Goal: Transaction & Acquisition: Obtain resource

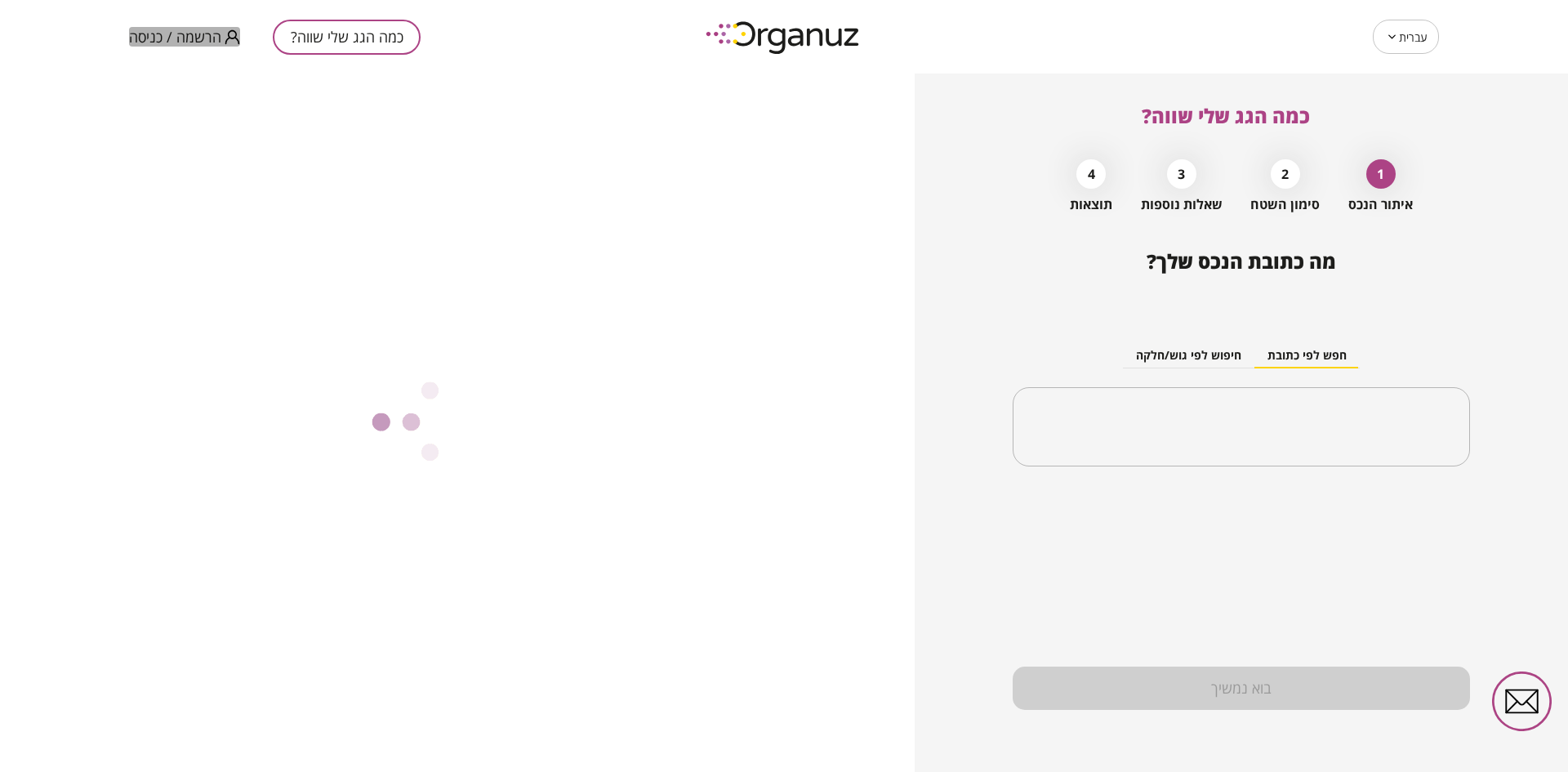
click at [203, 37] on span "הרשמה / כניסה" at bounding box center [175, 37] width 92 height 17
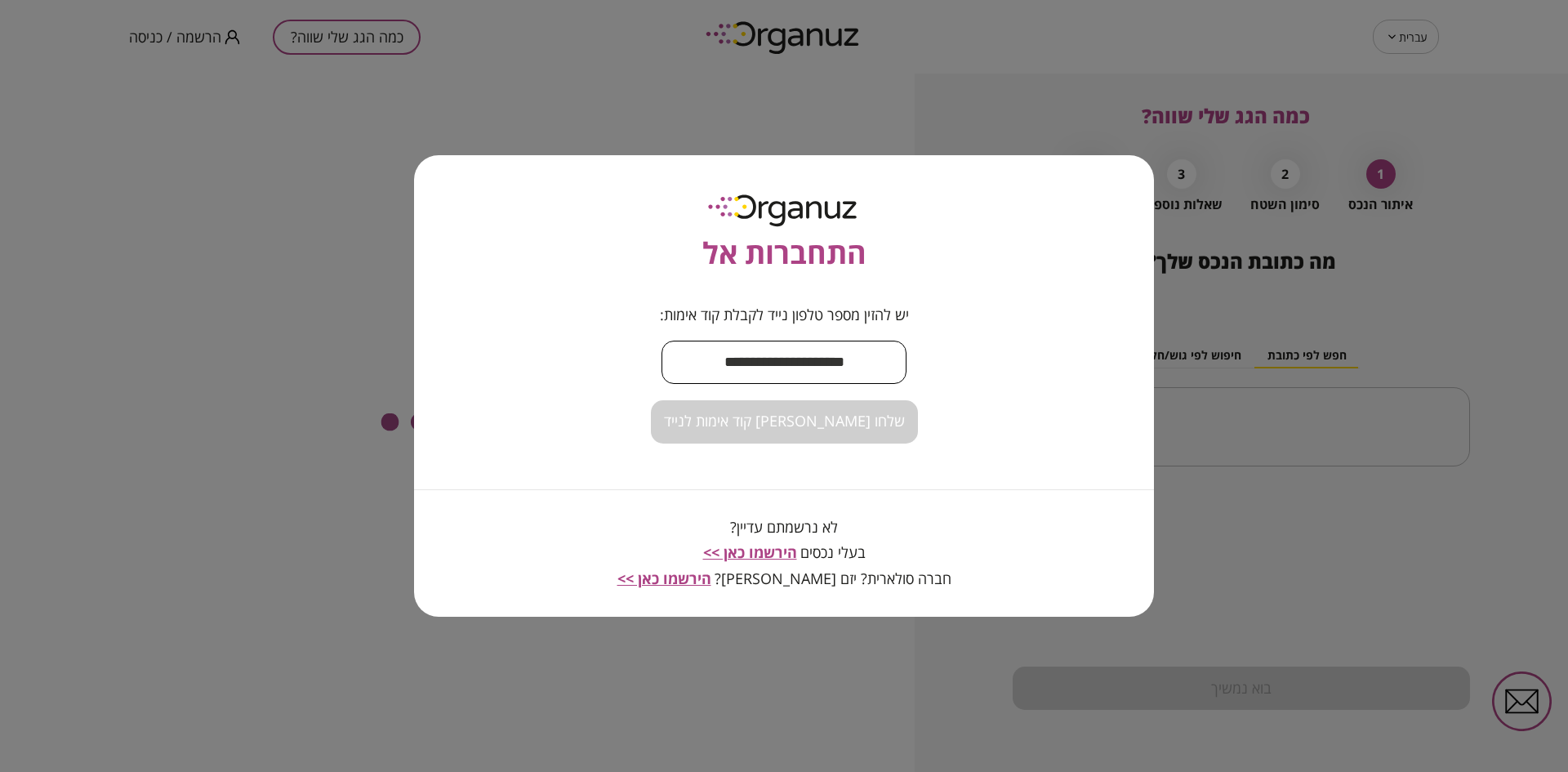
click at [790, 368] on input "text" at bounding box center [784, 362] width 245 height 48
type input "**********"
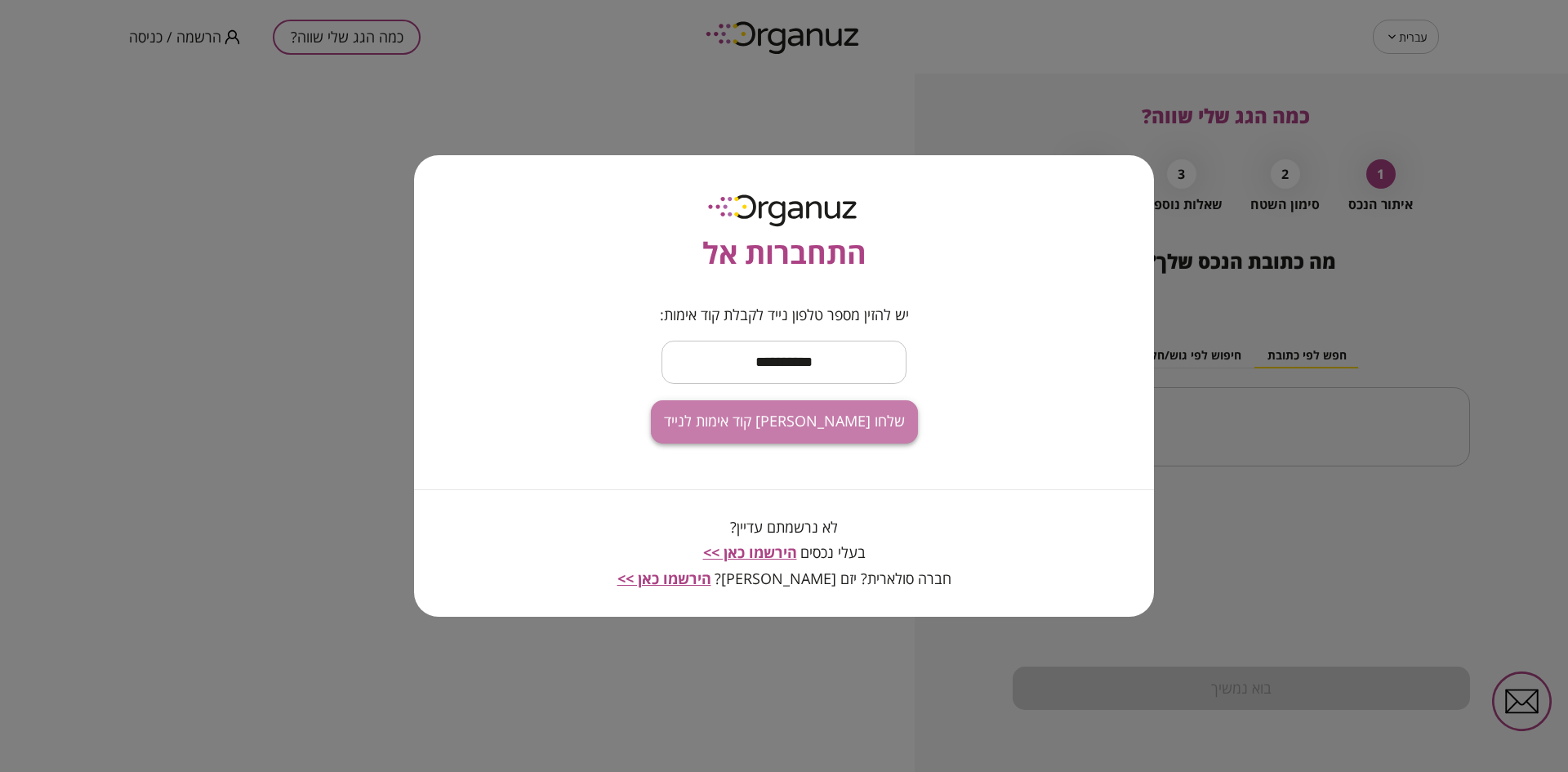
click at [814, 420] on span "שלחו [PERSON_NAME] קוד אימות לנייד" at bounding box center [784, 421] width 241 height 18
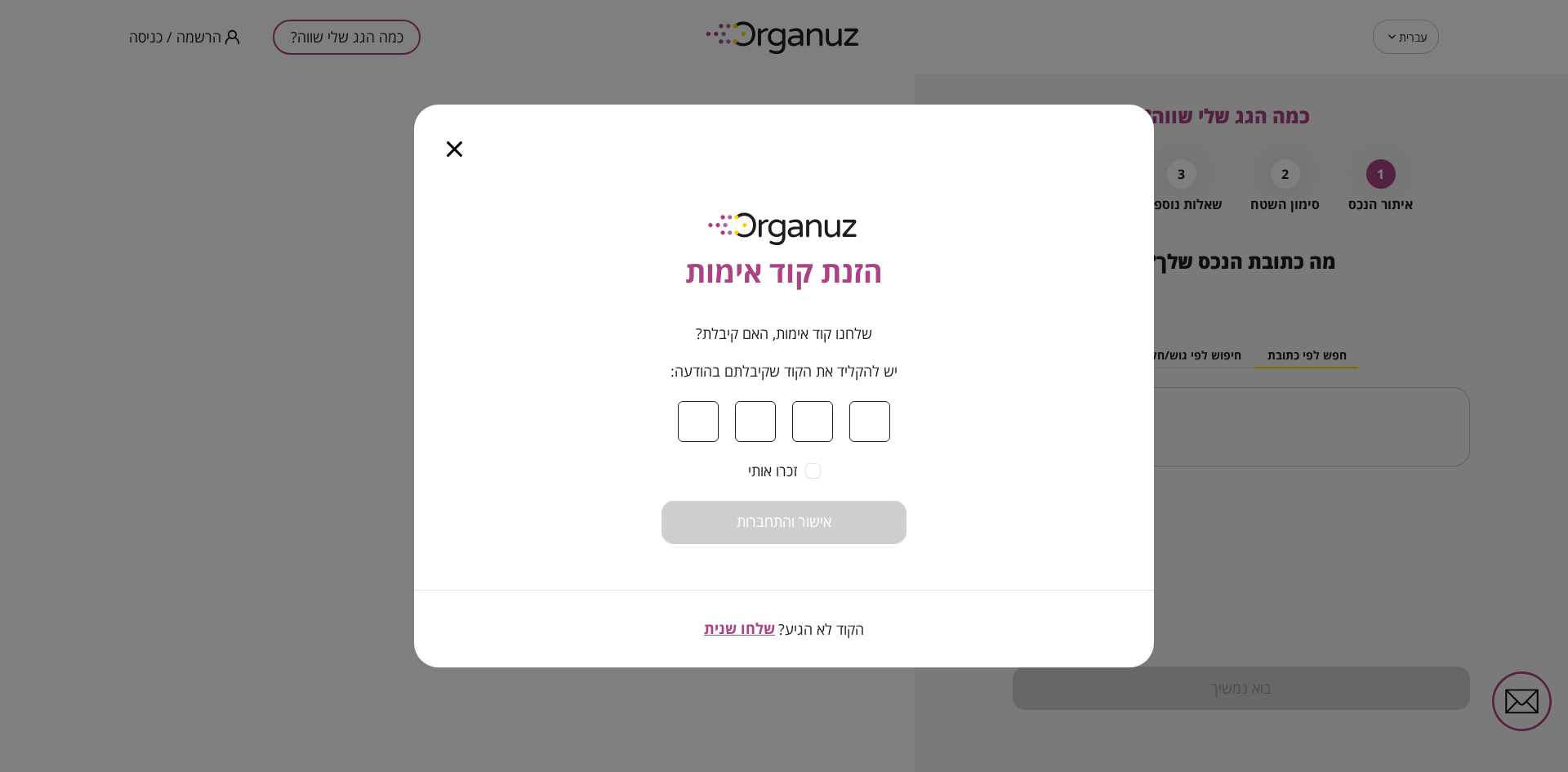
type input "*"
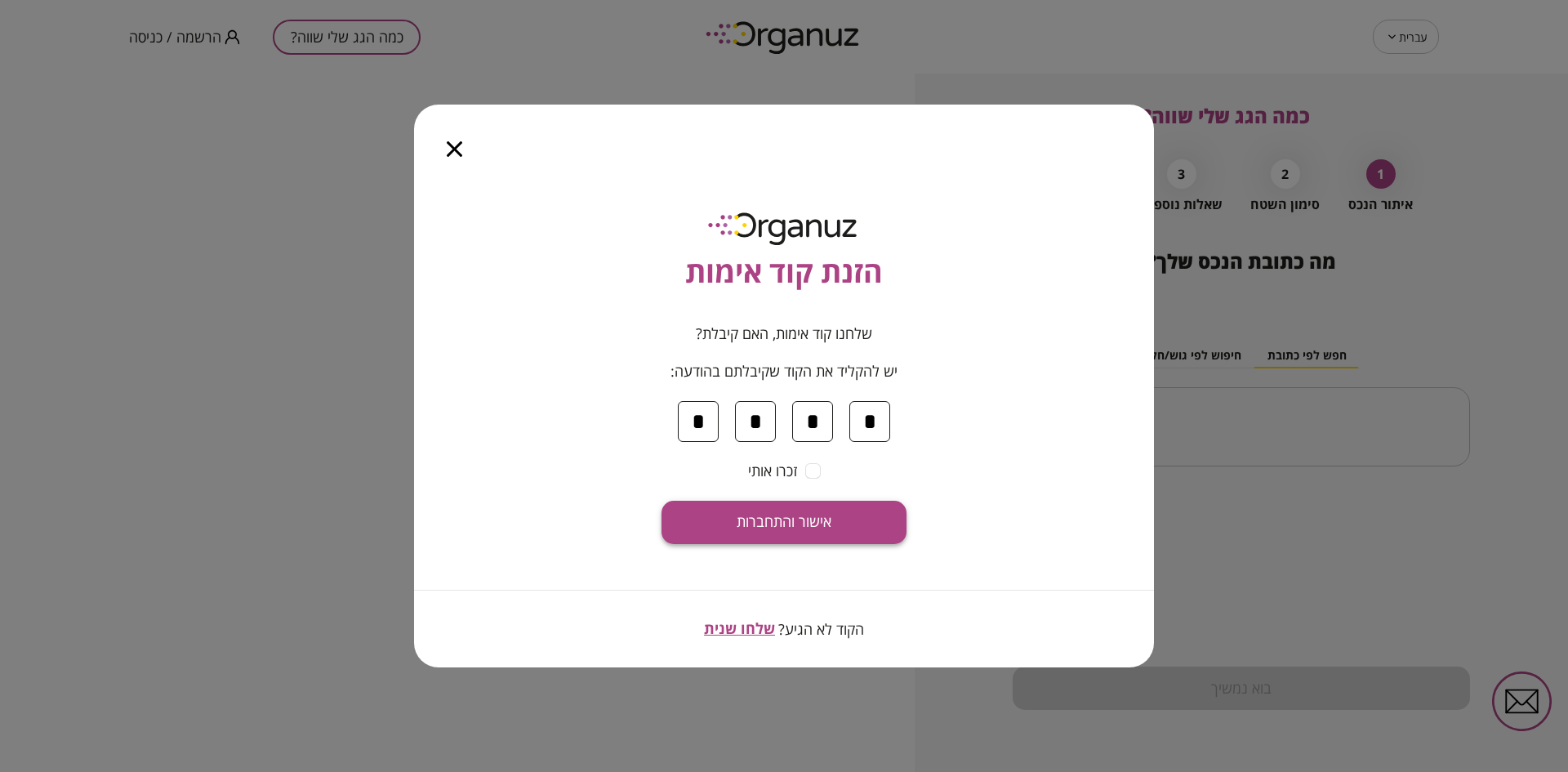
type input "*"
click at [819, 526] on span "אישור והתחברות" at bounding box center [784, 522] width 95 height 18
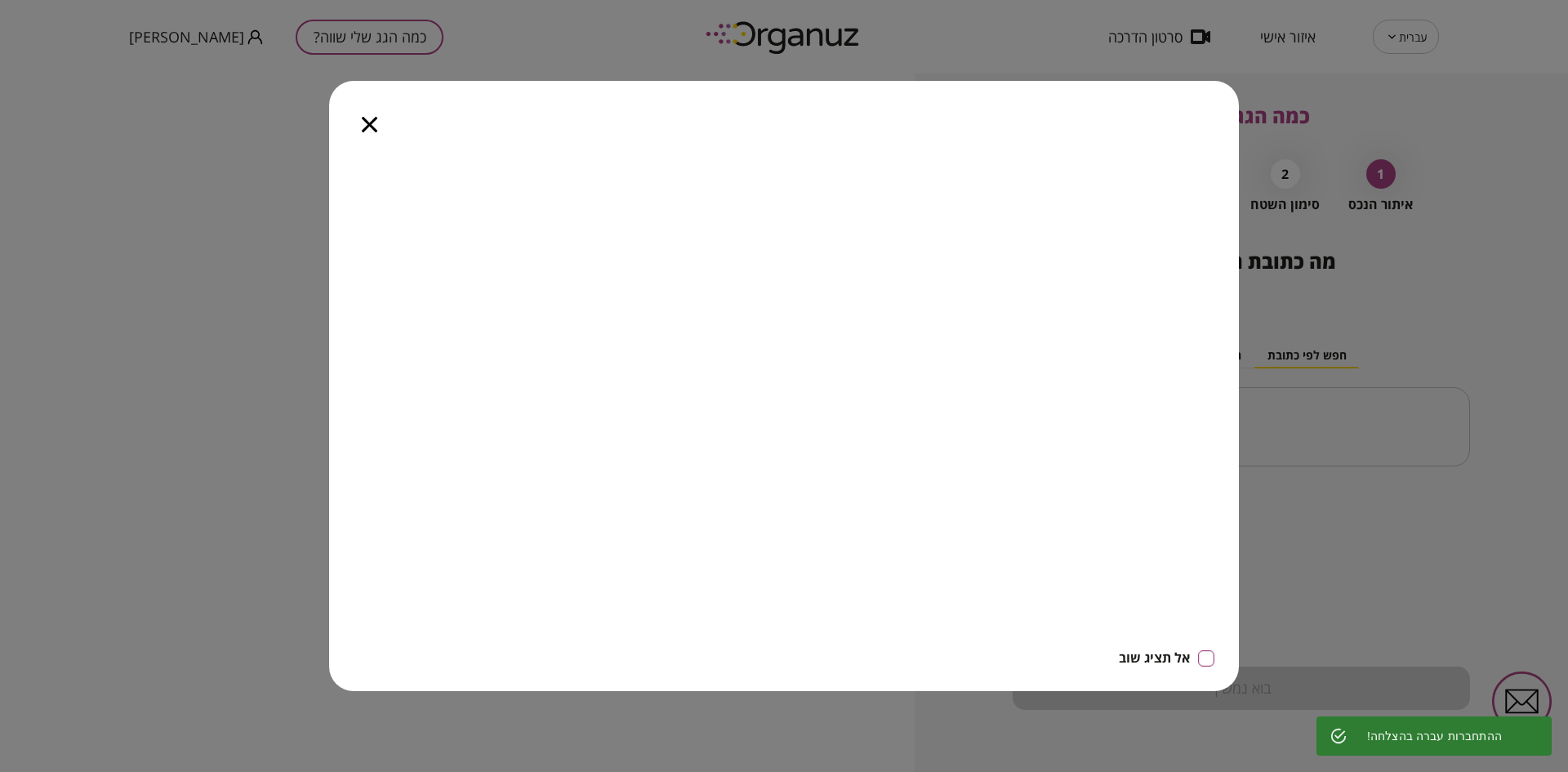
click at [371, 122] on icon "button" at bounding box center [369, 124] width 16 height 16
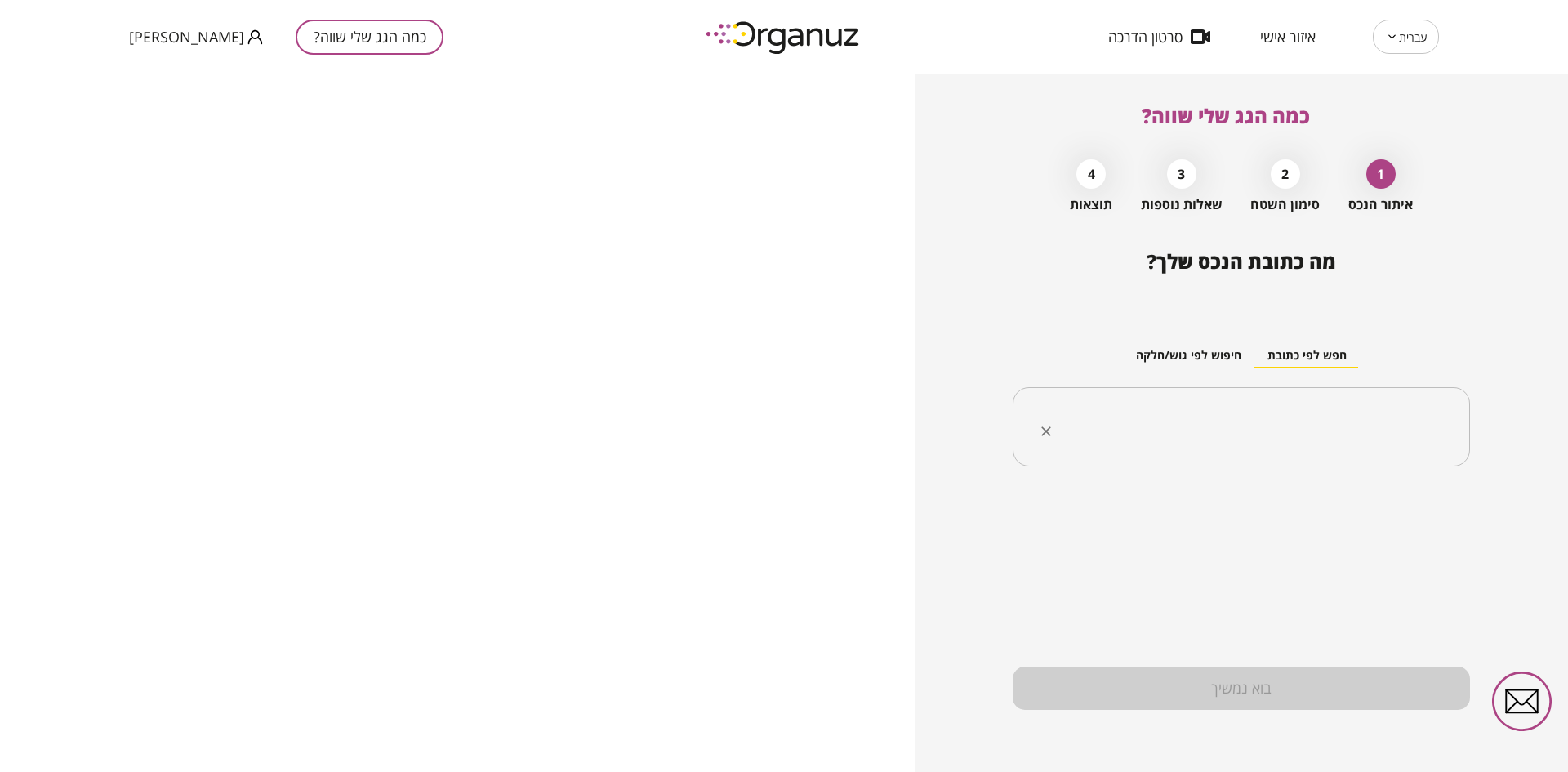
click at [1167, 423] on input "text" at bounding box center [1247, 426] width 406 height 41
type input "*"
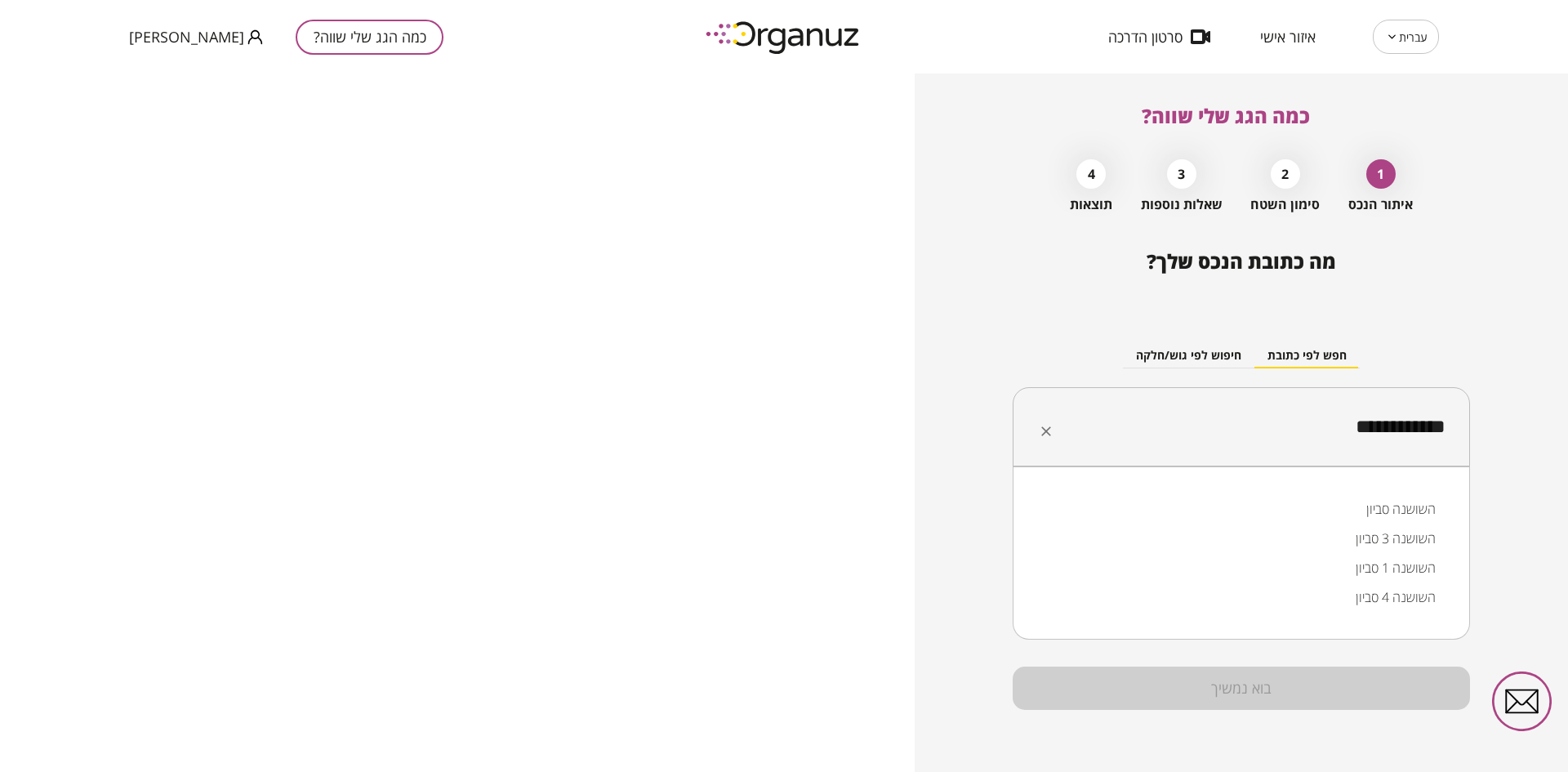
click at [1344, 504] on li "השושנה סביון" at bounding box center [1241, 508] width 415 height 29
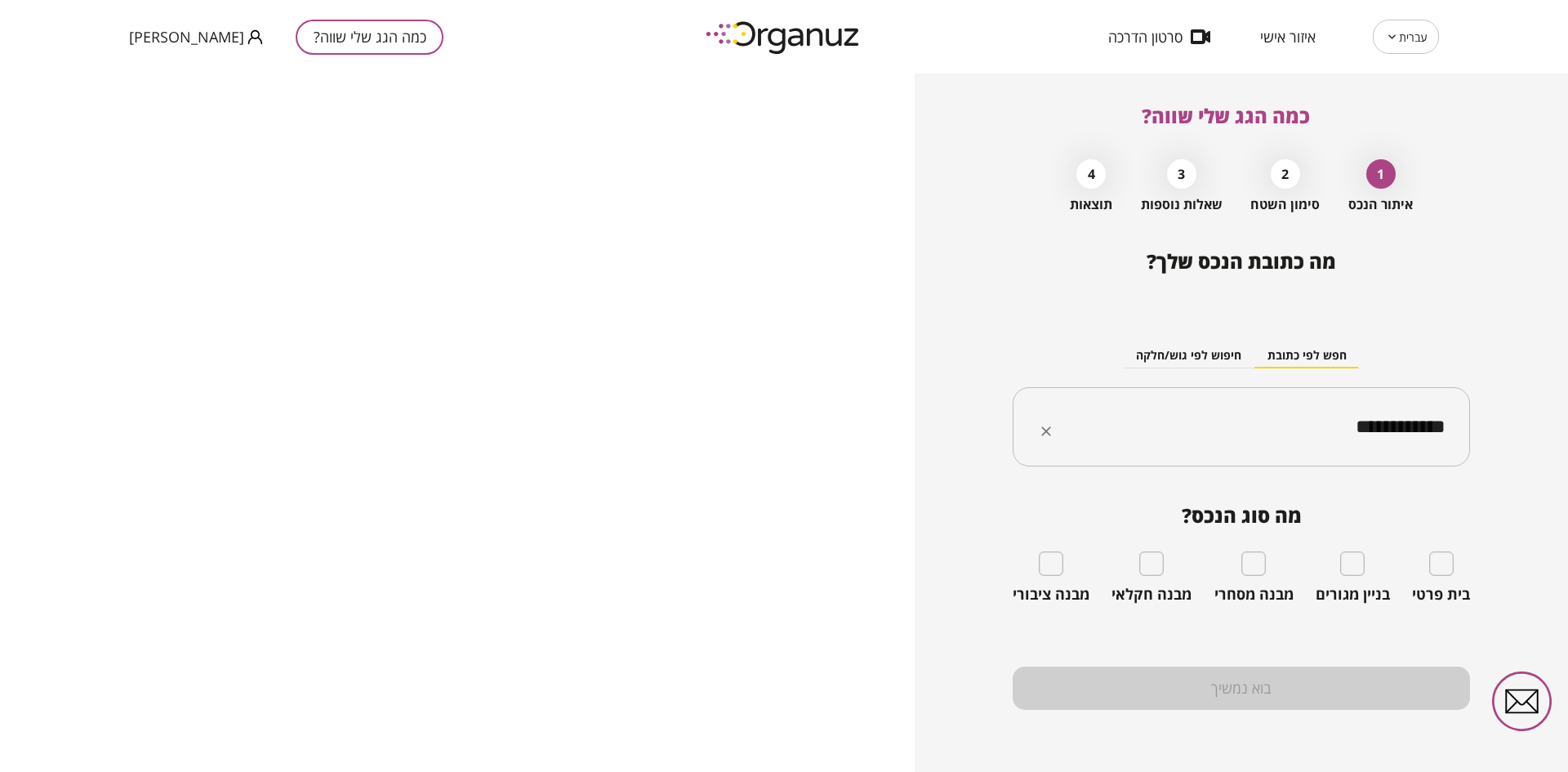
click at [1378, 429] on input "**********" at bounding box center [1247, 426] width 406 height 41
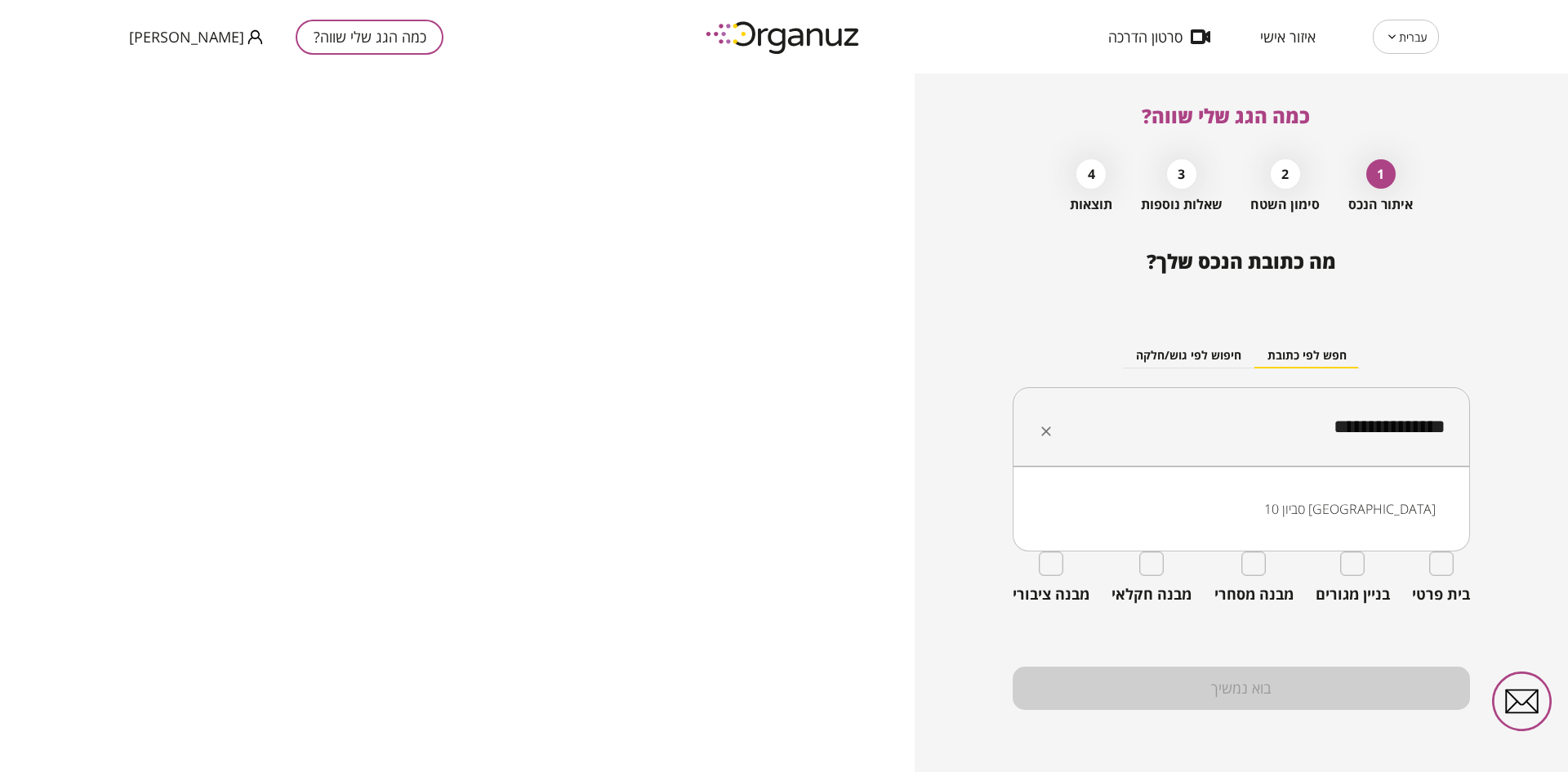
click at [1396, 504] on li "סביון 10 [GEOGRAPHIC_DATA]" at bounding box center [1241, 508] width 415 height 29
drag, startPoint x: 1248, startPoint y: 426, endPoint x: 1542, endPoint y: 432, distance: 294.1
click at [1542, 432] on div "**********" at bounding box center [1241, 422] width 653 height 698
type input "*"
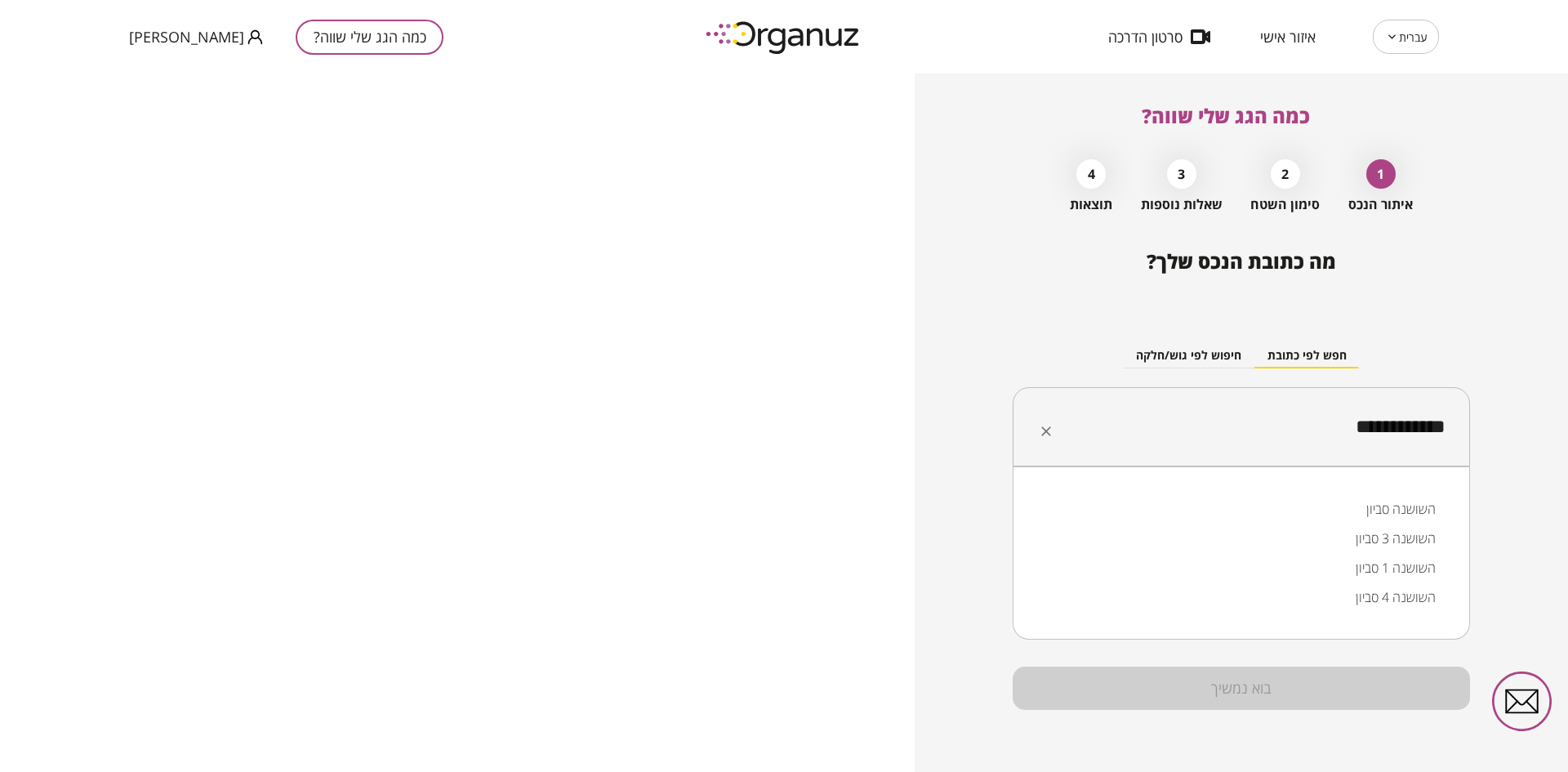
click at [1376, 515] on li "השושנה סביון" at bounding box center [1241, 508] width 415 height 29
click at [1288, 425] on input "**********" at bounding box center [1247, 426] width 406 height 41
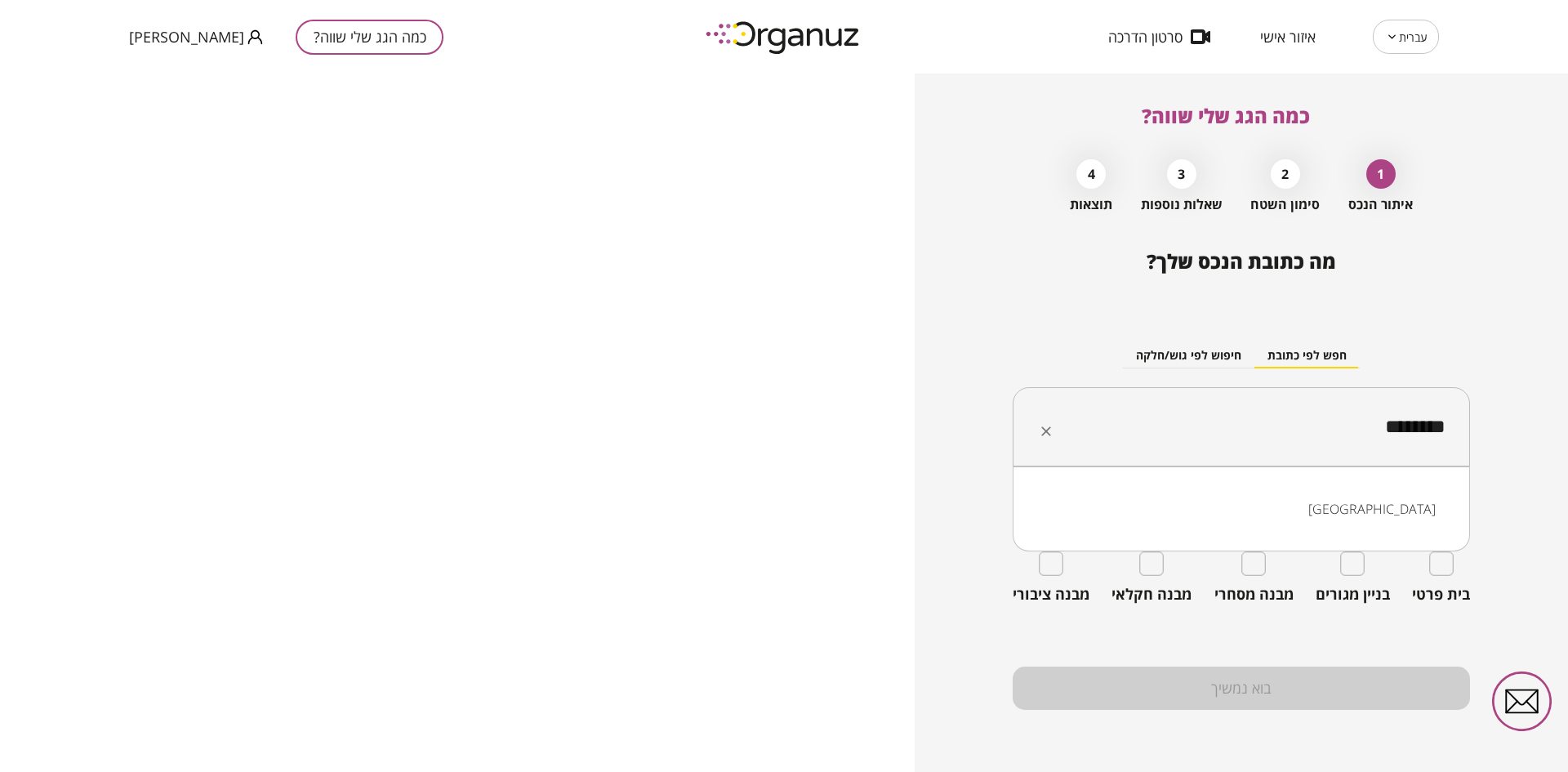
click at [1387, 511] on li "[GEOGRAPHIC_DATA]" at bounding box center [1241, 508] width 415 height 29
drag, startPoint x: 1327, startPoint y: 435, endPoint x: 1532, endPoint y: 421, distance: 205.5
click at [1532, 421] on div "כמה הגג שלי שווה? 1 איתור הנכס 2 סימון השטח 3 שאלות נוספות 4 תוצאות מה כתובת הנ…" at bounding box center [1241, 422] width 653 height 698
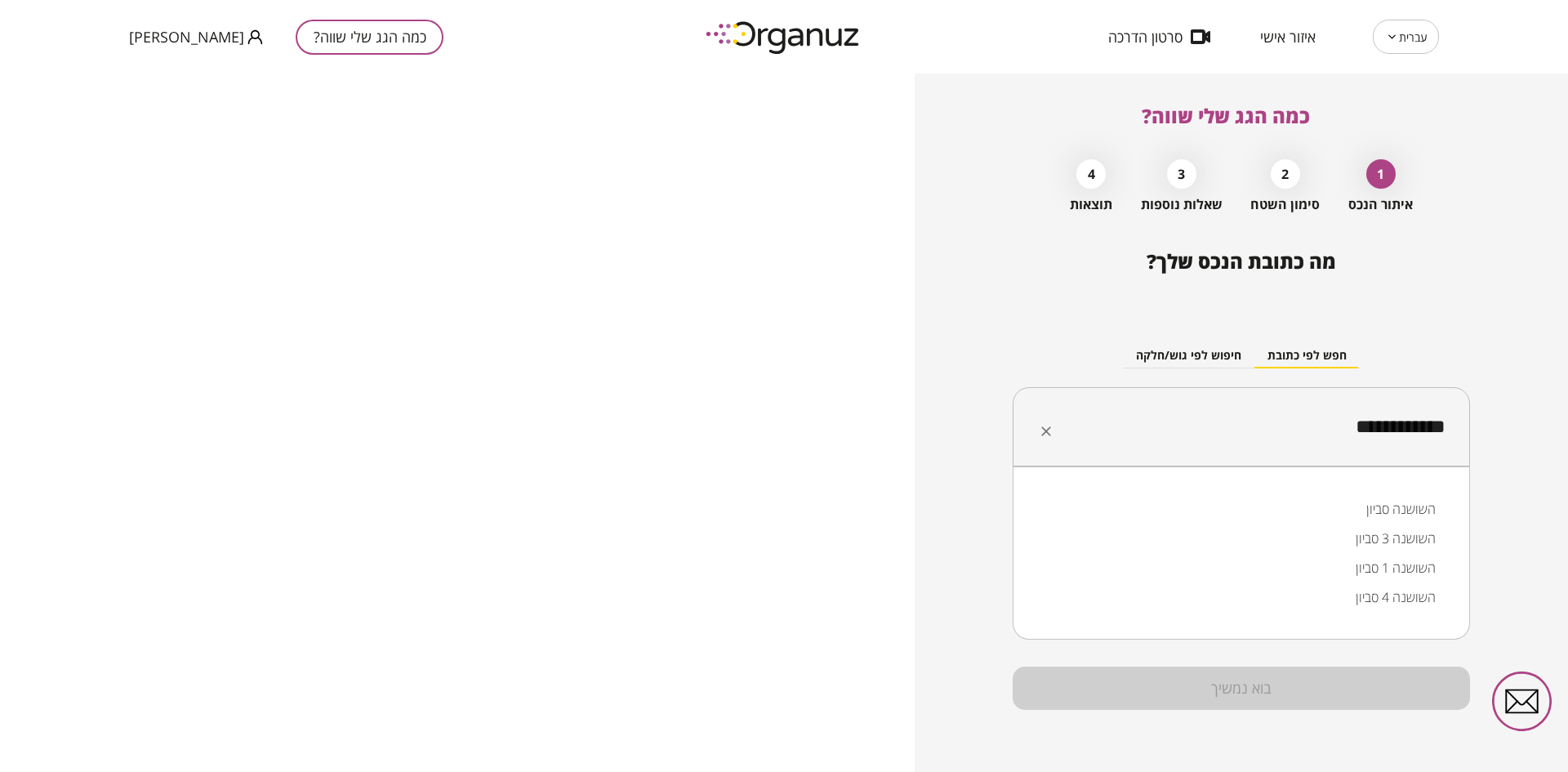
click at [1342, 497] on li "השושנה סביון" at bounding box center [1241, 508] width 415 height 29
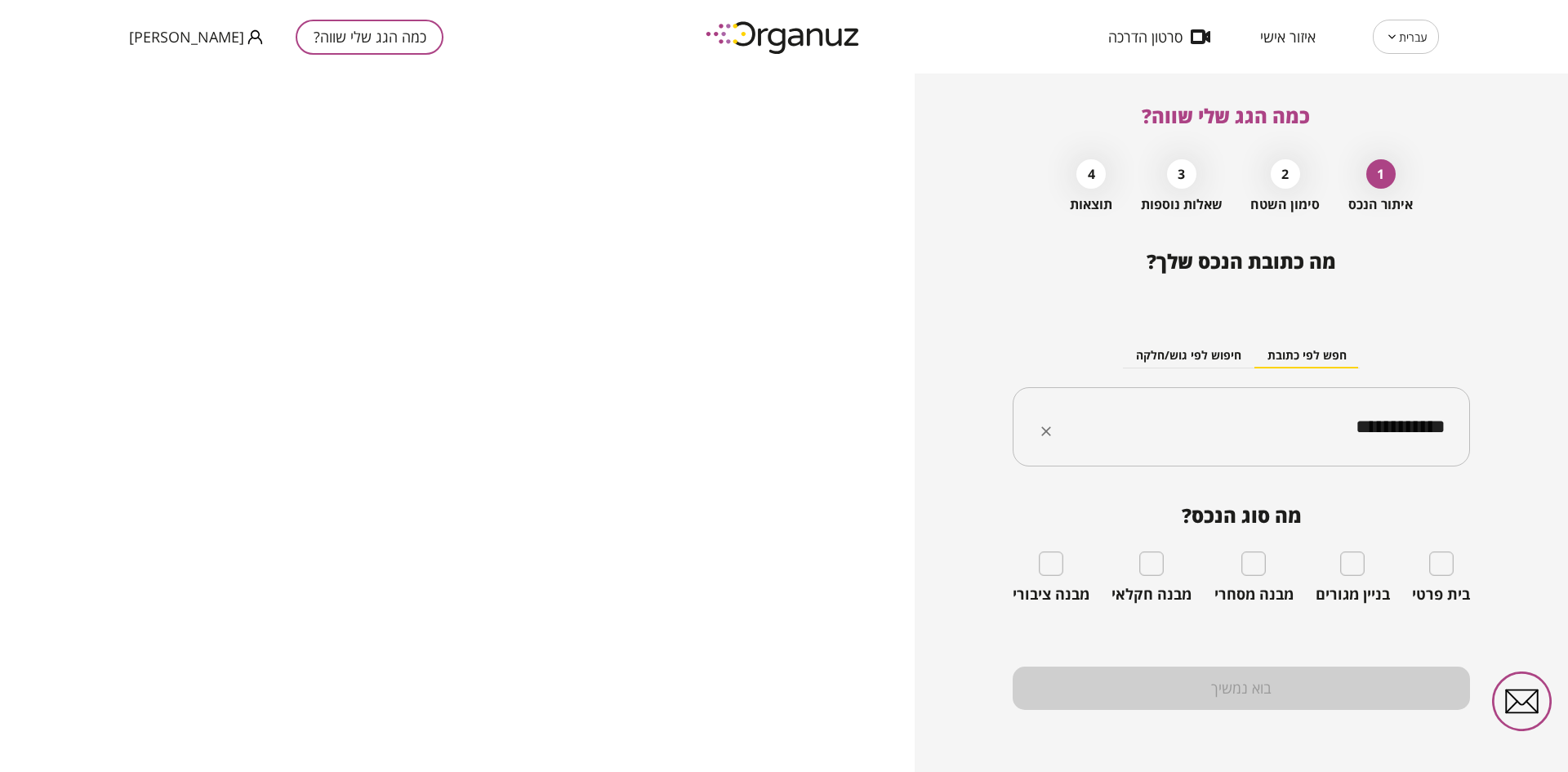
type input "**********"
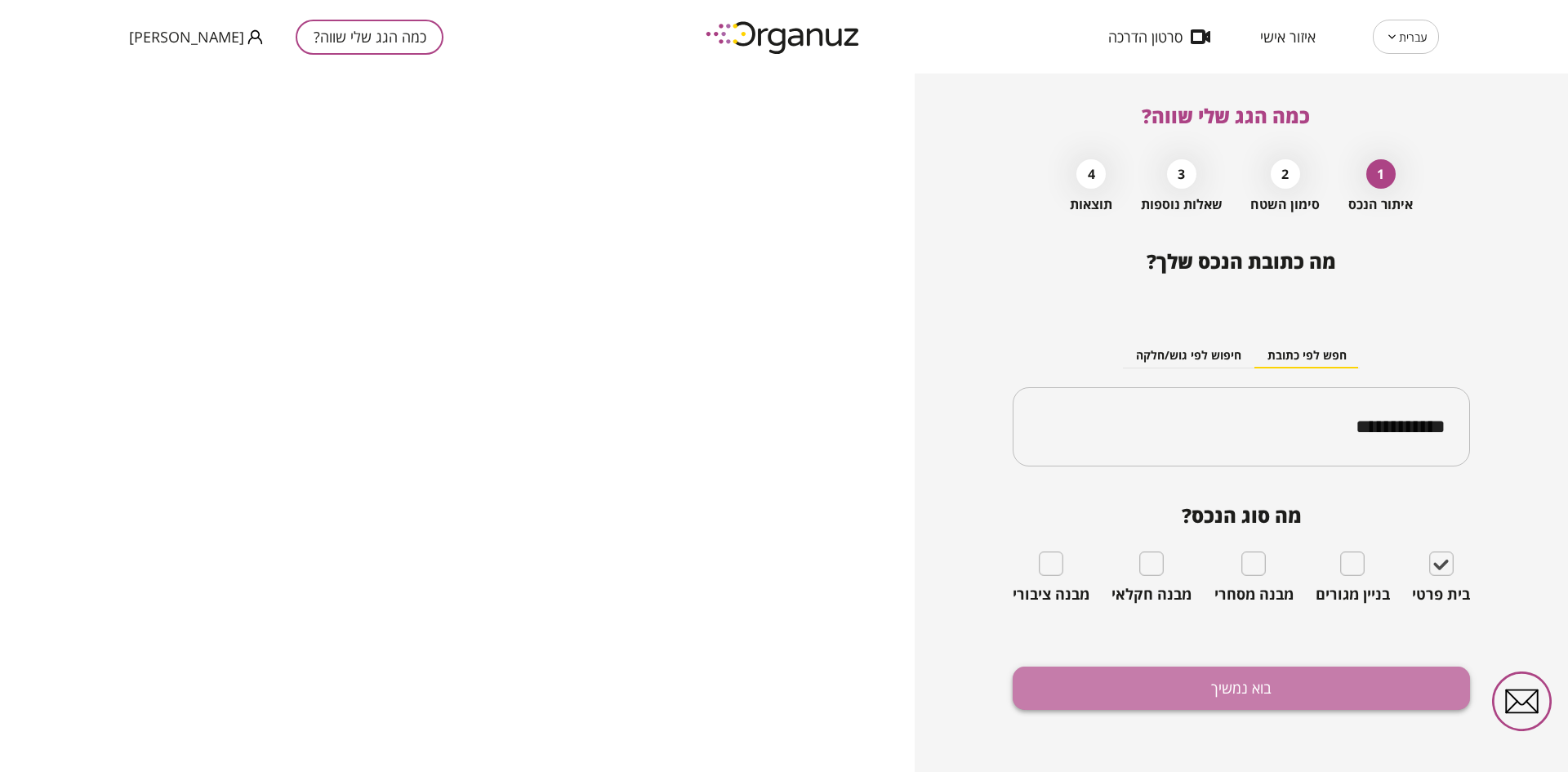
click at [1279, 683] on button "בוא נמשיך" at bounding box center [1241, 688] width 457 height 43
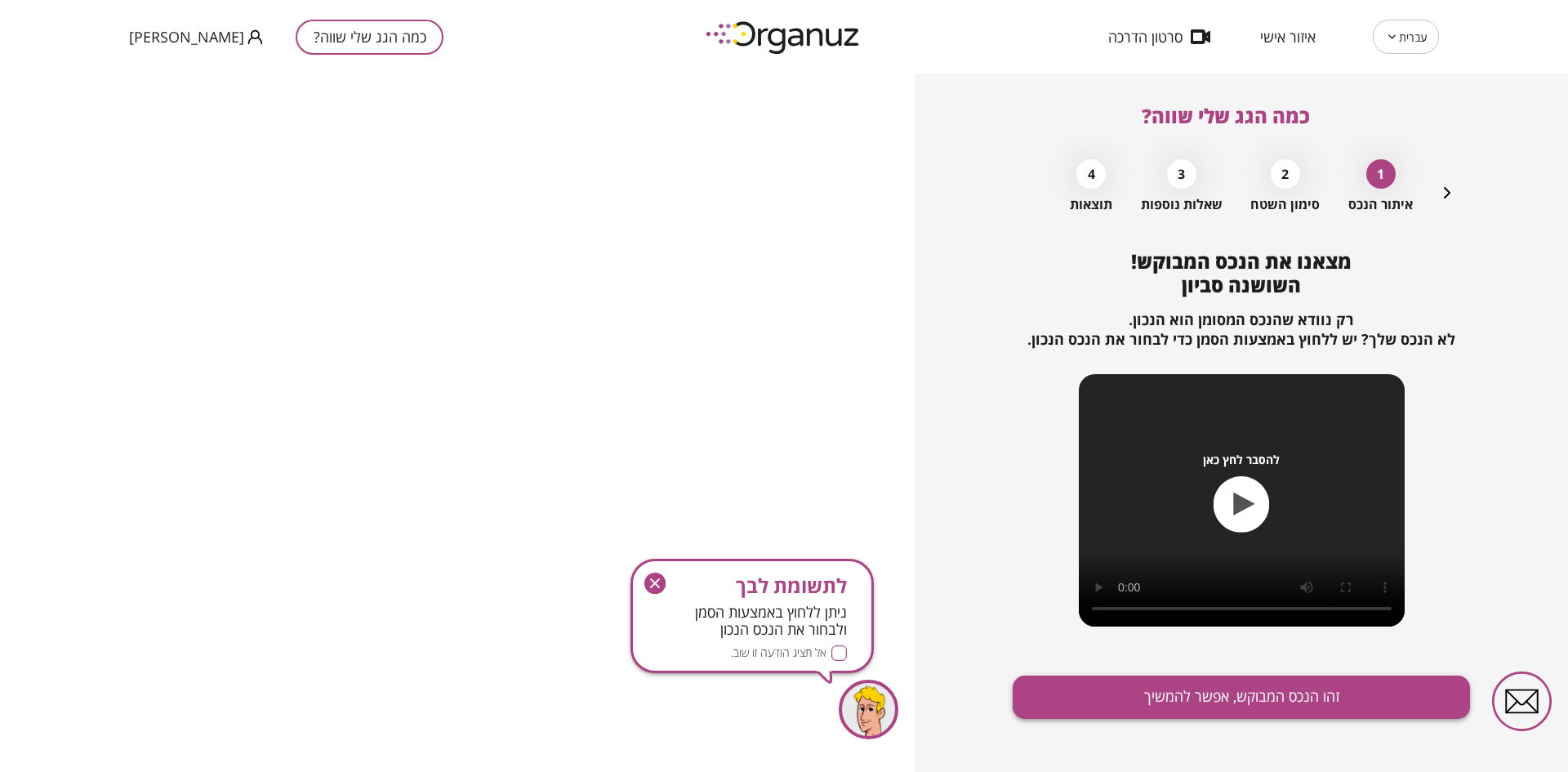
click at [1162, 695] on button "זהו הנכס המבוקש, אפשר להמשיך" at bounding box center [1241, 697] width 457 height 43
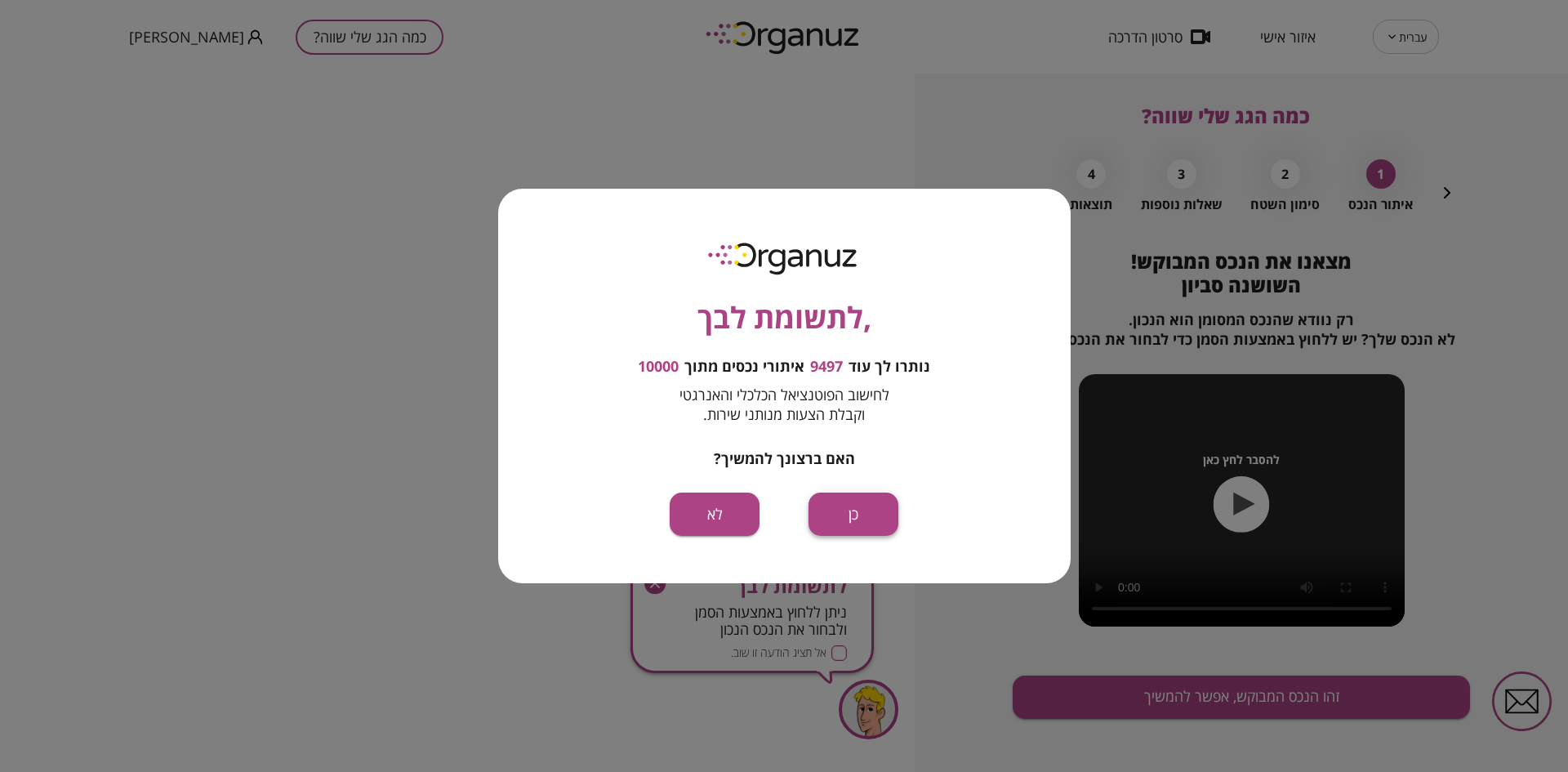
click at [860, 511] on button "כן" at bounding box center [854, 514] width 90 height 43
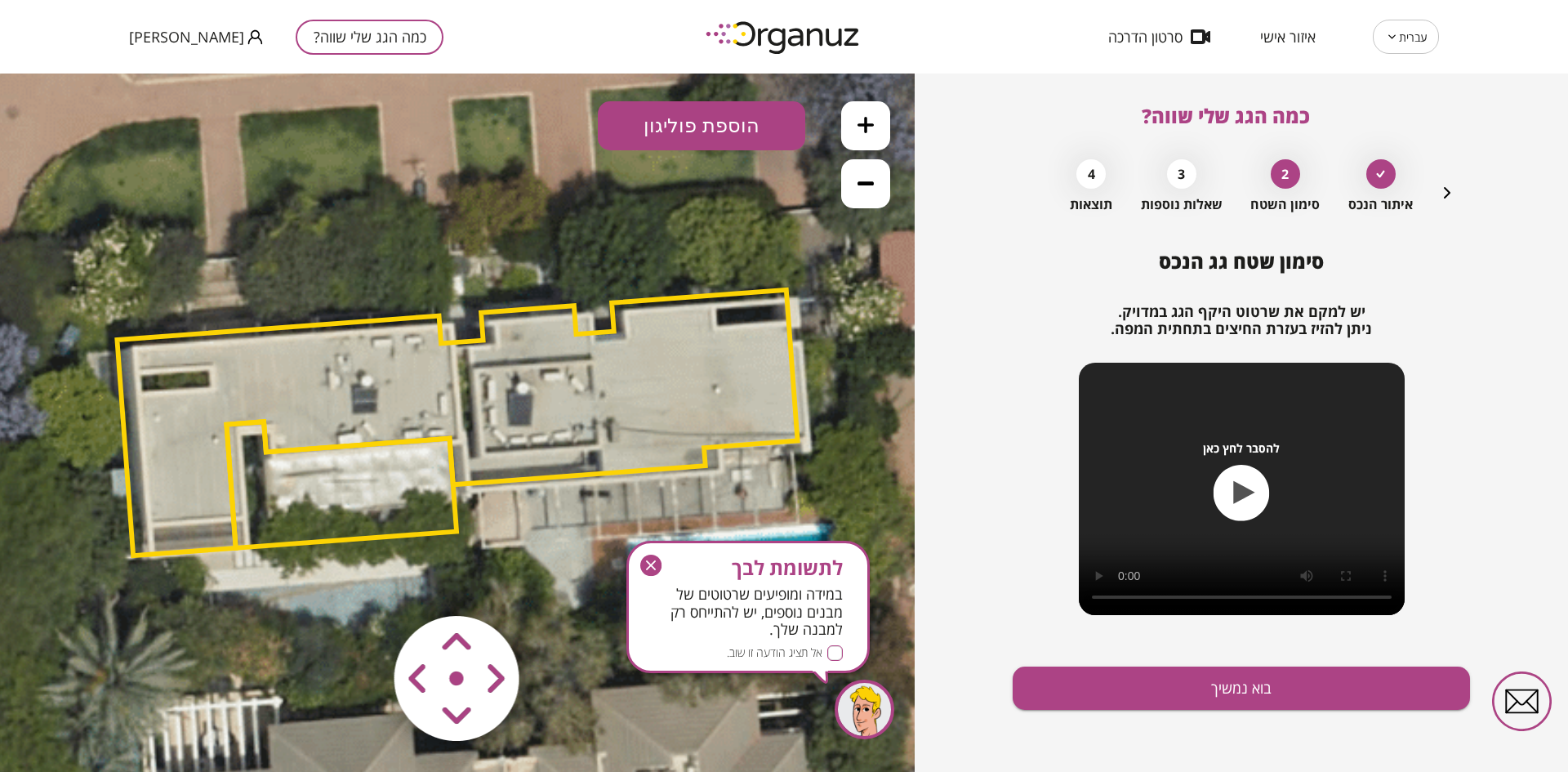
click at [655, 560] on icon "button" at bounding box center [650, 565] width 21 height 21
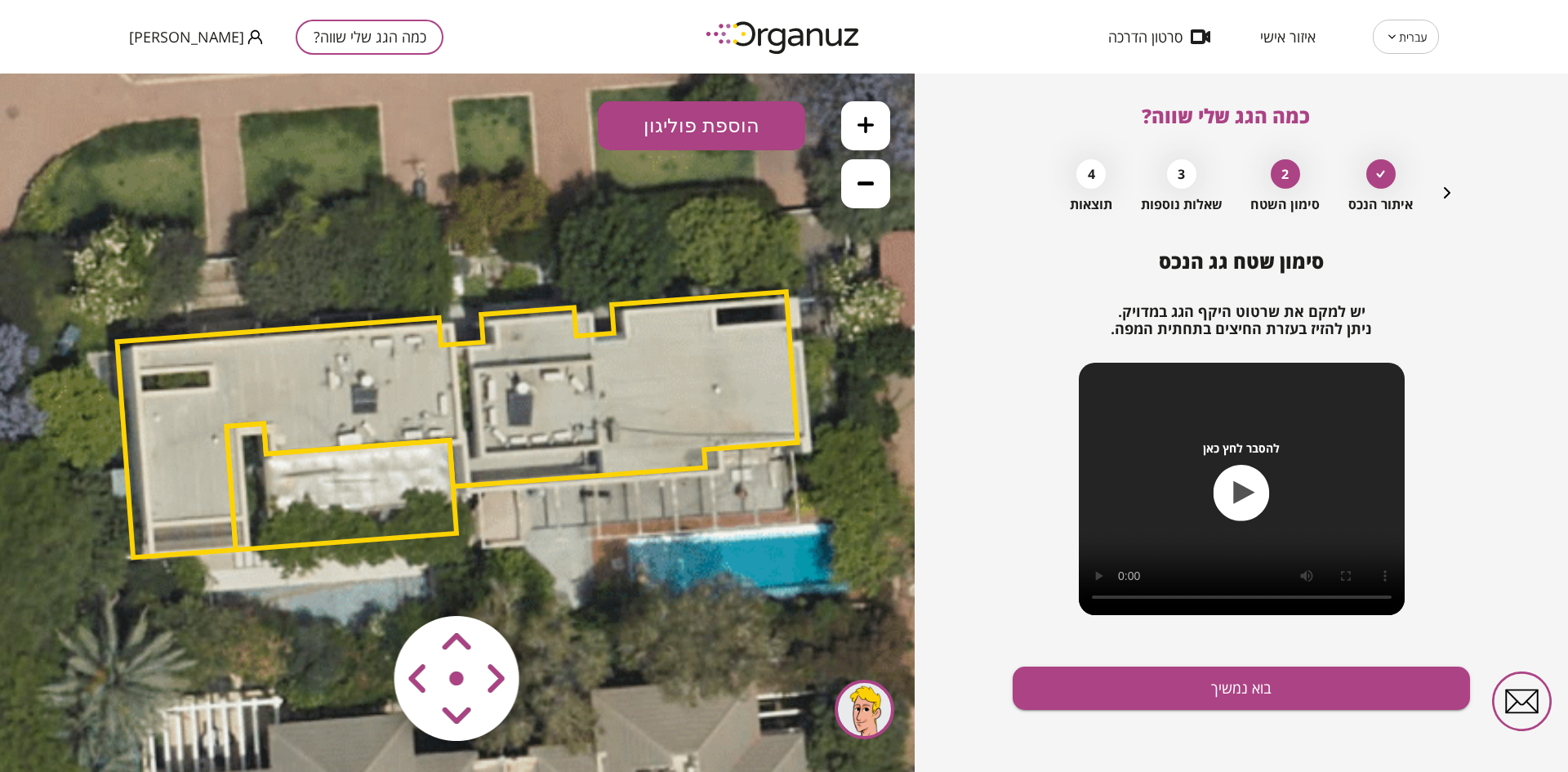
click at [360, 581] on area at bounding box center [360, 581] width 0 height 0
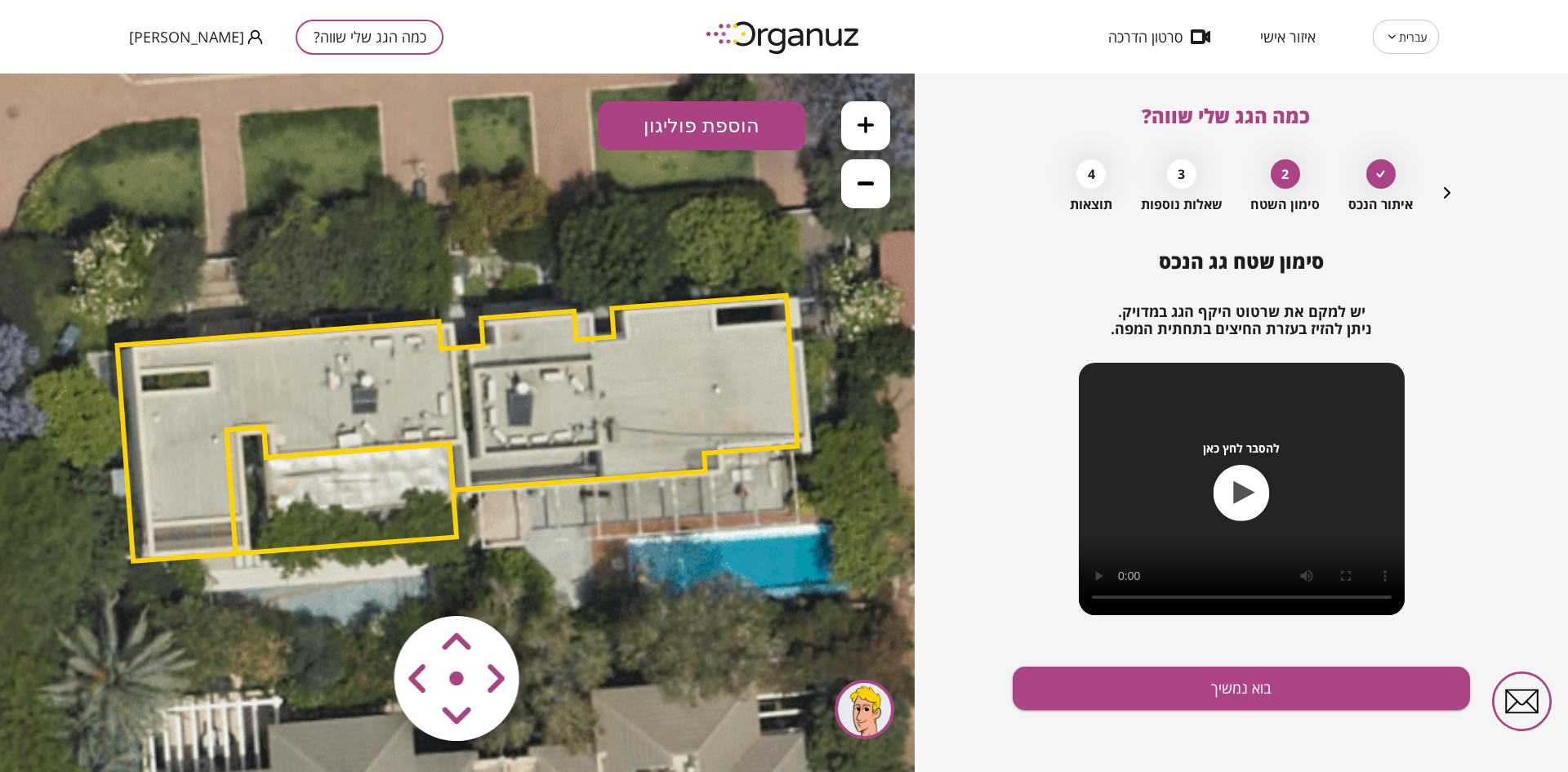
click at [360, 581] on area at bounding box center [360, 581] width 0 height 0
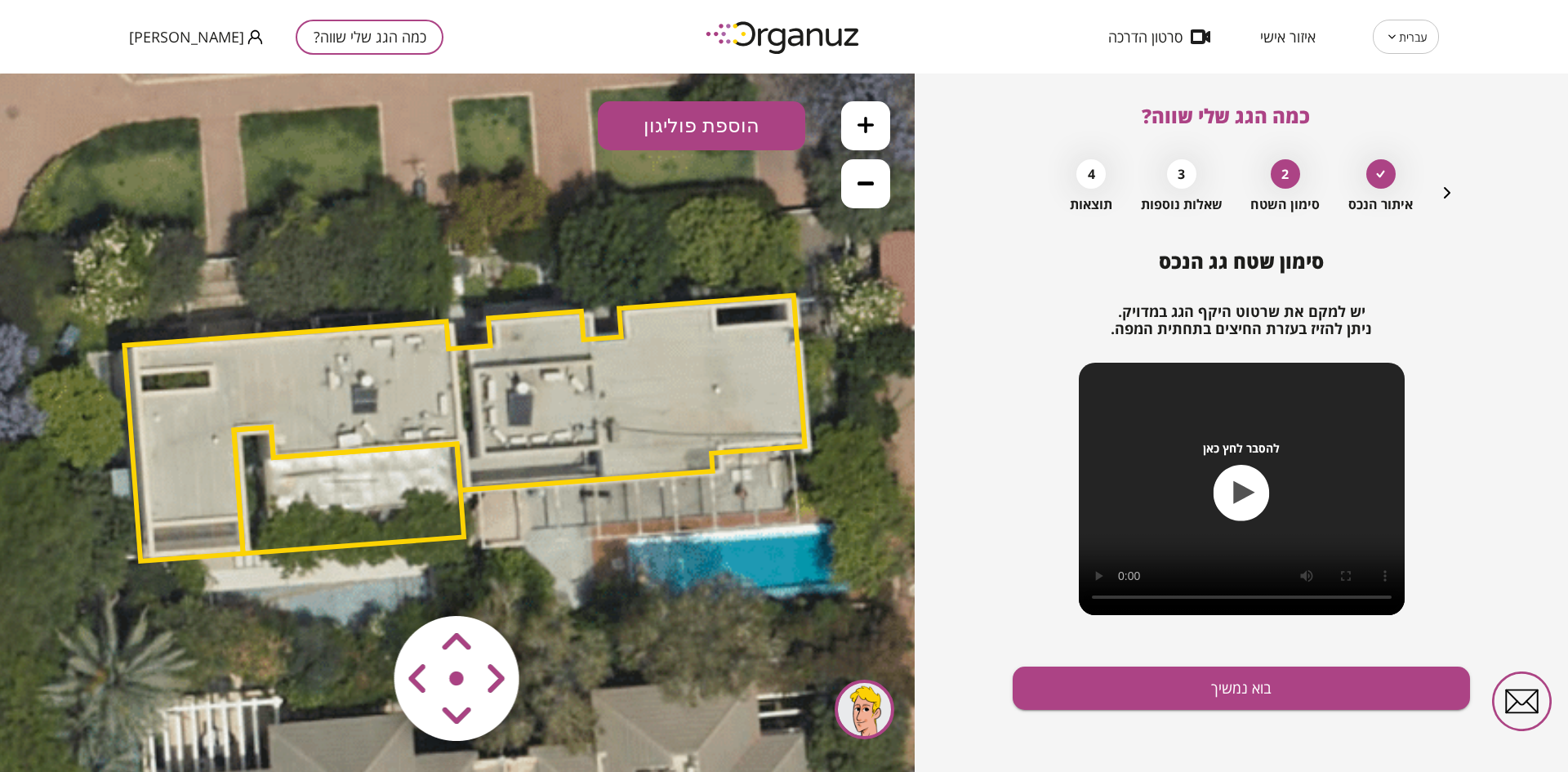
click at [360, 581] on area at bounding box center [360, 581] width 0 height 0
click at [1076, 673] on button "בוא נמשיך" at bounding box center [1241, 688] width 457 height 43
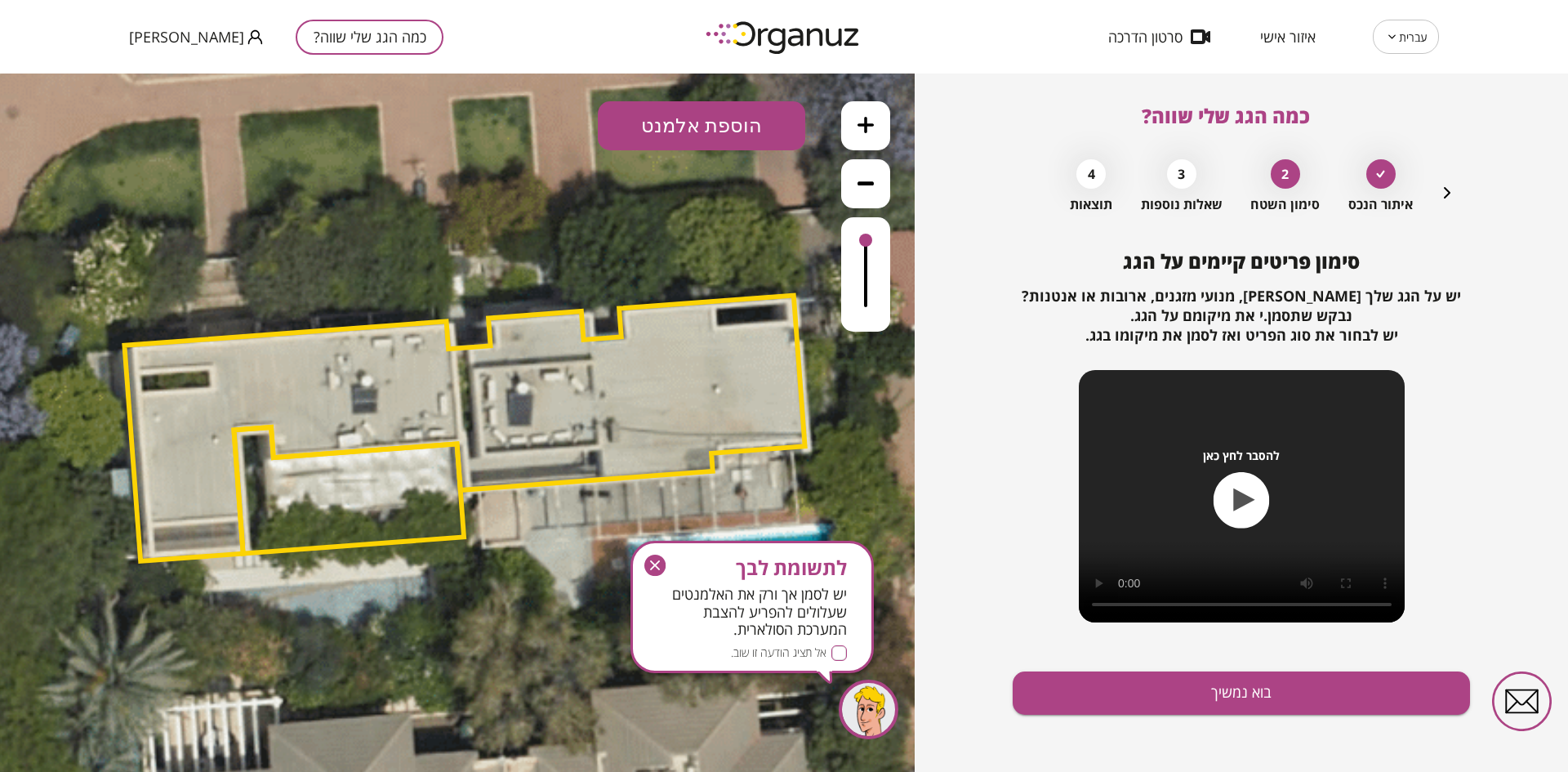
click at [712, 132] on button "הוספת אלמנט" at bounding box center [701, 126] width 207 height 49
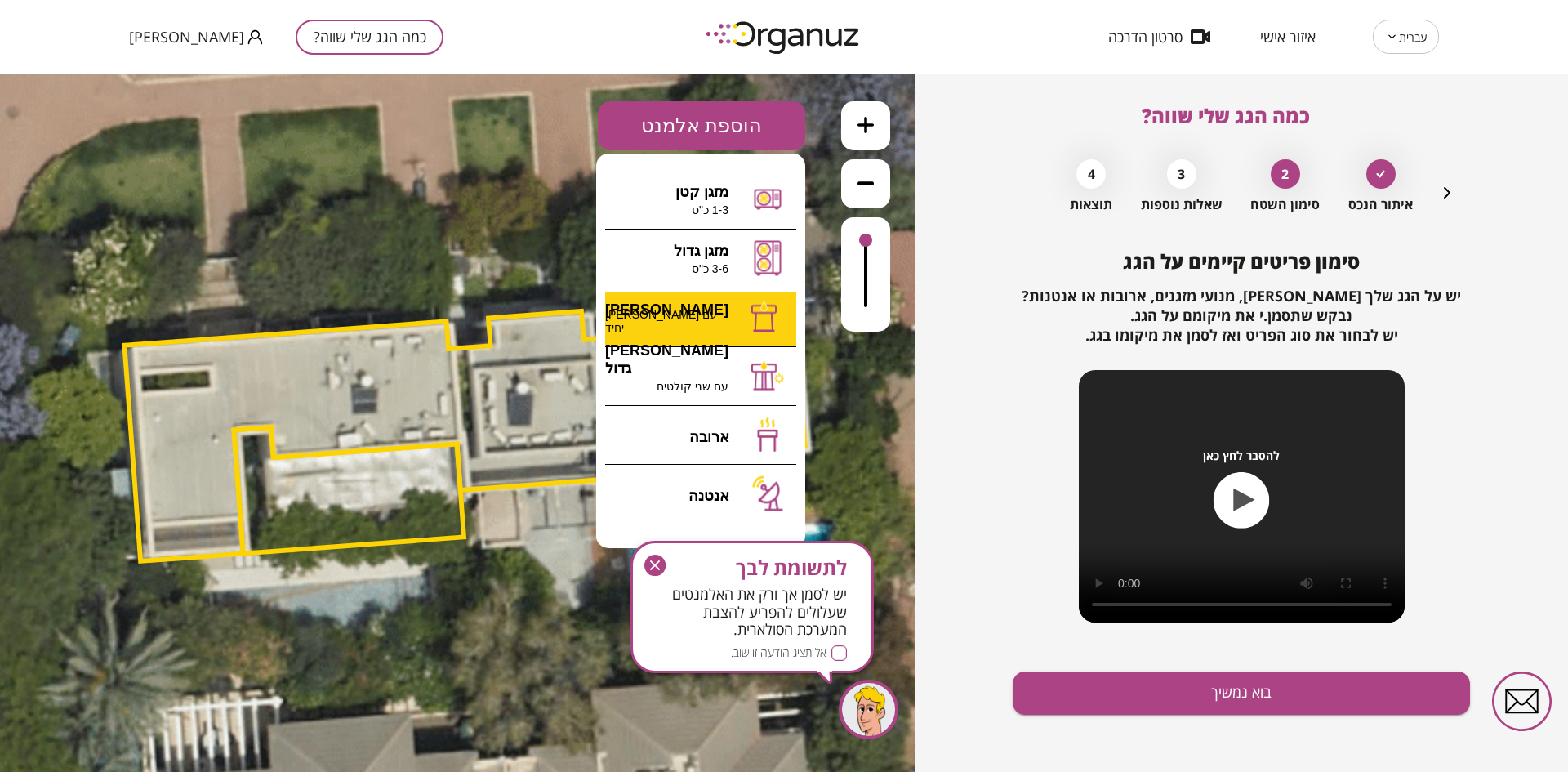
click at [720, 308] on div ".st0 { fill: #FFFFFF; } 10" at bounding box center [457, 422] width 914 height 698
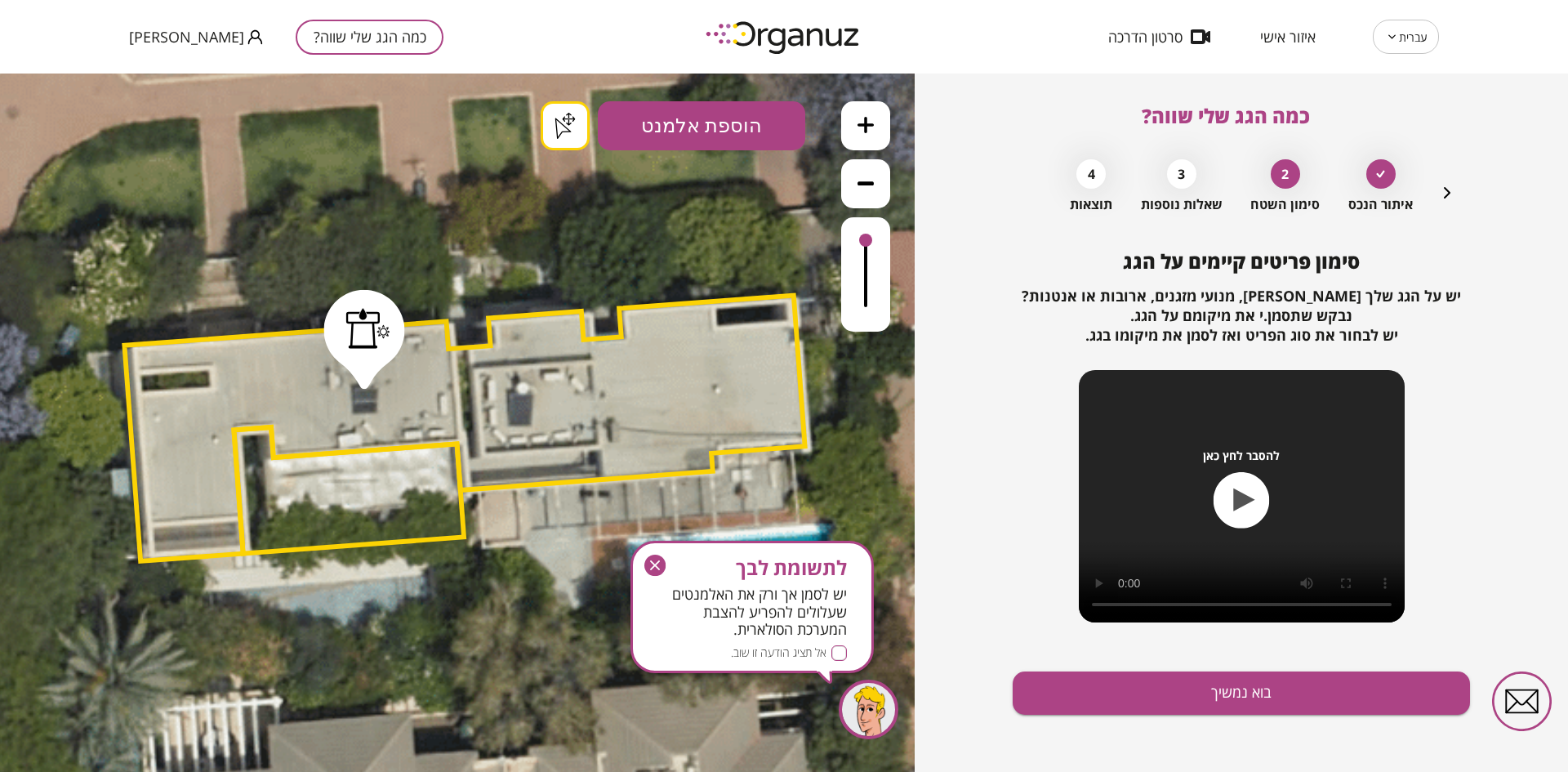
click at [1120, 704] on button "בוא נמשיך" at bounding box center [1241, 693] width 457 height 43
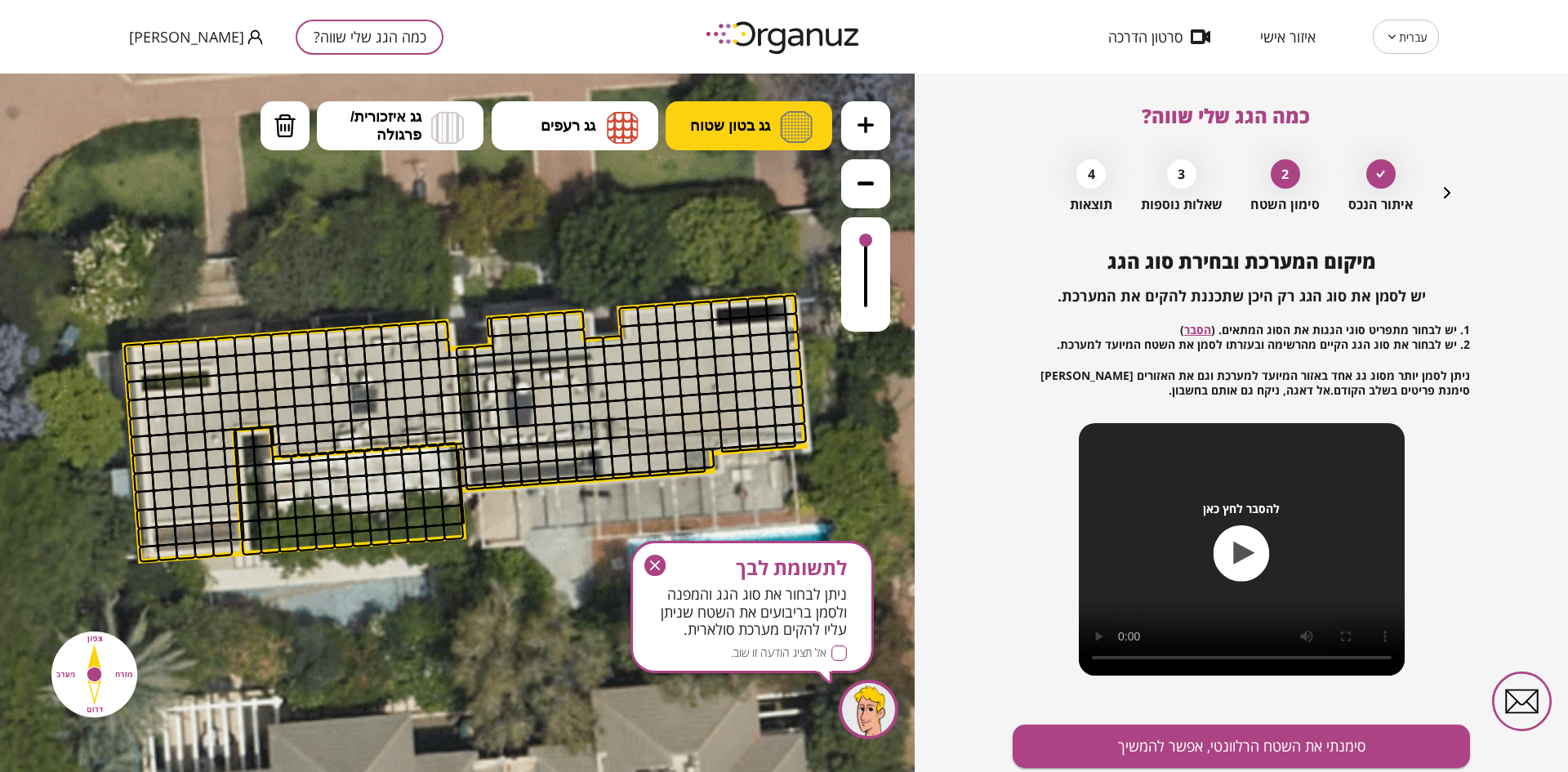
click at [705, 122] on span "גג בטון שטוח" at bounding box center [730, 126] width 80 height 18
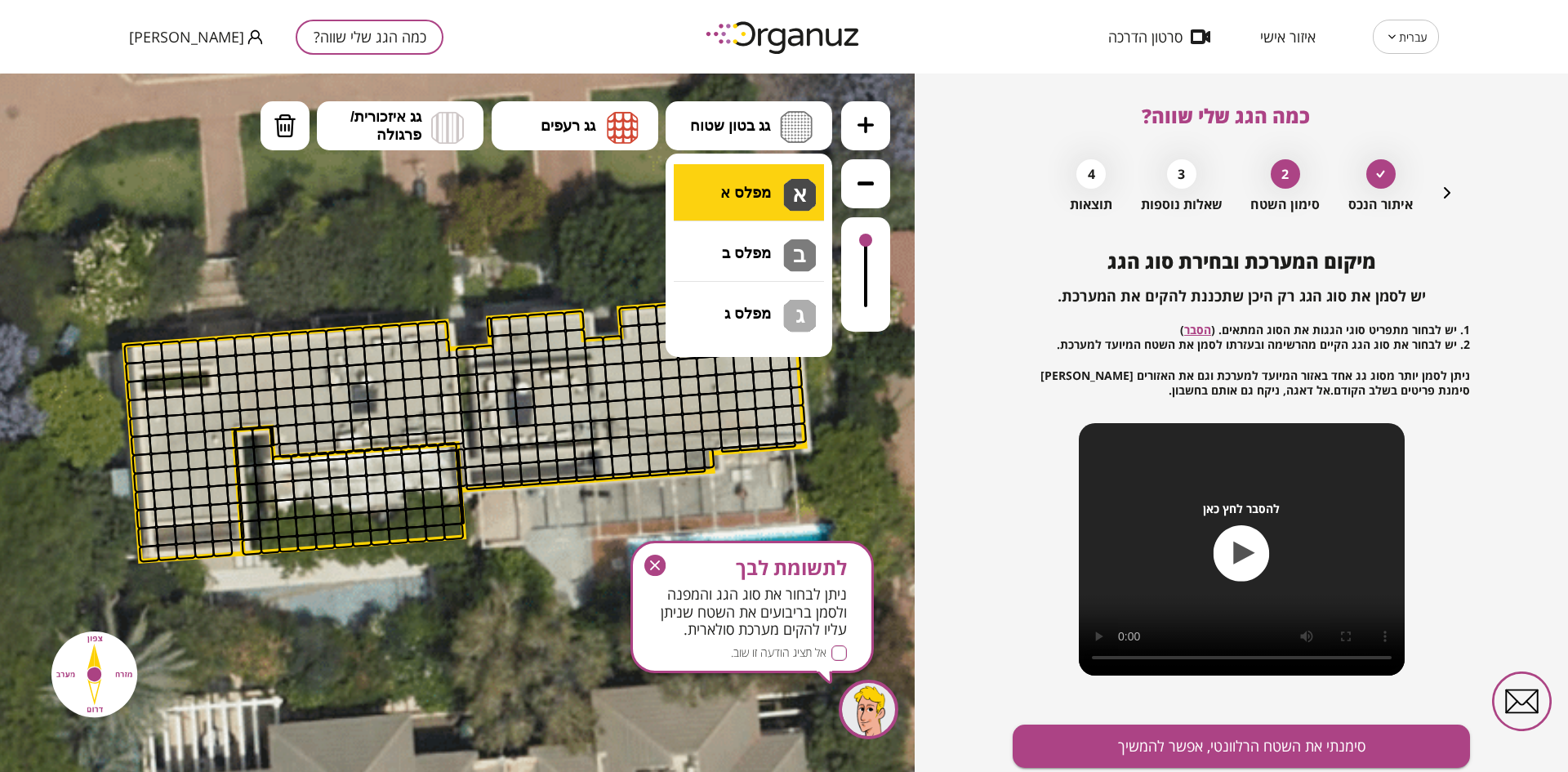
click at [736, 195] on div ".st0 { fill: #FFFFFF; } .st0 { fill: #FFFFFF; }" at bounding box center [457, 422] width 914 height 698
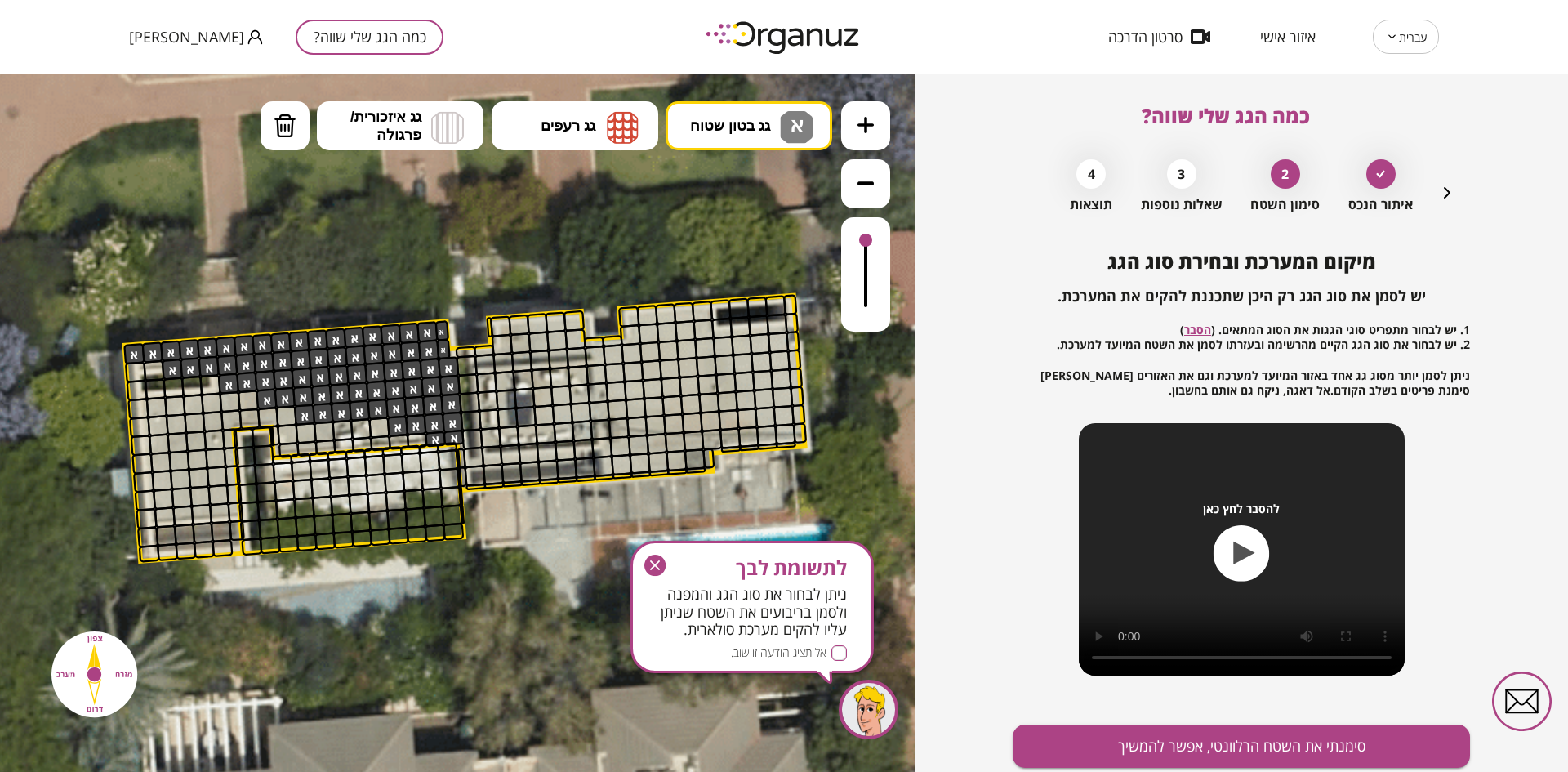
drag, startPoint x: 447, startPoint y: 371, endPoint x: 291, endPoint y: 417, distance: 162.6
click at [349, 28] on button "כמה הגג שלי שווה?" at bounding box center [369, 37] width 147 height 35
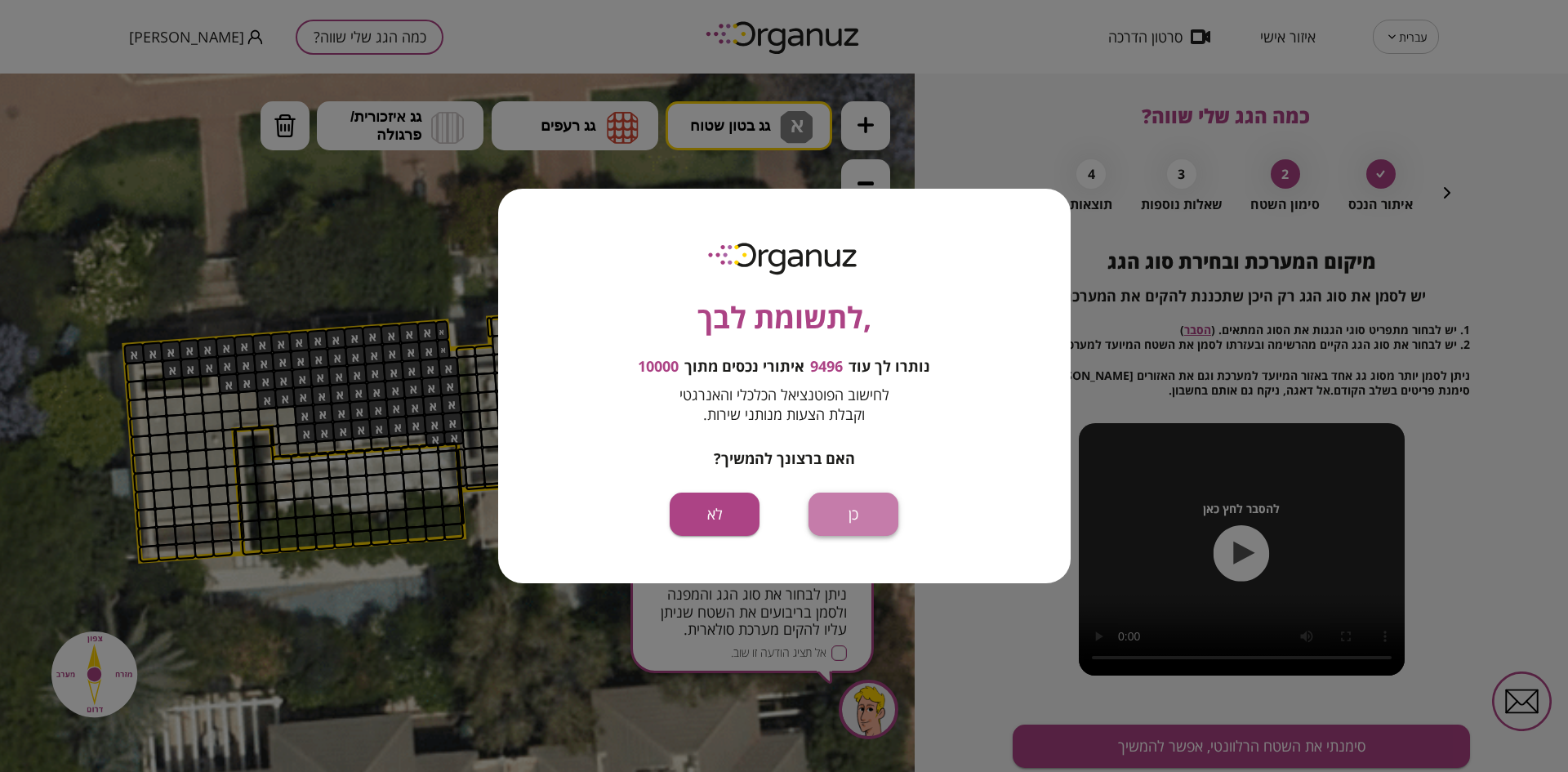
click at [834, 500] on button "כן" at bounding box center [854, 514] width 90 height 43
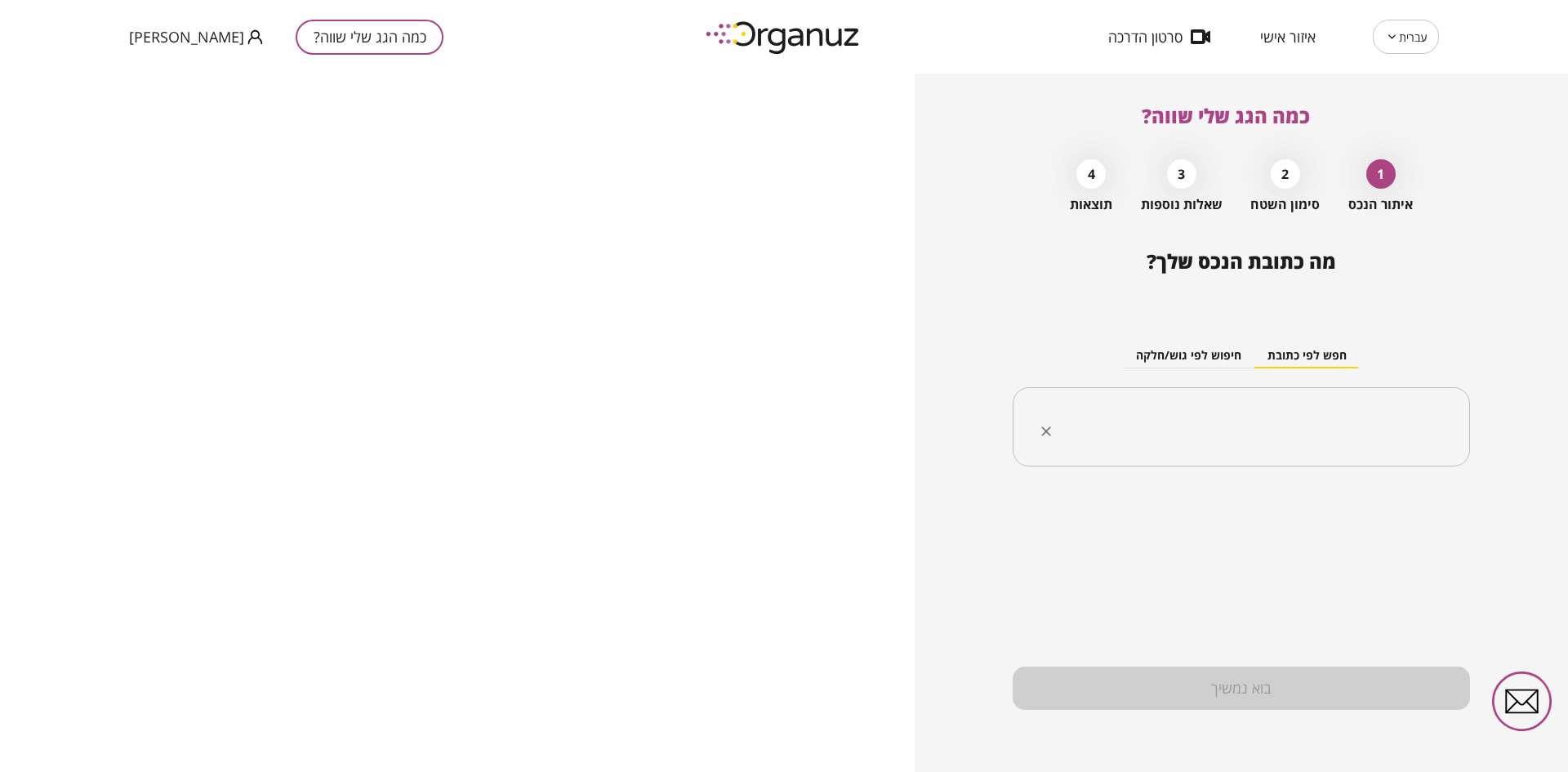
click at [1318, 420] on input "text" at bounding box center [1247, 426] width 406 height 41
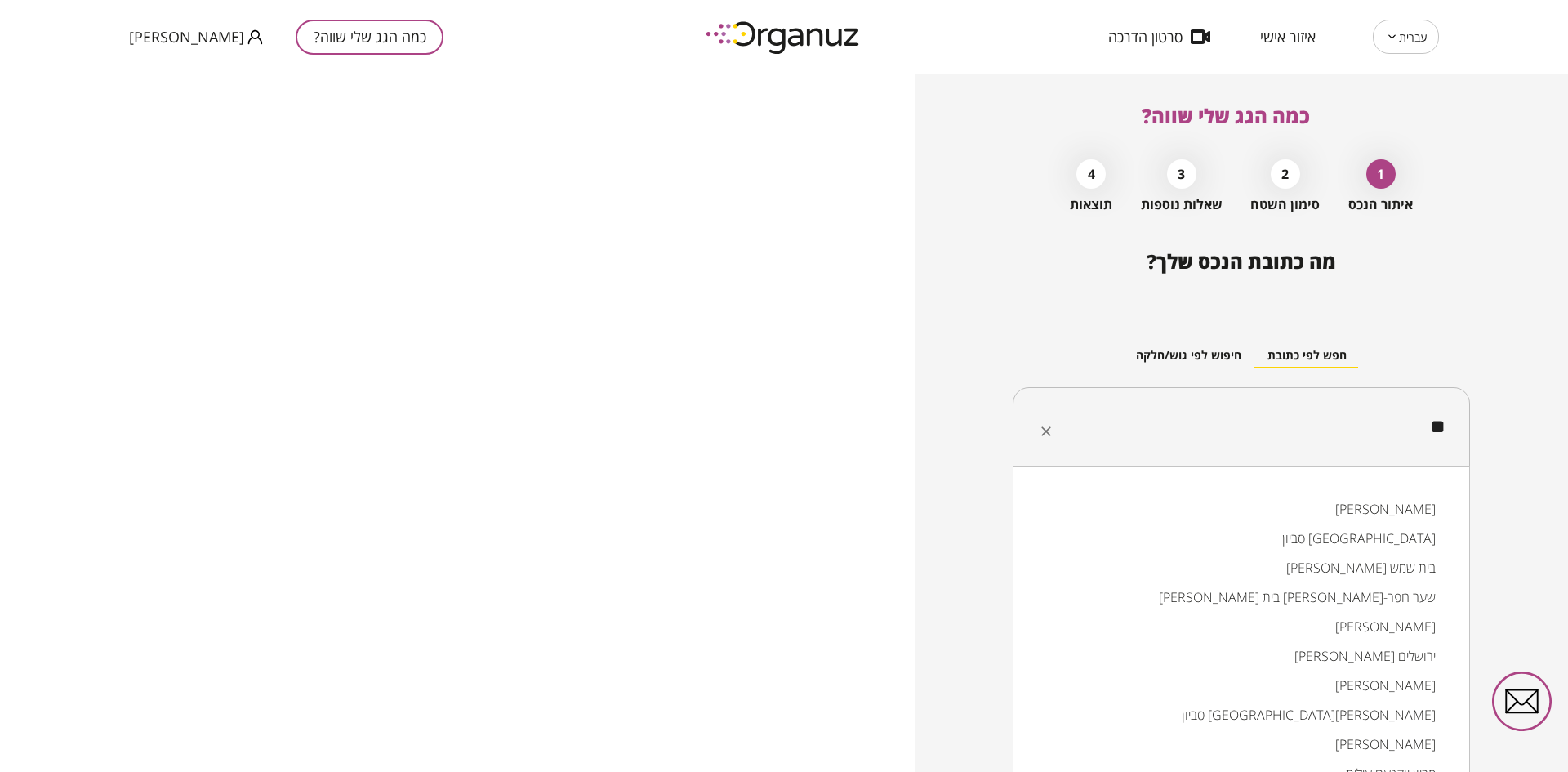
type input "*"
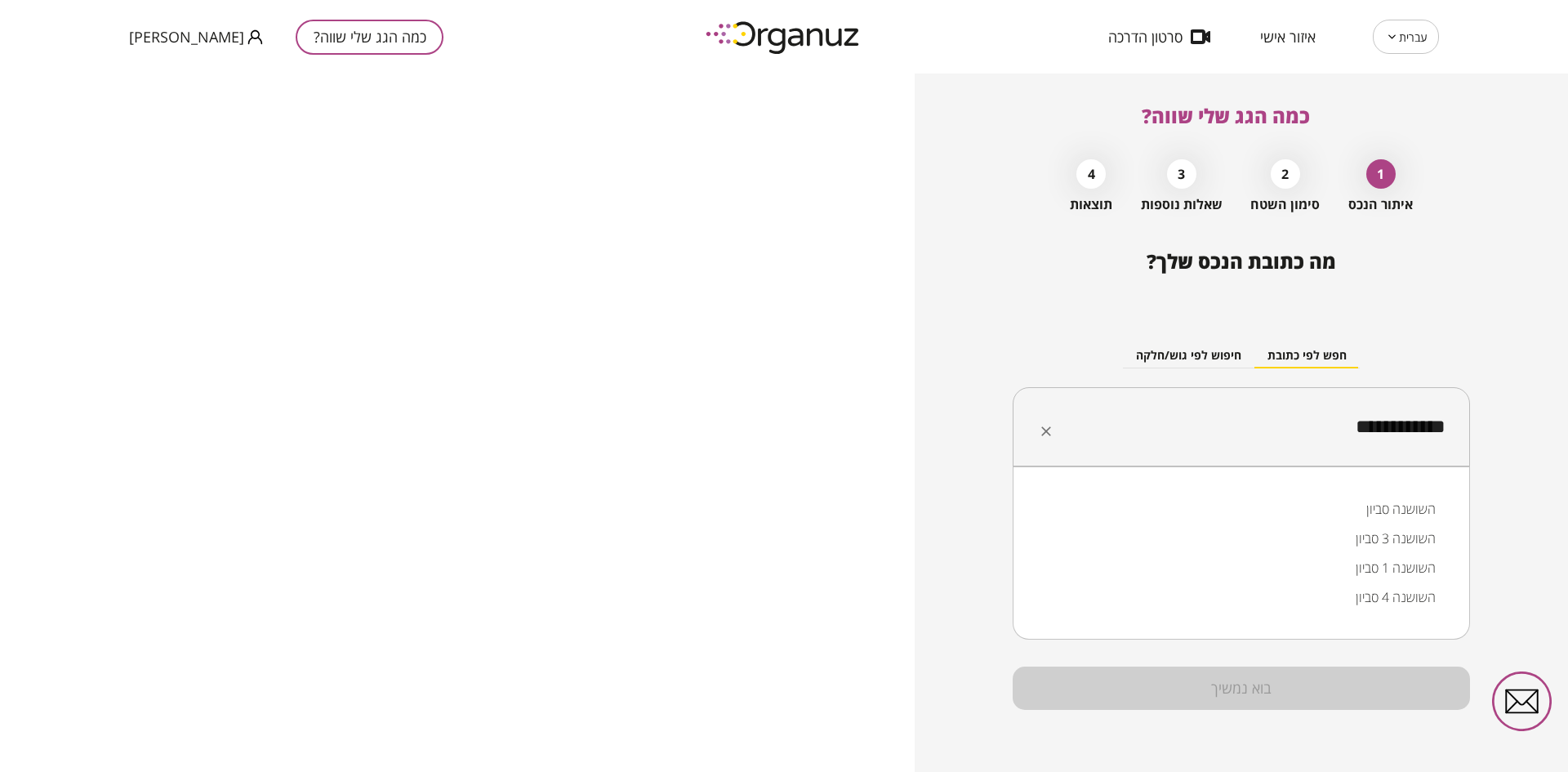
click at [1363, 515] on li "השושנה סביון" at bounding box center [1241, 508] width 415 height 29
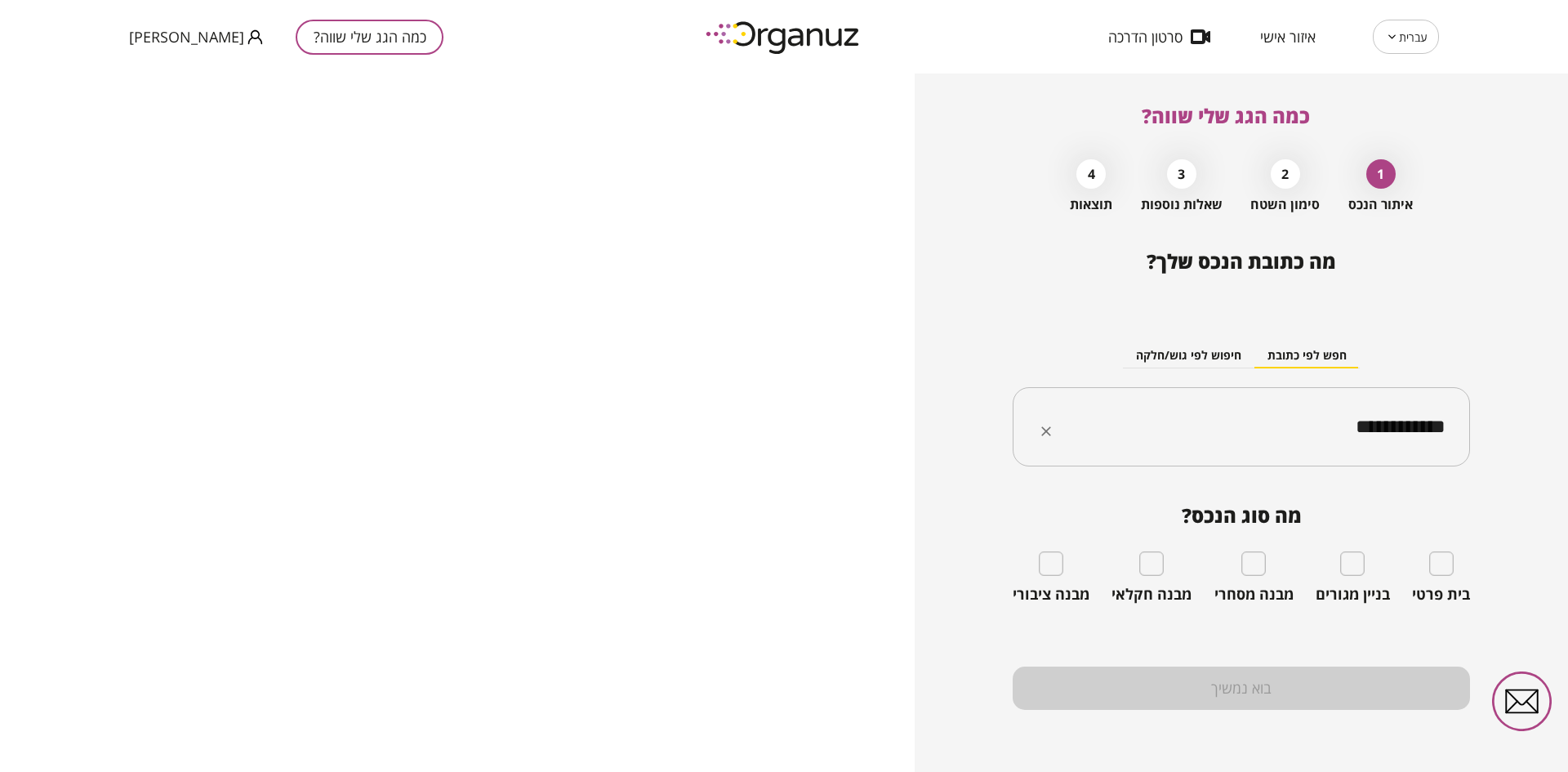
type input "**********"
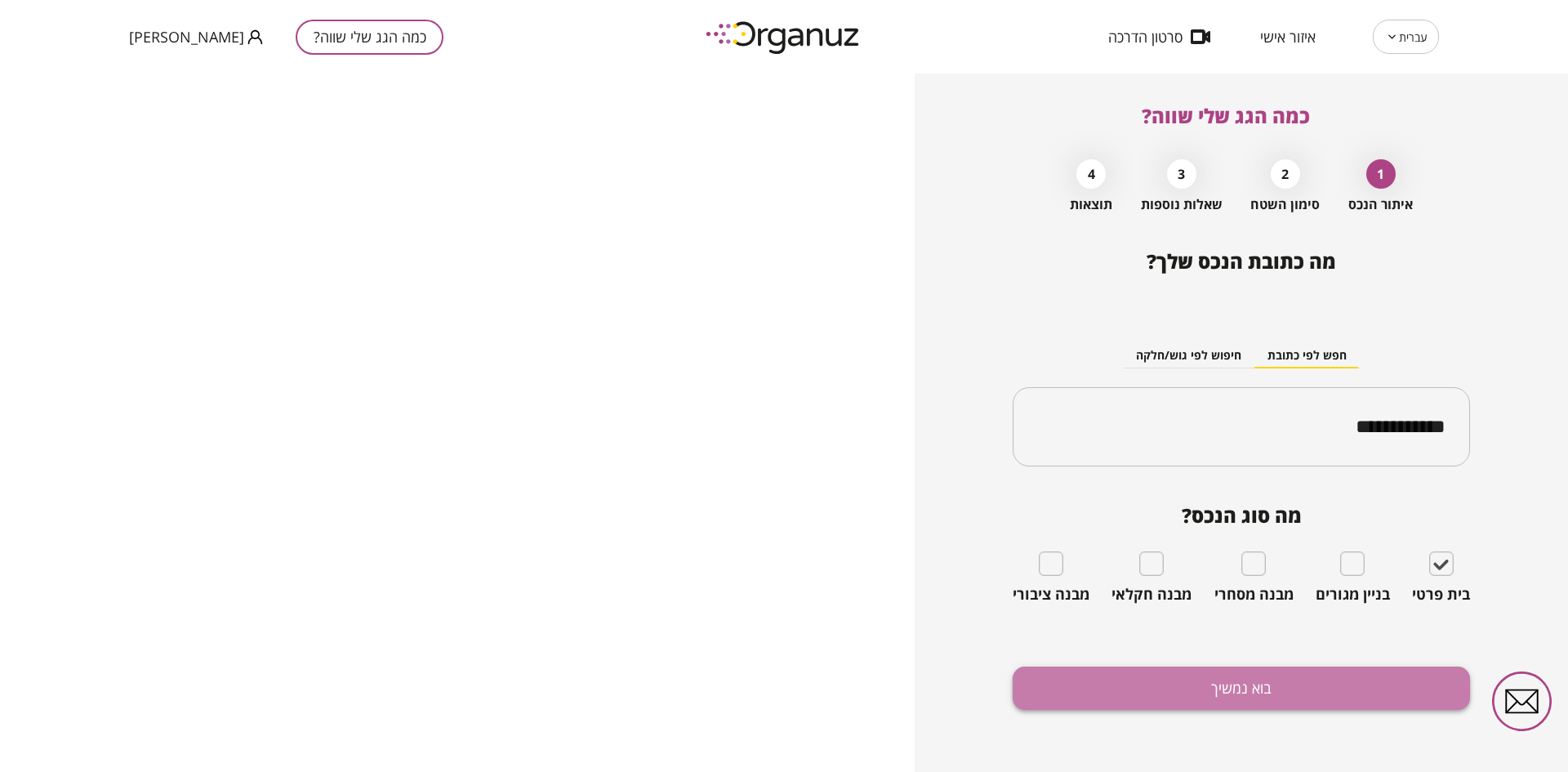
click at [1361, 687] on button "בוא נמשיך" at bounding box center [1241, 688] width 457 height 43
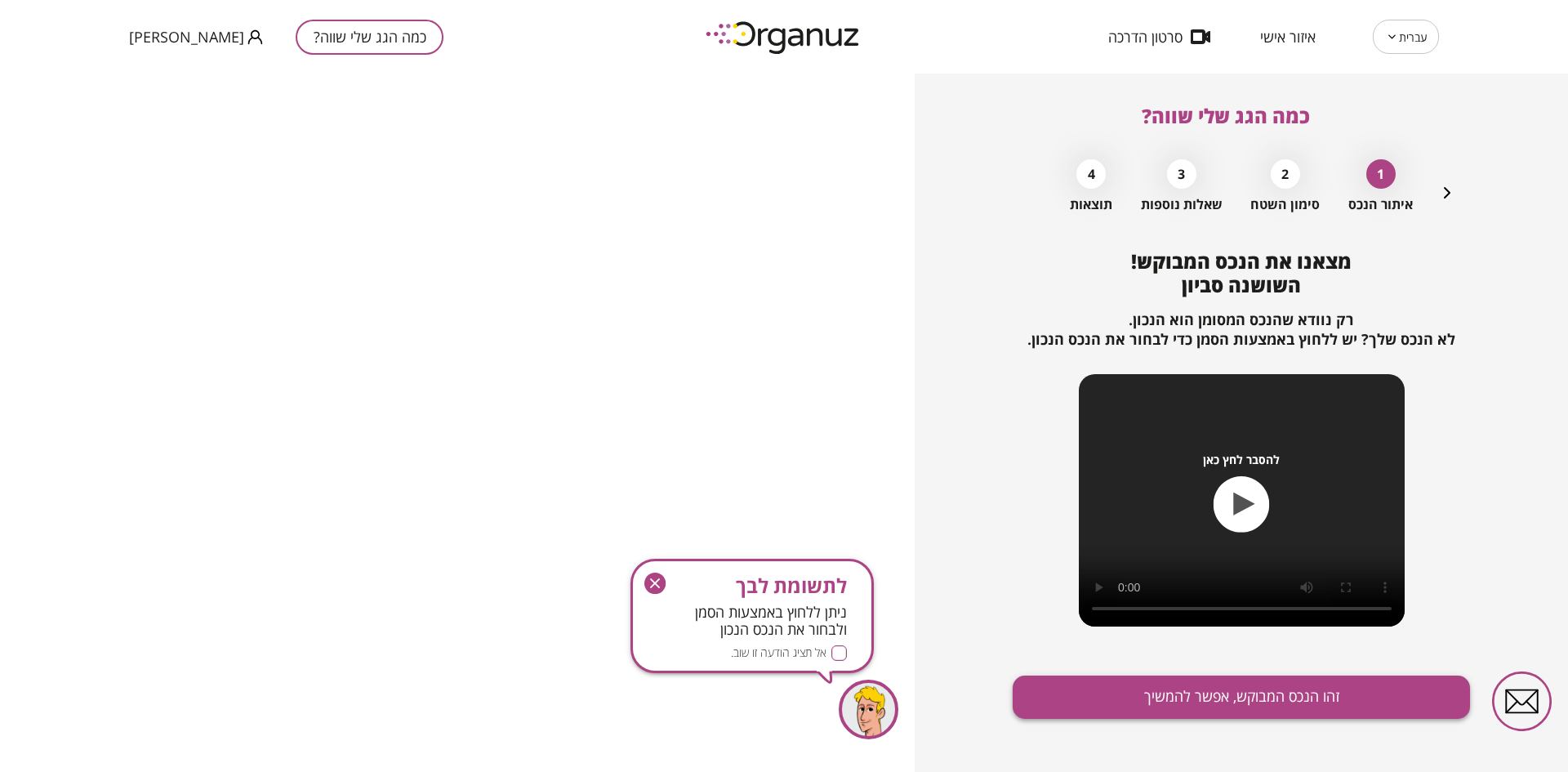
click at [1337, 698] on button "זהו הנכס המבוקש, אפשר להמשיך" at bounding box center [1241, 697] width 457 height 43
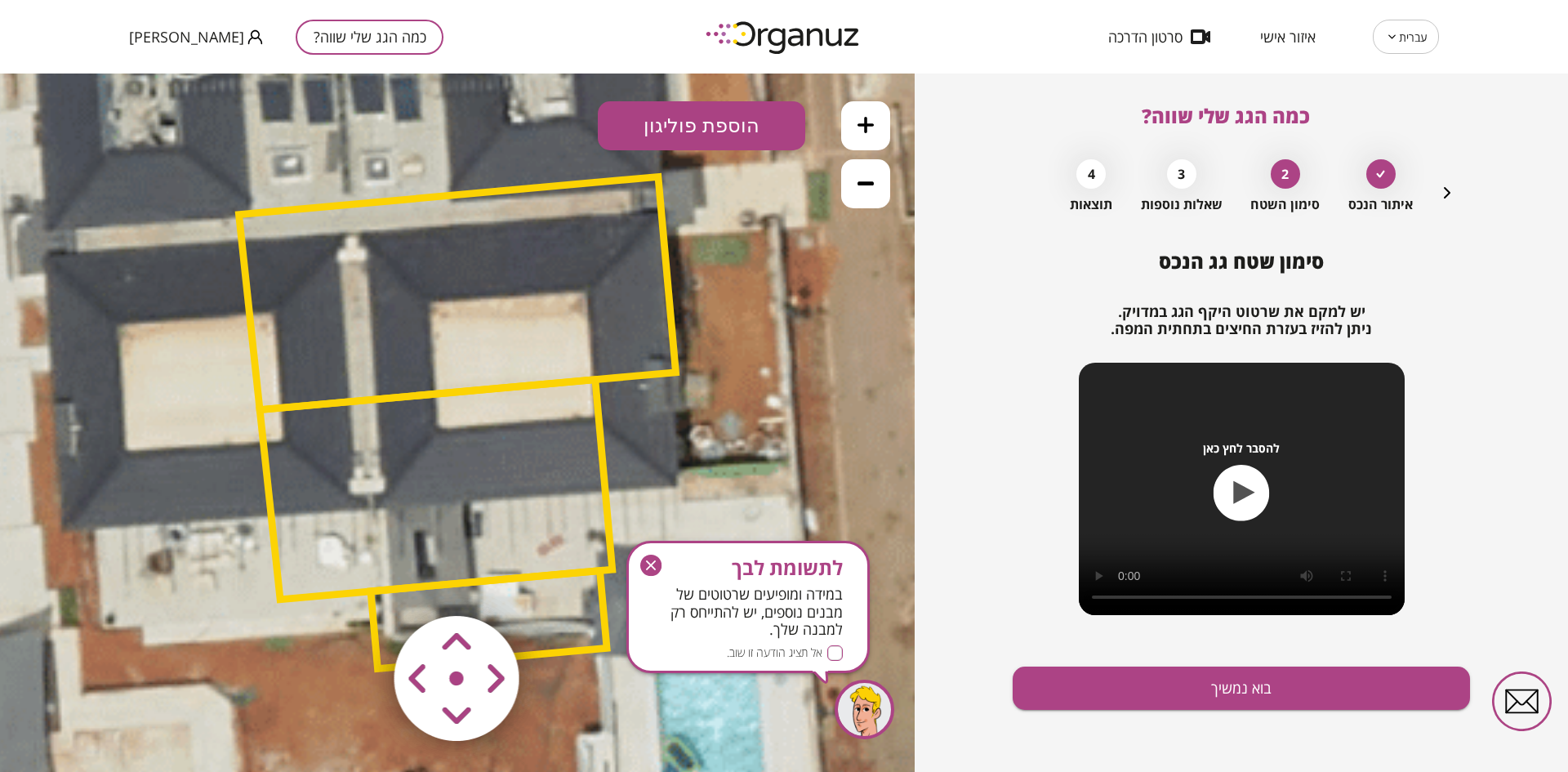
click at [652, 565] on icon "button" at bounding box center [651, 565] width 10 height 10
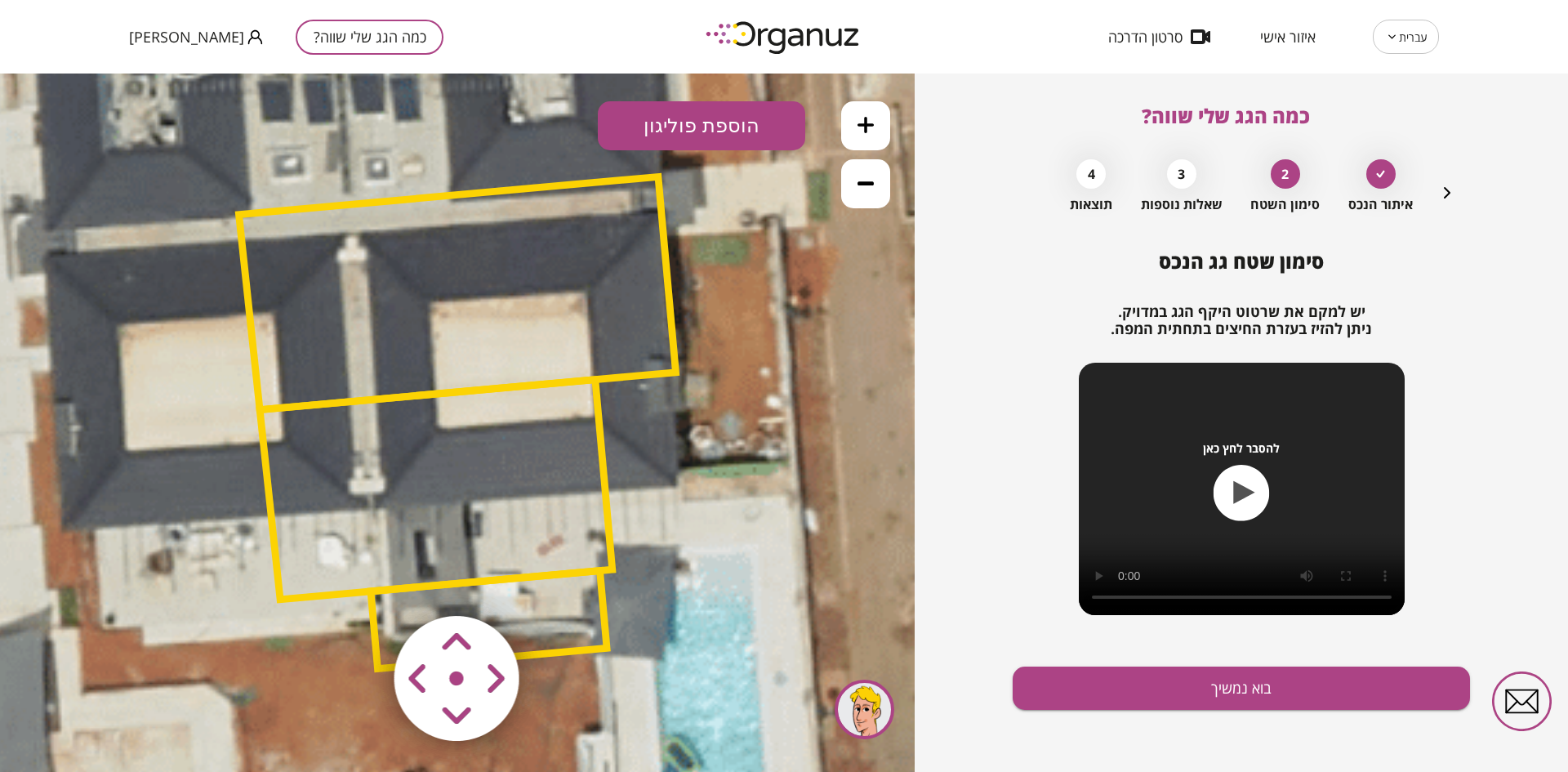
click at [856, 194] on button at bounding box center [865, 183] width 49 height 49
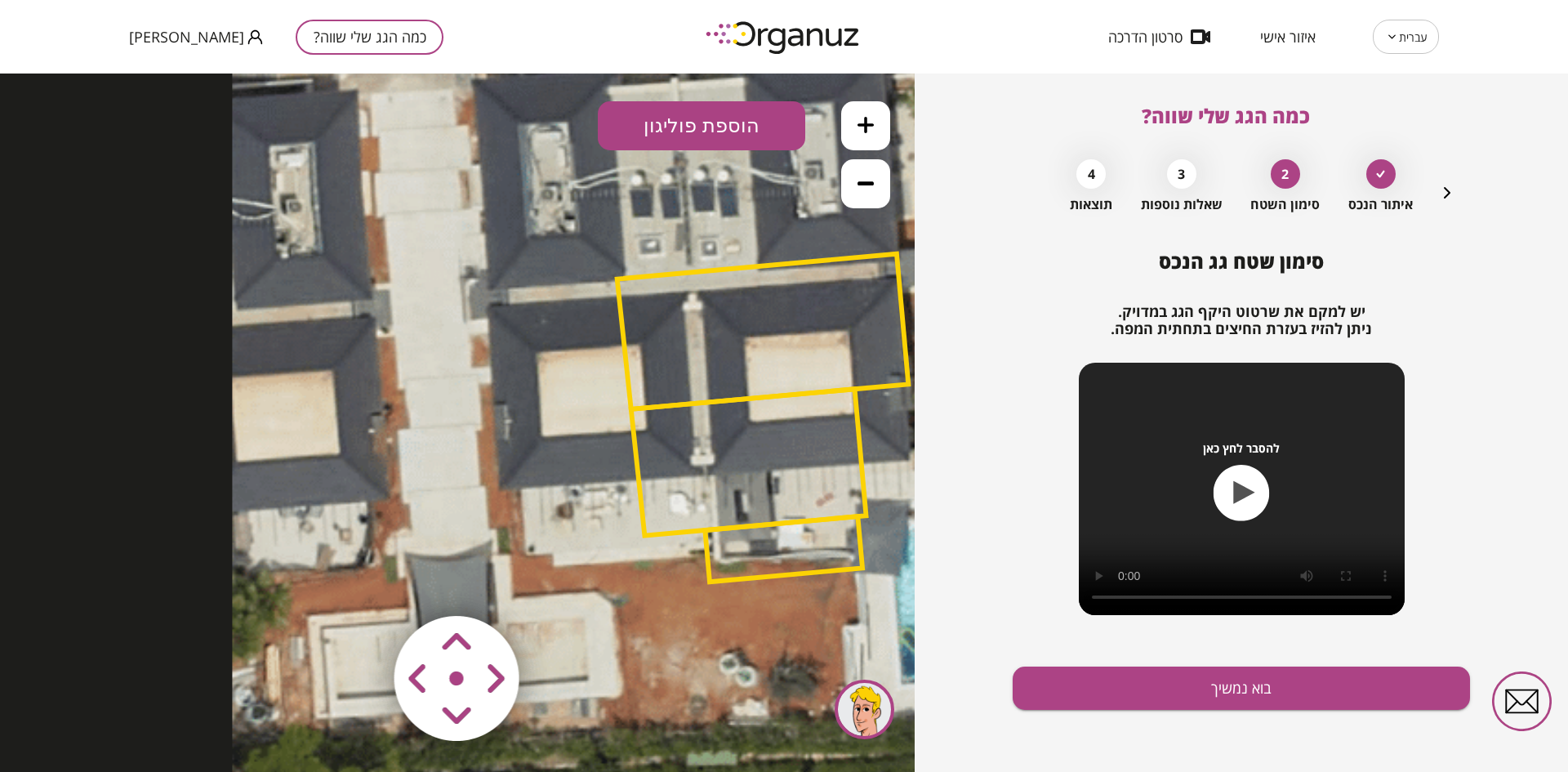
drag, startPoint x: 485, startPoint y: 240, endPoint x: 790, endPoint y: 235, distance: 305.0
click at [790, 235] on icon at bounding box center [755, 416] width 1048 height 1048
click at [774, 396] on polygon at bounding box center [763, 331] width 291 height 155
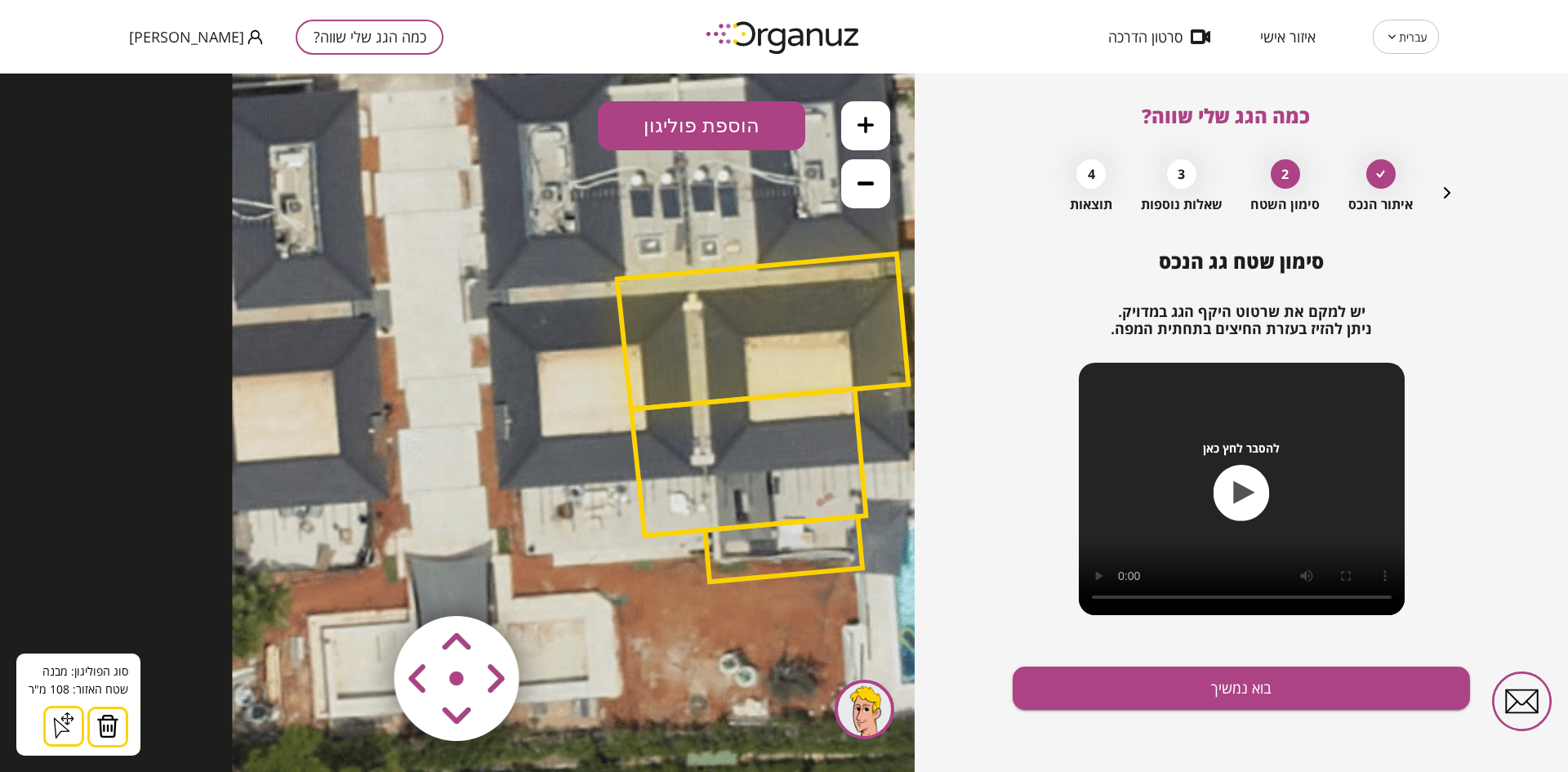
click at [103, 727] on img at bounding box center [107, 725] width 22 height 24
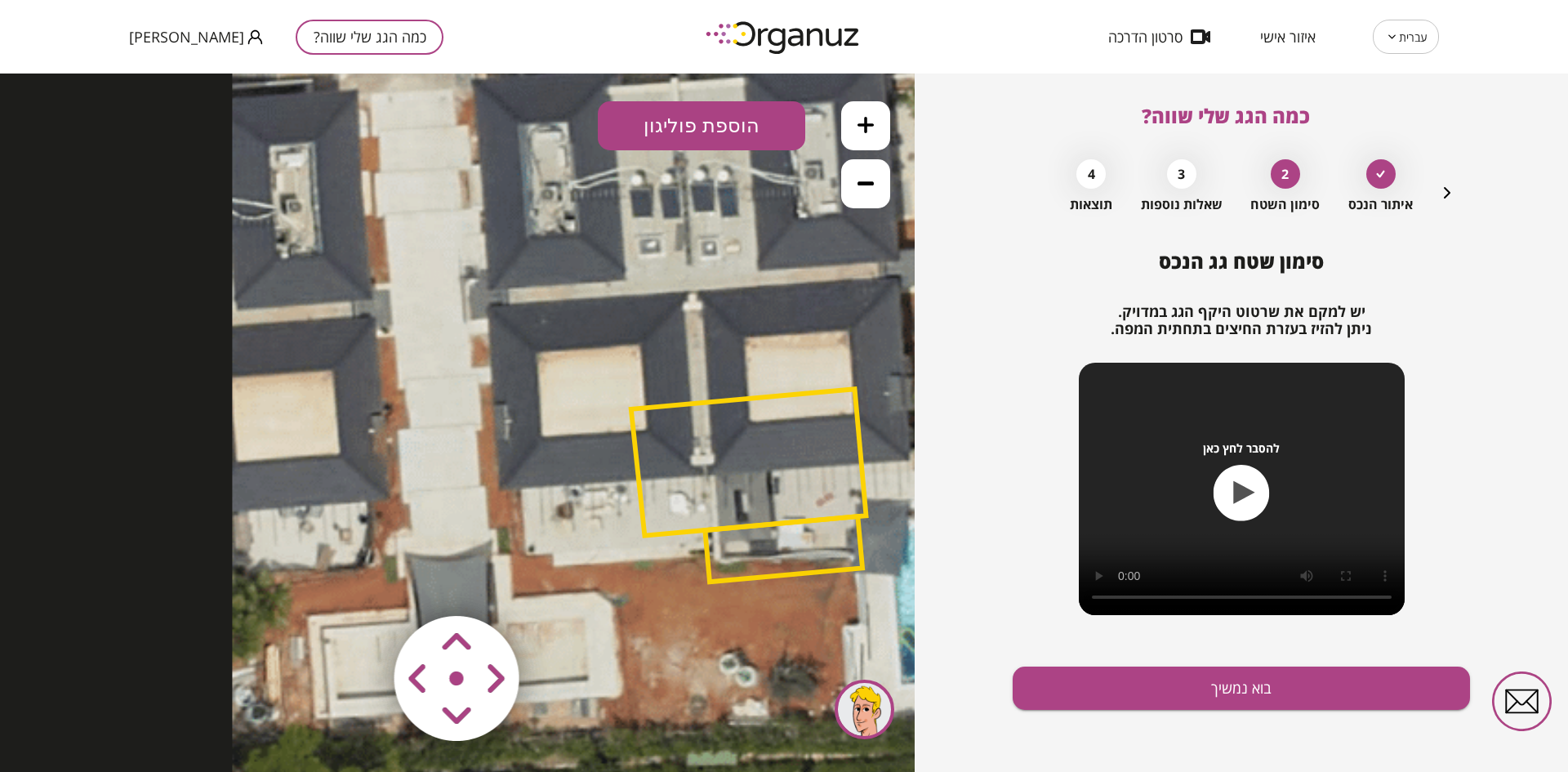
click at [685, 400] on icon at bounding box center [755, 416] width 1048 height 1048
click at [674, 406] on polygon at bounding box center [749, 462] width 235 height 147
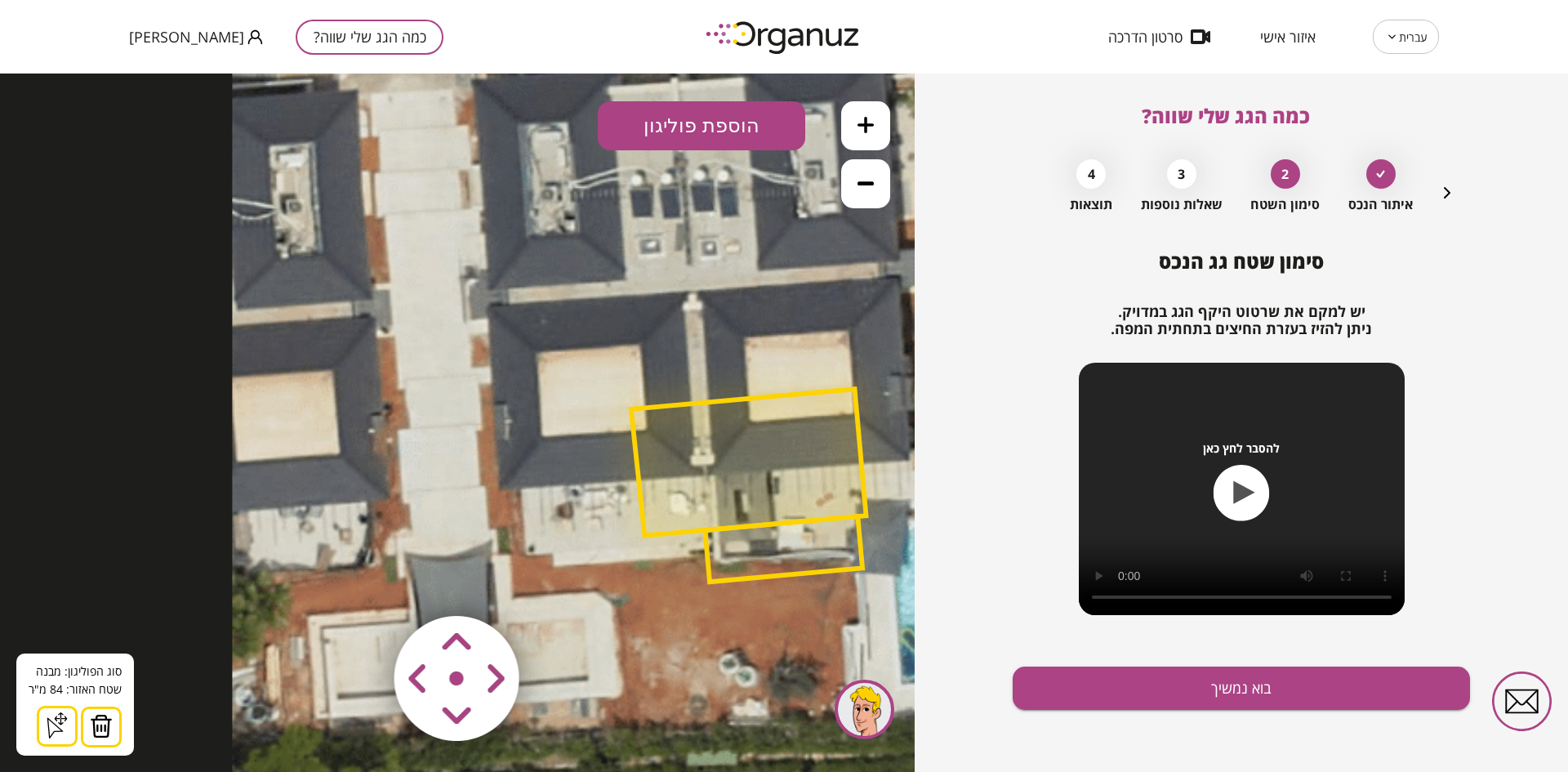
click at [104, 728] on img at bounding box center [101, 725] width 22 height 24
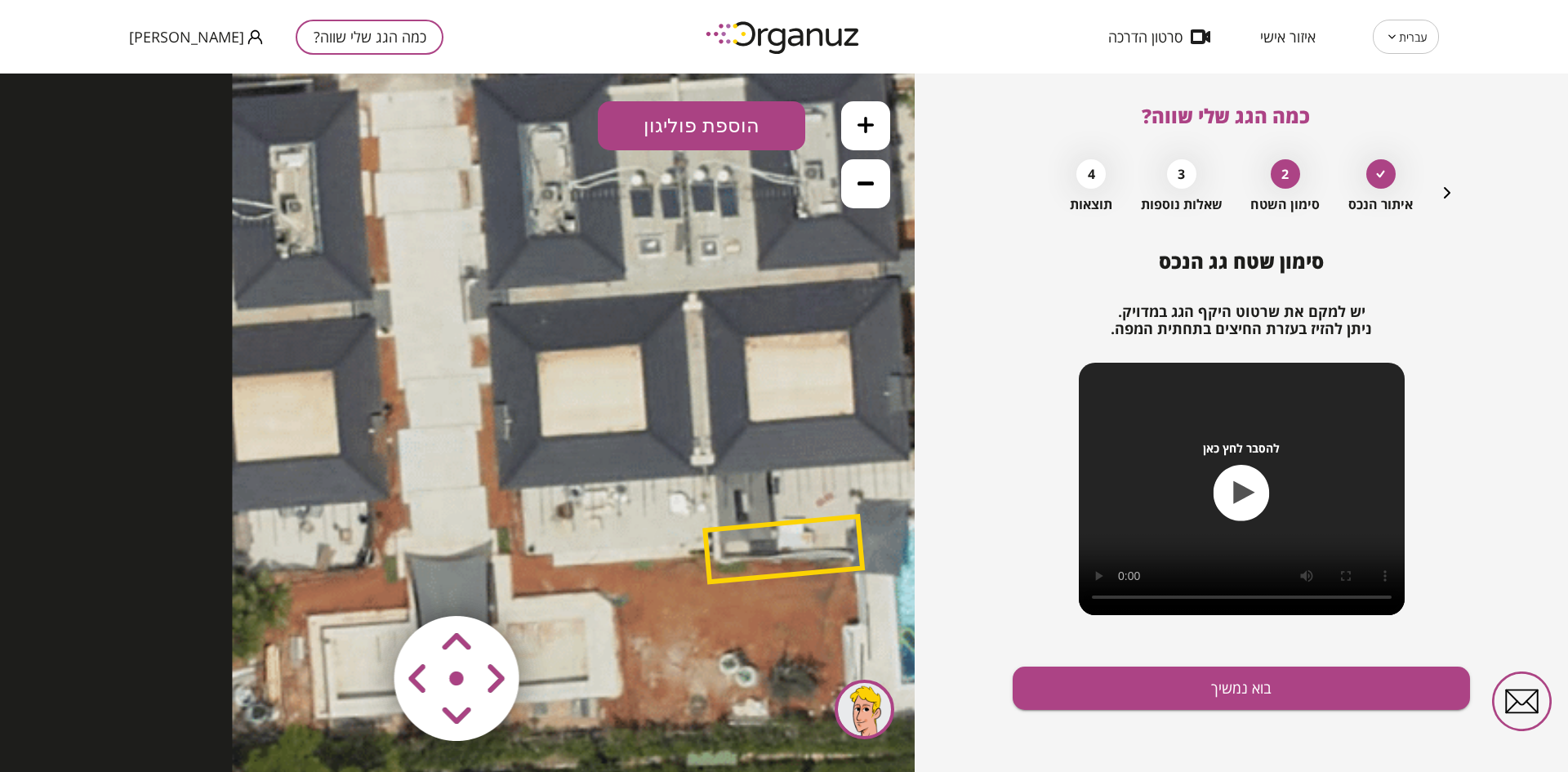
click at [814, 518] on icon at bounding box center [755, 416] width 1048 height 1048
click at [740, 527] on polygon at bounding box center [783, 549] width 157 height 65
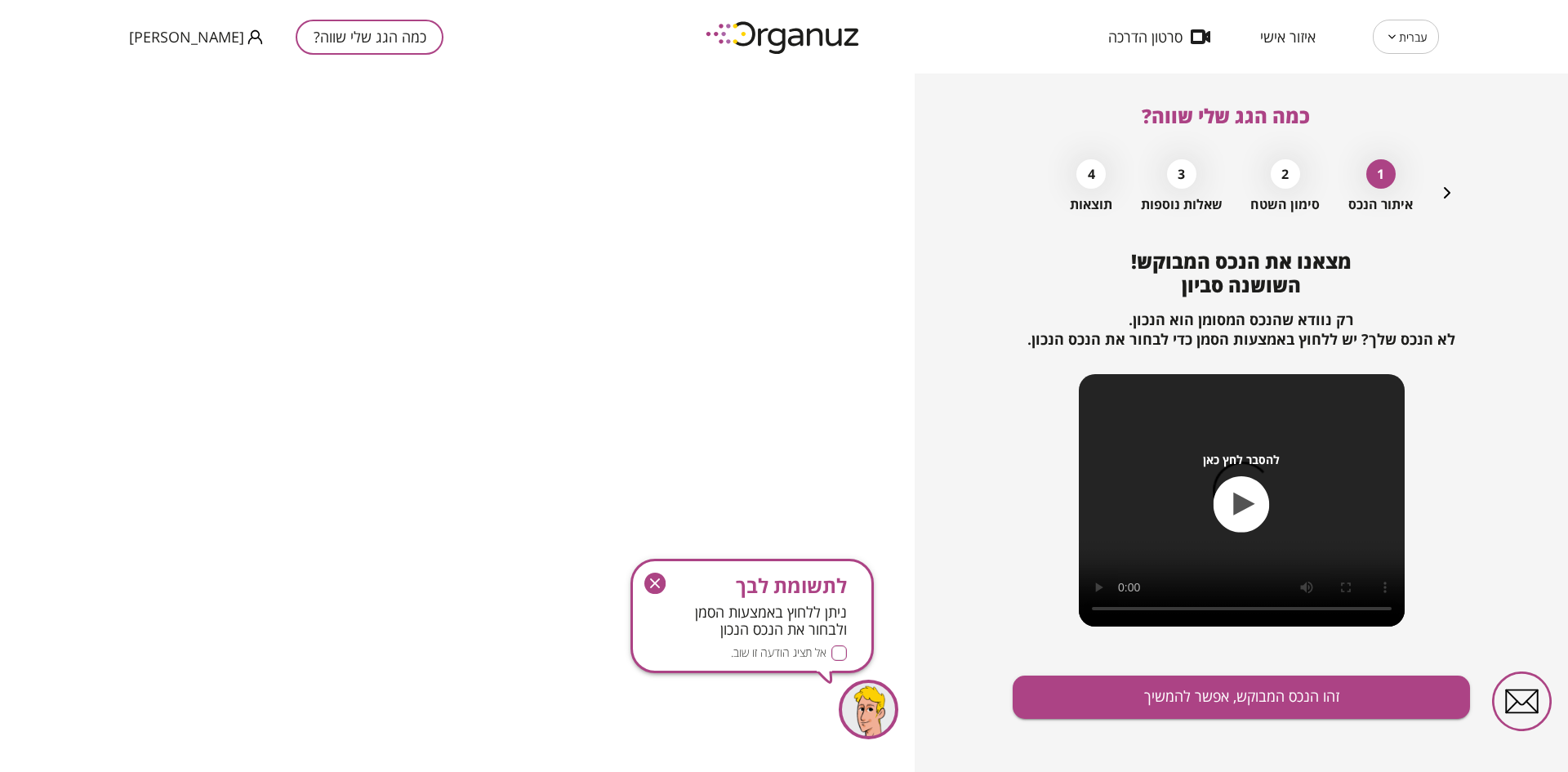
click at [657, 575] on icon "button" at bounding box center [655, 582] width 21 height 21
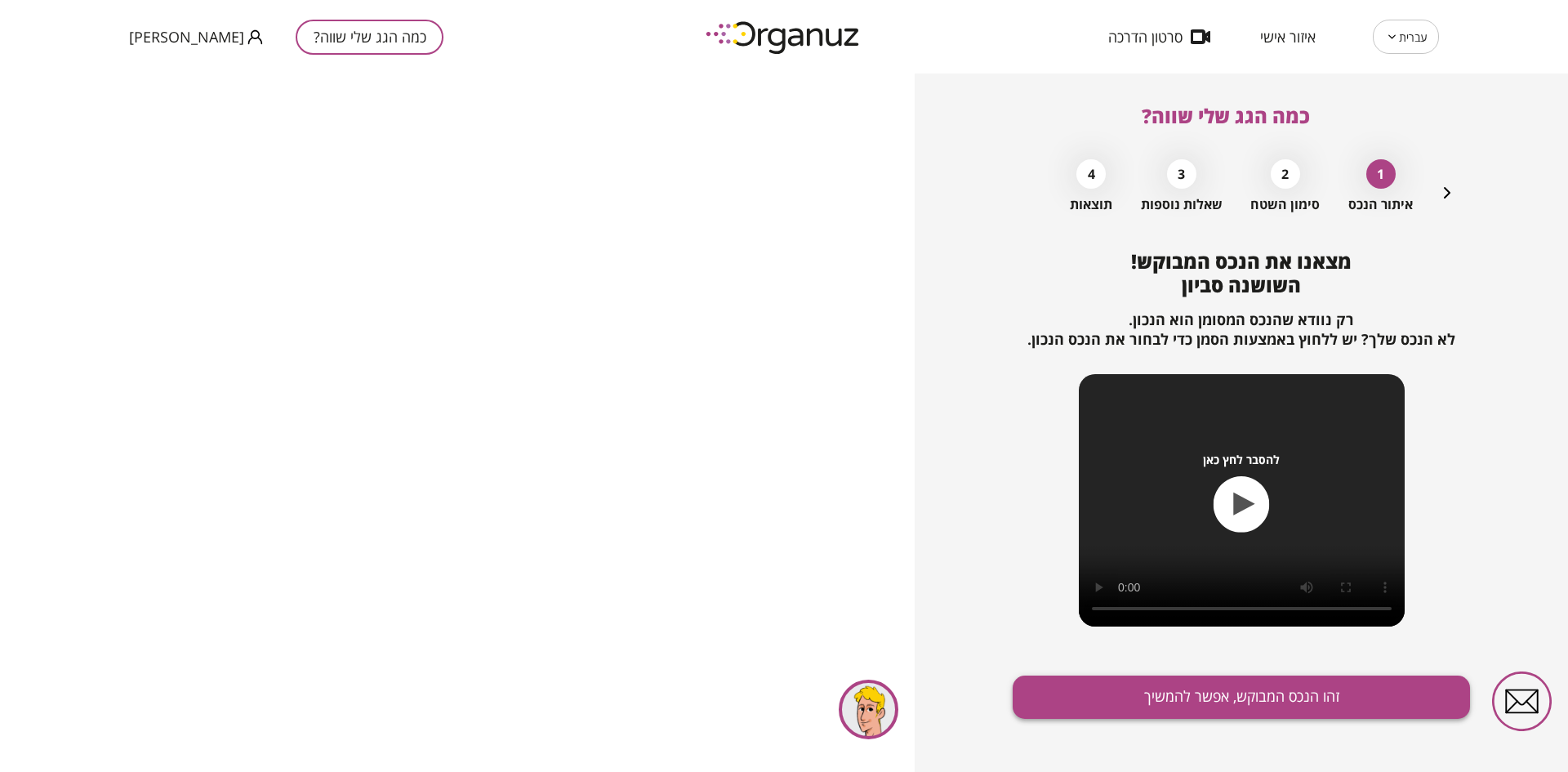
click at [1267, 694] on button "זהו הנכס המבוקש, אפשר להמשיך" at bounding box center [1241, 697] width 457 height 43
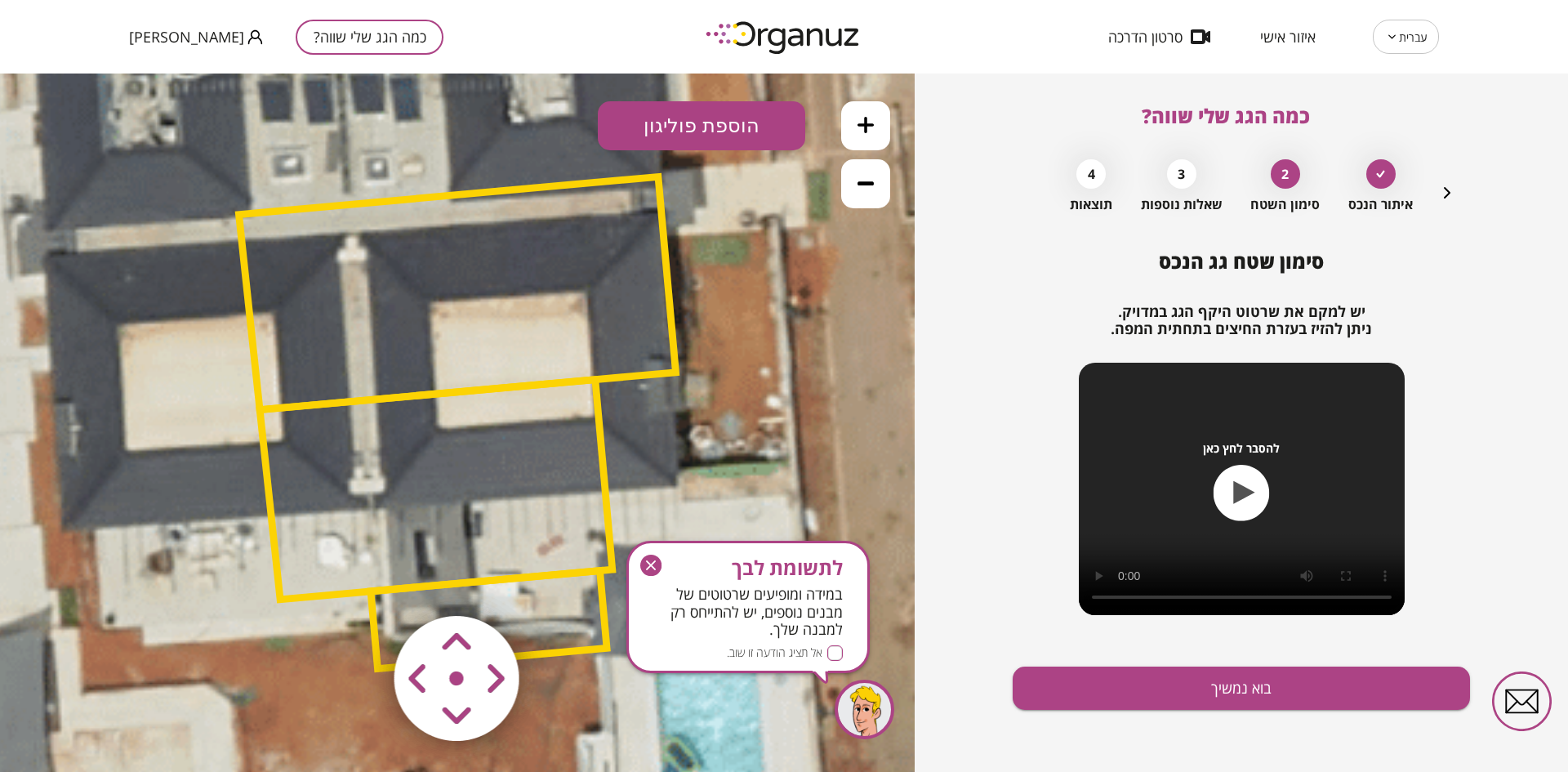
click at [650, 558] on icon "button" at bounding box center [650, 565] width 21 height 21
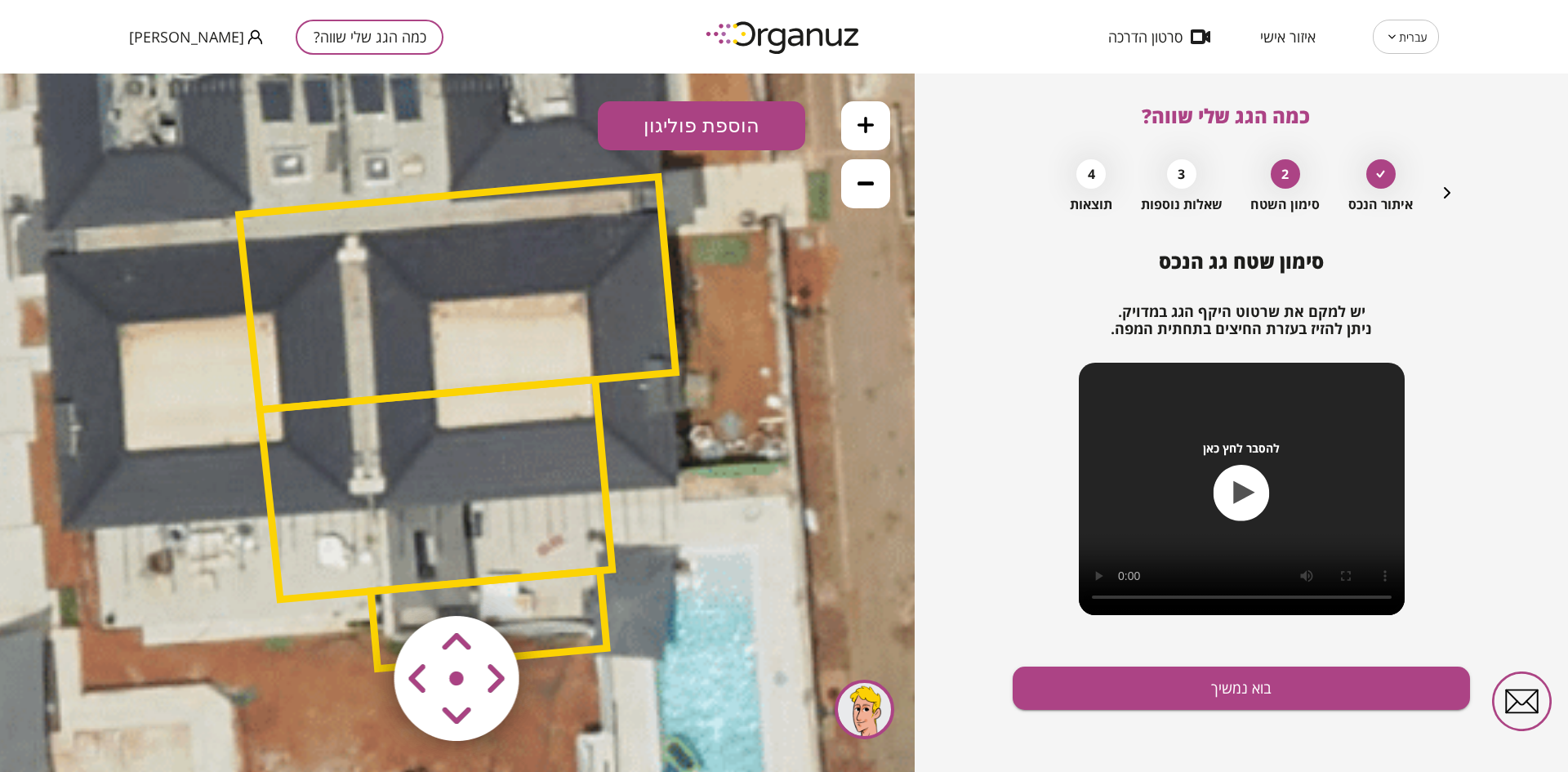
click at [616, 376] on polygon at bounding box center [457, 292] width 437 height 232
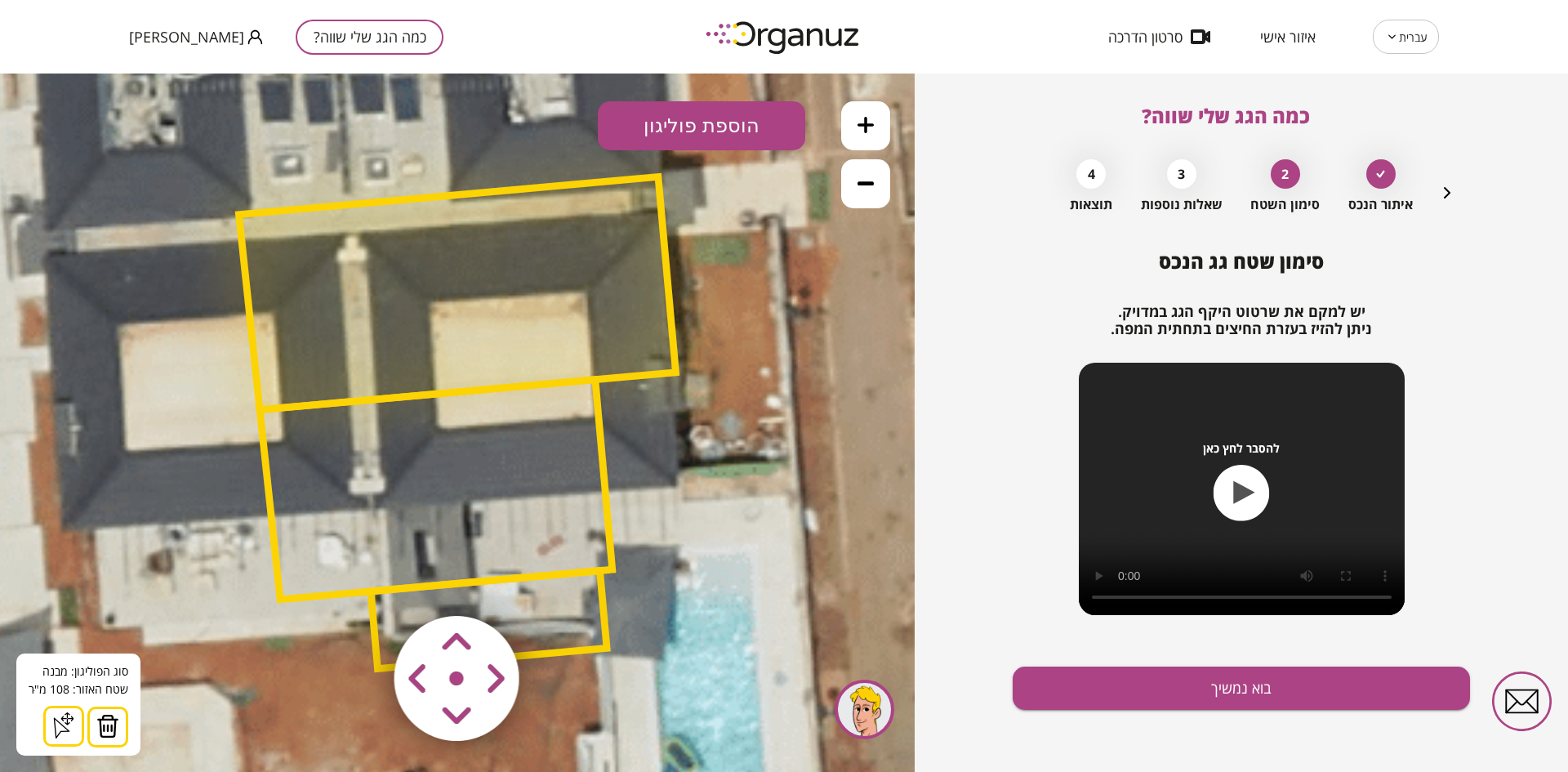
click at [107, 728] on img at bounding box center [107, 725] width 22 height 24
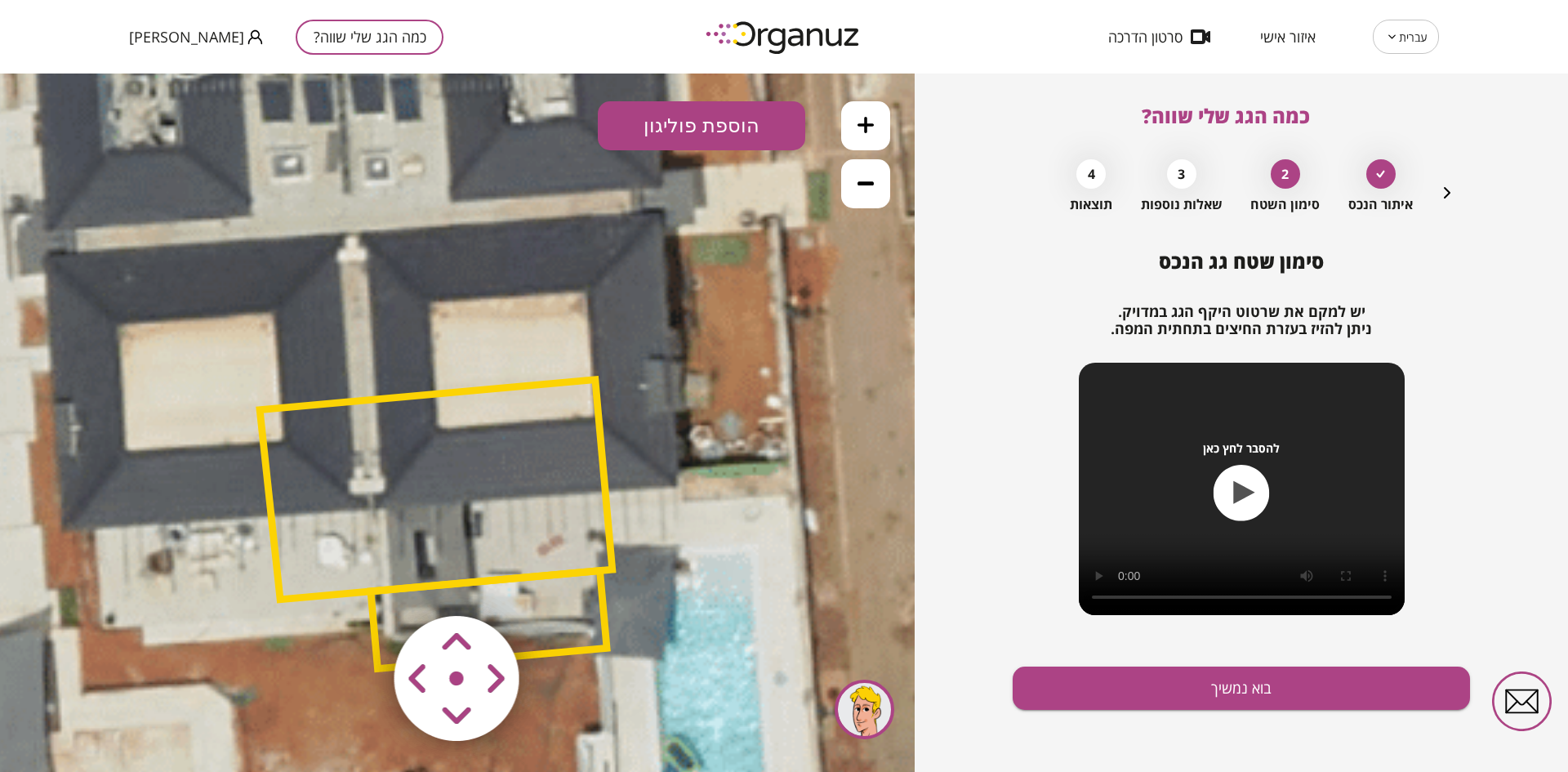
click at [402, 592] on img at bounding box center [457, 679] width 195 height 195
click at [376, 590] on img at bounding box center [457, 679] width 195 height 195
click at [379, 596] on img at bounding box center [457, 679] width 195 height 195
click at [361, 599] on img at bounding box center [457, 679] width 195 height 195
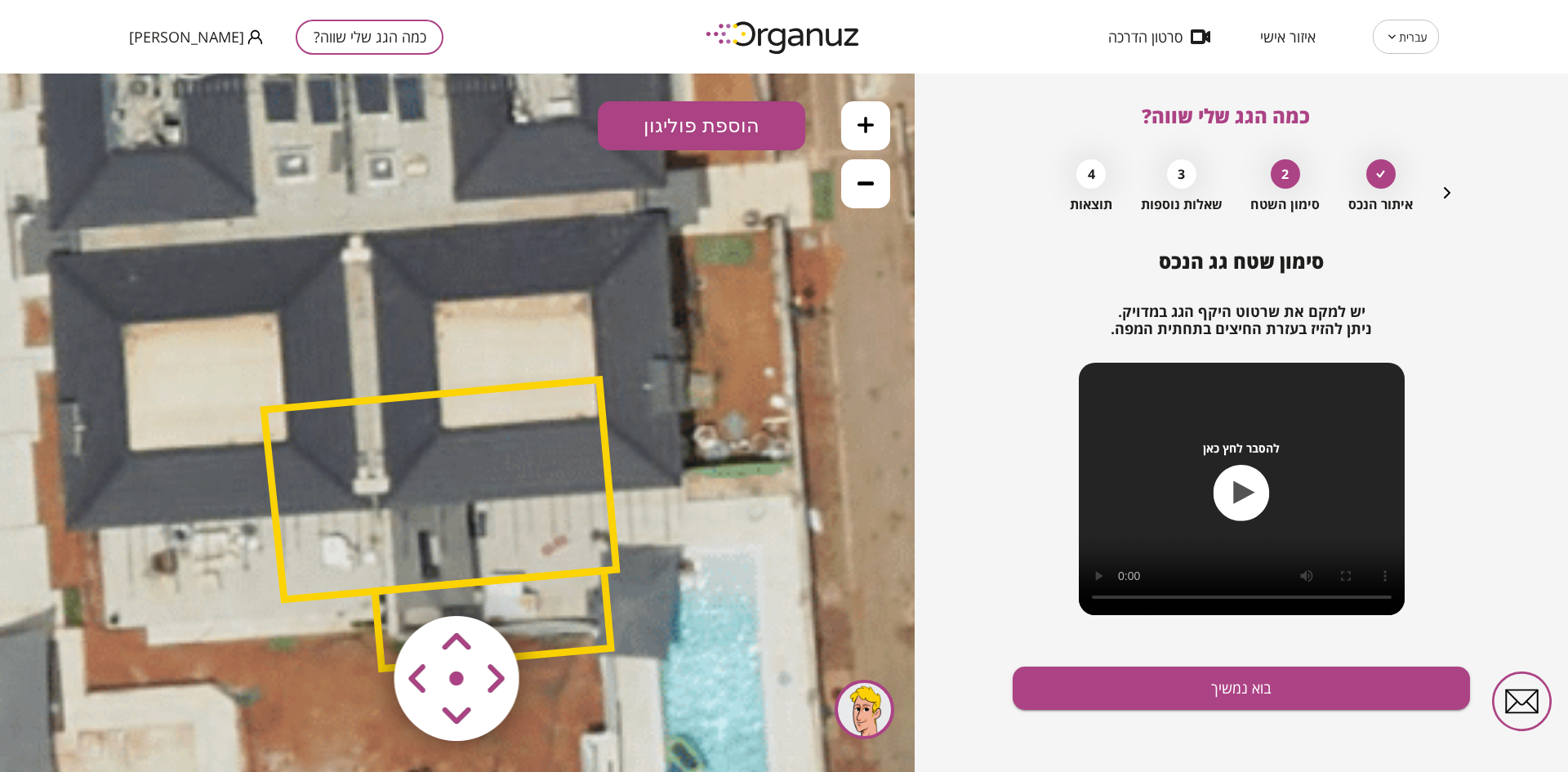
click at [374, 585] on img at bounding box center [457, 679] width 195 height 195
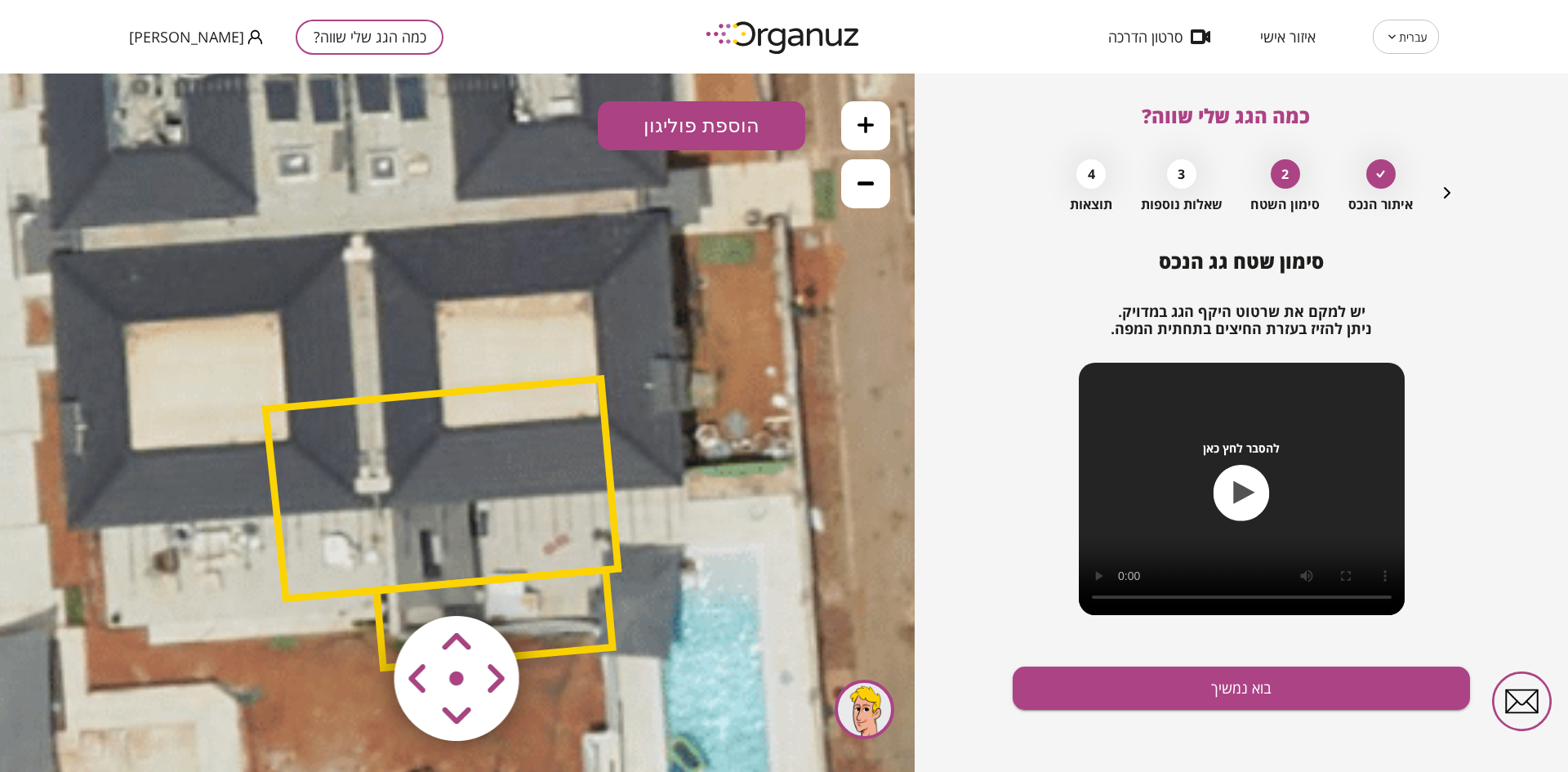
click at [375, 590] on img at bounding box center [457, 679] width 195 height 195
click at [350, 404] on polygon at bounding box center [442, 489] width 353 height 220
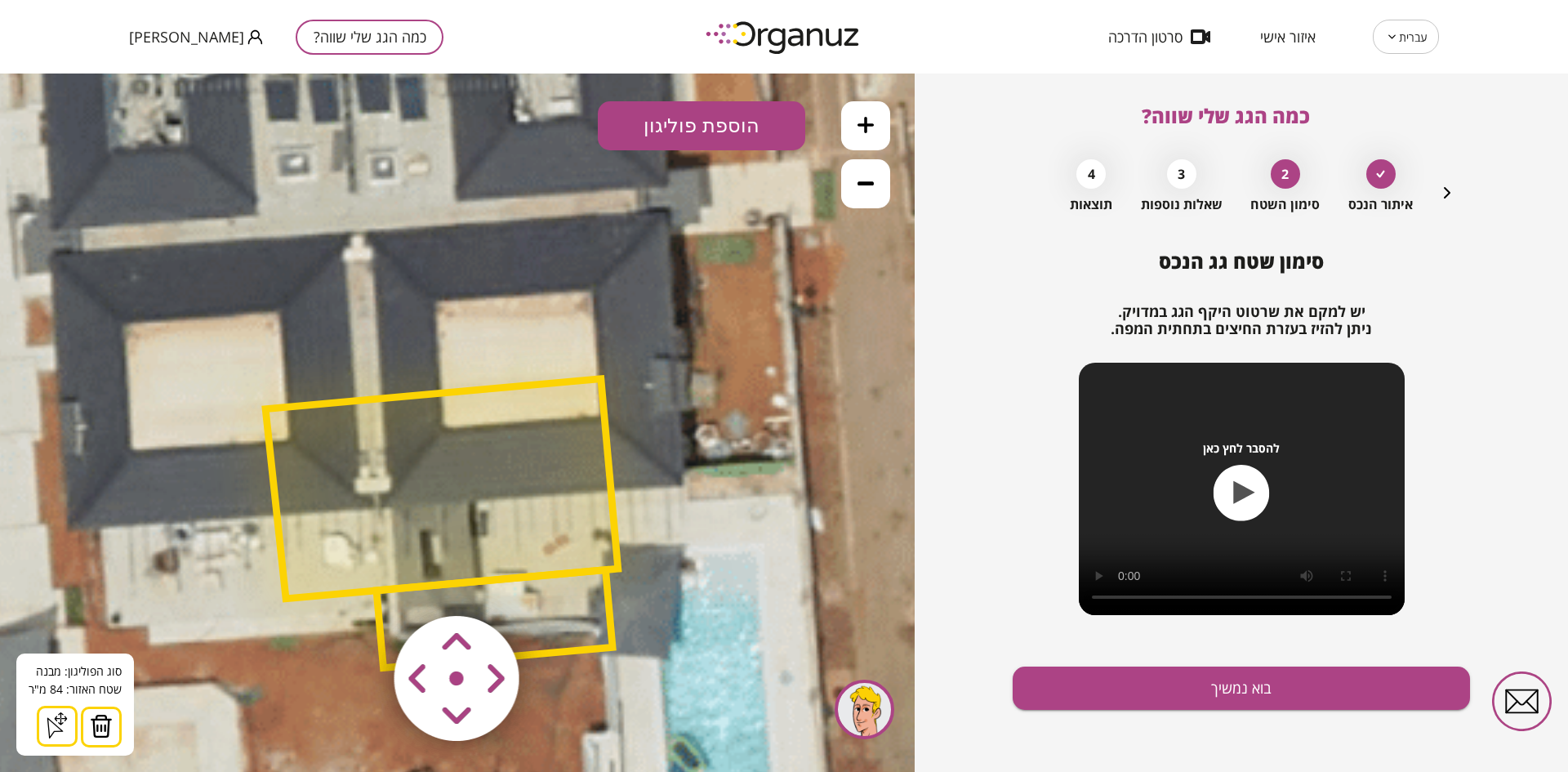
click at [111, 714] on button at bounding box center [101, 726] width 41 height 41
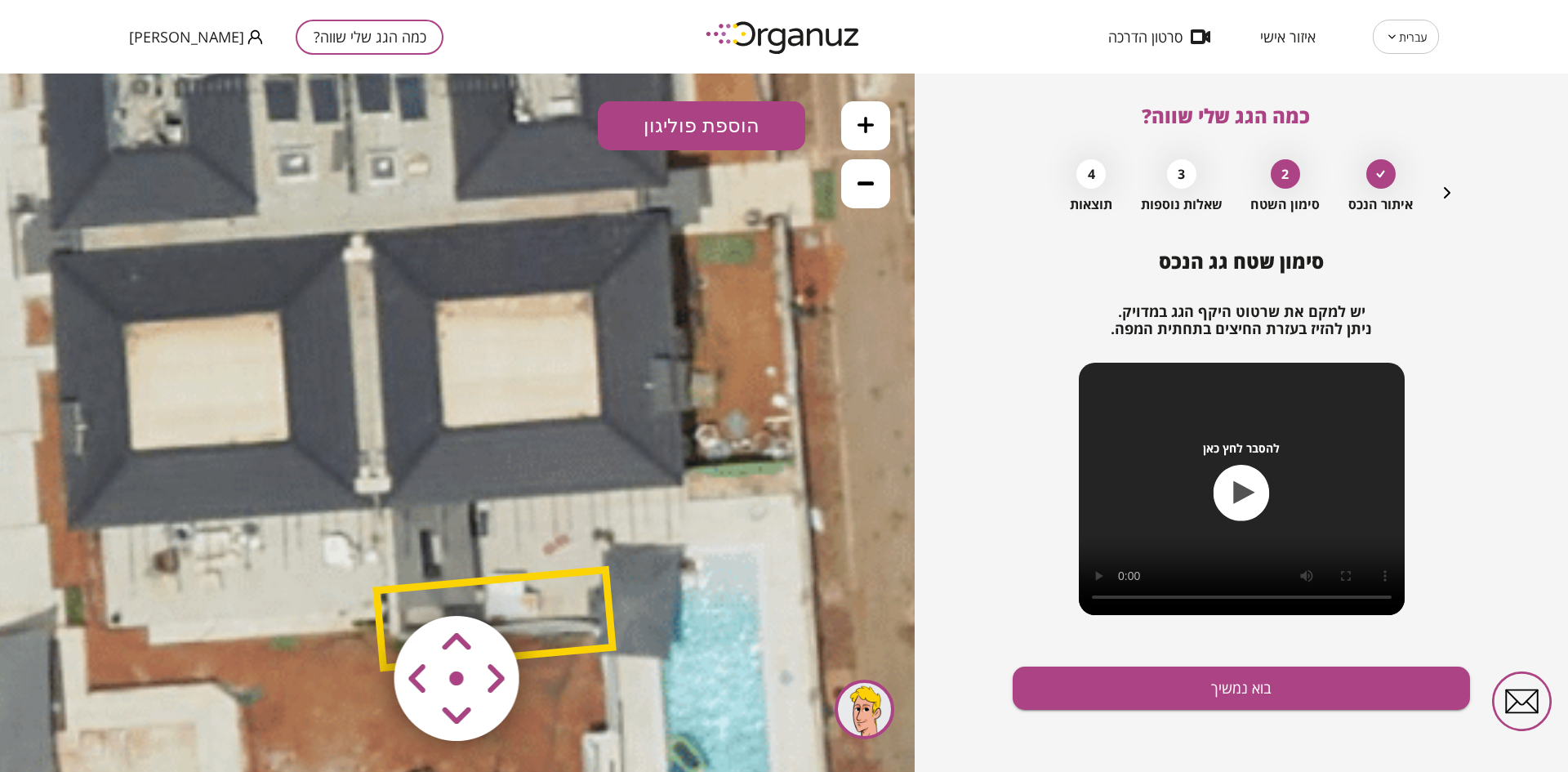
click at [391, 596] on img at bounding box center [457, 679] width 195 height 195
click at [393, 610] on img at bounding box center [457, 679] width 195 height 195
click at [386, 589] on img at bounding box center [457, 679] width 195 height 195
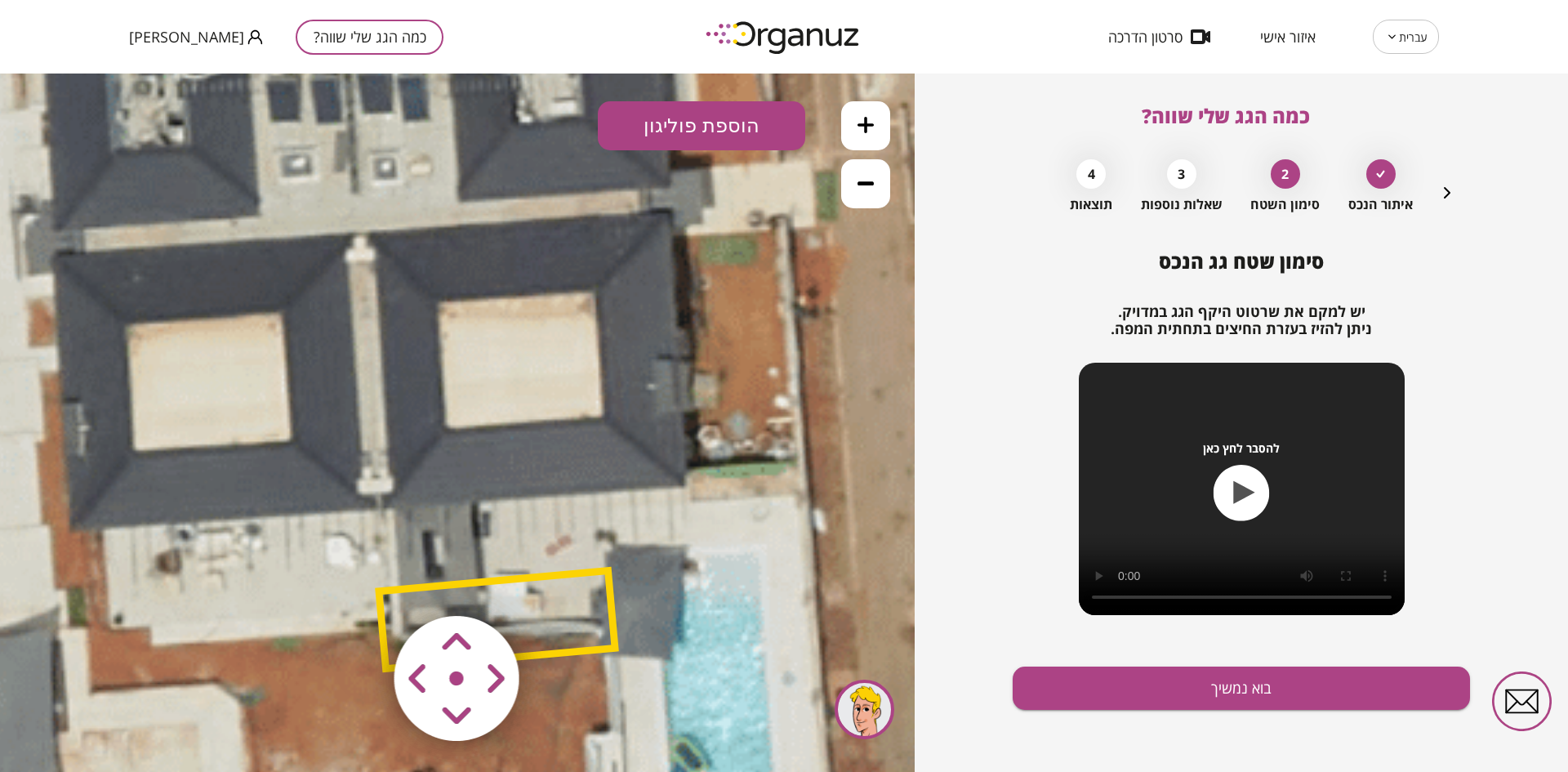
click at [390, 604] on img at bounding box center [457, 679] width 195 height 195
click at [604, 621] on polygon at bounding box center [496, 620] width 236 height 98
click at [615, 630] on polygon at bounding box center [497, 620] width 236 height 98
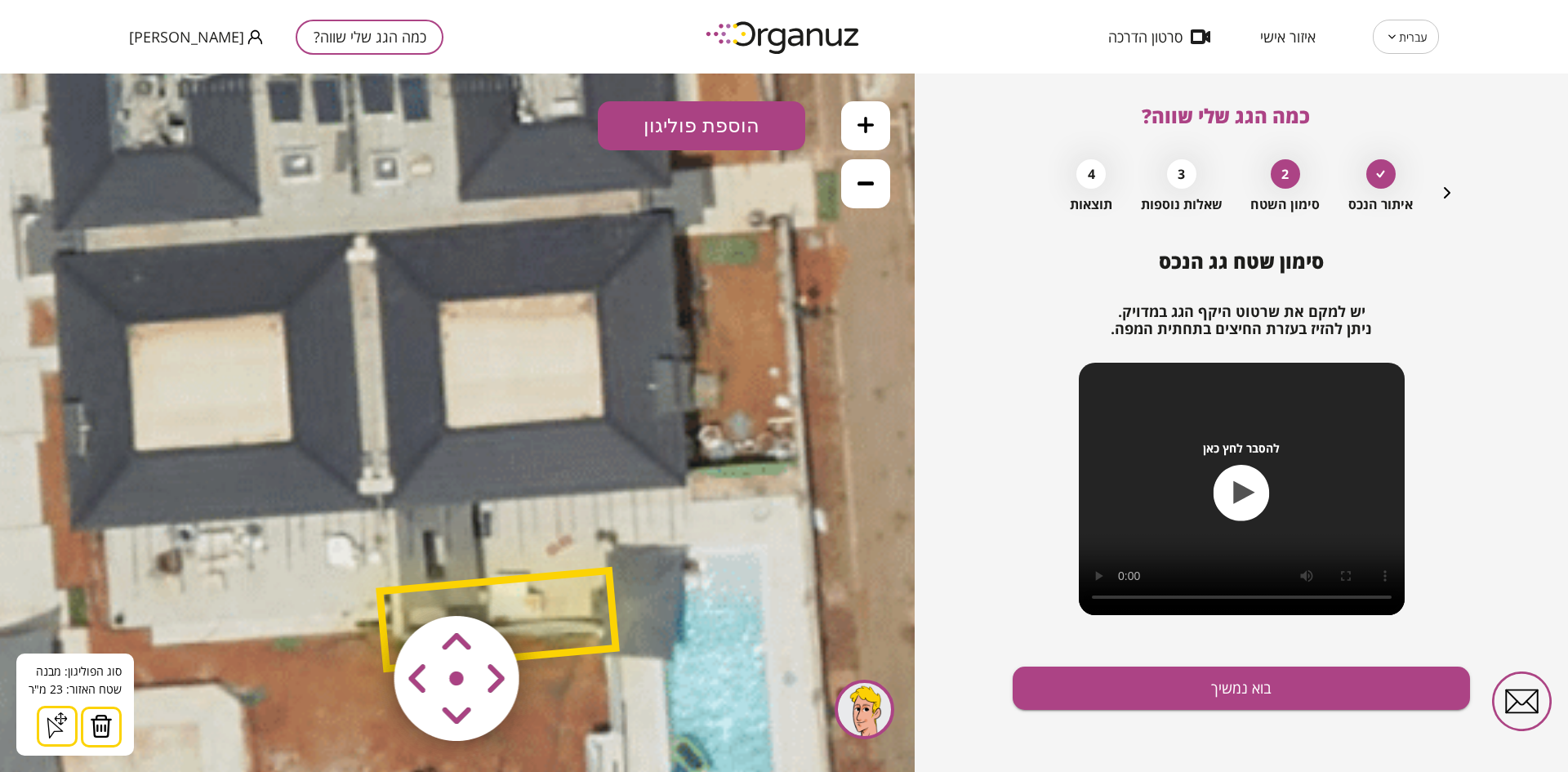
click at [107, 723] on img at bounding box center [101, 725] width 22 height 24
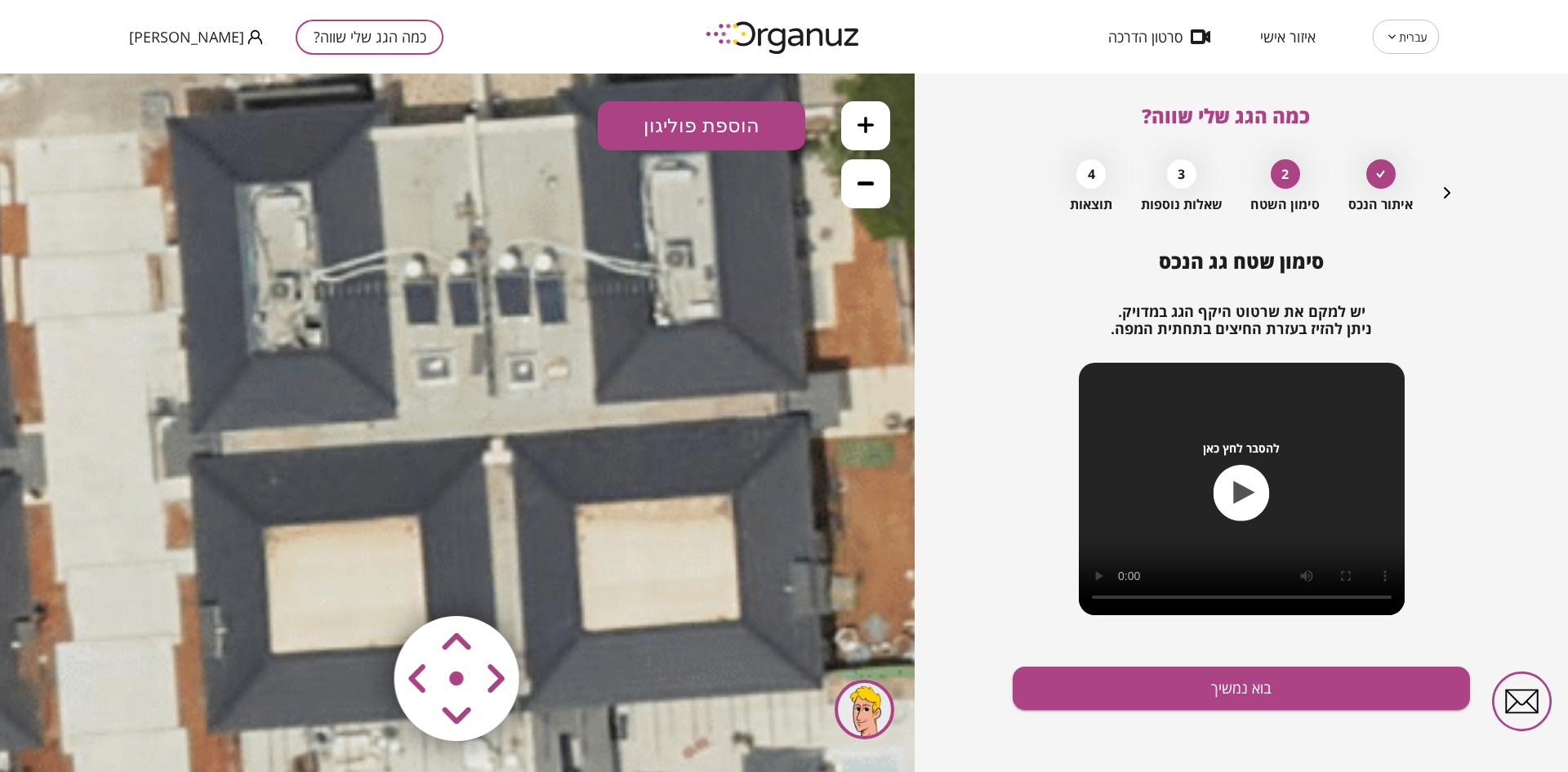
drag, startPoint x: 528, startPoint y: 441, endPoint x: 744, endPoint y: 456, distance: 216.5
click at [663, 635] on icon at bounding box center [593, 622] width 1571 height 1571
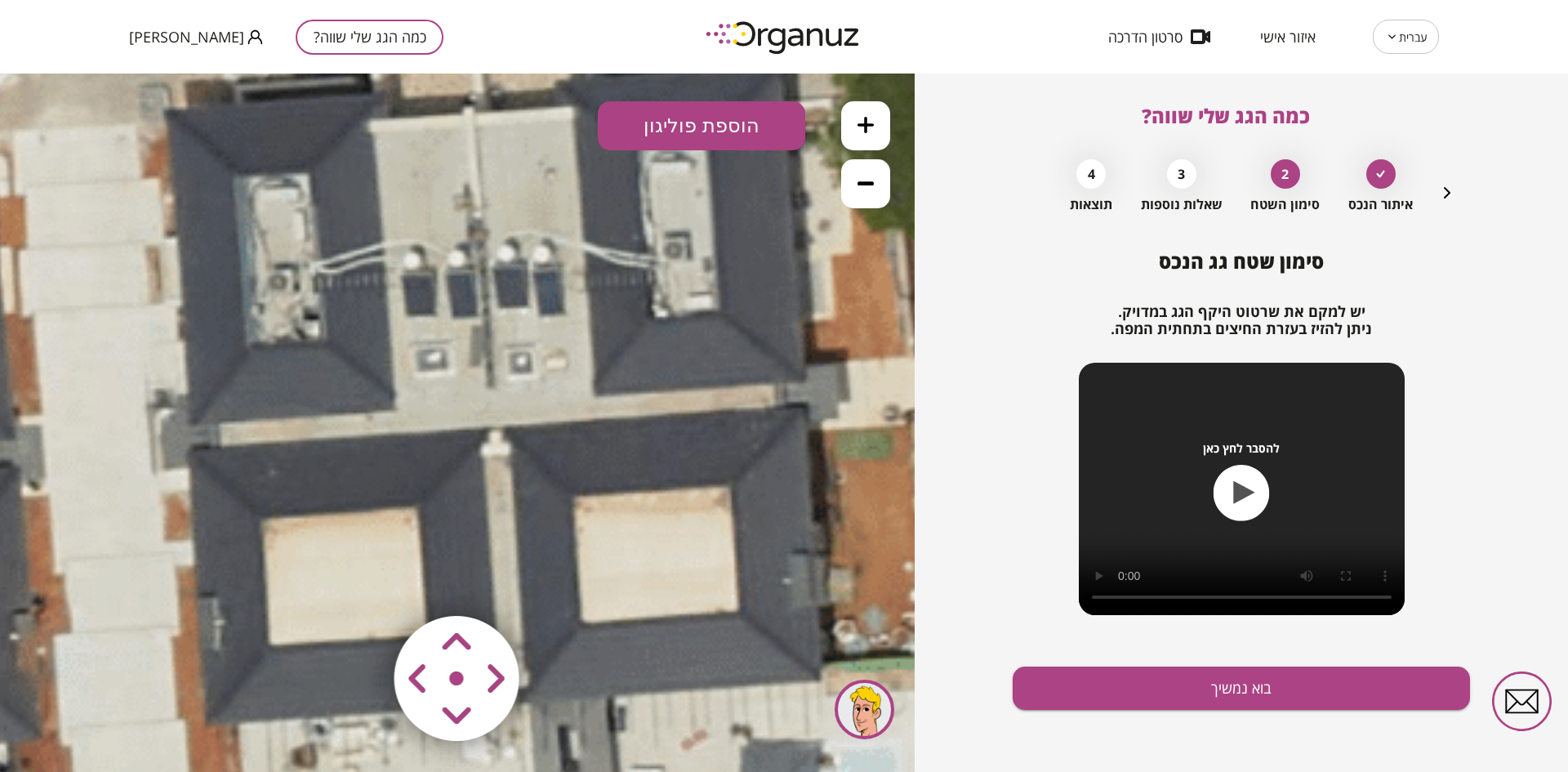
click at [856, 193] on button at bounding box center [865, 183] width 49 height 49
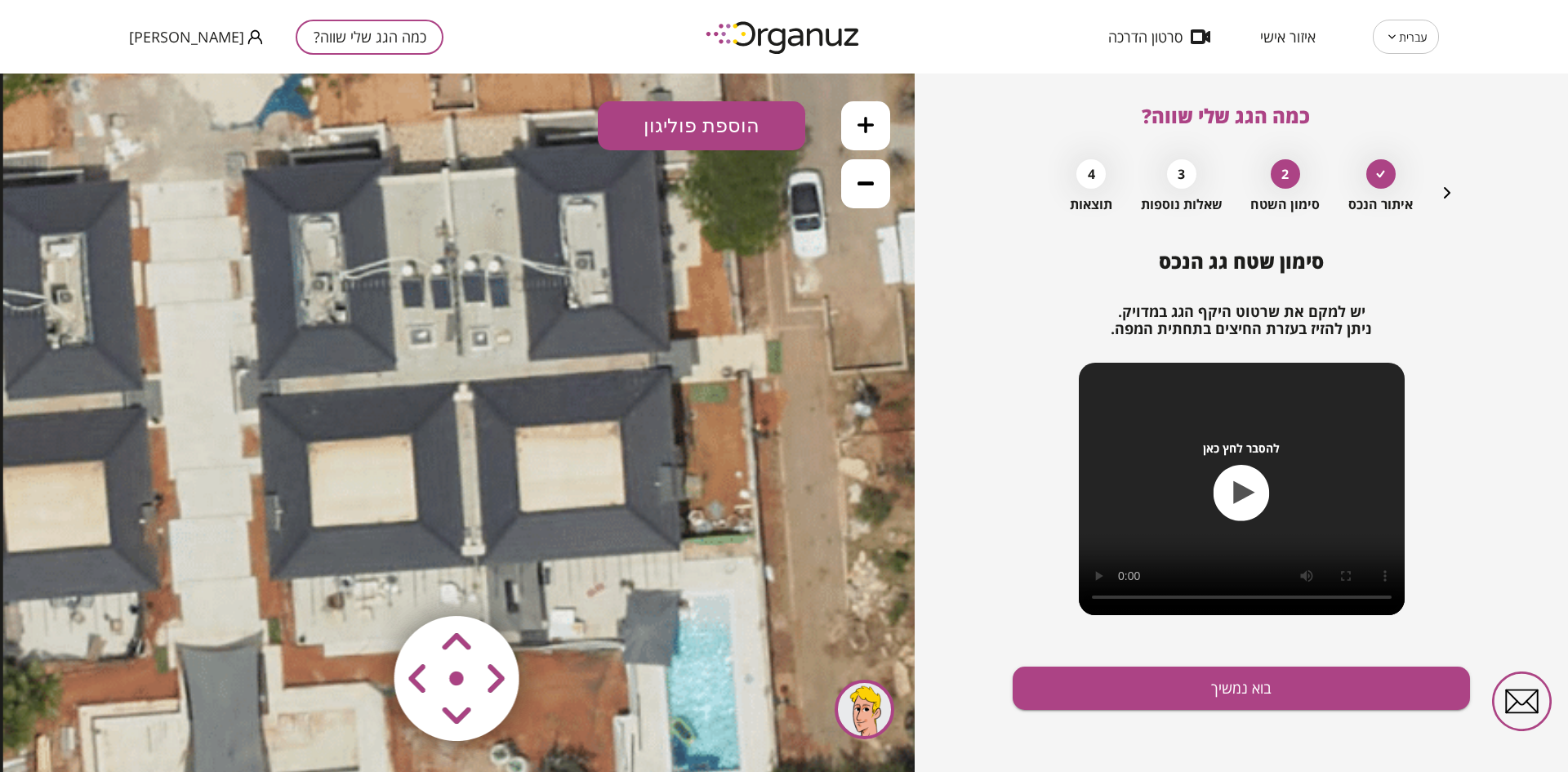
drag, startPoint x: 497, startPoint y: 349, endPoint x: 478, endPoint y: 305, distance: 47.9
click at [478, 305] on icon at bounding box center [527, 506] width 1048 height 1048
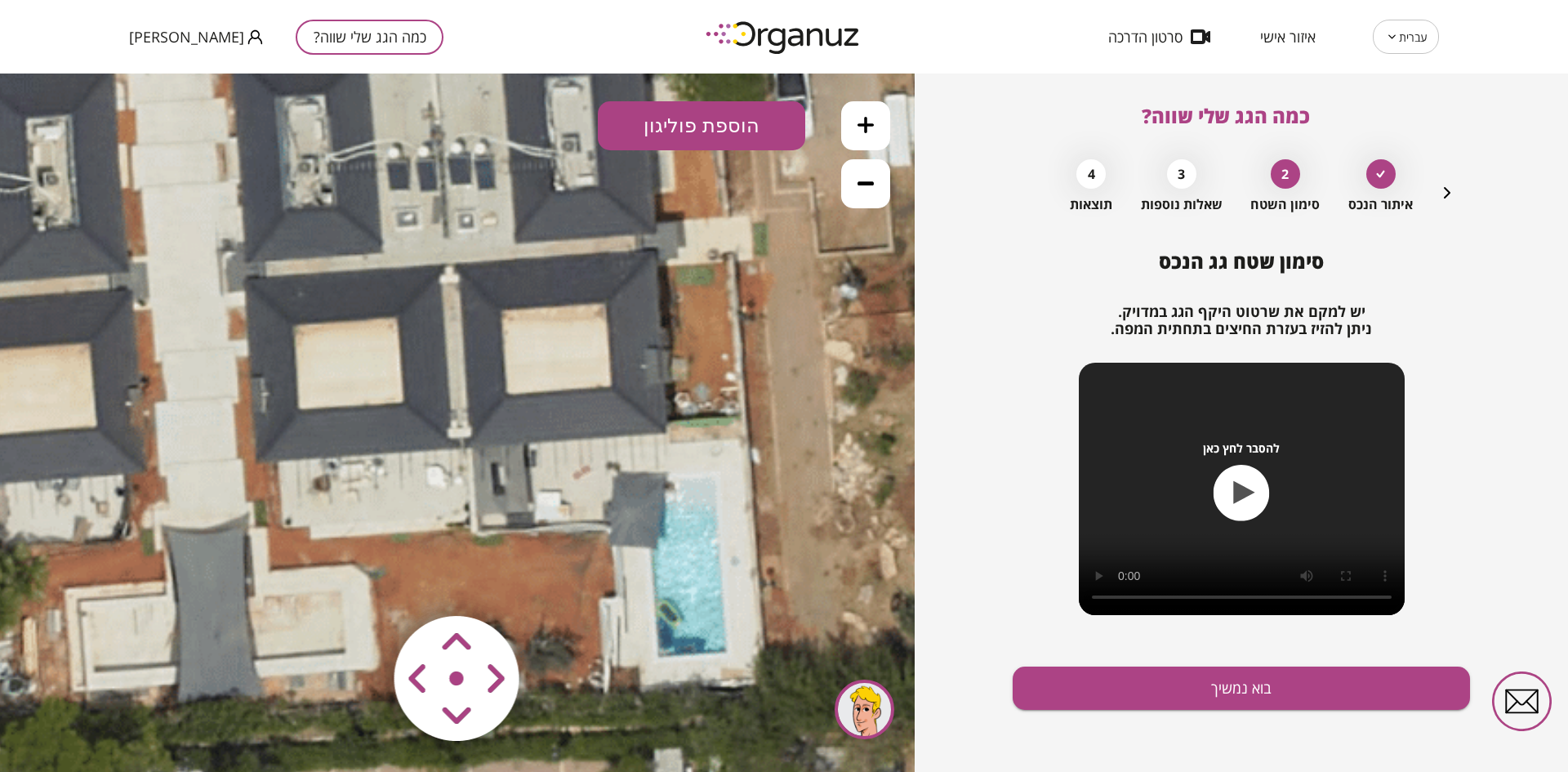
drag, startPoint x: 361, startPoint y: 465, endPoint x: 347, endPoint y: 347, distance: 118.8
click at [347, 347] on icon at bounding box center [513, 389] width 1048 height 1048
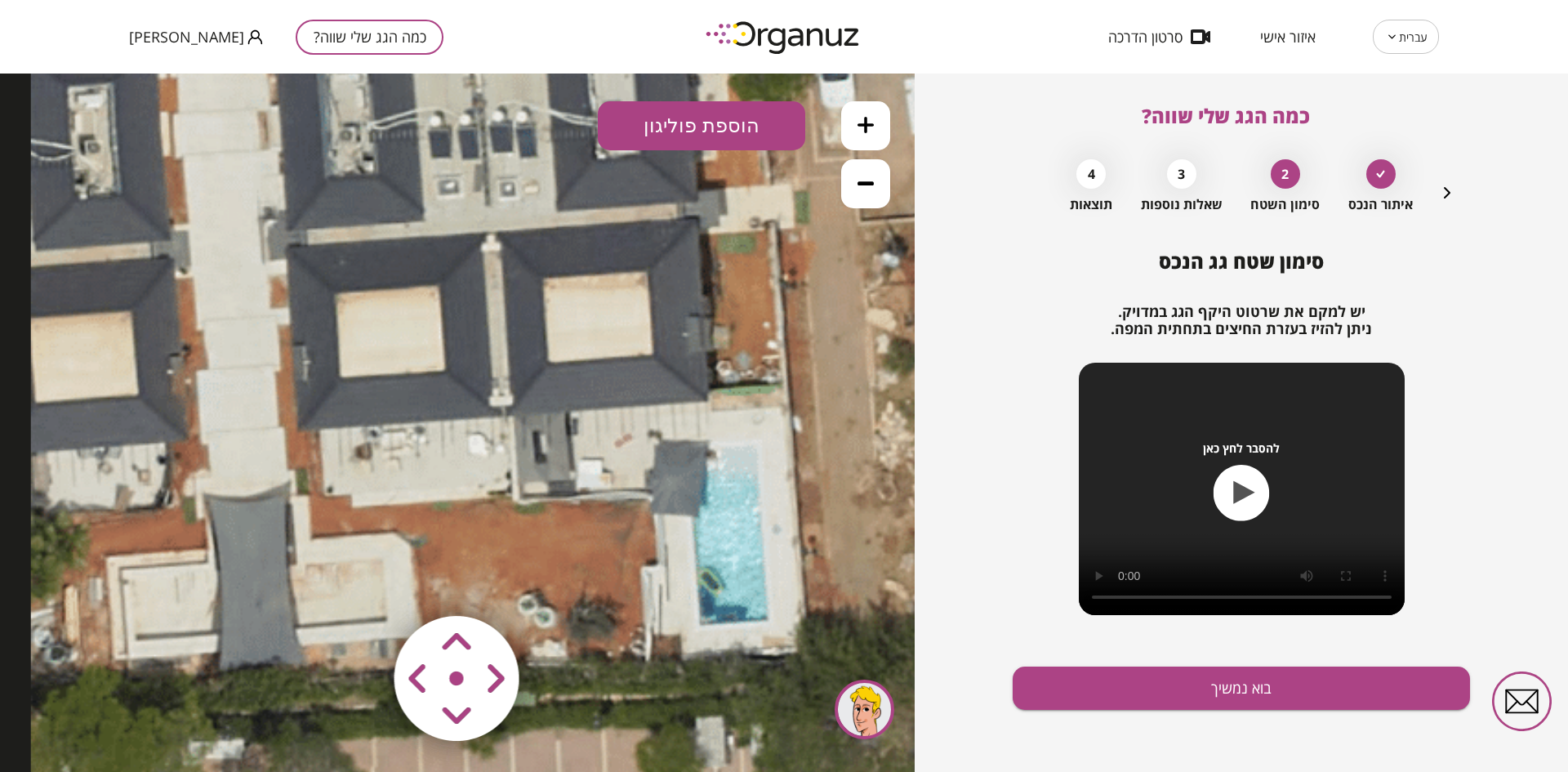
drag, startPoint x: 379, startPoint y: 268, endPoint x: 421, endPoint y: 236, distance: 52.8
click at [421, 236] on icon at bounding box center [555, 357] width 1048 height 1048
click at [633, 137] on button "הוספת פוליגון" at bounding box center [701, 126] width 207 height 49
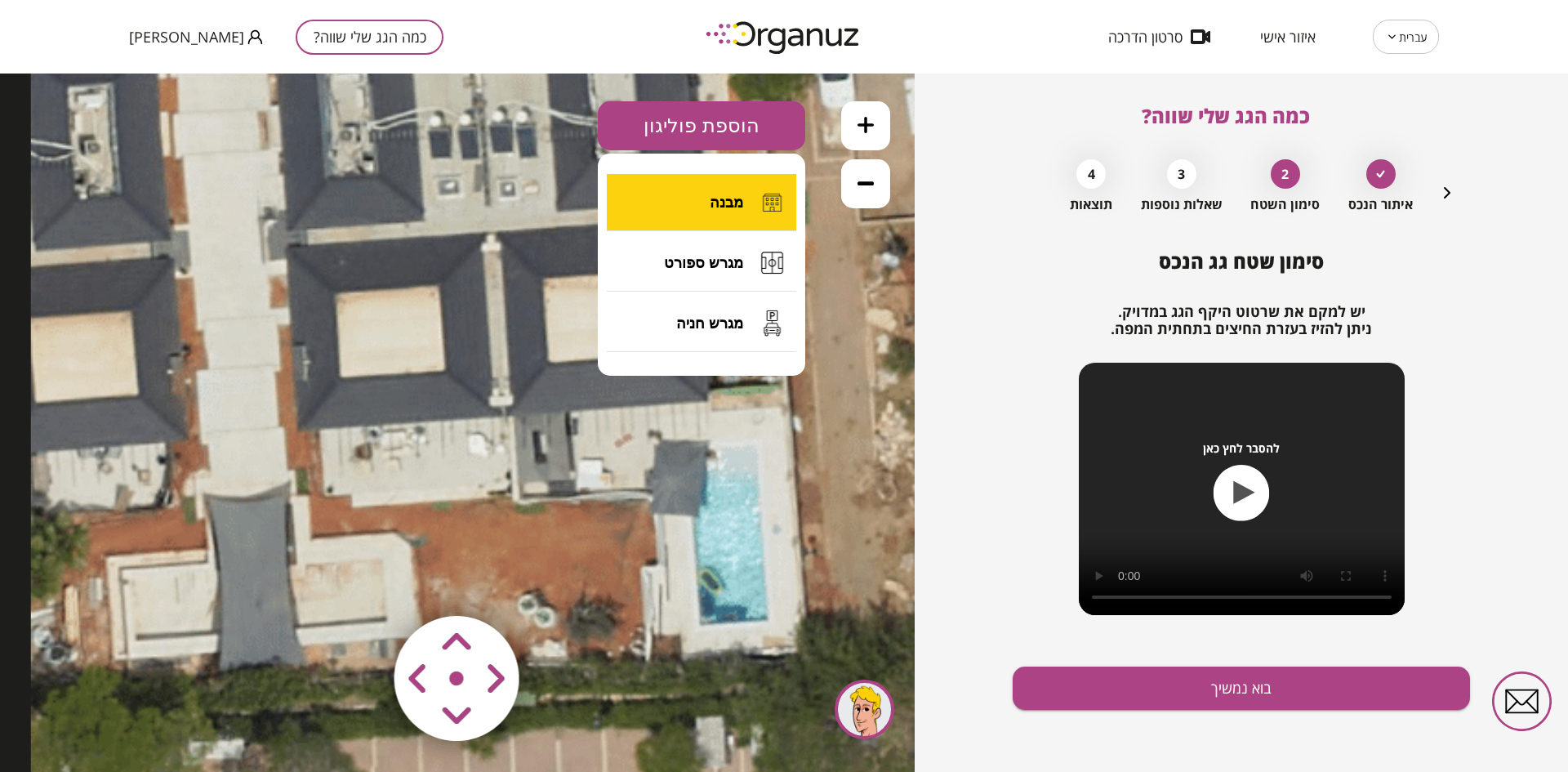
click at [642, 208] on button "מבנה" at bounding box center [702, 202] width 190 height 57
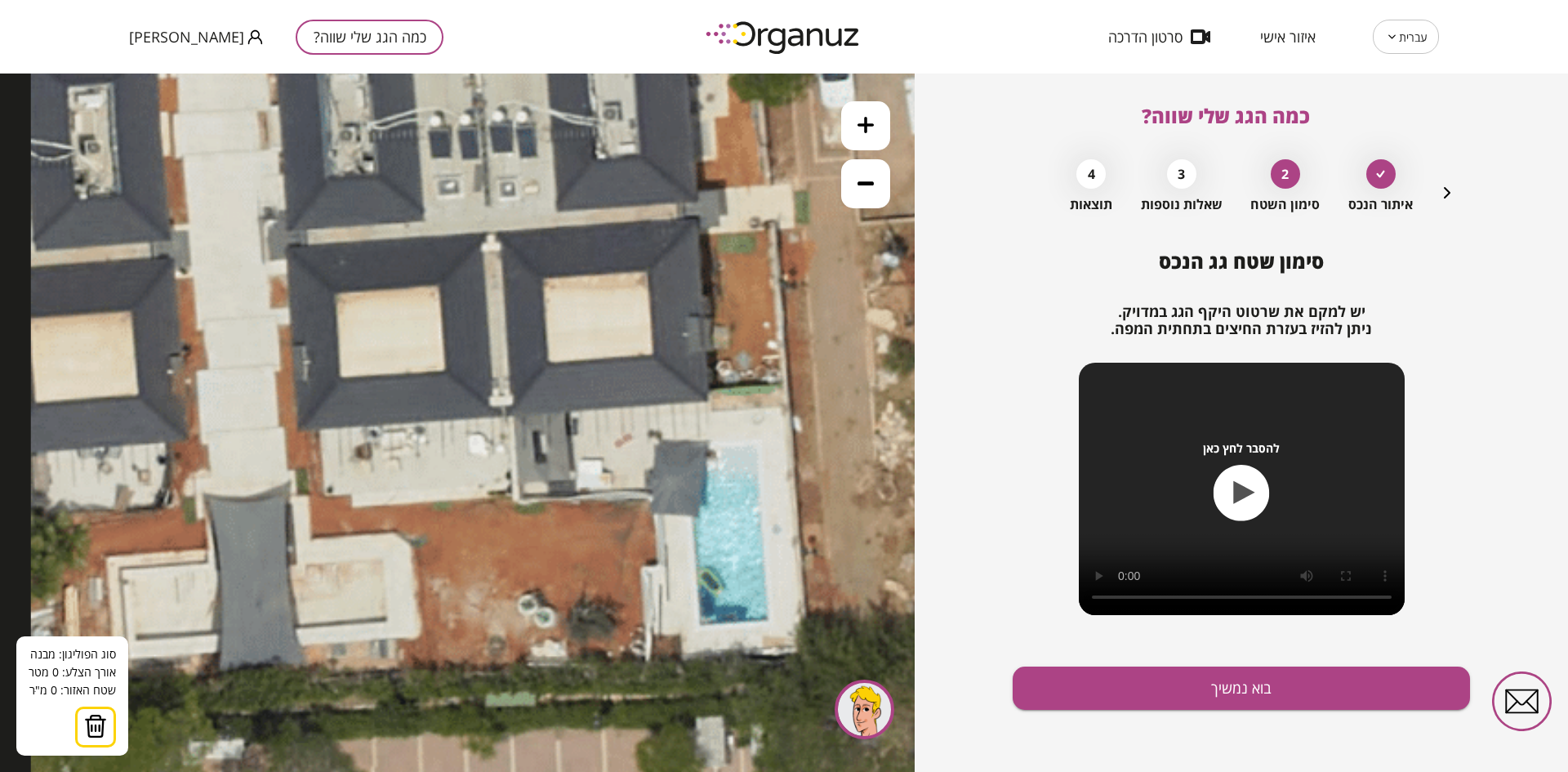
click at [540, 276] on icon at bounding box center [555, 357] width 1048 height 1048
click at [549, 363] on polygon at bounding box center [545, 319] width 8 height 87
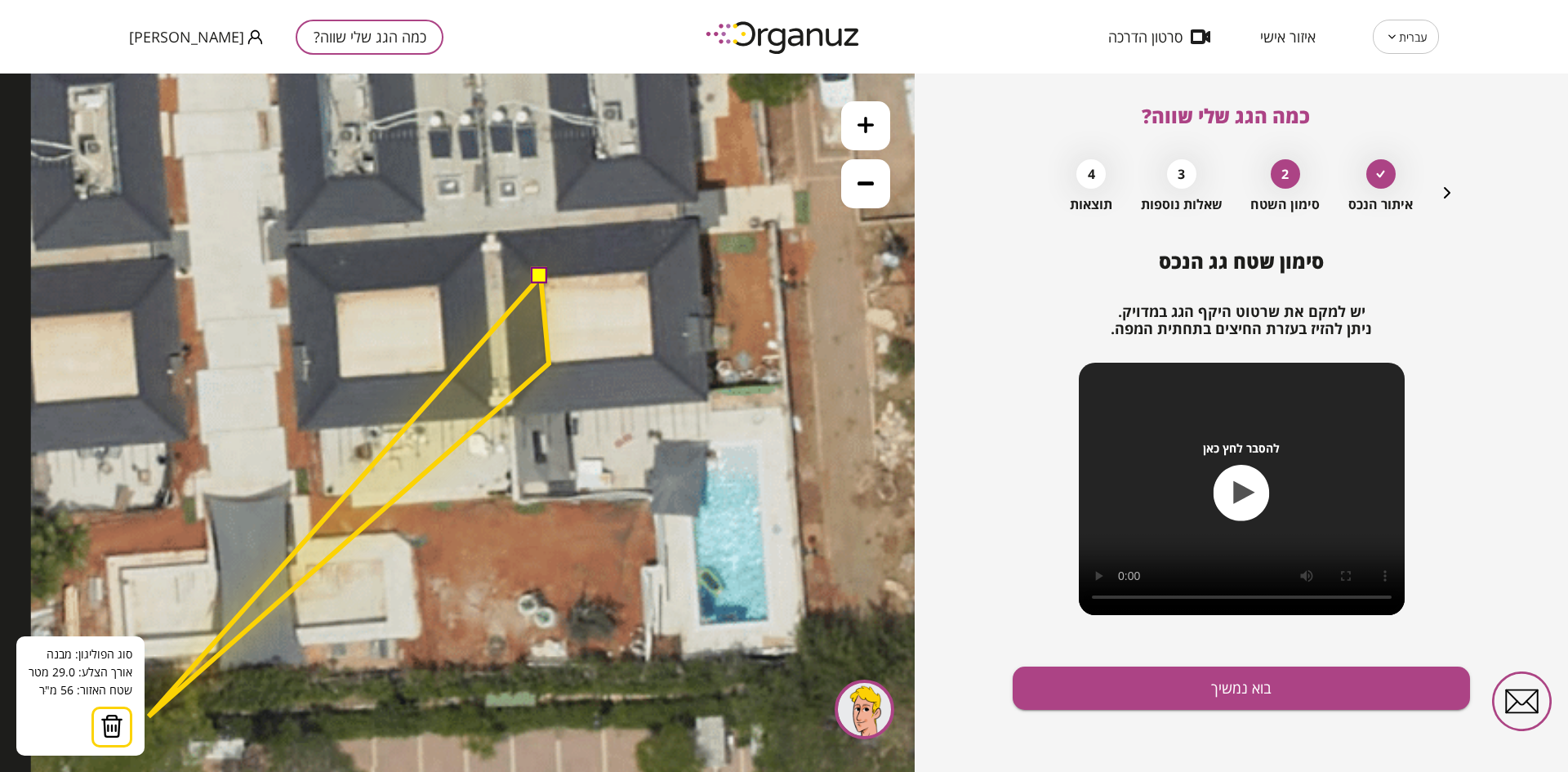
click at [122, 725] on button at bounding box center [112, 726] width 41 height 41
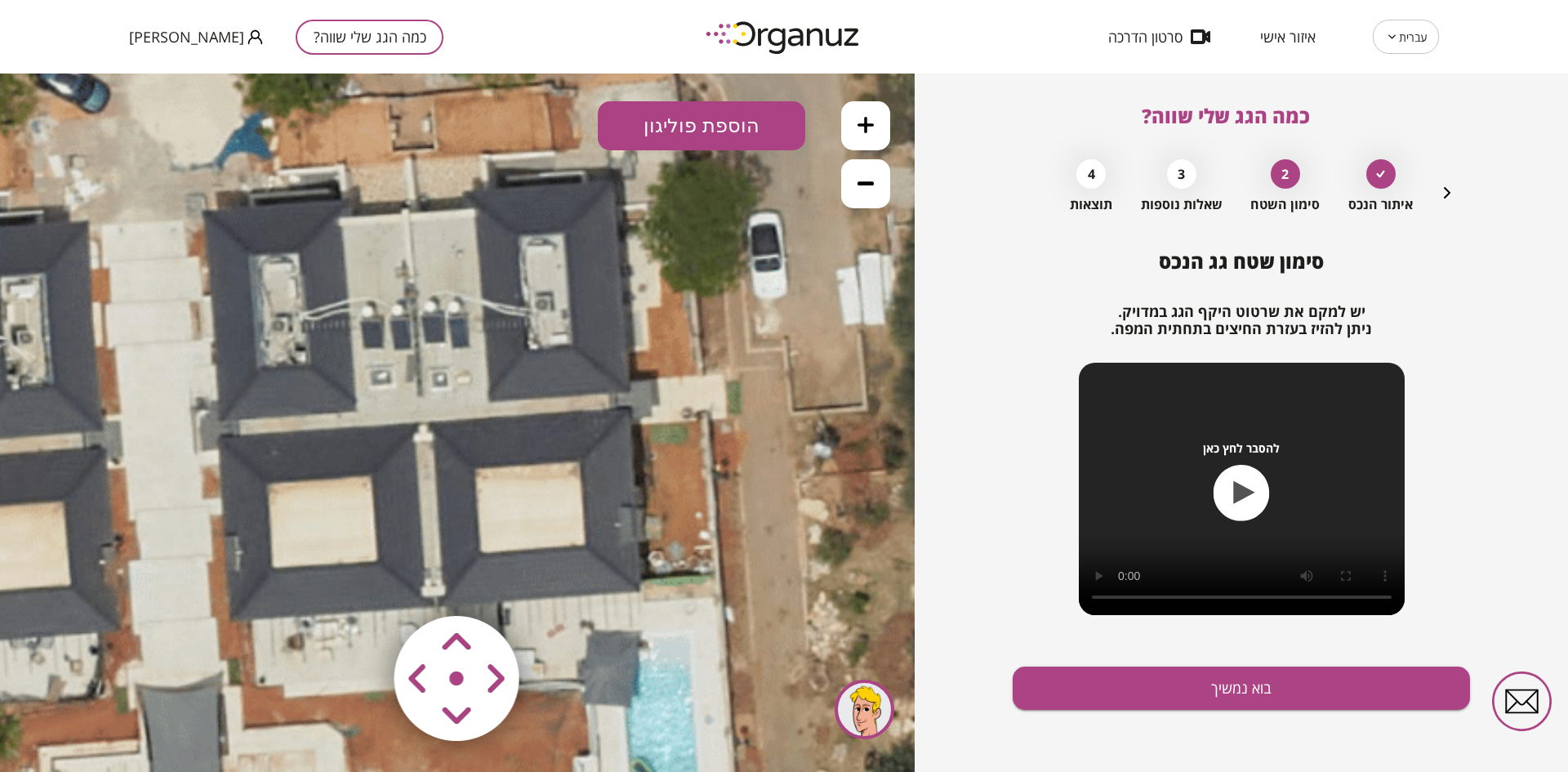
drag, startPoint x: 570, startPoint y: 348, endPoint x: 503, endPoint y: 538, distance: 201.5
click at [503, 538] on icon at bounding box center [487, 547] width 1048 height 1048
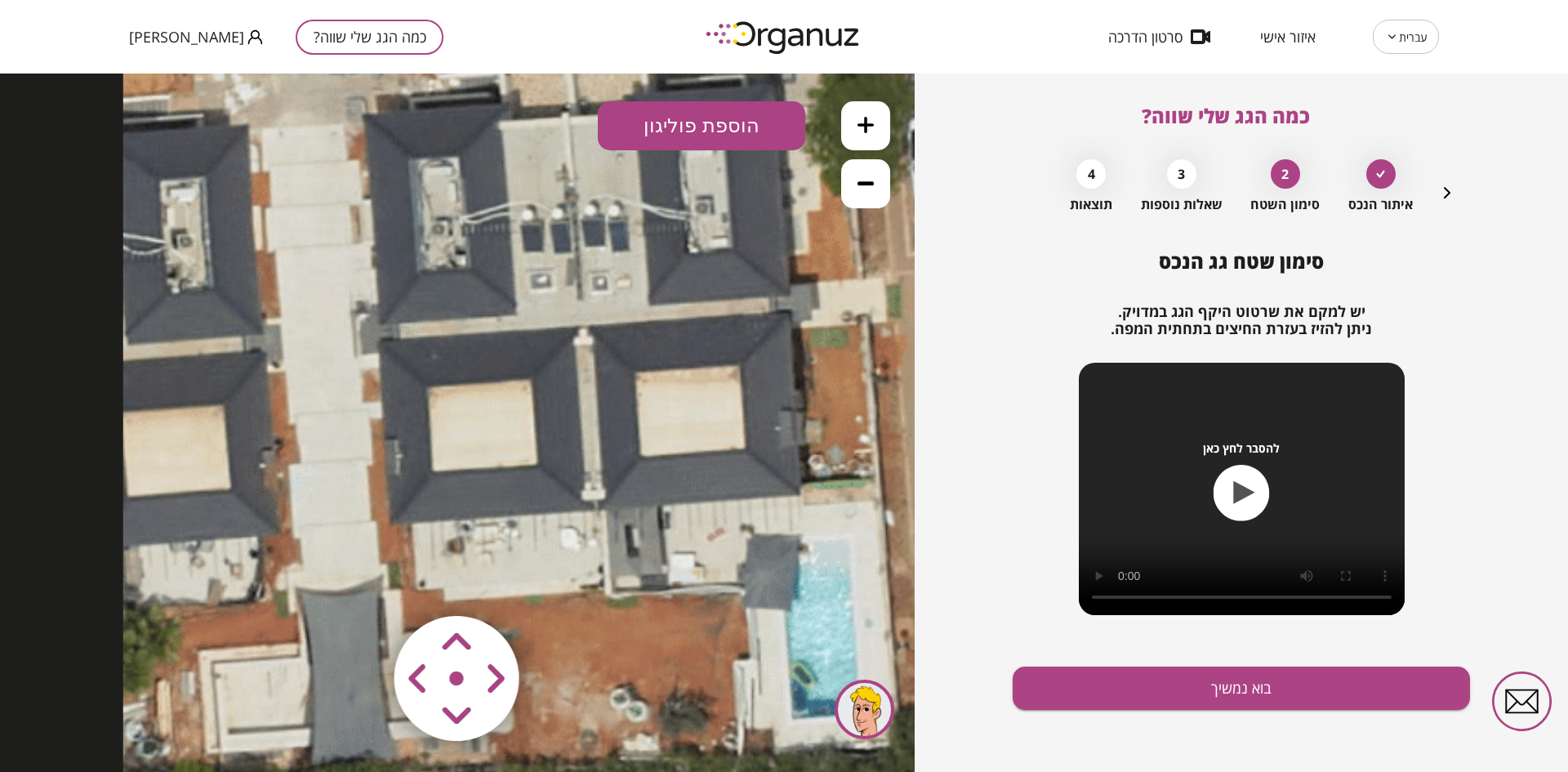
drag, startPoint x: 430, startPoint y: 366, endPoint x: 590, endPoint y: 270, distance: 186.6
click at [590, 270] on icon at bounding box center [647, 451] width 1048 height 1048
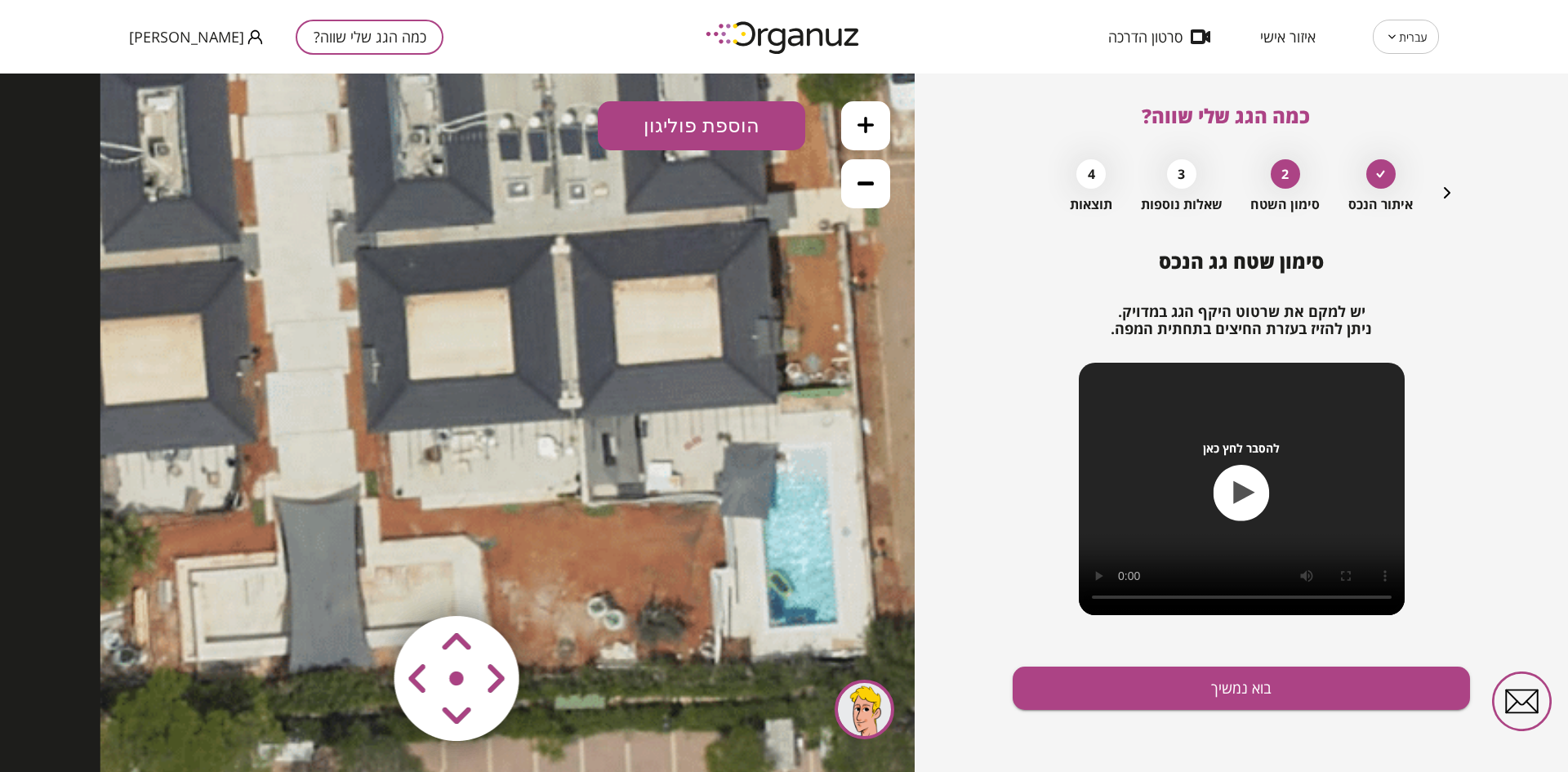
drag, startPoint x: 568, startPoint y: 446, endPoint x: 545, endPoint y: 356, distance: 92.9
click at [545, 356] on icon at bounding box center [625, 360] width 1048 height 1048
click at [695, 123] on button "הוספת פוליגון" at bounding box center [701, 126] width 207 height 49
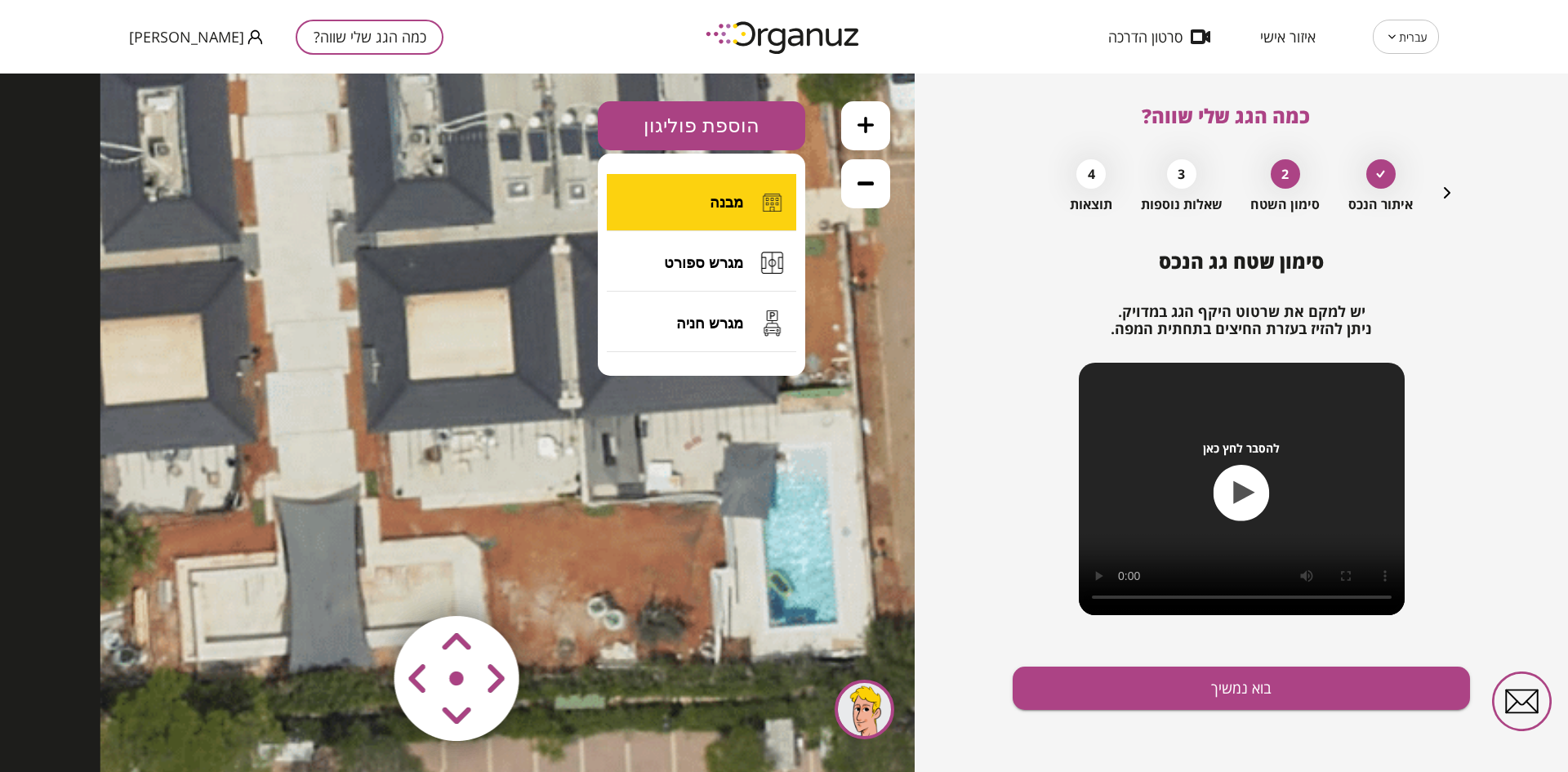
click at [690, 197] on button "מבנה" at bounding box center [702, 202] width 190 height 57
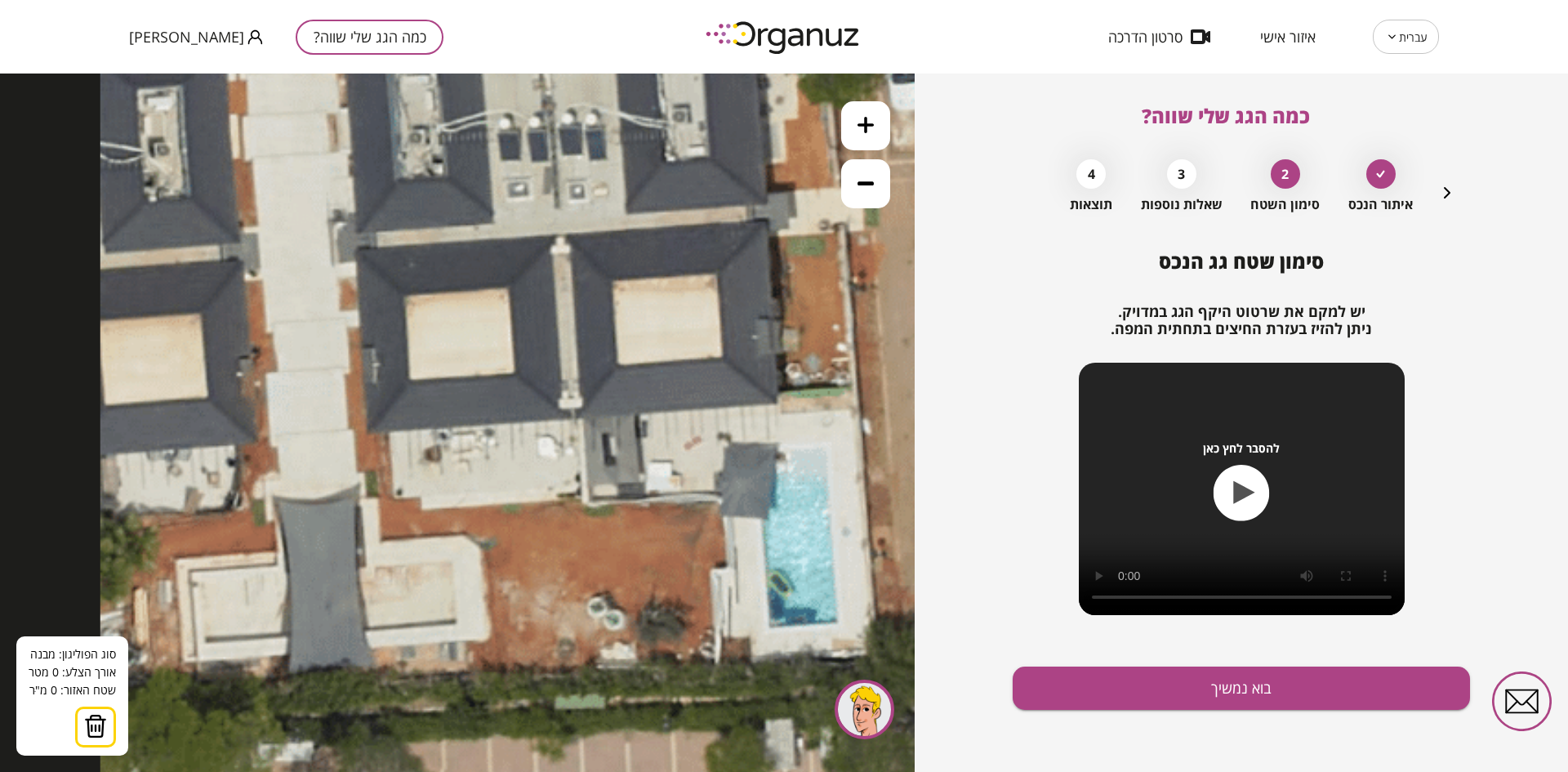
click at [92, 710] on button at bounding box center [95, 726] width 41 height 41
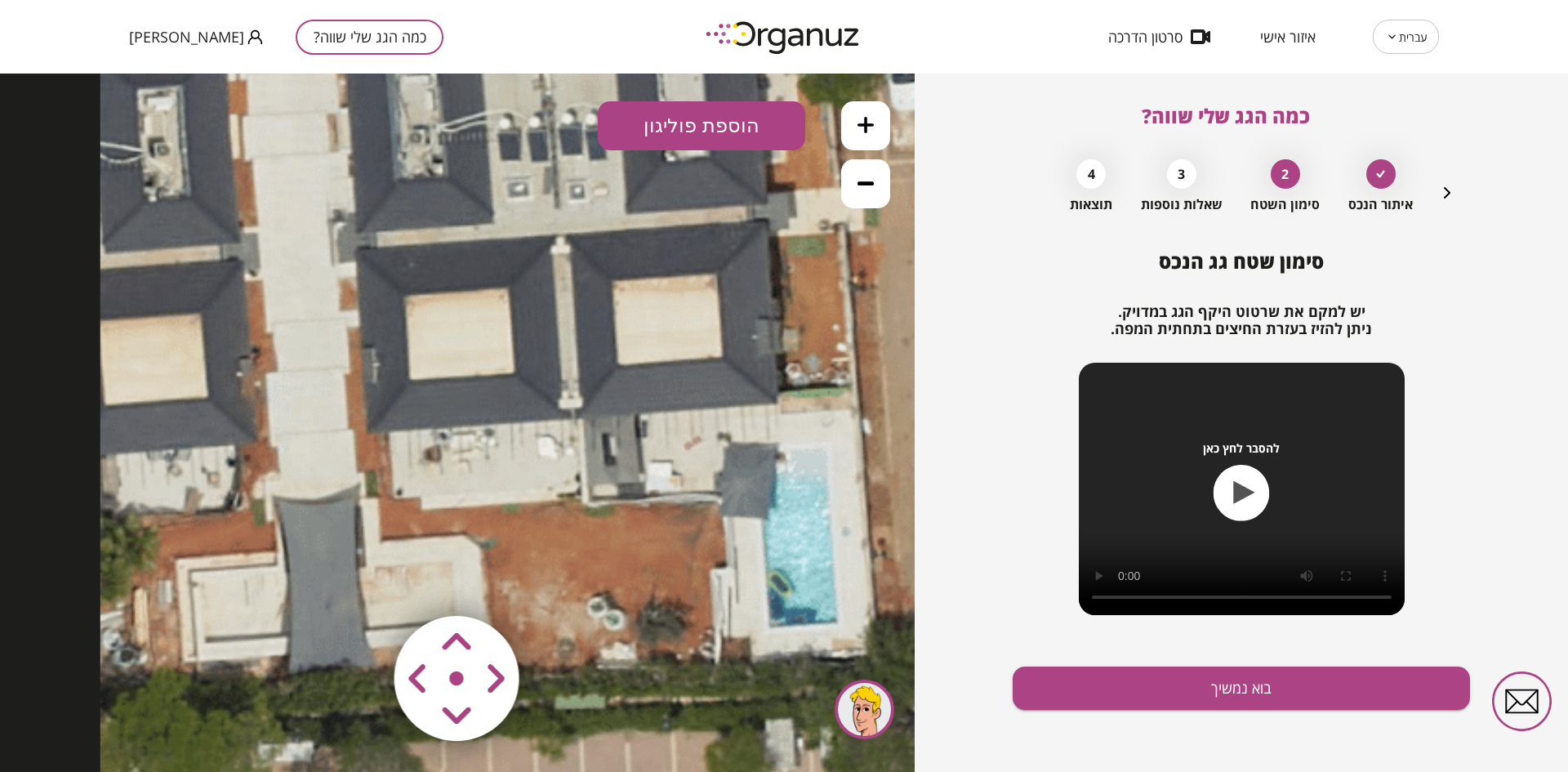
click at [862, 182] on icon at bounding box center [866, 183] width 17 height 4
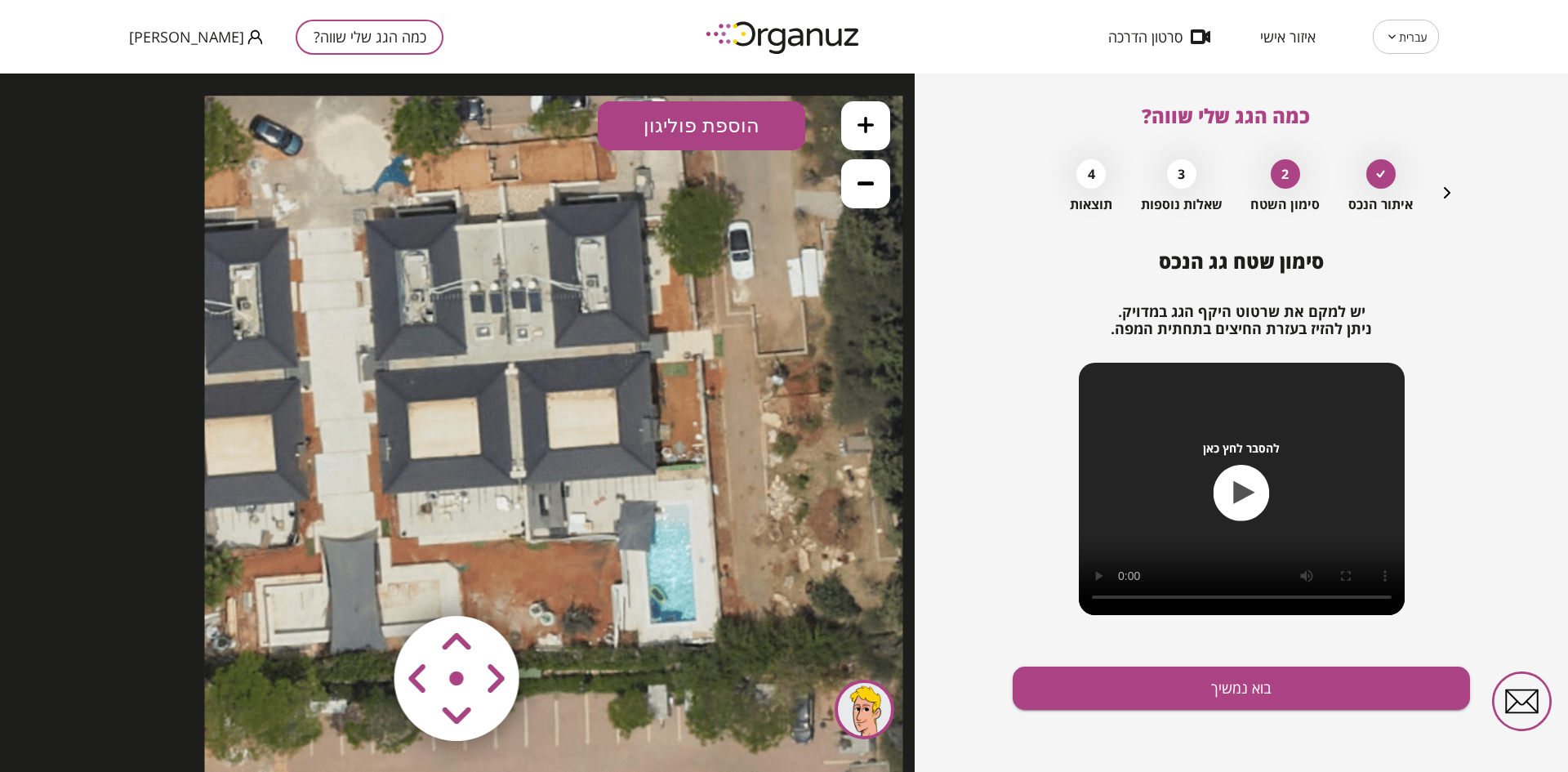
drag, startPoint x: 692, startPoint y: 316, endPoint x: 677, endPoint y: 381, distance: 66.7
click at [677, 381] on icon at bounding box center [554, 445] width 698 height 698
click at [698, 132] on button "הוספת פוליגון" at bounding box center [701, 126] width 207 height 49
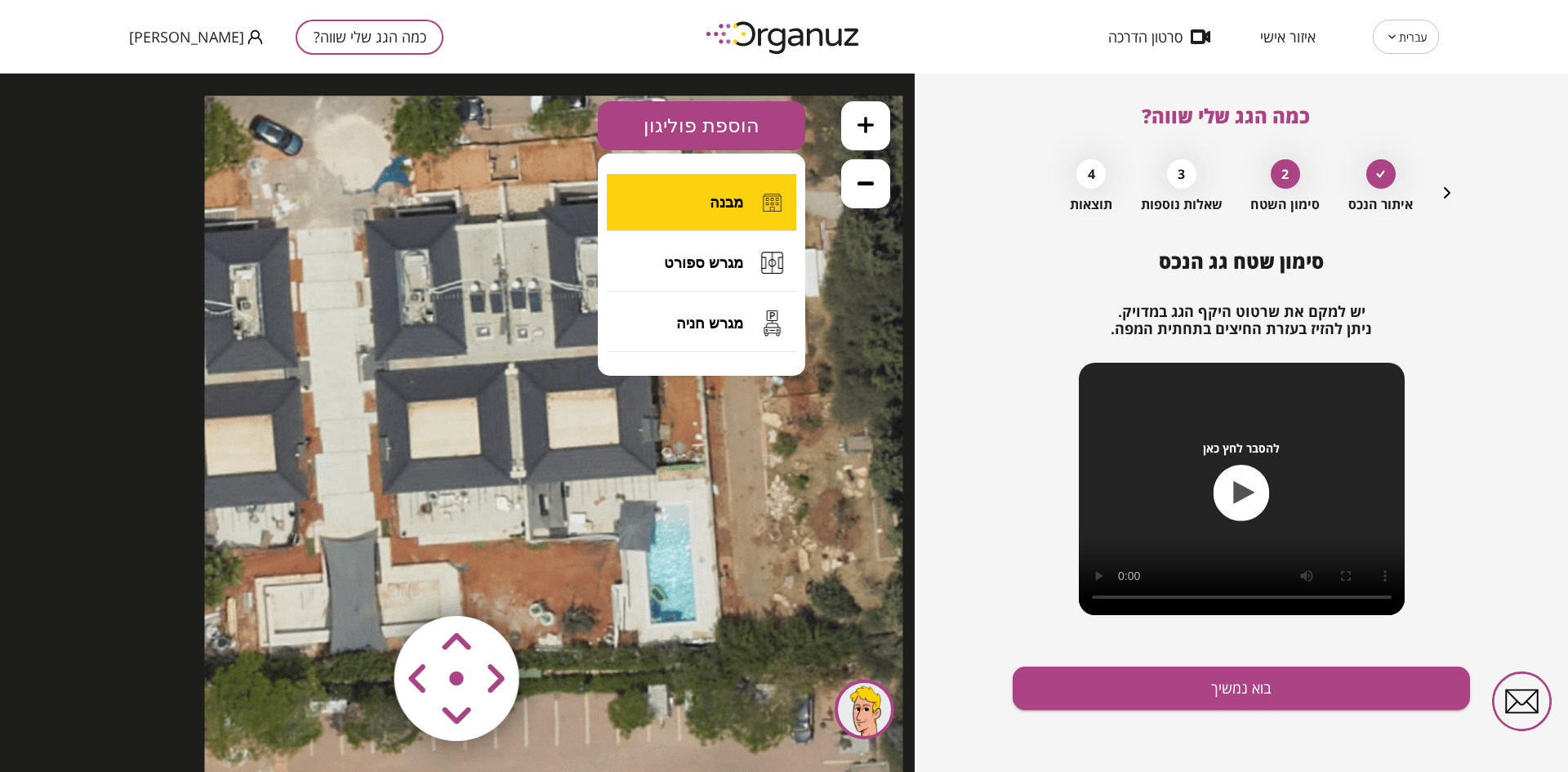
click at [694, 198] on button "מבנה" at bounding box center [702, 202] width 190 height 57
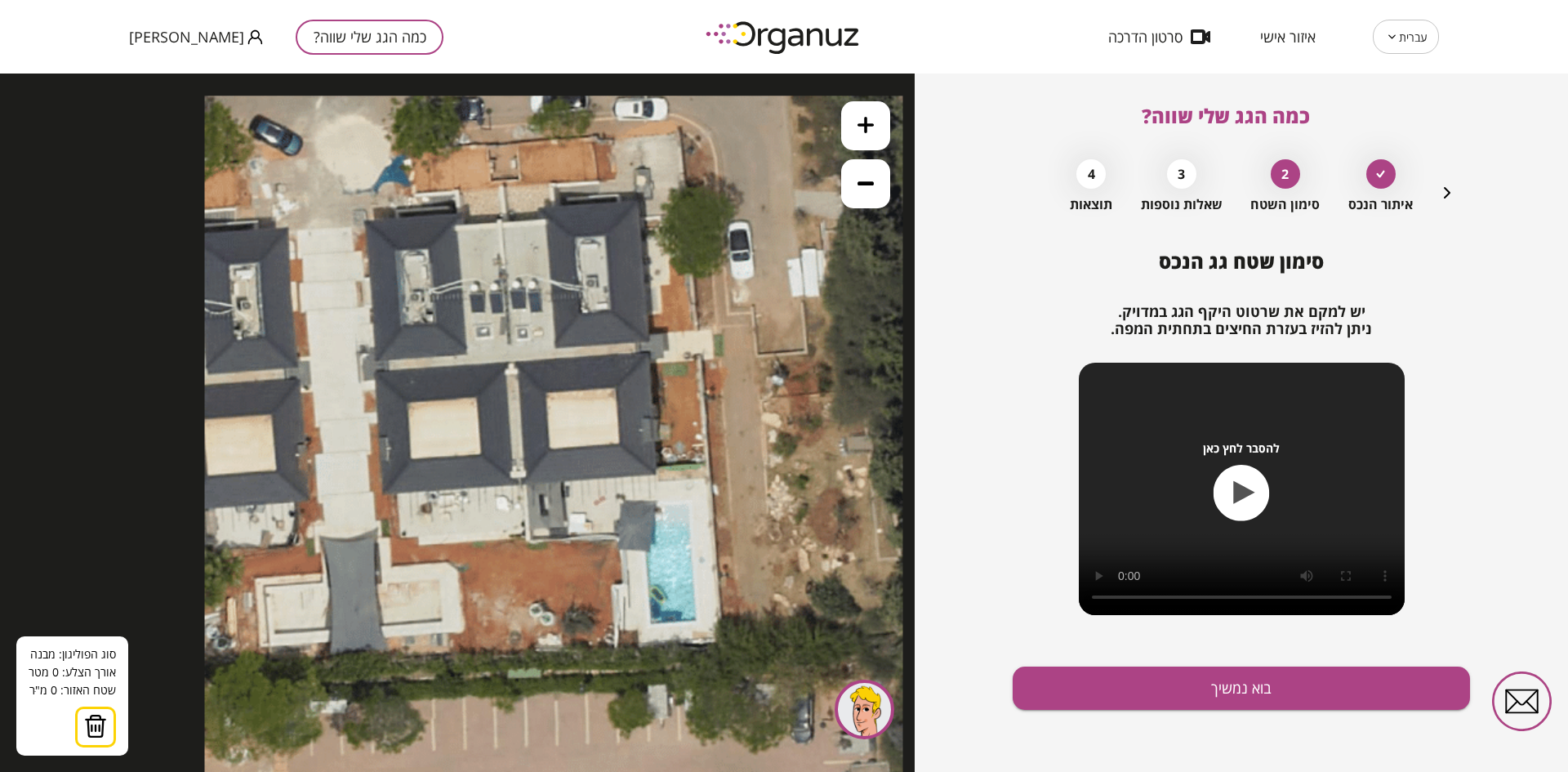
click at [501, 222] on icon at bounding box center [554, 445] width 698 height 698
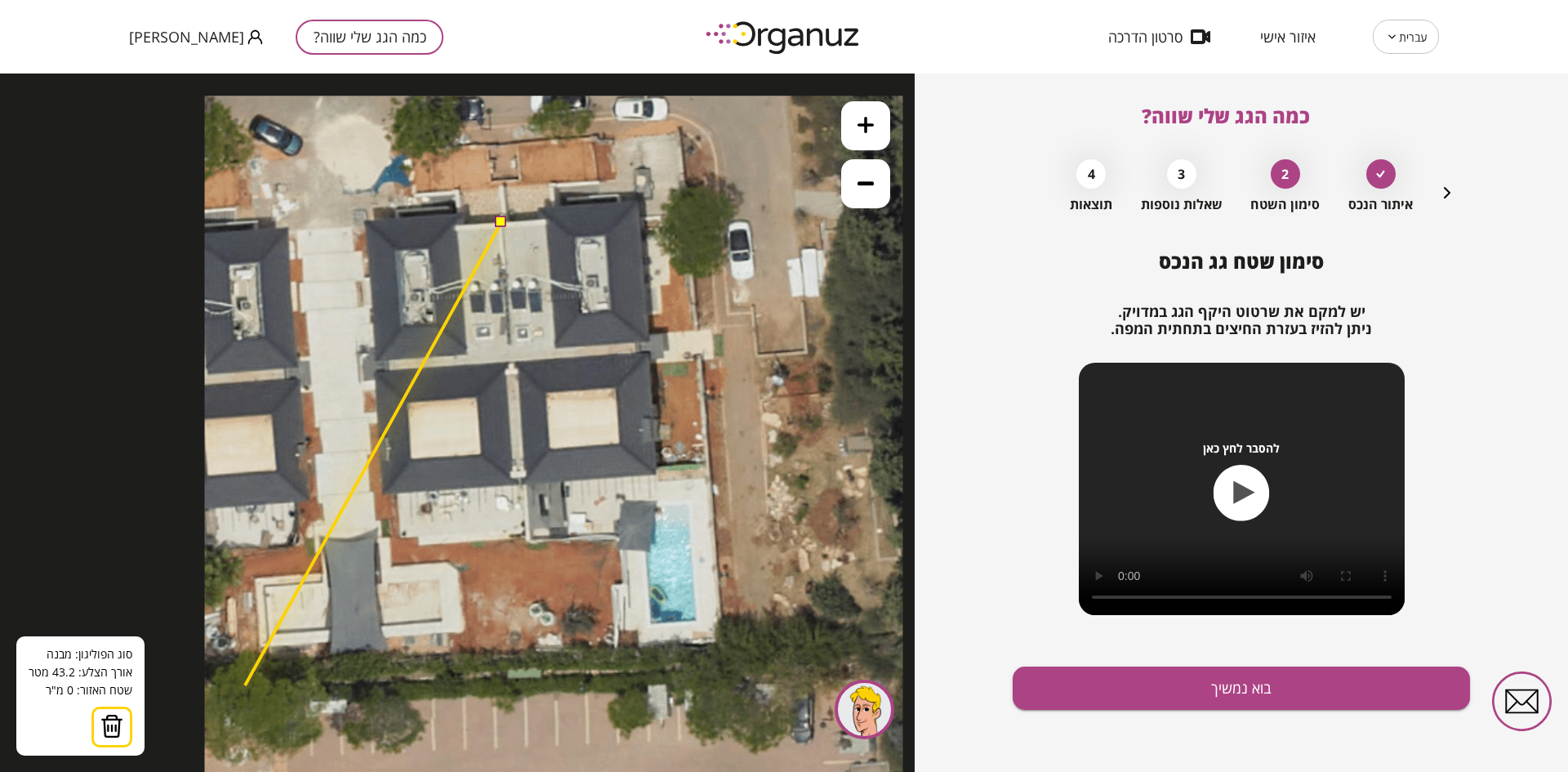
click at [109, 725] on img at bounding box center [112, 725] width 22 height 24
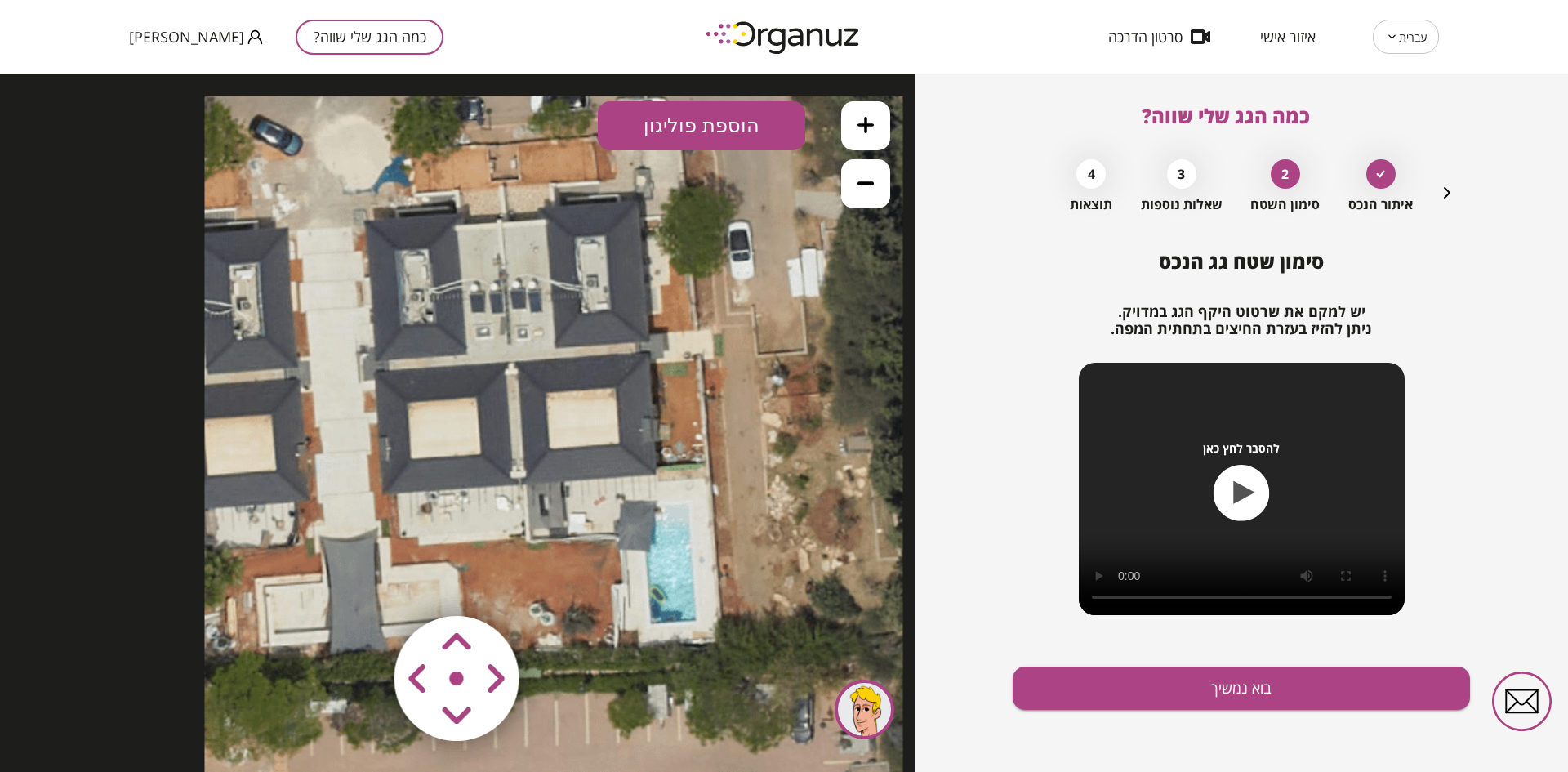
click at [637, 135] on button "הוספת פוליגון" at bounding box center [701, 126] width 207 height 49
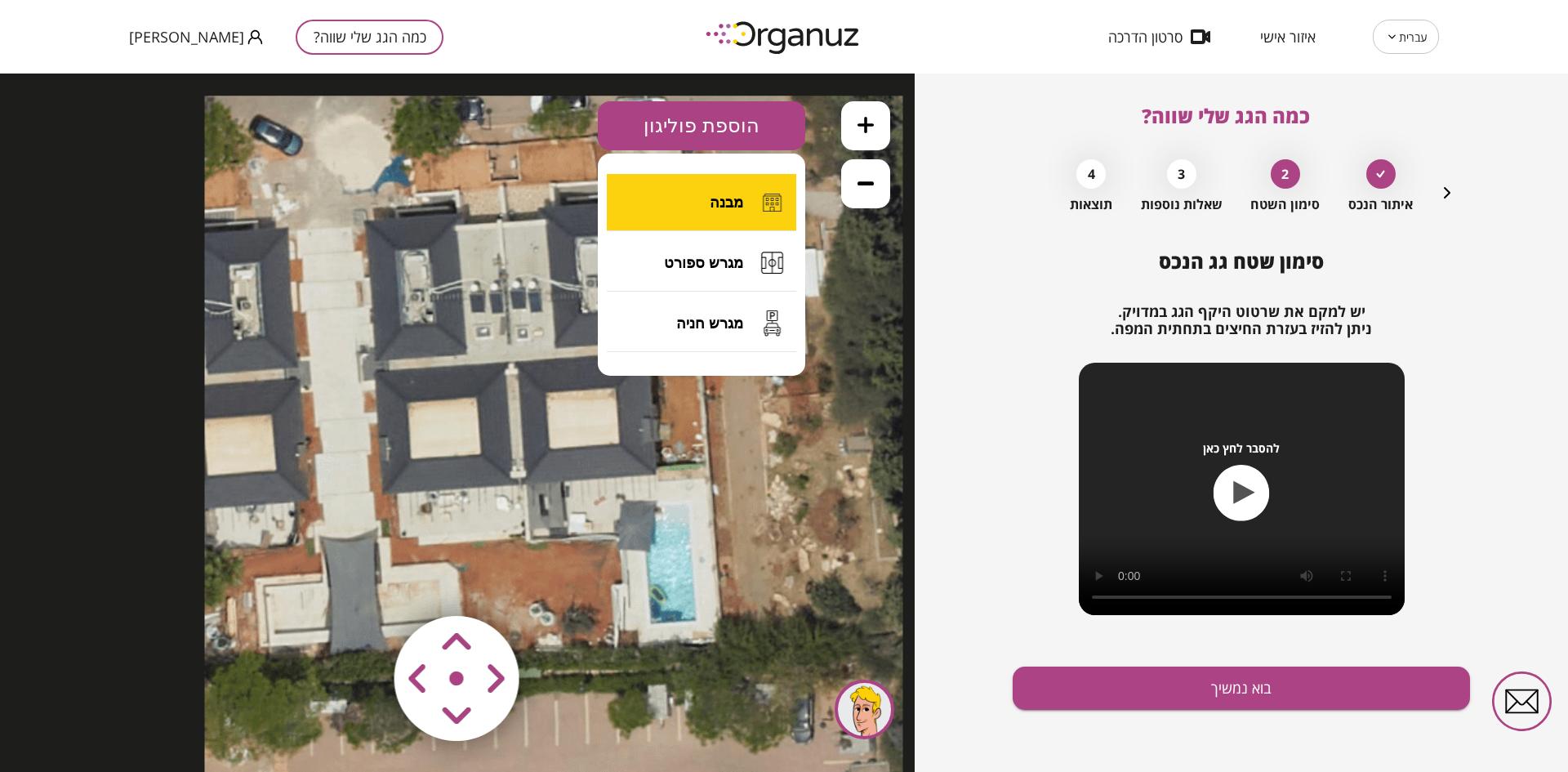
click at [678, 206] on button "מבנה" at bounding box center [702, 202] width 190 height 57
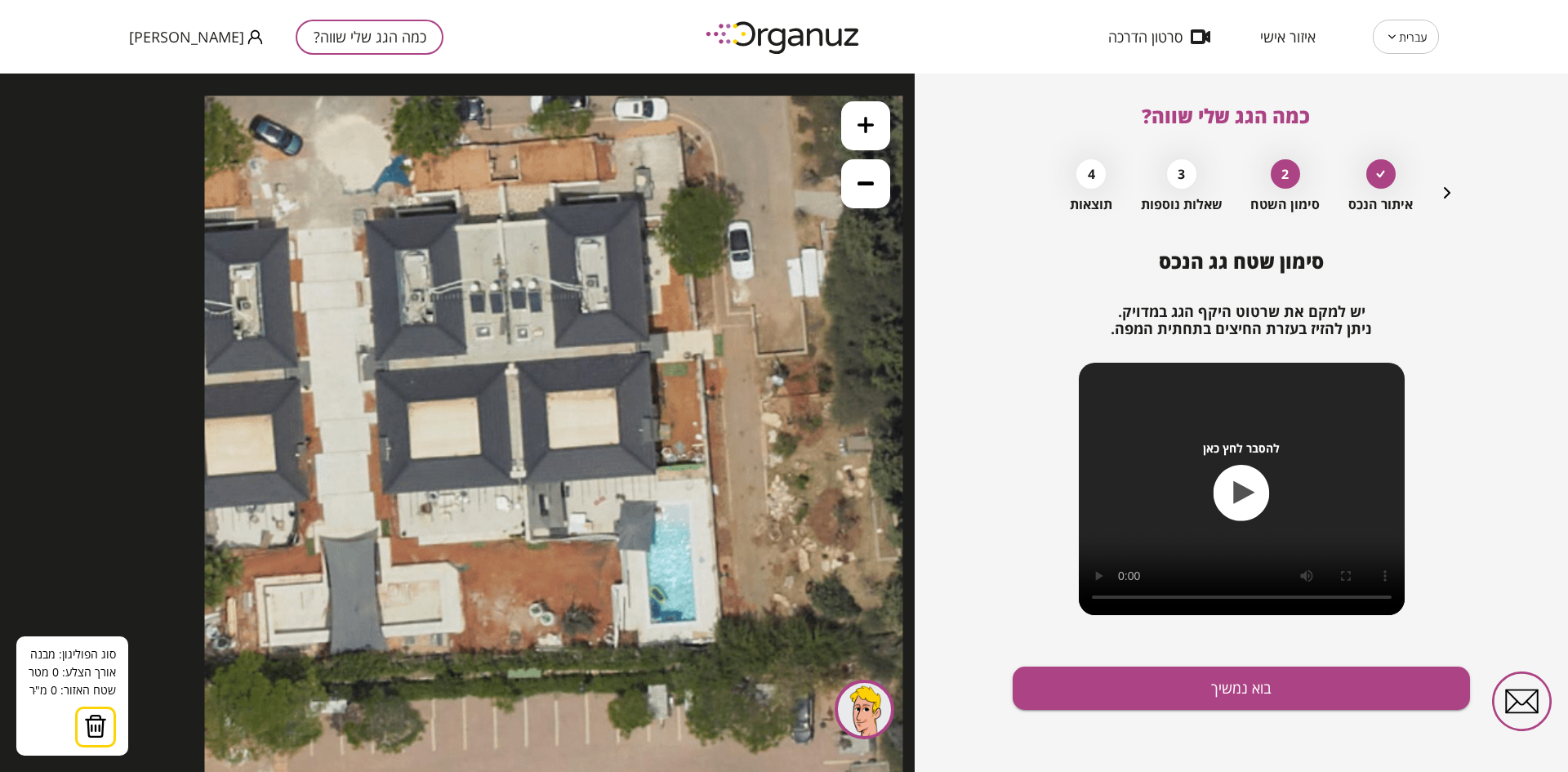
click at [638, 200] on icon at bounding box center [554, 445] width 698 height 698
click at [497, 207] on polygon at bounding box center [567, 203] width 141 height 7
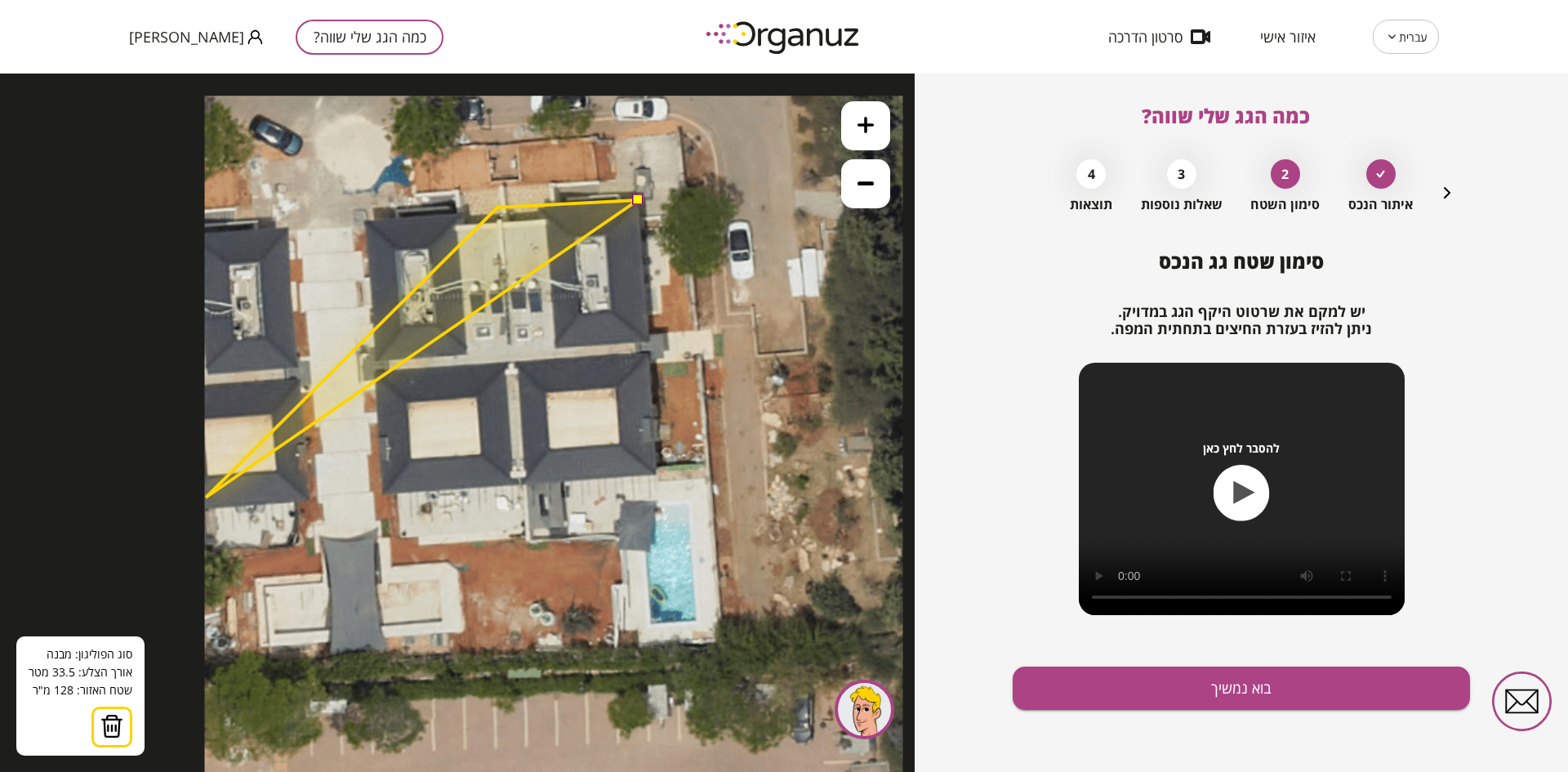
click at [130, 732] on button at bounding box center [112, 726] width 41 height 41
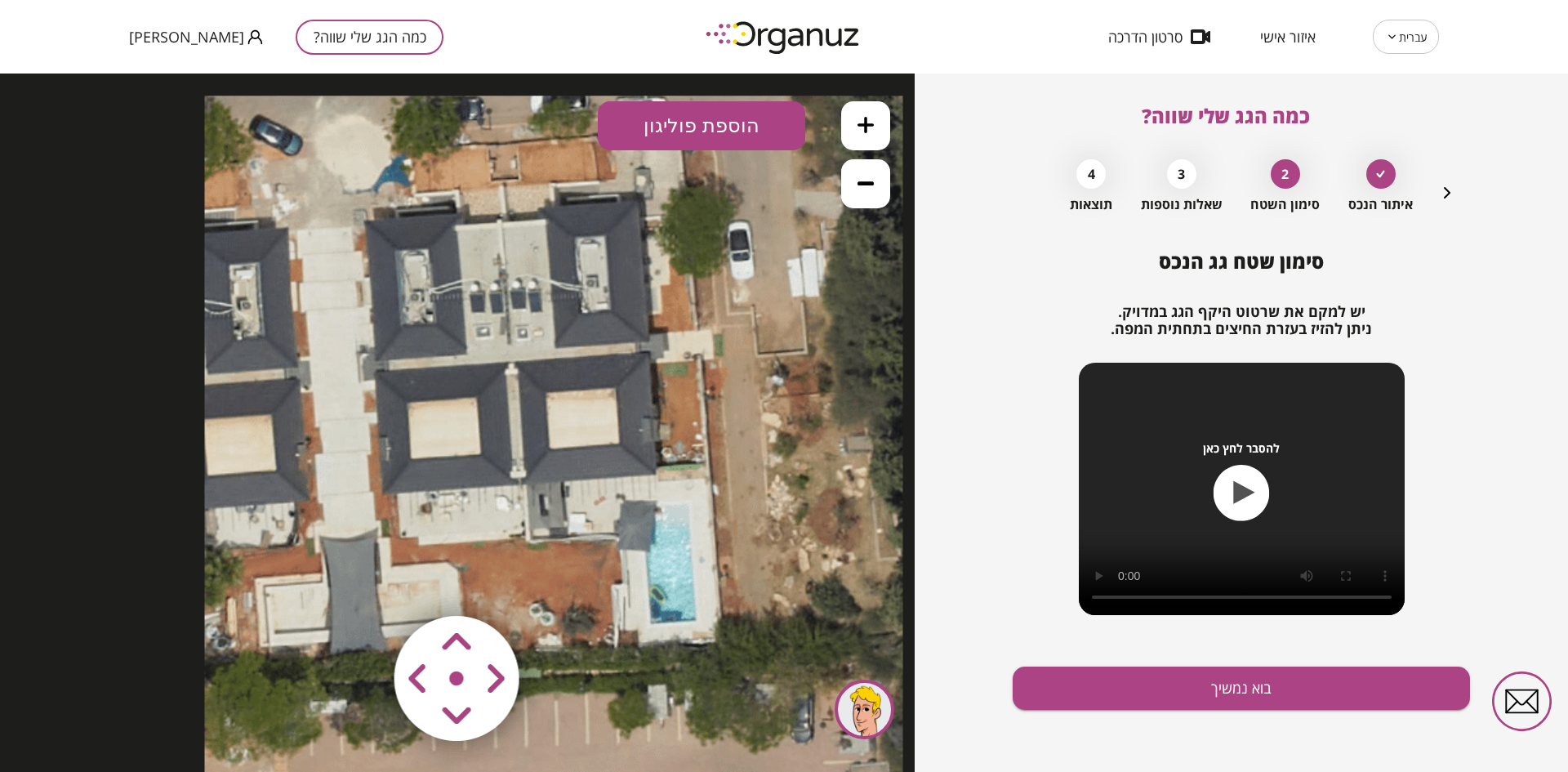
click at [638, 142] on button "הוספת פוליגון" at bounding box center [701, 126] width 207 height 49
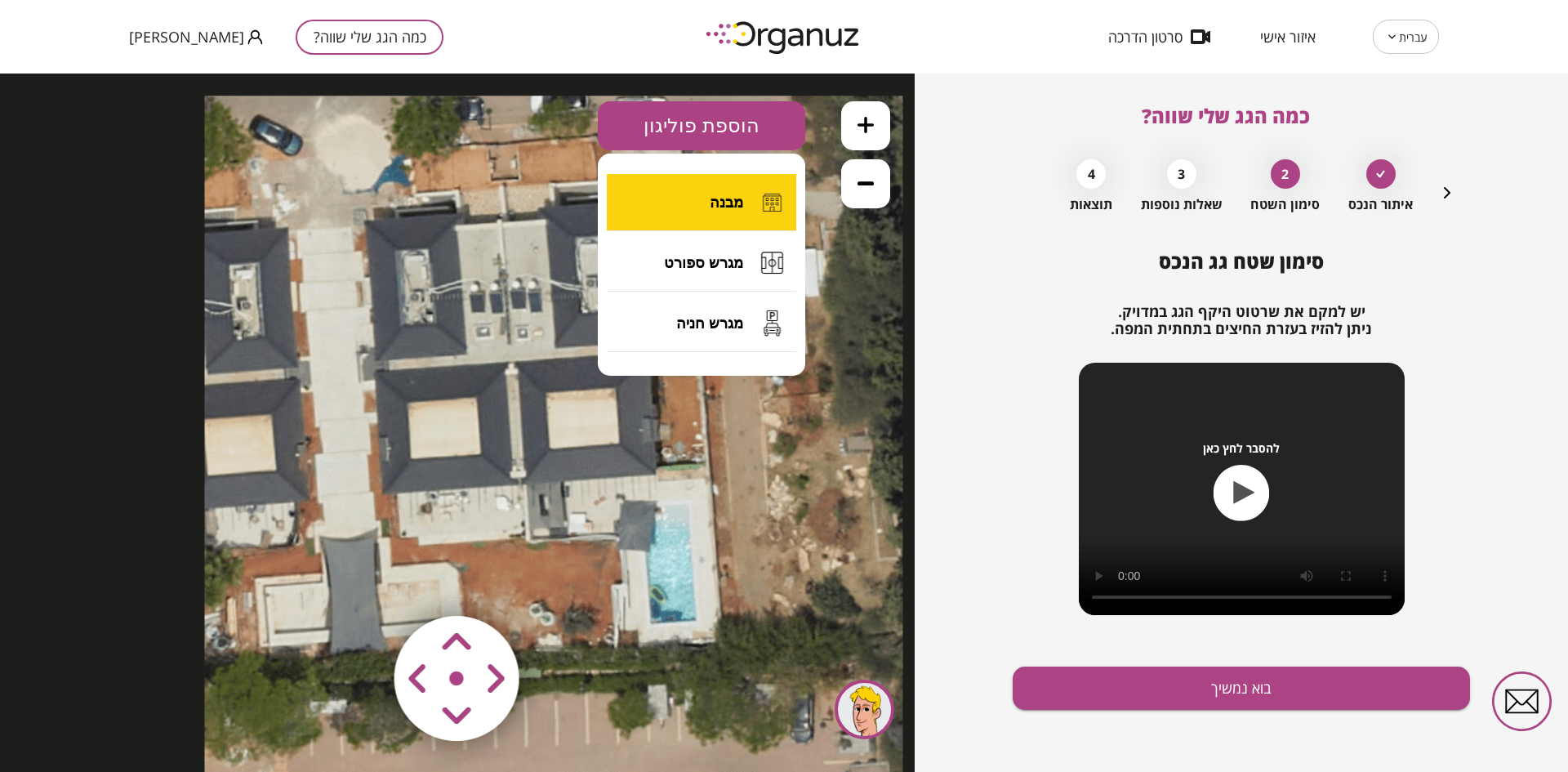
click at [679, 191] on button "מבנה" at bounding box center [702, 202] width 190 height 57
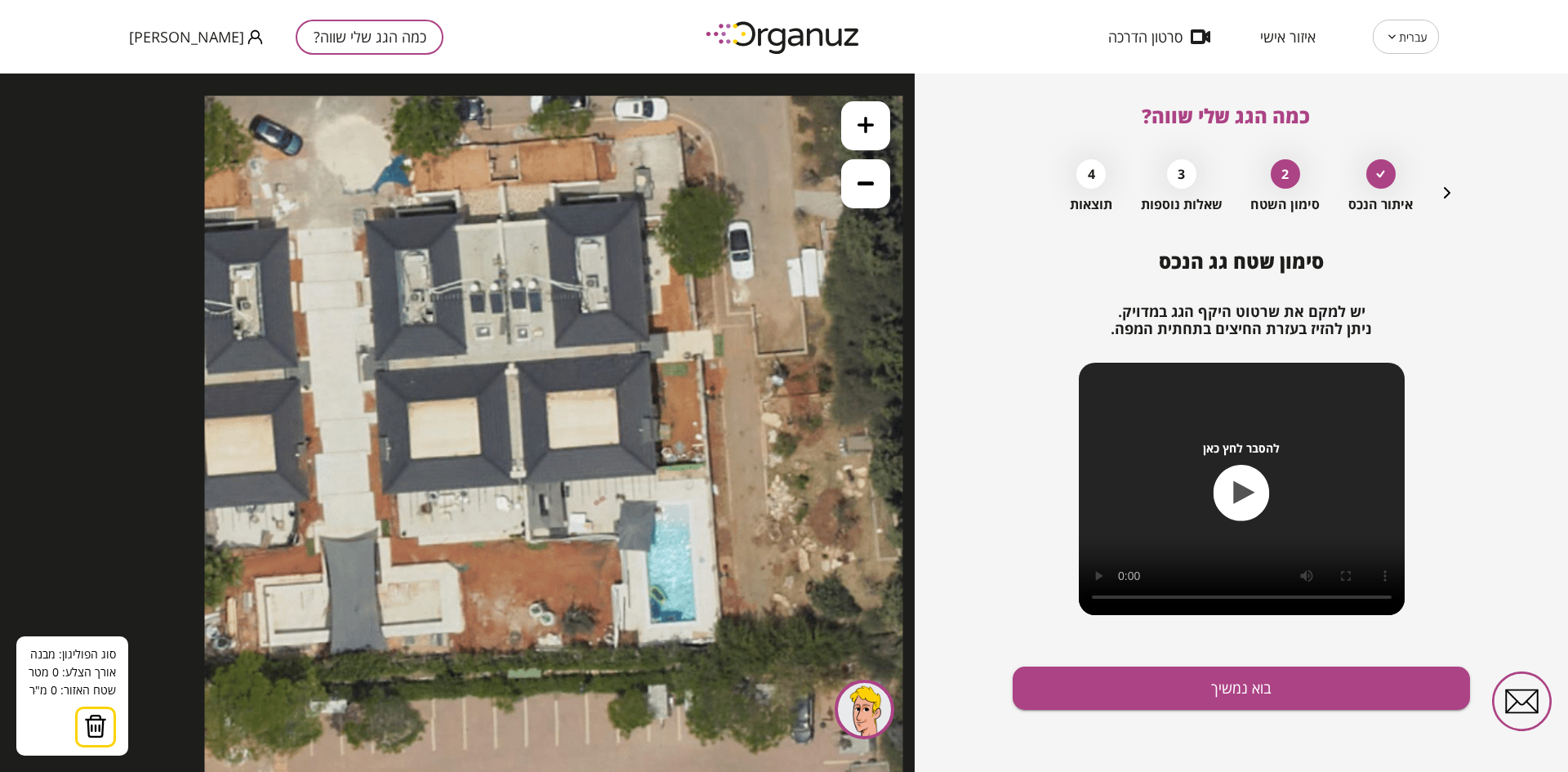
click at [636, 199] on icon at bounding box center [554, 445] width 698 height 698
click at [542, 206] on icon at bounding box center [554, 445] width 698 height 698
click at [542, 207] on polygon at bounding box center [590, 202] width 95 height 8
click at [542, 217] on polygon at bounding box center [590, 207] width 95 height 19
click at [499, 219] on polygon at bounding box center [568, 208] width 138 height 21
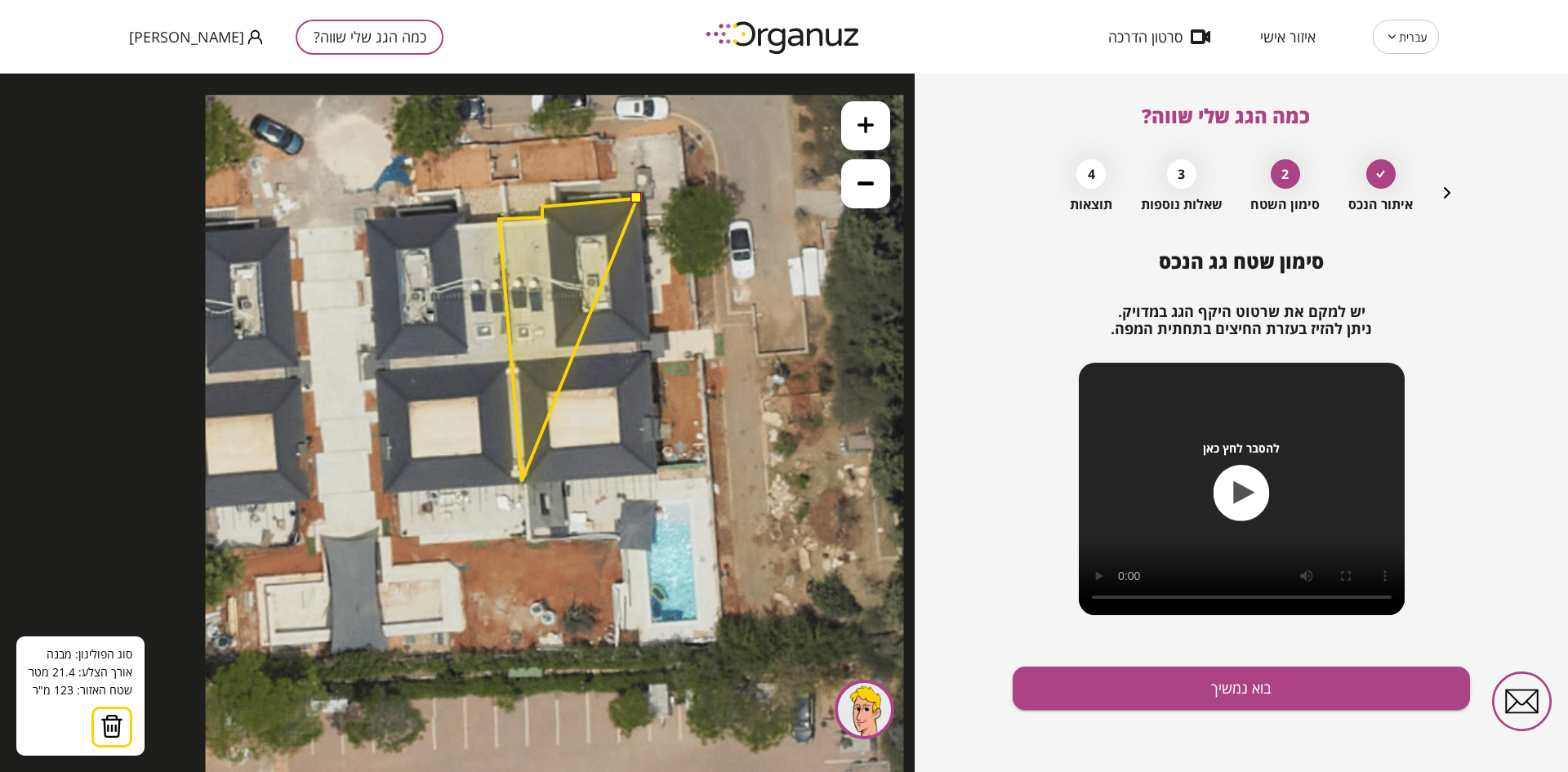
click at [522, 481] on polygon at bounding box center [568, 339] width 138 height 282
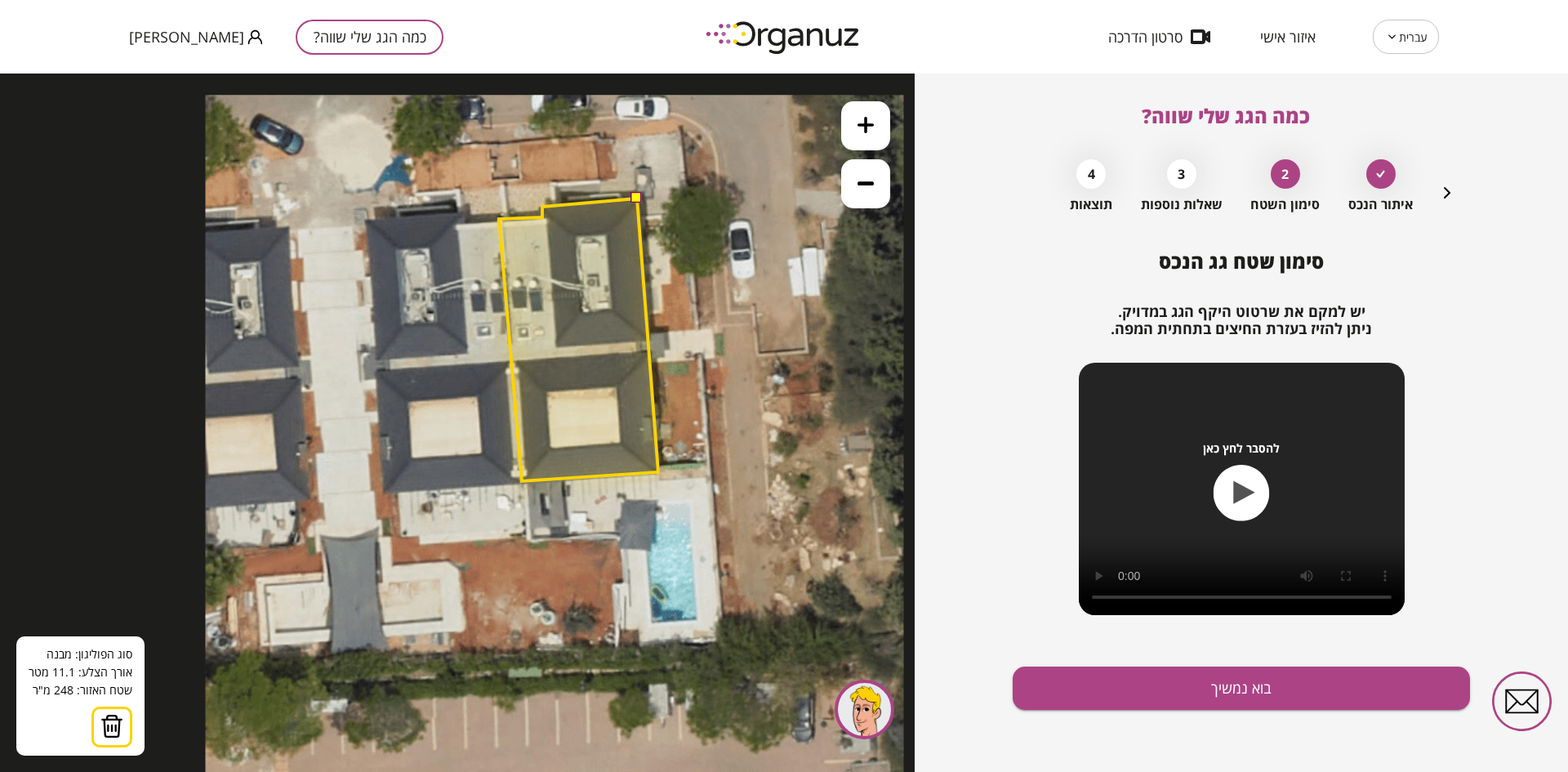
click at [658, 472] on polygon at bounding box center [578, 339] width 159 height 282
click at [636, 197] on button at bounding box center [636, 197] width 12 height 12
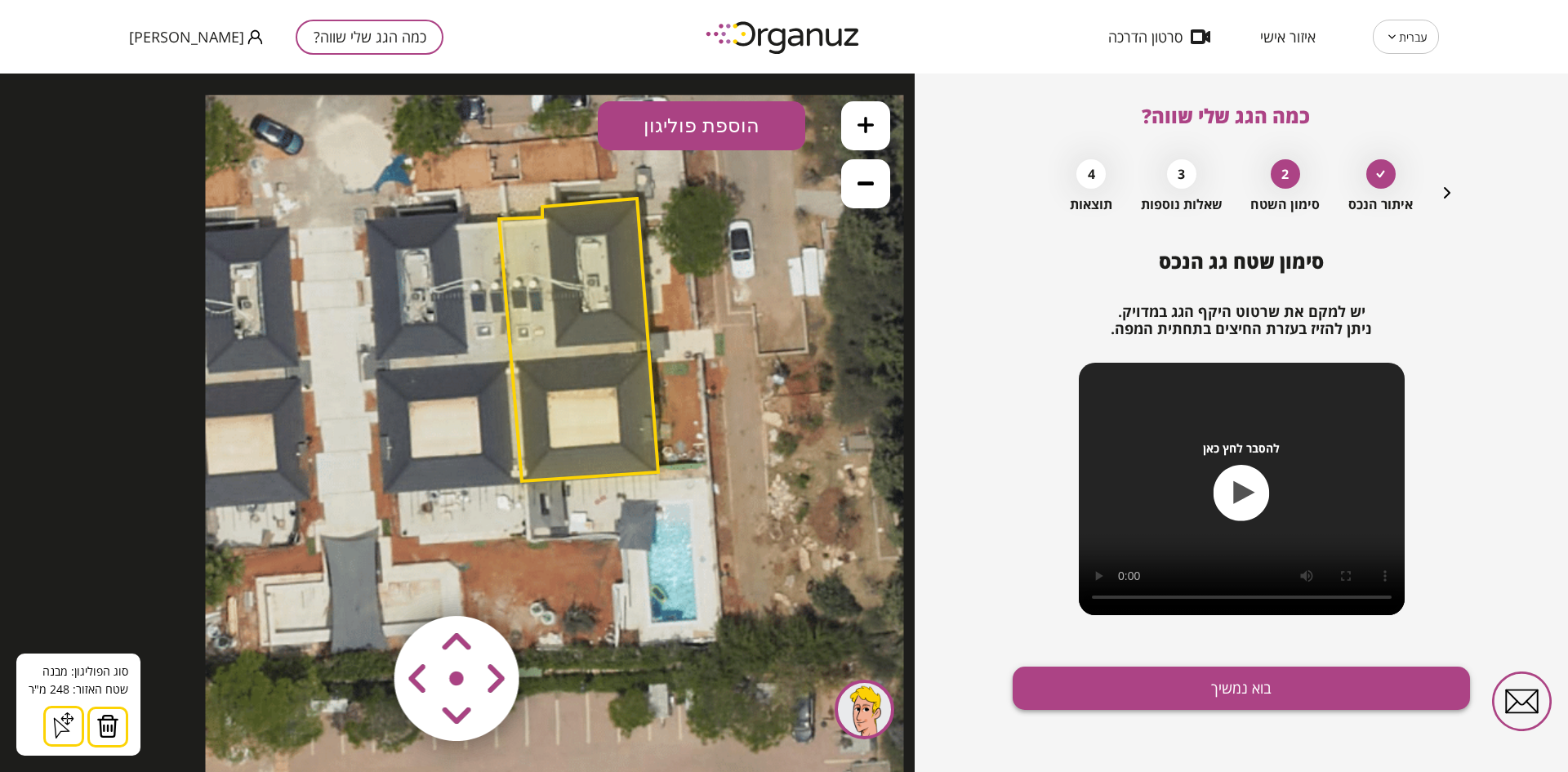
click at [1061, 680] on button "בוא נמשיך" at bounding box center [1241, 688] width 457 height 43
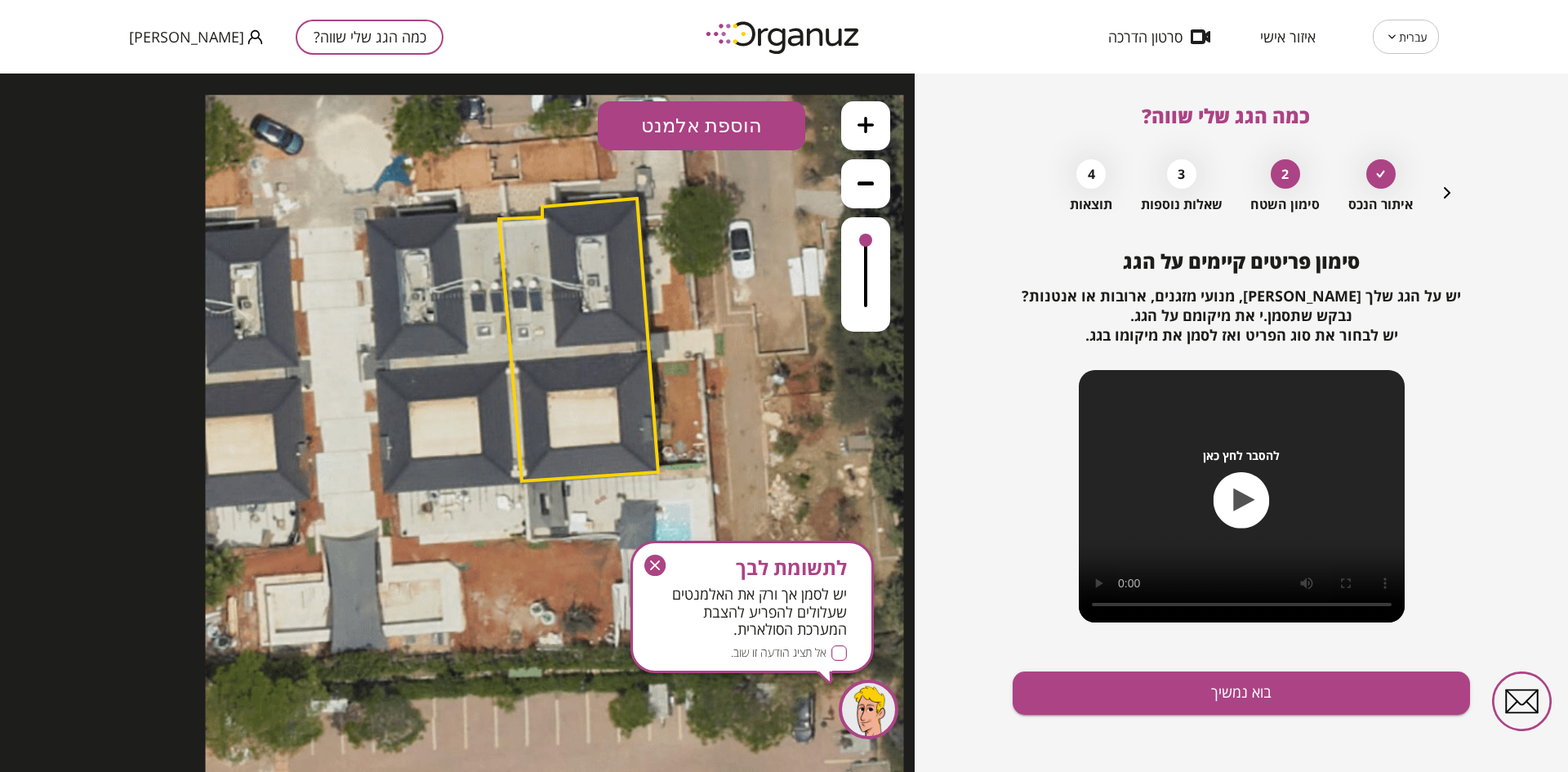
click at [694, 115] on button "הוספת אלמנט" at bounding box center [701, 126] width 207 height 49
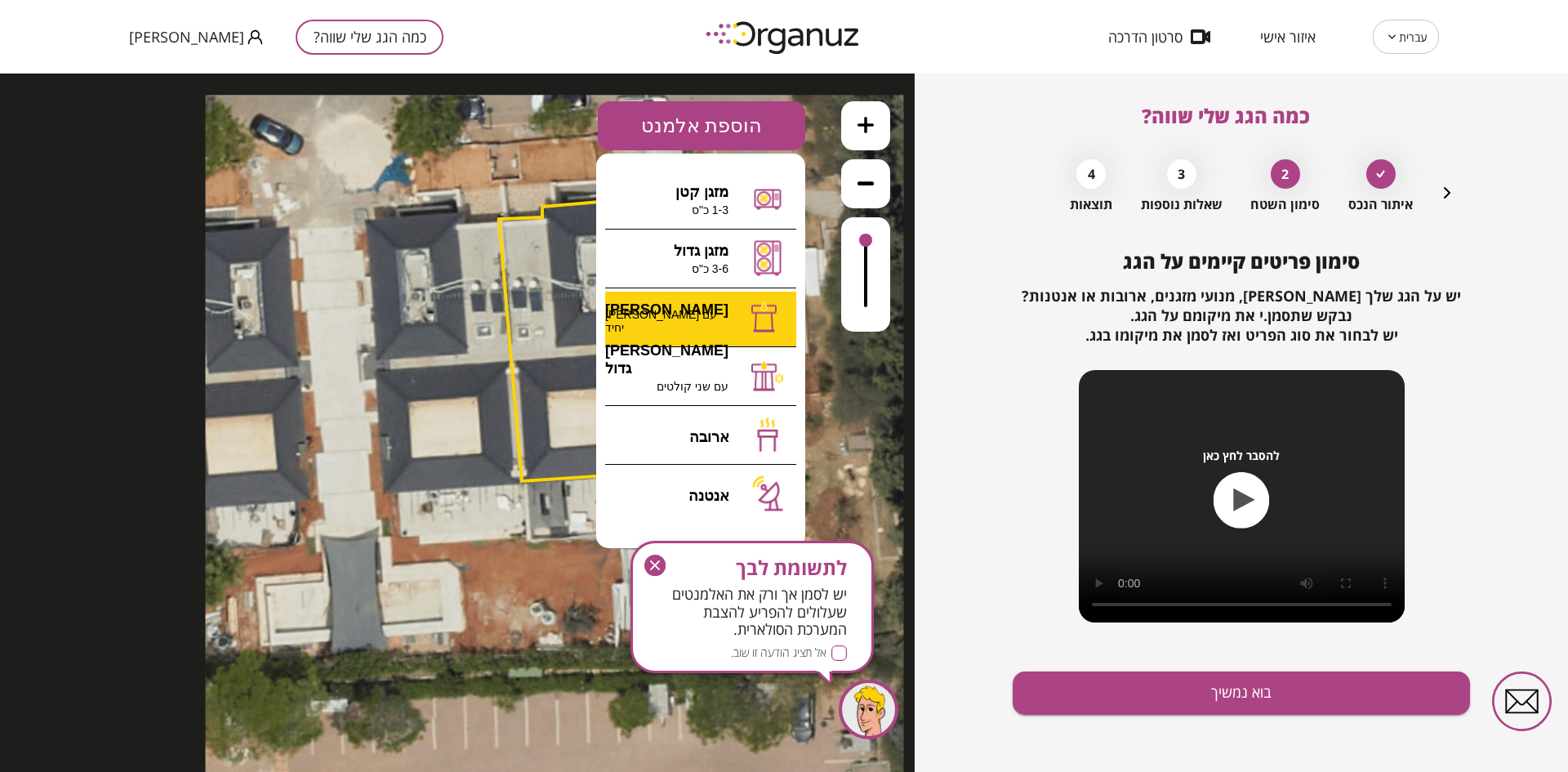
click at [692, 331] on div ".st0 { fill: #FFFFFF; } א" at bounding box center [457, 422] width 914 height 698
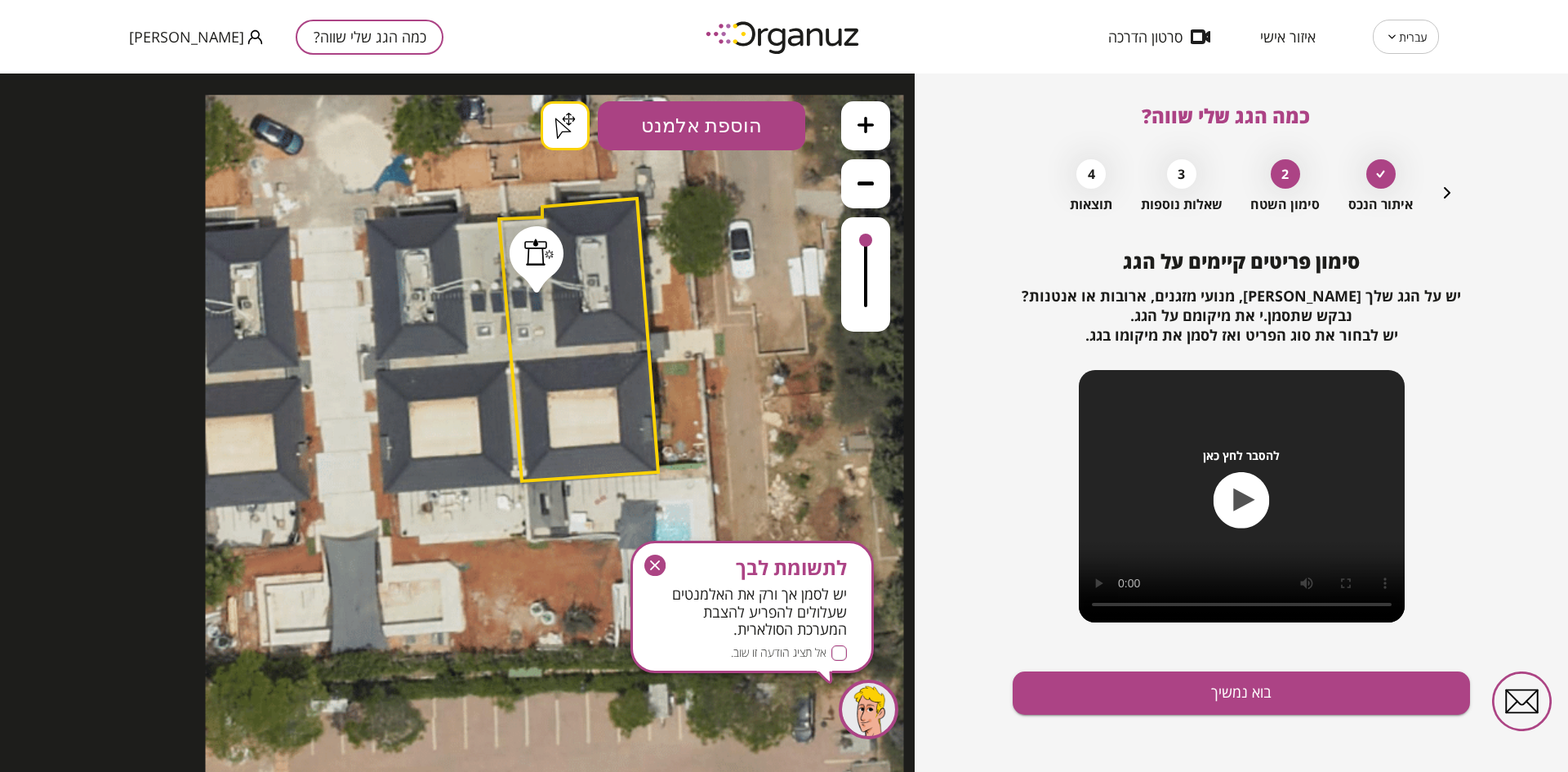
click at [653, 568] on icon "button" at bounding box center [655, 565] width 10 height 10
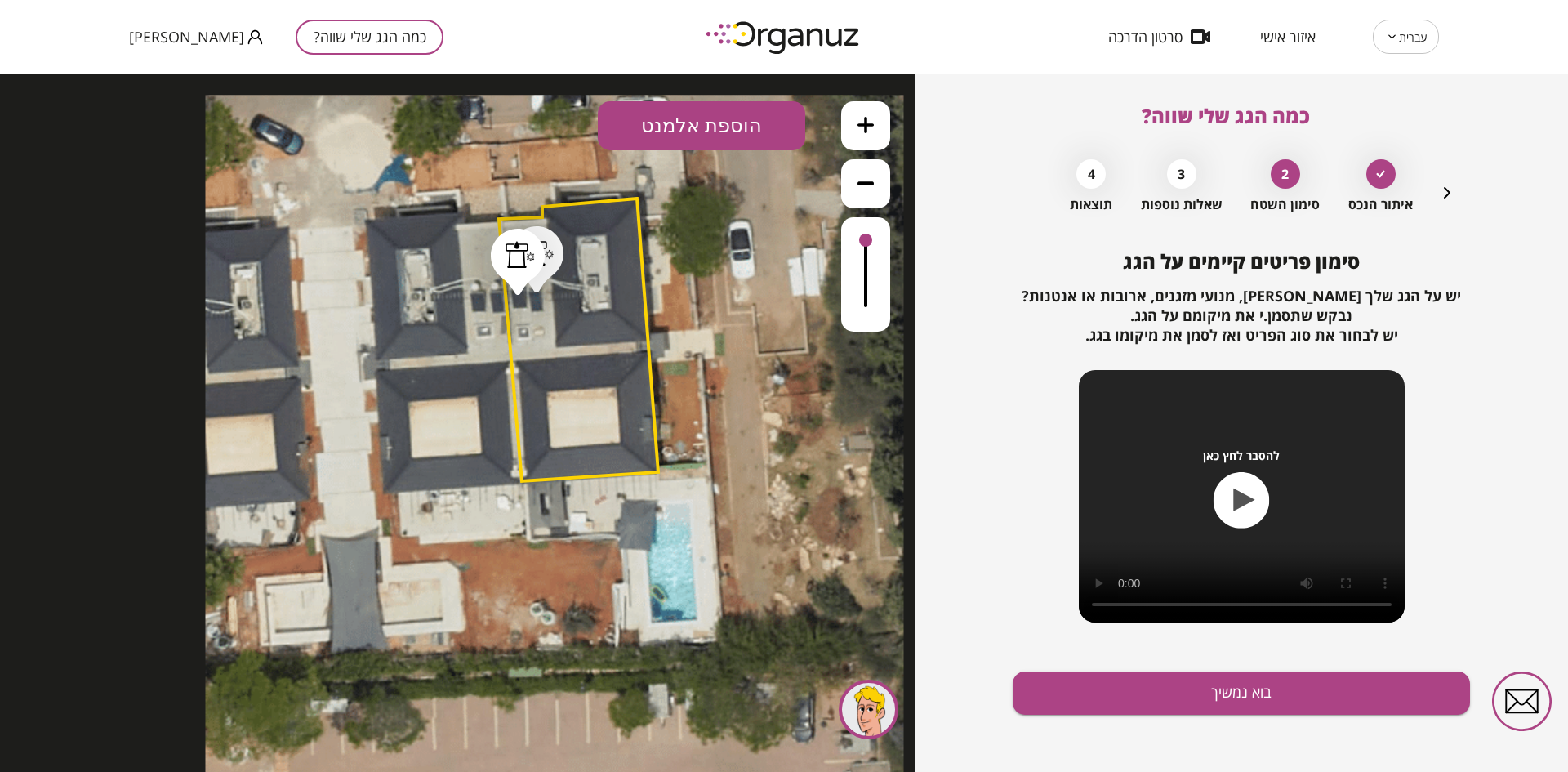
click at [565, 134] on div ".st0 { fill: #FFFFFF; } .st0 { fill: #FFFFFF; }" at bounding box center [457, 422] width 914 height 698
click at [1060, 688] on button "בוא נמשיך" at bounding box center [1241, 693] width 457 height 43
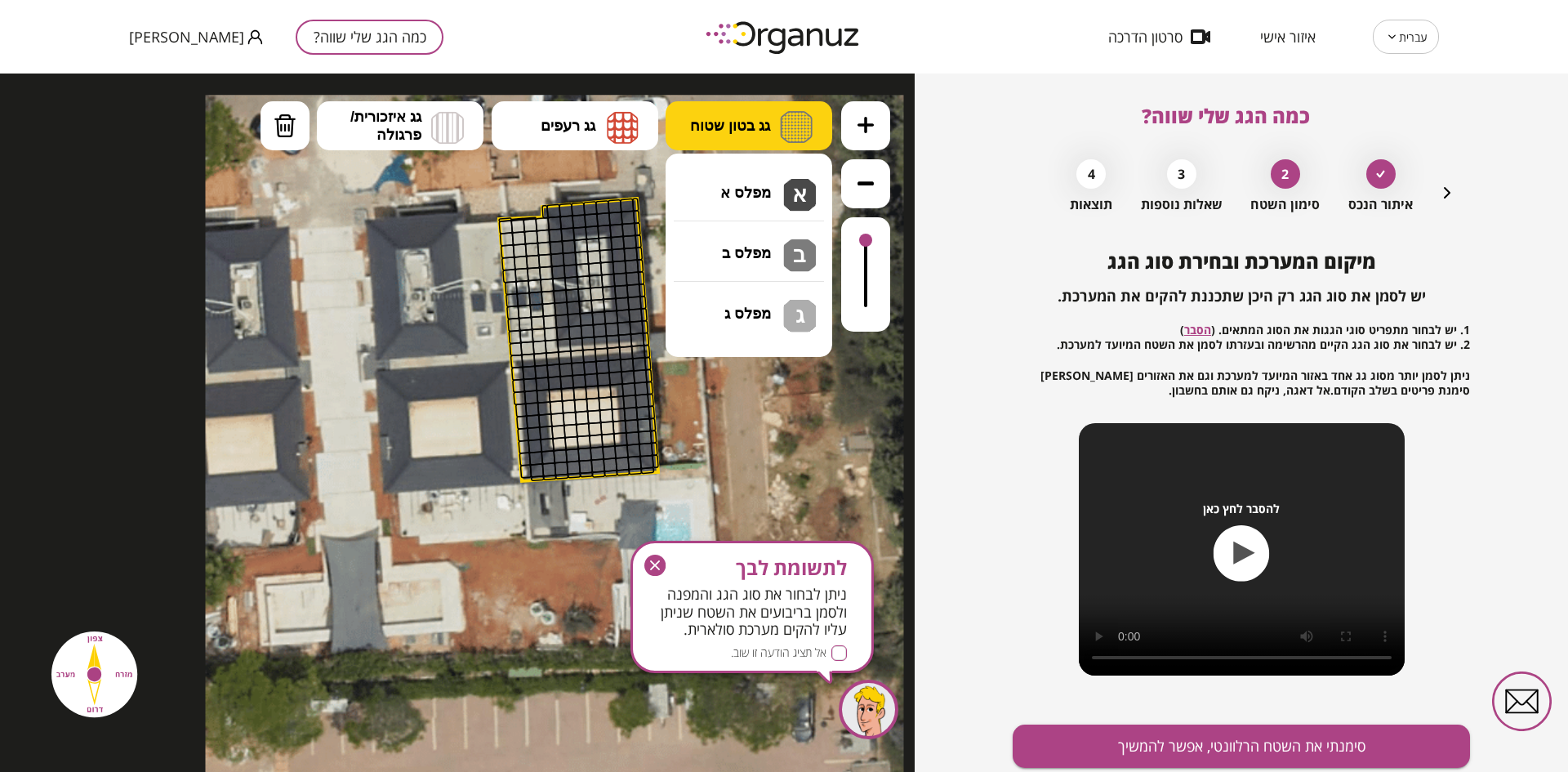
click at [739, 123] on span "גג בטון שטוח" at bounding box center [730, 126] width 80 height 18
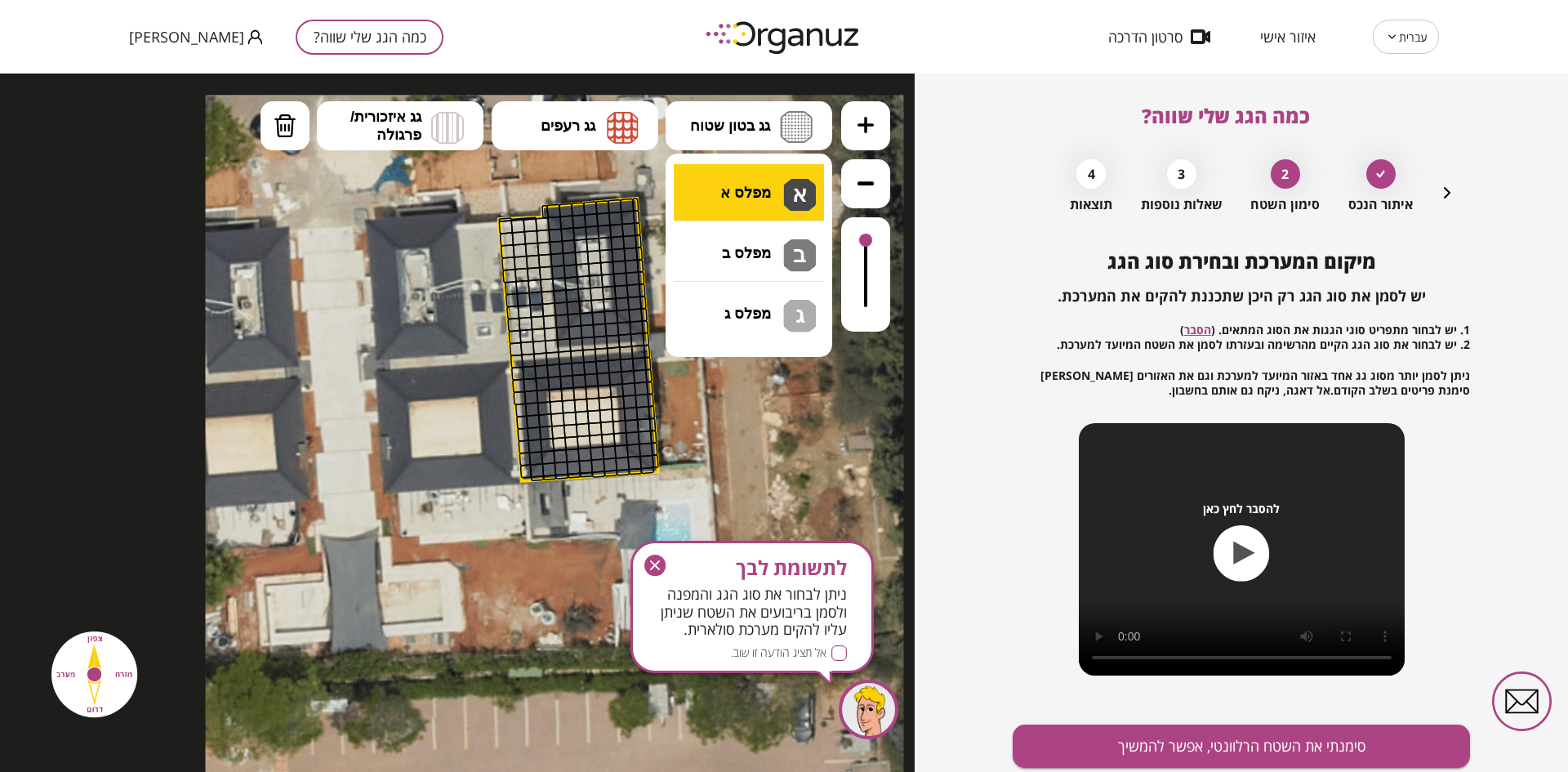
click at [734, 207] on div ".st0 { fill: #FFFFFF; } .st0 { fill: #FFFFFF; }" at bounding box center [457, 422] width 914 height 698
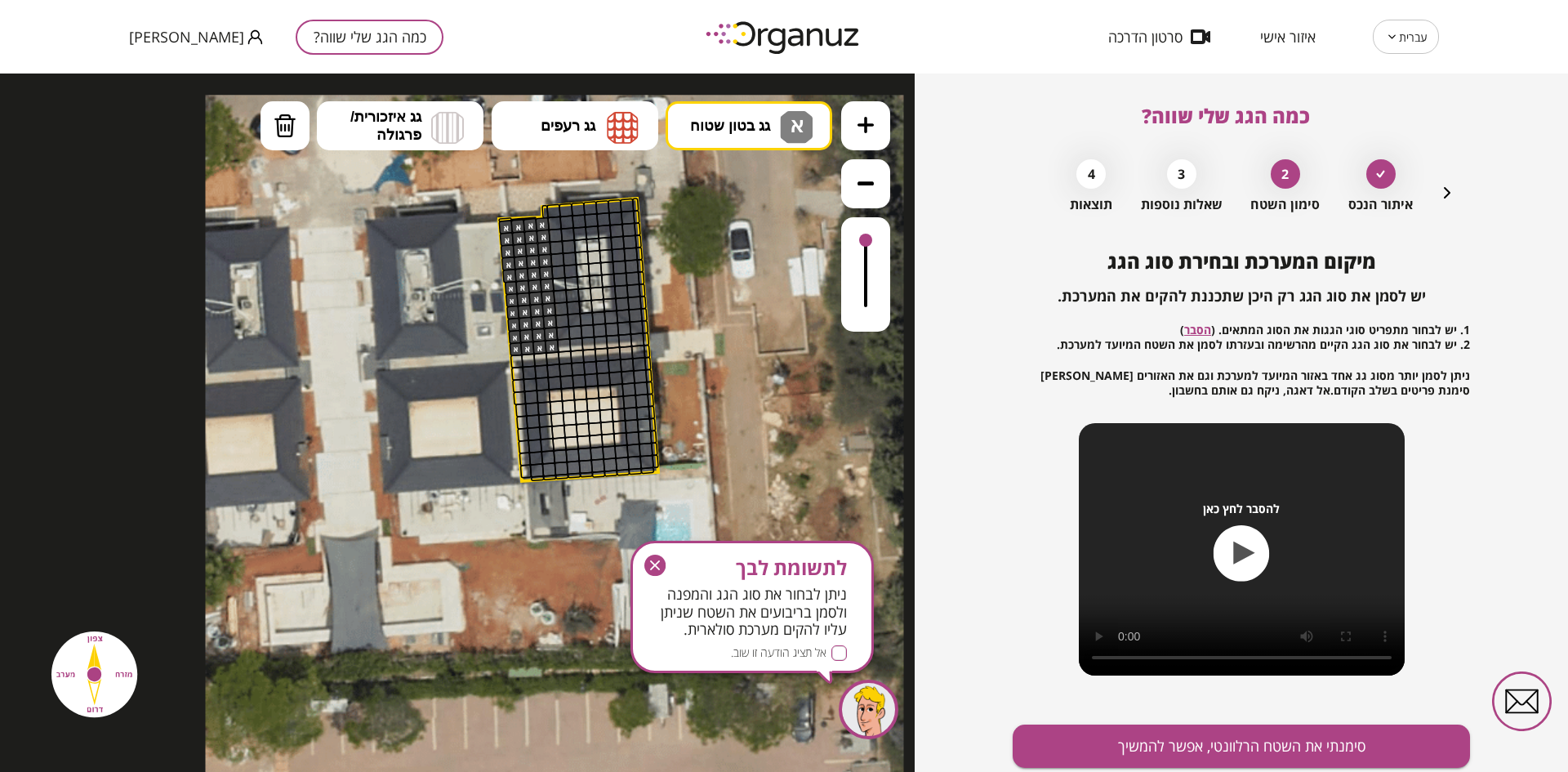
drag, startPoint x: 543, startPoint y: 223, endPoint x: 550, endPoint y: 341, distance: 118.2
click at [206, 95] on div at bounding box center [206, 95] width 0 height 0
click at [562, 120] on span "גג רעפים" at bounding box center [568, 126] width 55 height 18
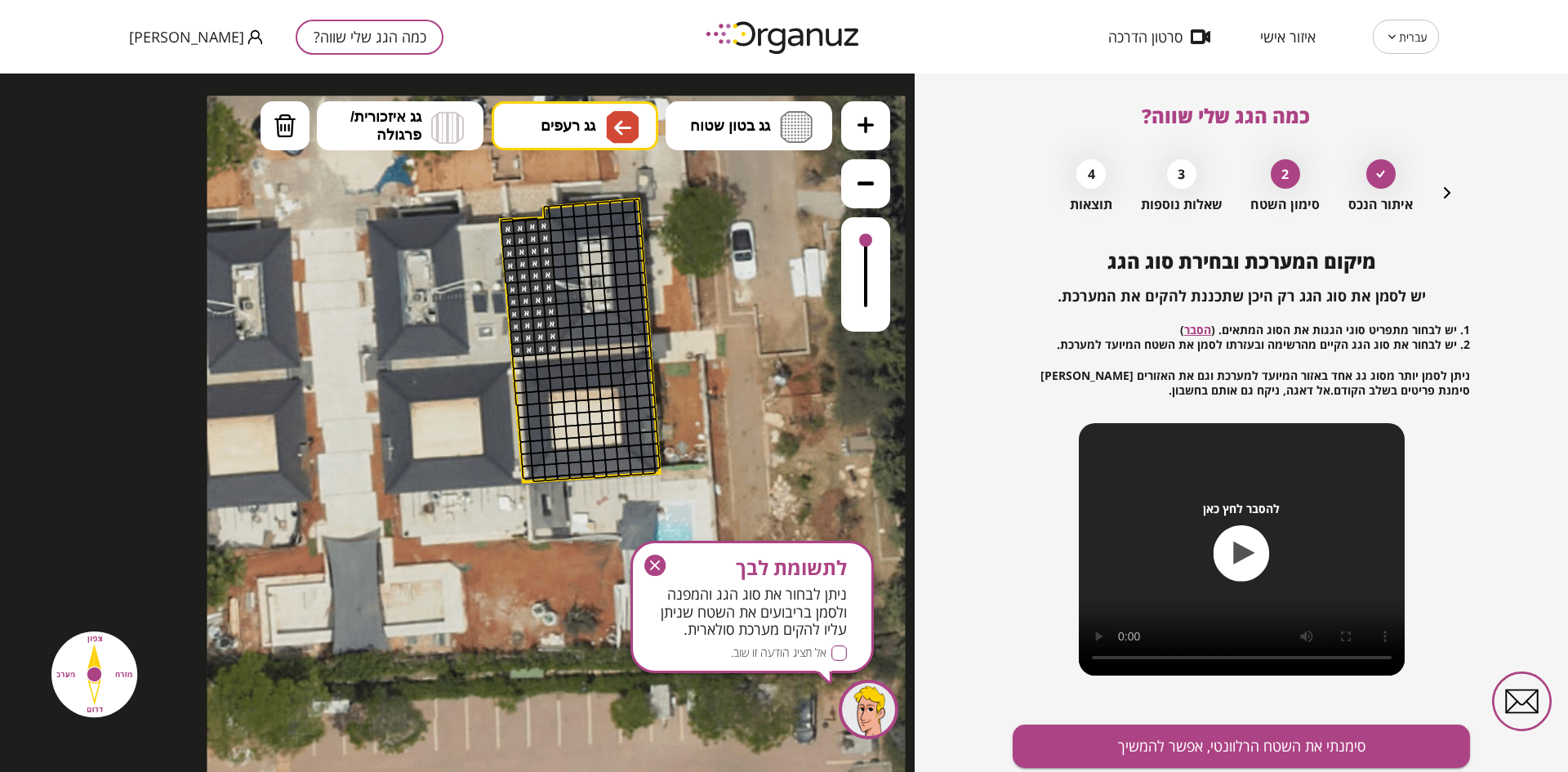
click at [605, 315] on div ".st0 { fill: #FFFFFF; } .st0 { fill: #FFFFFF; }" at bounding box center [457, 422] width 914 height 698
click at [569, 238] on div at bounding box center [570, 236] width 15 height 15
click at [557, 234] on div at bounding box center [557, 237] width 15 height 15
click at [551, 220] on div at bounding box center [556, 225] width 15 height 15
drag, startPoint x: 570, startPoint y: 247, endPoint x: 563, endPoint y: 327, distance: 80.3
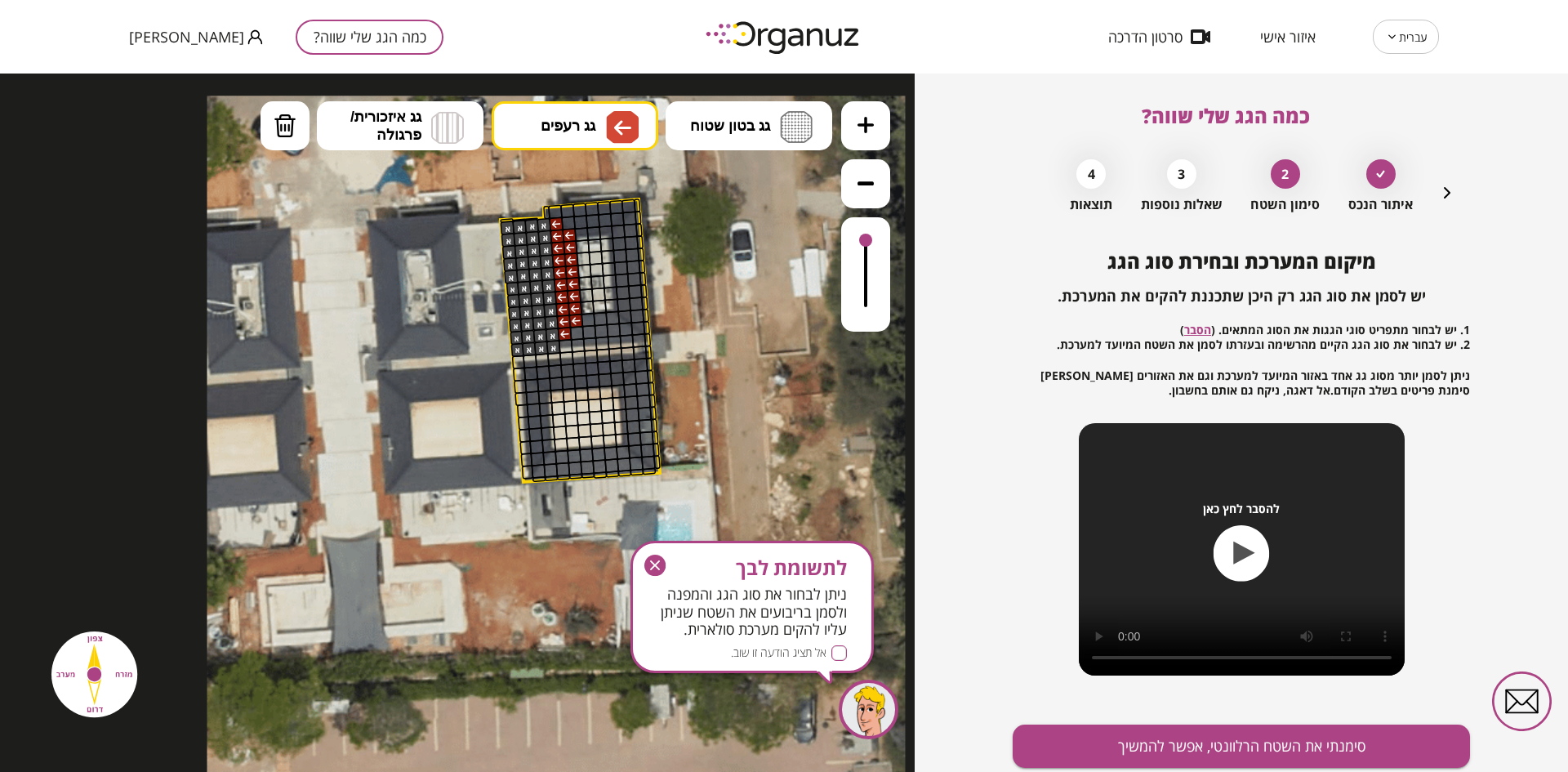
click at [207, 96] on div at bounding box center [207, 96] width 0 height 0
click at [575, 118] on span "גג רעפים" at bounding box center [568, 126] width 55 height 18
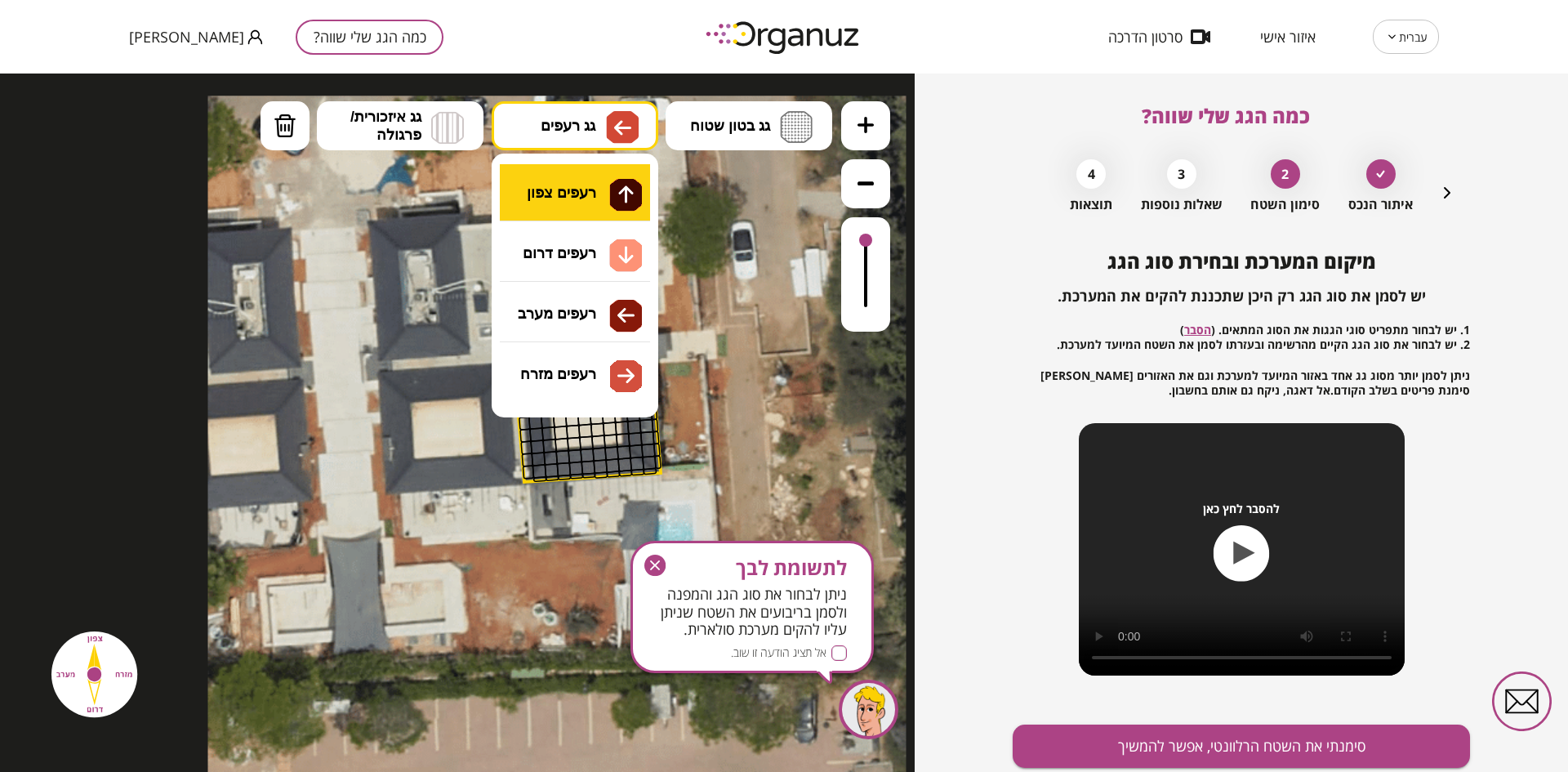
click at [598, 196] on div ".st0 { fill: #FFFFFF; } .st0 { fill: #FFFFFF; }" at bounding box center [457, 422] width 914 height 698
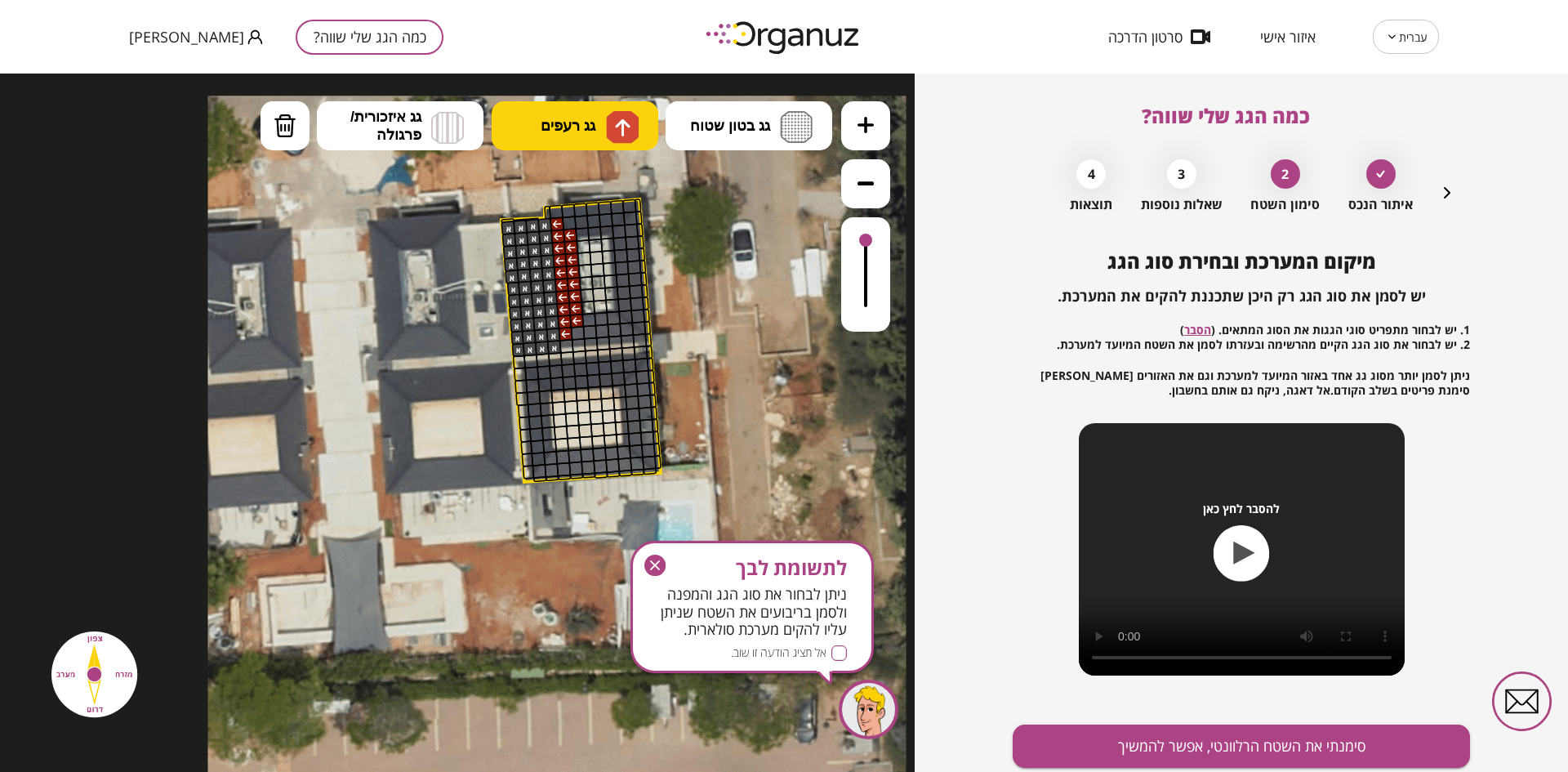
click at [607, 134] on img at bounding box center [622, 127] width 32 height 32
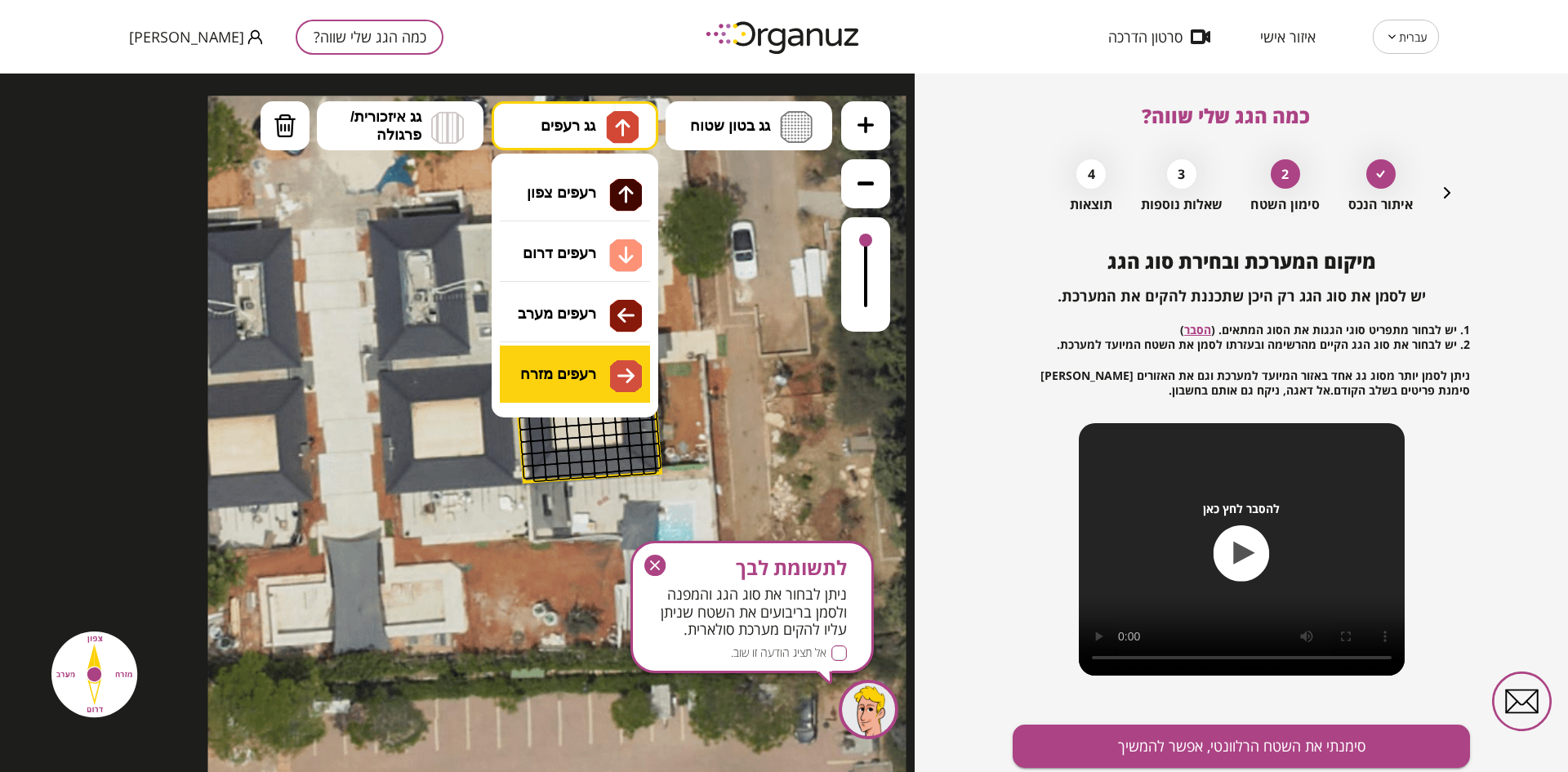
click at [628, 375] on div ".st0 { fill: #FFFFFF; } .st0 { fill: #FFFFFF; }" at bounding box center [457, 422] width 914 height 698
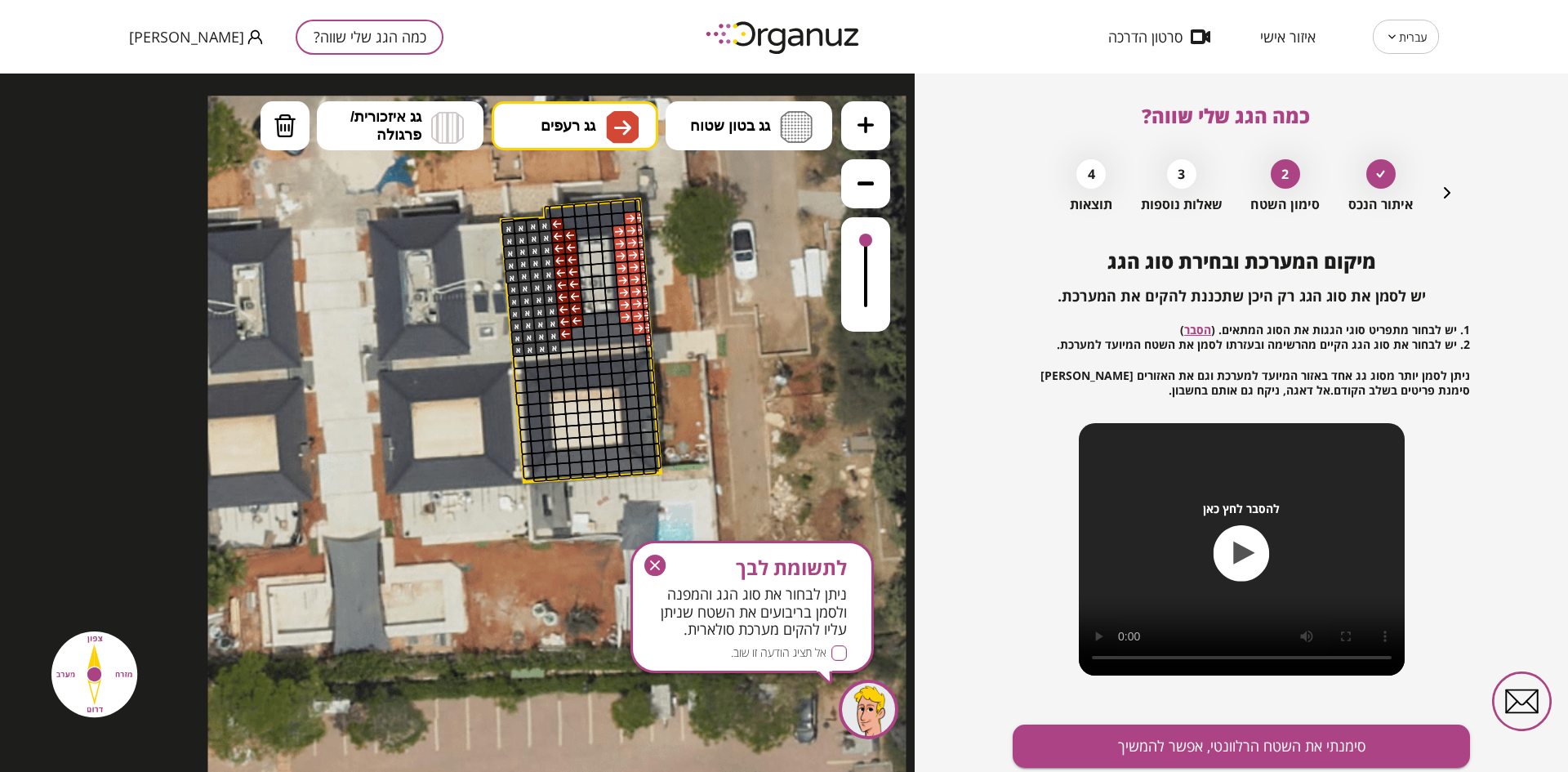
drag, startPoint x: 631, startPoint y: 221, endPoint x: 645, endPoint y: 336, distance: 115.8
click at [208, 96] on div at bounding box center [208, 96] width 0 height 0
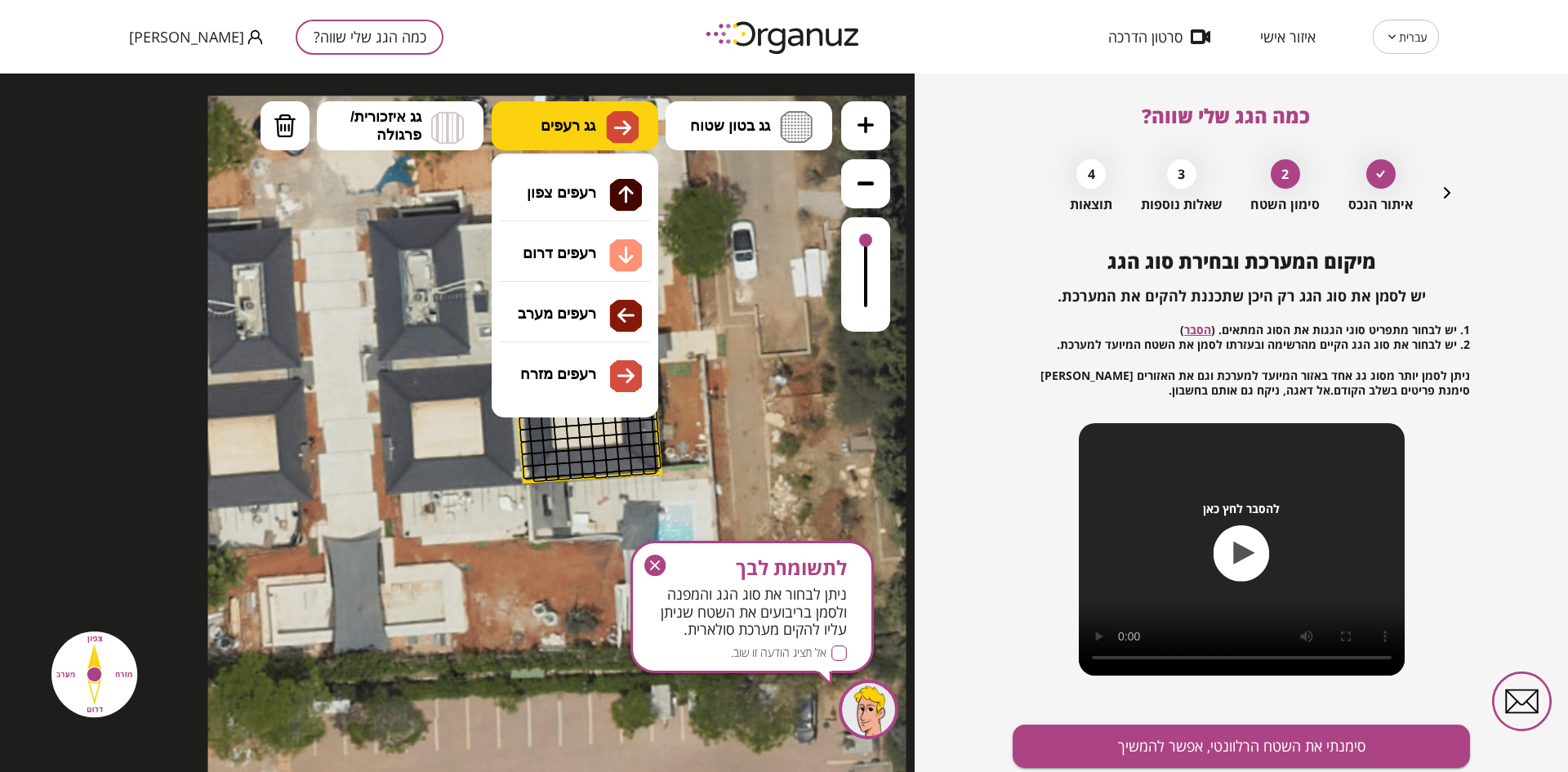
click at [615, 135] on img at bounding box center [622, 127] width 17 height 20
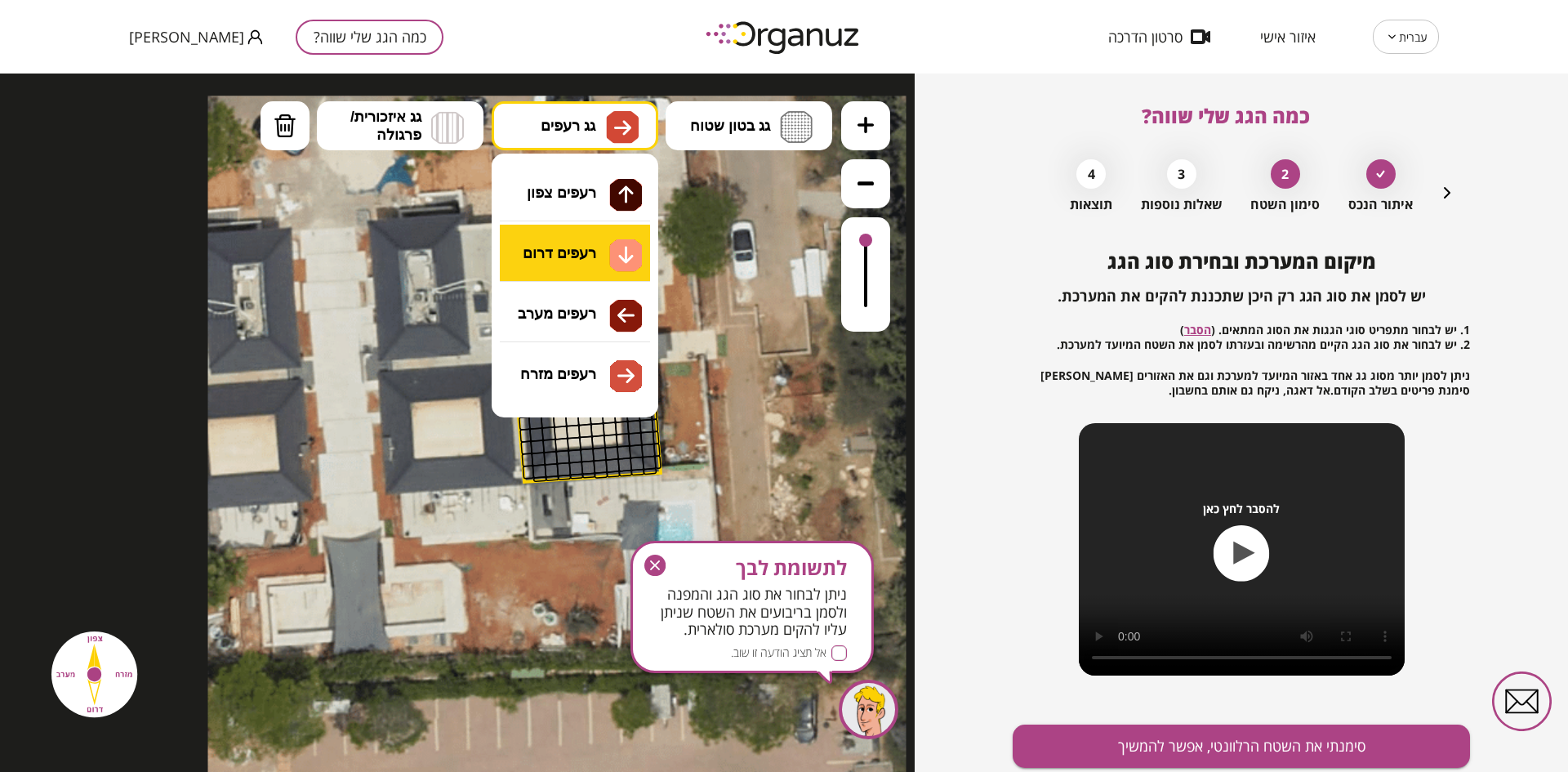
click at [625, 246] on div ".st0 { fill: #FFFFFF; } .st0 { fill: #FFFFFF; }" at bounding box center [457, 422] width 914 height 698
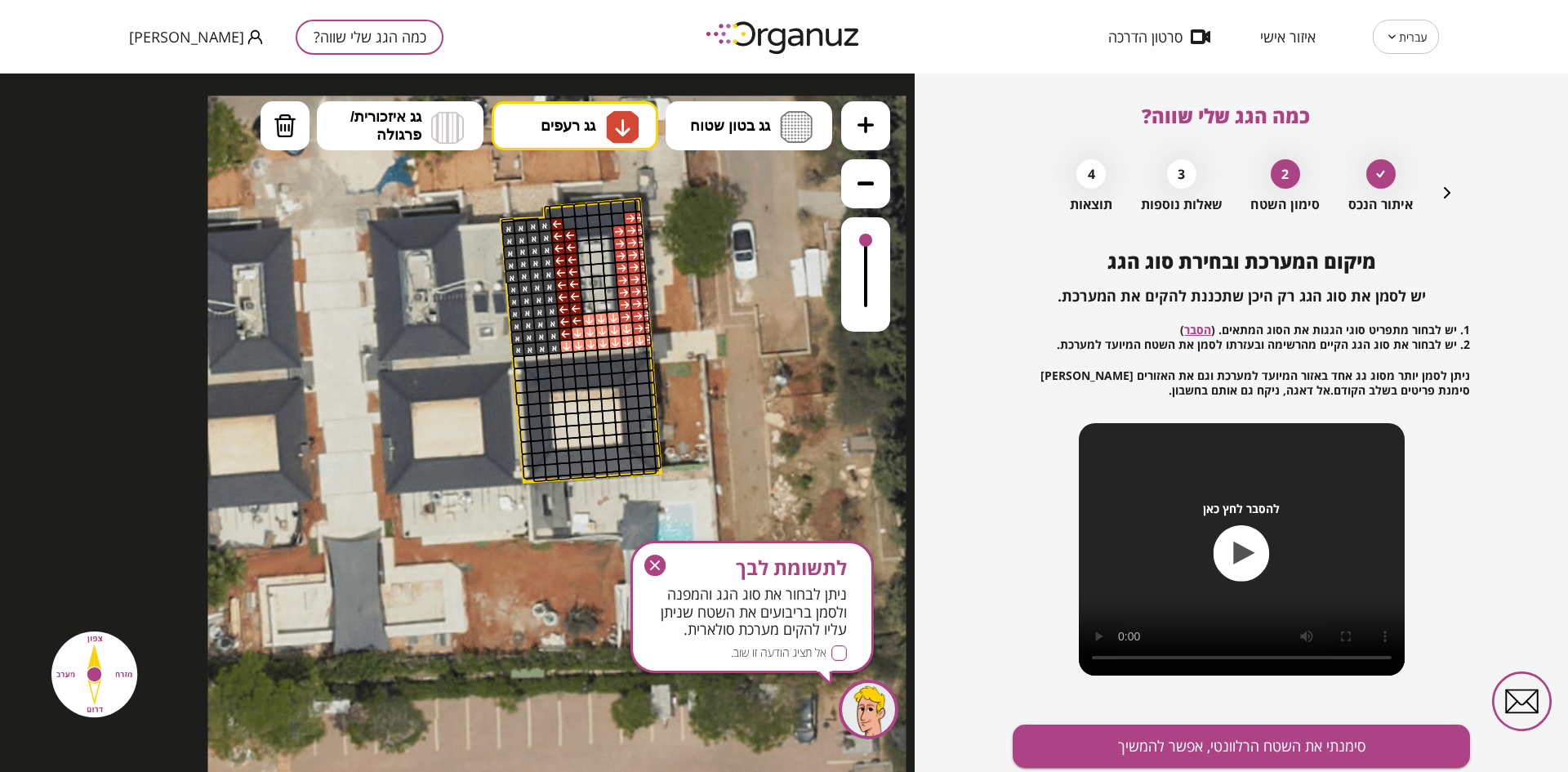
drag, startPoint x: 568, startPoint y: 341, endPoint x: 610, endPoint y: 318, distance: 47.9
click at [208, 96] on div at bounding box center [208, 96] width 0 height 0
click at [699, 122] on span "גג בטון שטוח" at bounding box center [730, 126] width 80 height 18
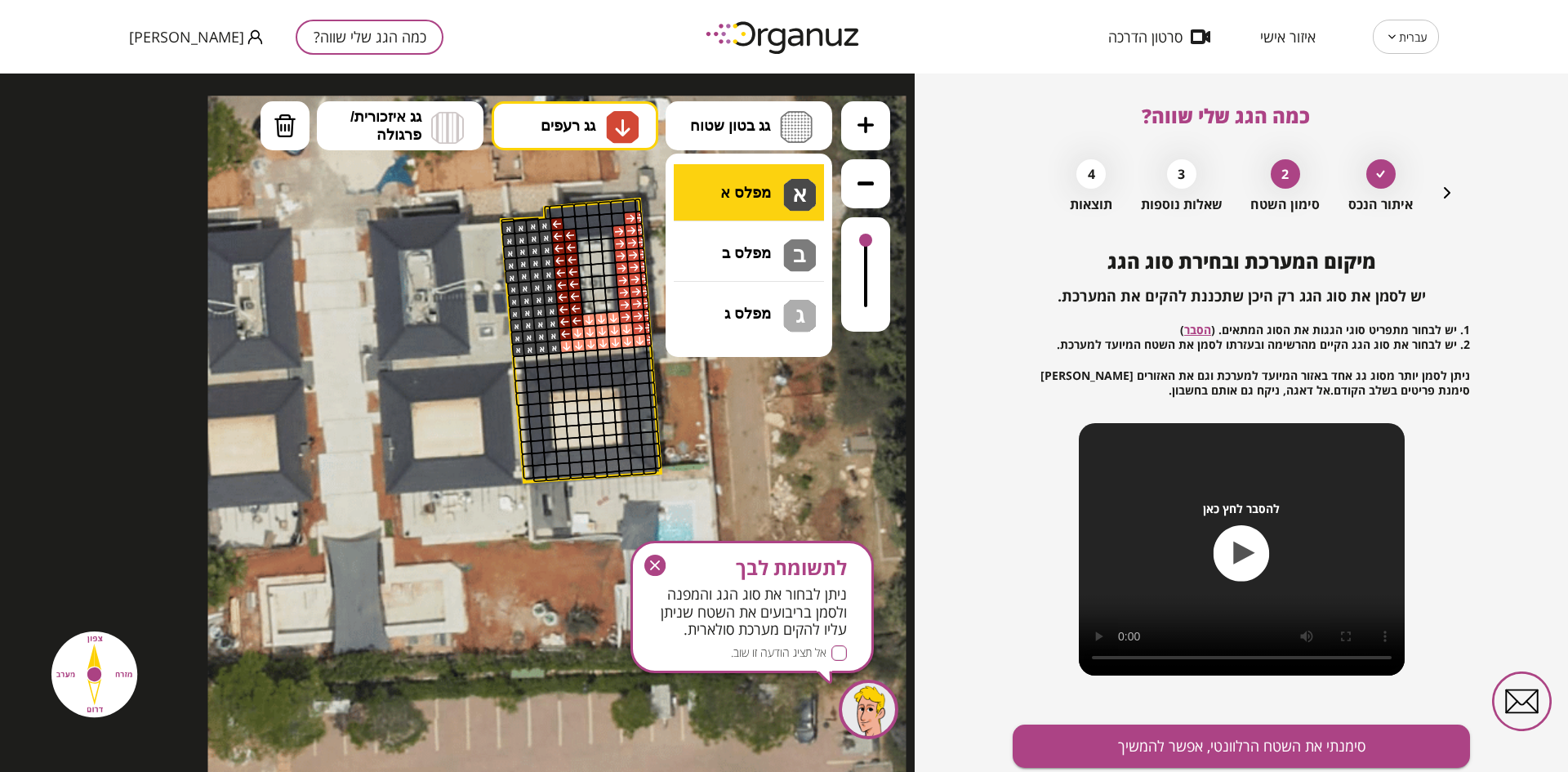
click at [712, 192] on div ".st0 { fill: #FFFFFF; } .st0 { fill: #FFFFFF; }" at bounding box center [457, 422] width 914 height 698
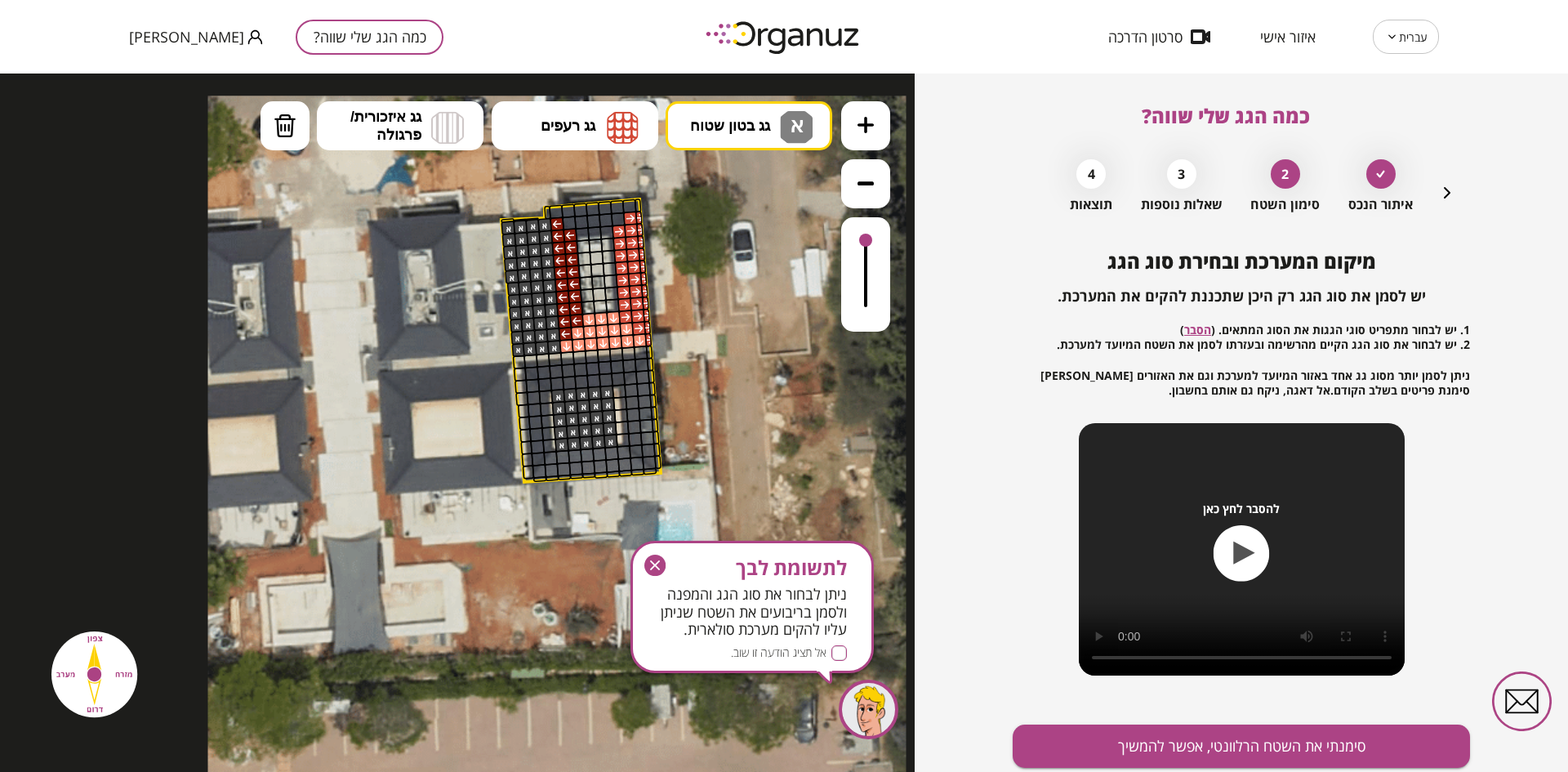
drag, startPoint x: 609, startPoint y: 392, endPoint x: 606, endPoint y: 439, distance: 47.1
click at [208, 96] on div at bounding box center [208, 96] width 0 height 0
click at [602, 119] on button "גג רעפים" at bounding box center [575, 126] width 167 height 49
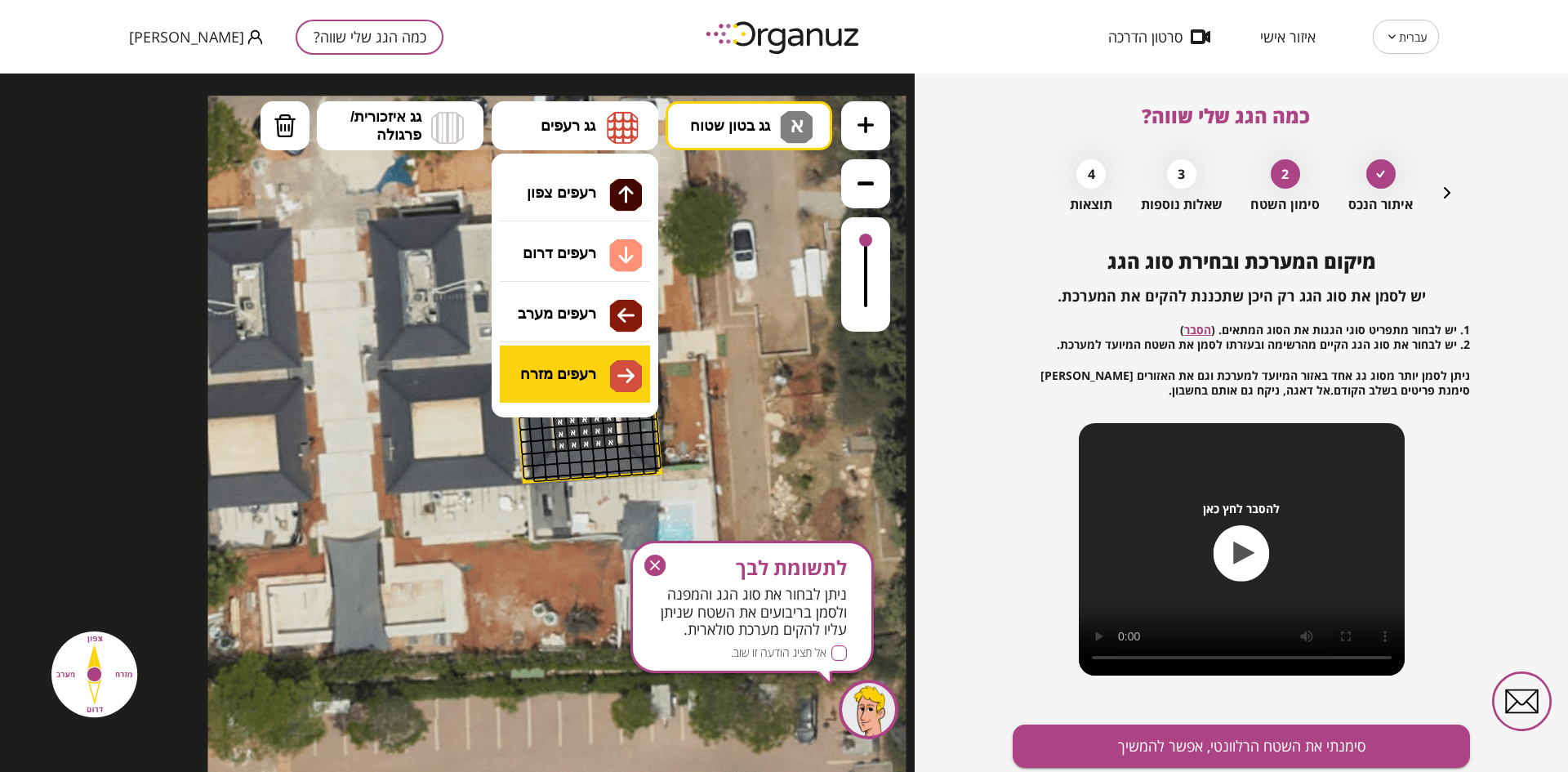
click at [614, 373] on div ".st0 { fill: #FFFFFF; } .st0 { fill: #FFFFFF; }" at bounding box center [457, 422] width 914 height 698
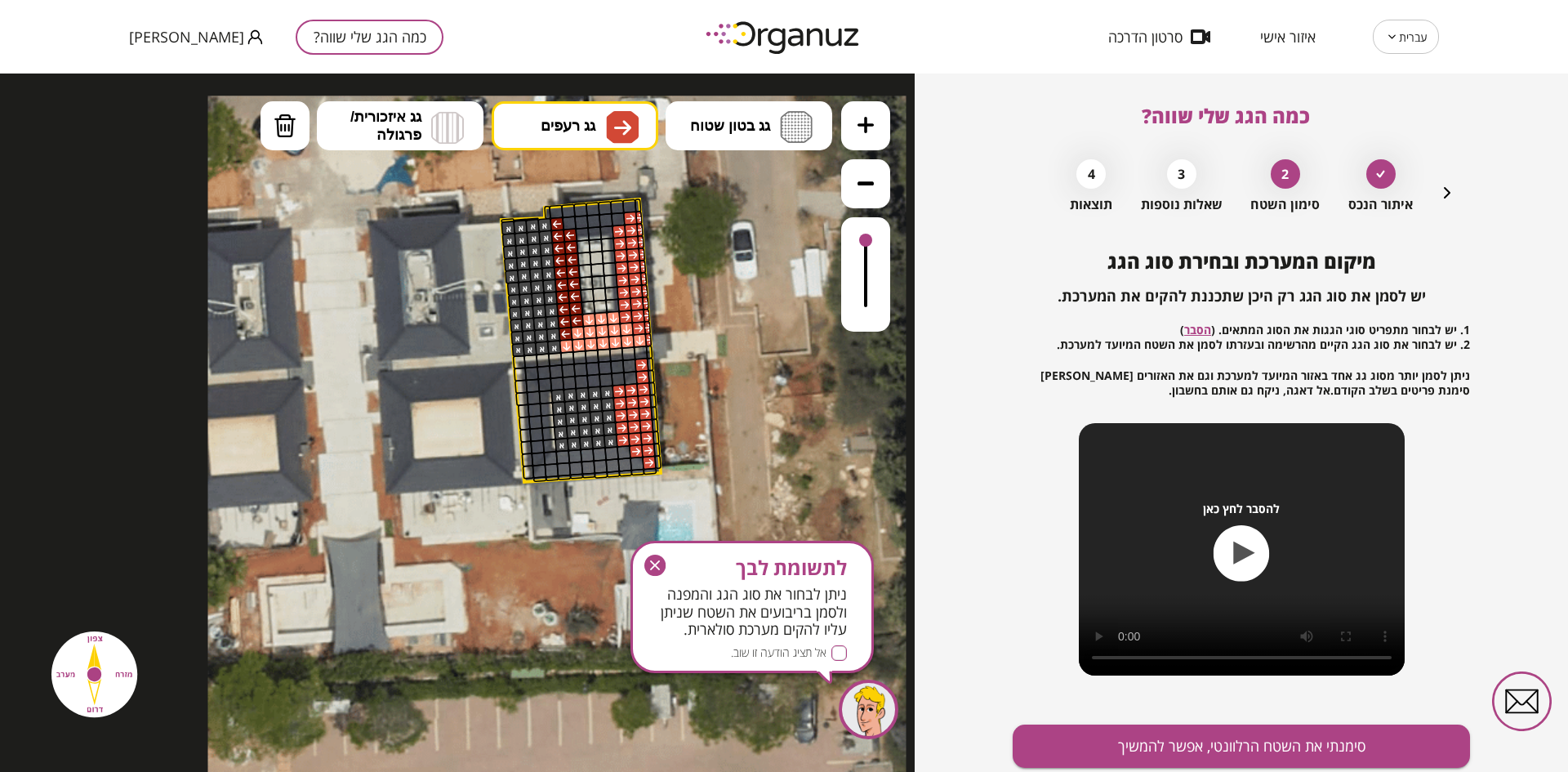
drag, startPoint x: 644, startPoint y: 363, endPoint x: 622, endPoint y: 436, distance: 76.2
click at [208, 96] on div at bounding box center [208, 96] width 0 height 0
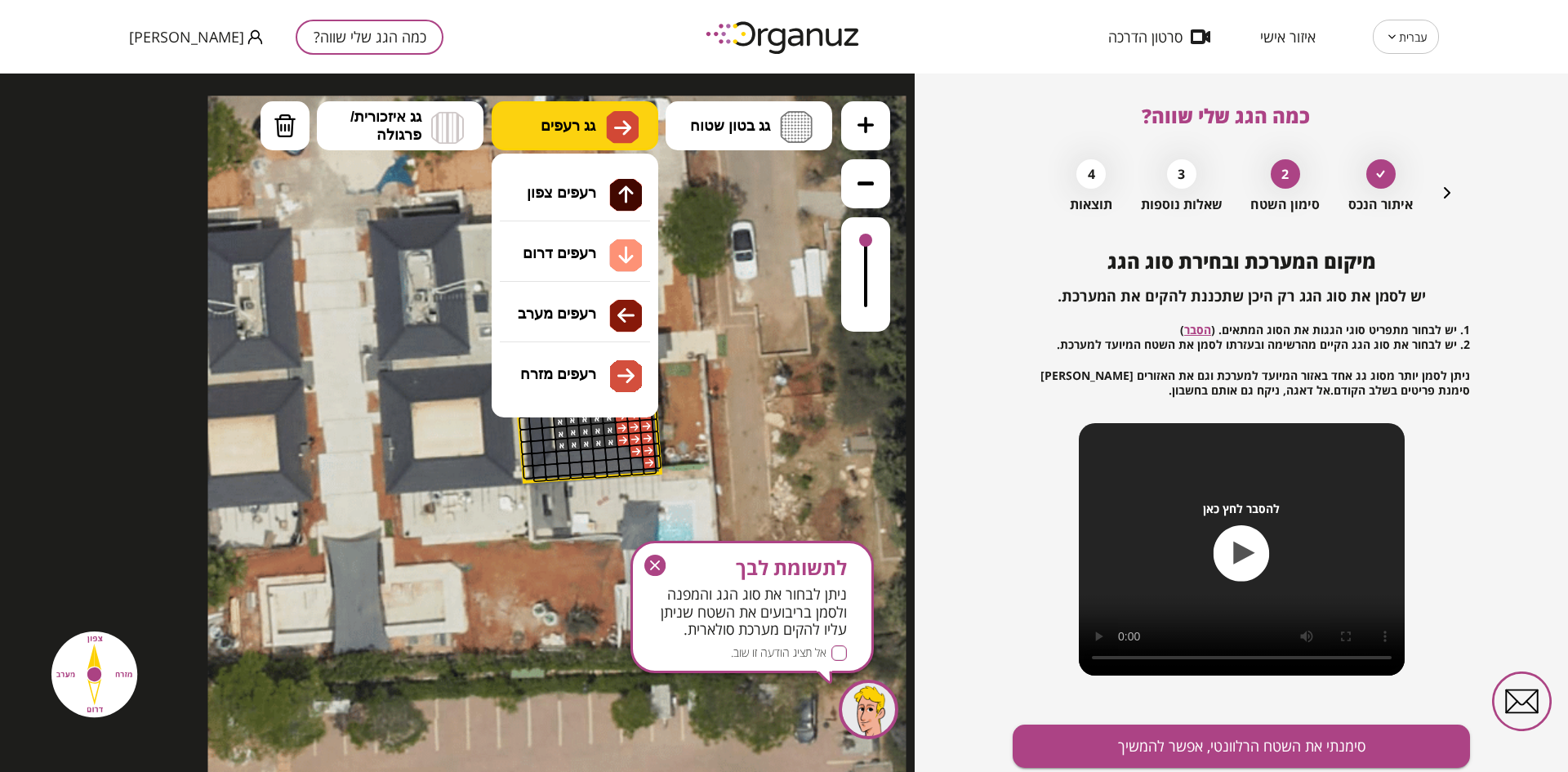
click at [615, 124] on img at bounding box center [622, 127] width 17 height 20
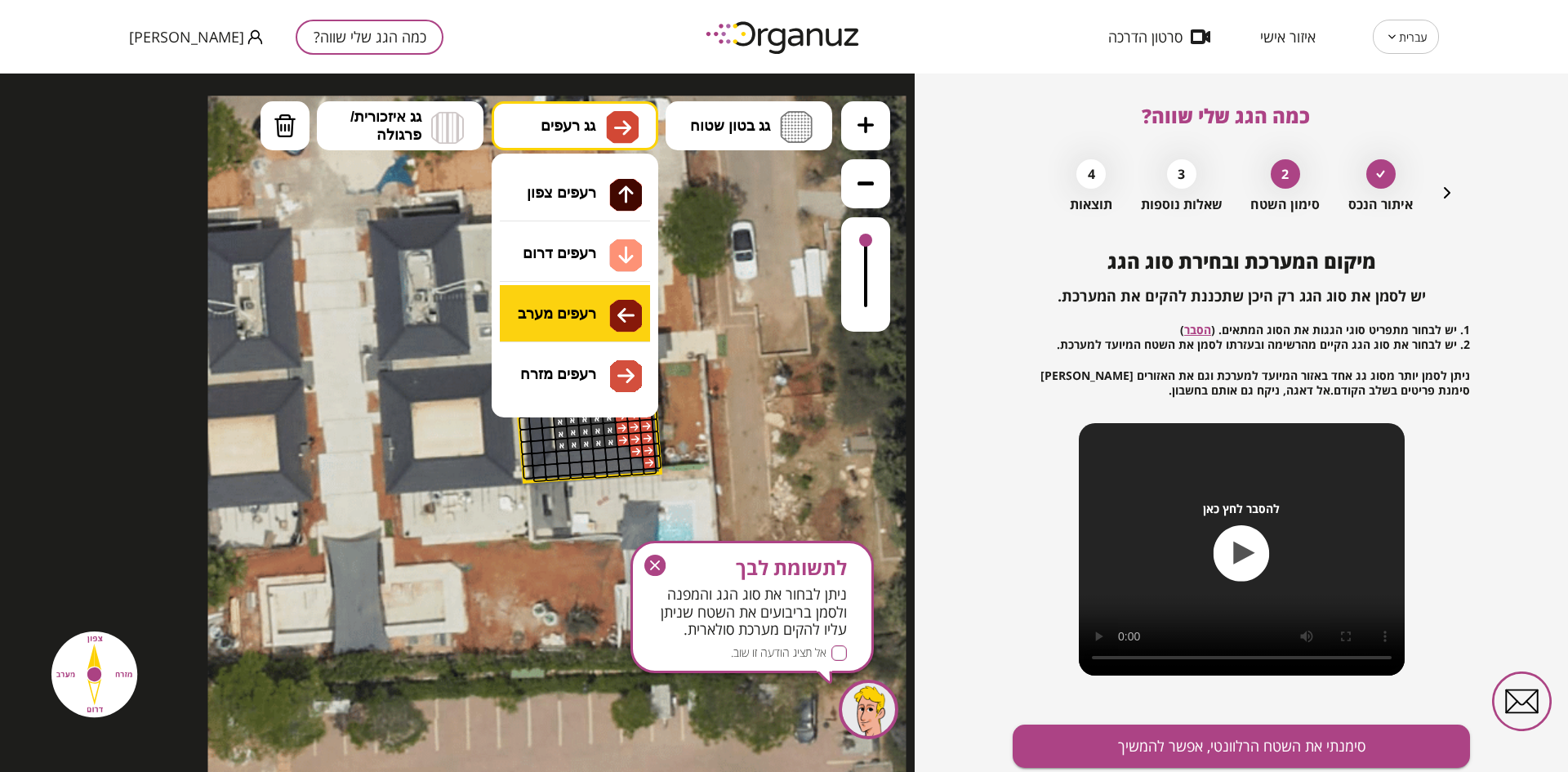
click at [577, 315] on div ".st0 { fill: #FFFFFF; } .st0 { fill: #FFFFFF; }" at bounding box center [457, 422] width 914 height 698
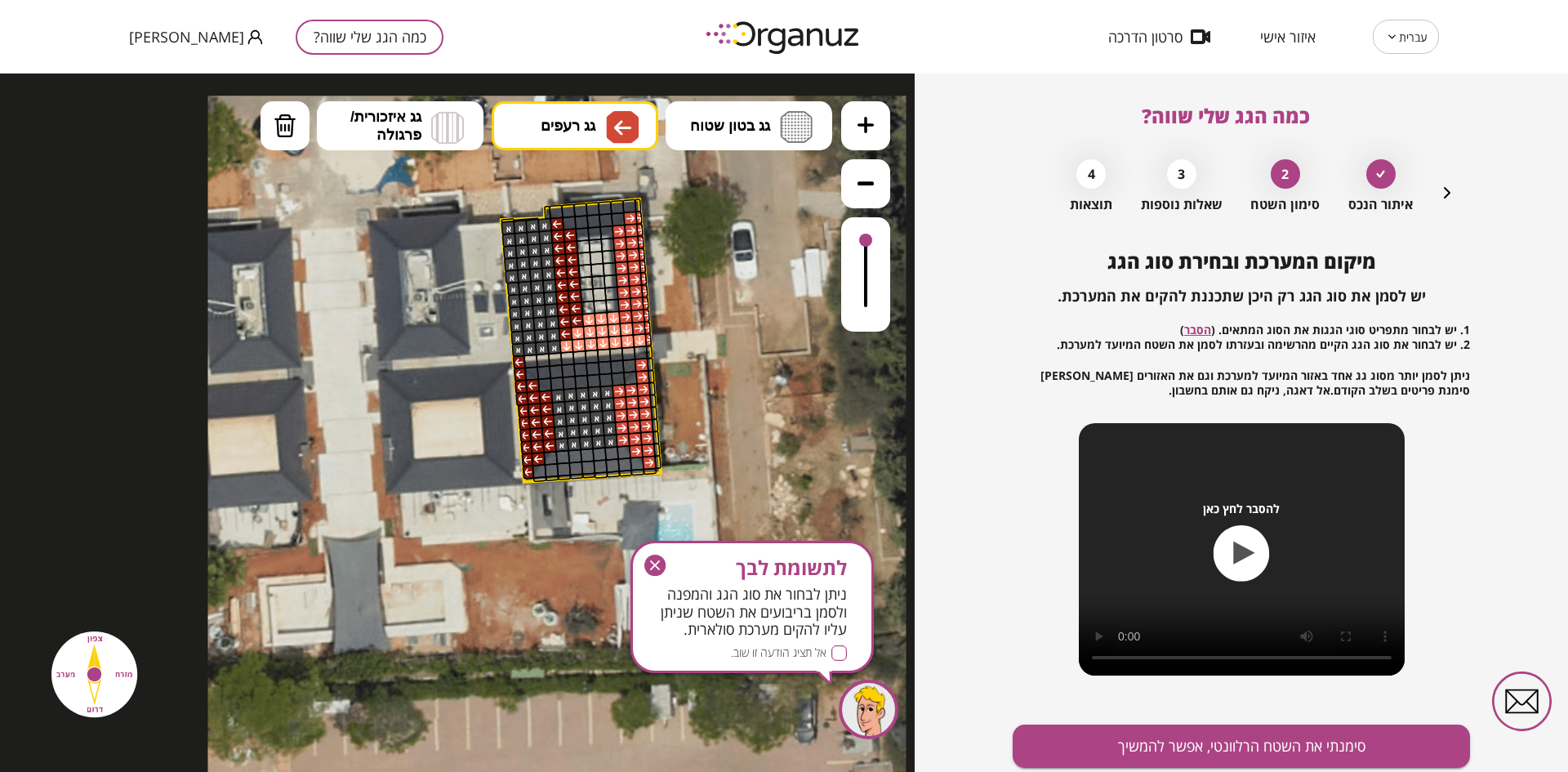
drag, startPoint x: 545, startPoint y: 396, endPoint x: 535, endPoint y: 455, distance: 59.8
click at [208, 96] on div at bounding box center [208, 96] width 0 height 0
click at [617, 126] on img at bounding box center [622, 127] width 17 height 20
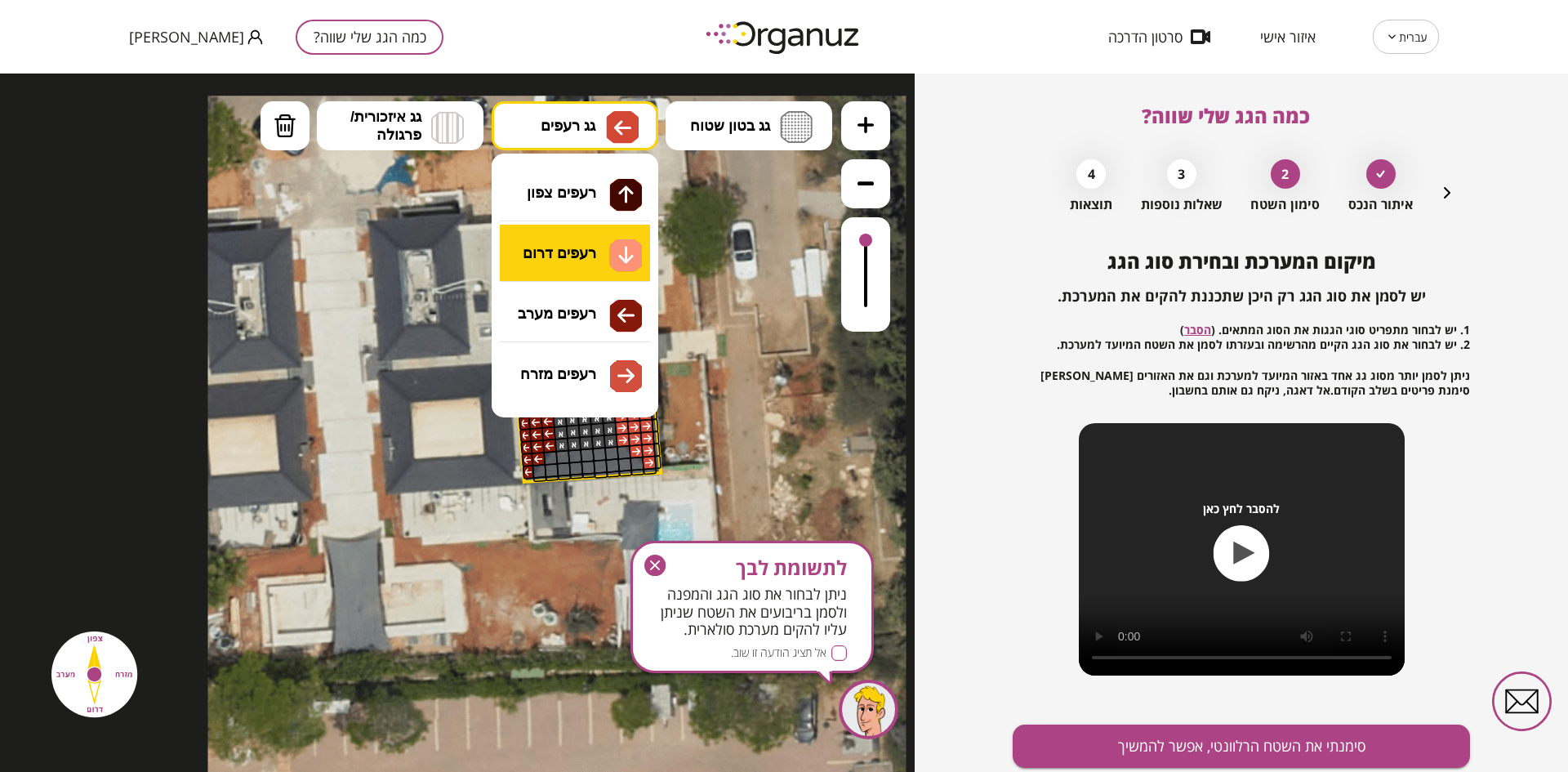
click at [613, 260] on div ".st0 { fill: #FFFFFF; } .st0 { fill: #FFFFFF; }" at bounding box center [457, 422] width 914 height 698
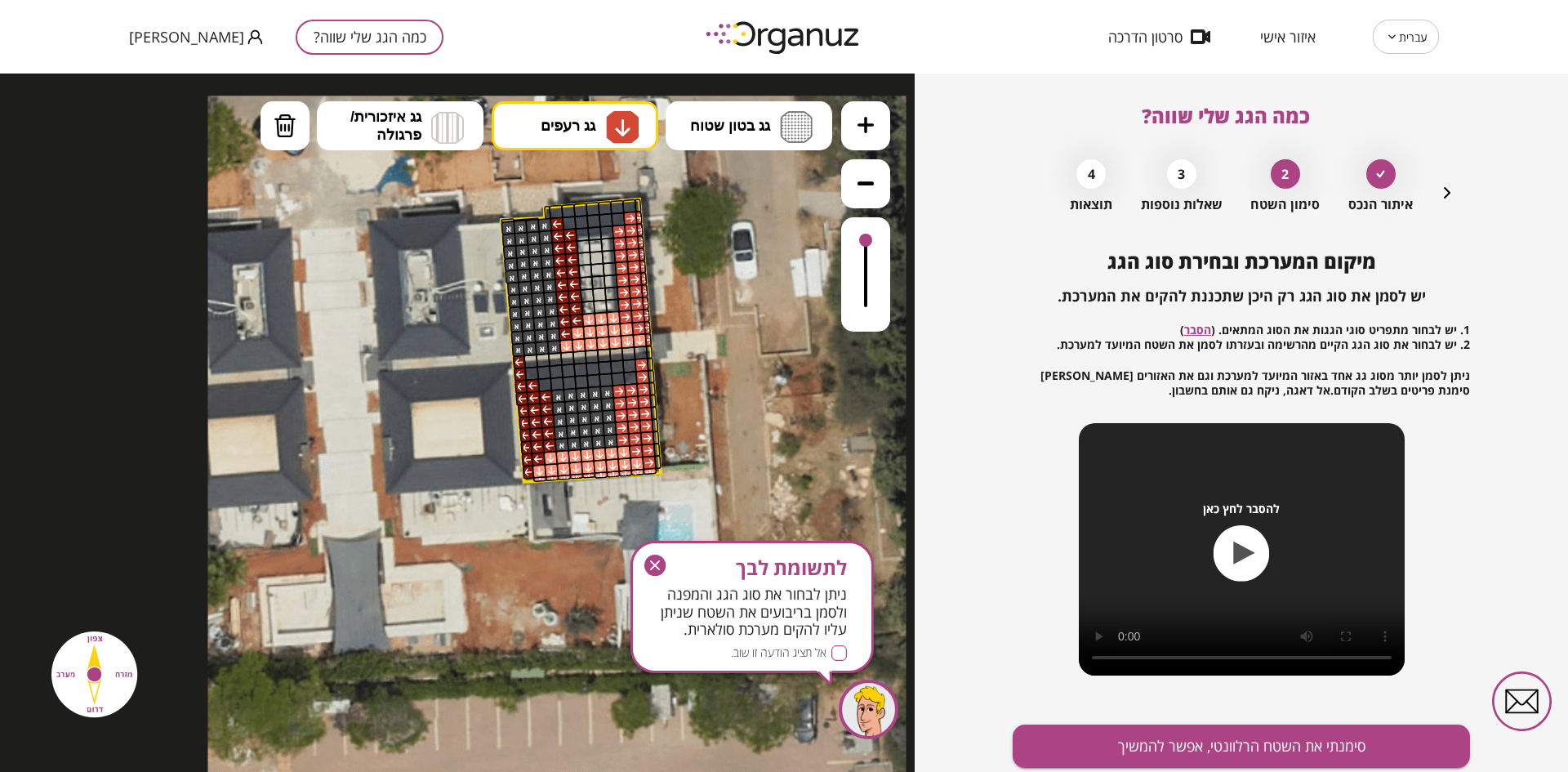
drag, startPoint x: 539, startPoint y: 477, endPoint x: 624, endPoint y: 451, distance: 88.9
click at [208, 96] on div at bounding box center [208, 96] width 0 height 0
drag, startPoint x: 653, startPoint y: 566, endPoint x: 655, endPoint y: 486, distance: 80.0
click at [653, 566] on icon "button" at bounding box center [655, 565] width 21 height 21
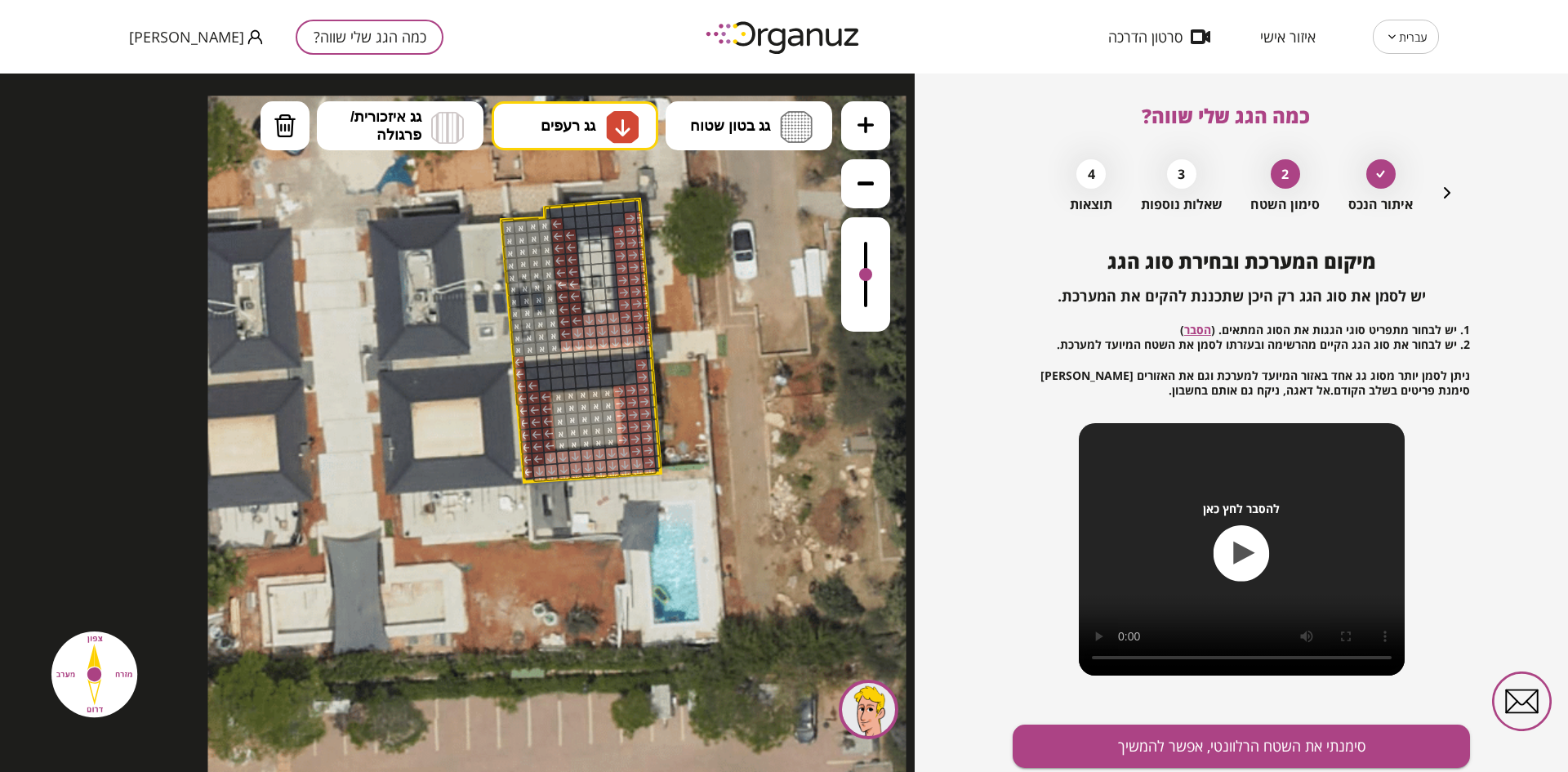
drag, startPoint x: 868, startPoint y: 240, endPoint x: 863, endPoint y: 276, distance: 36.3
click at [863, 276] on div at bounding box center [866, 275] width 13 height 13
click at [543, 126] on span "גג רעפים" at bounding box center [568, 126] width 55 height 18
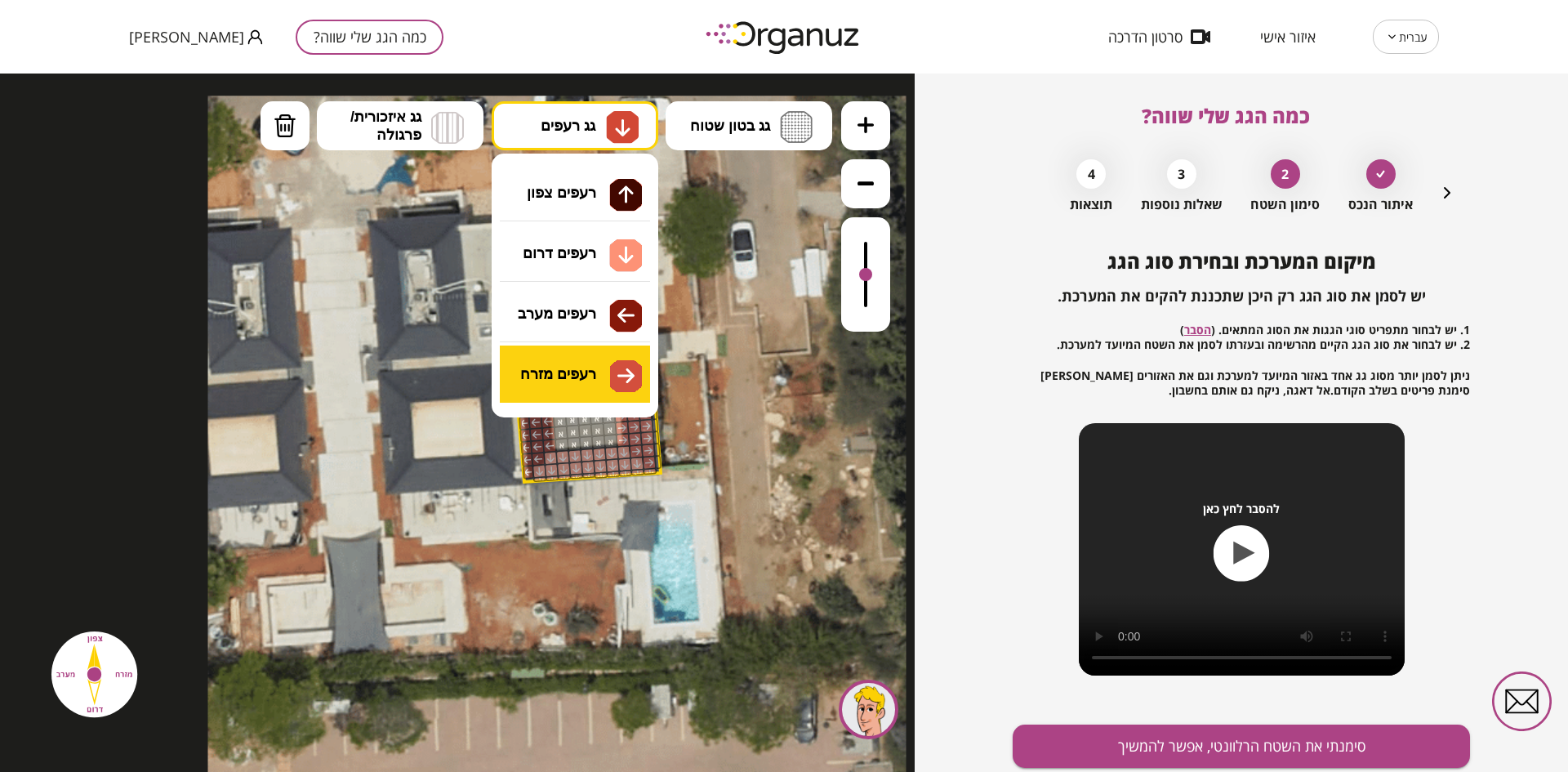
click at [617, 368] on div ".st0 { fill: #FFFFFF; } .st0 { fill: #FFFFFF; }" at bounding box center [457, 422] width 914 height 698
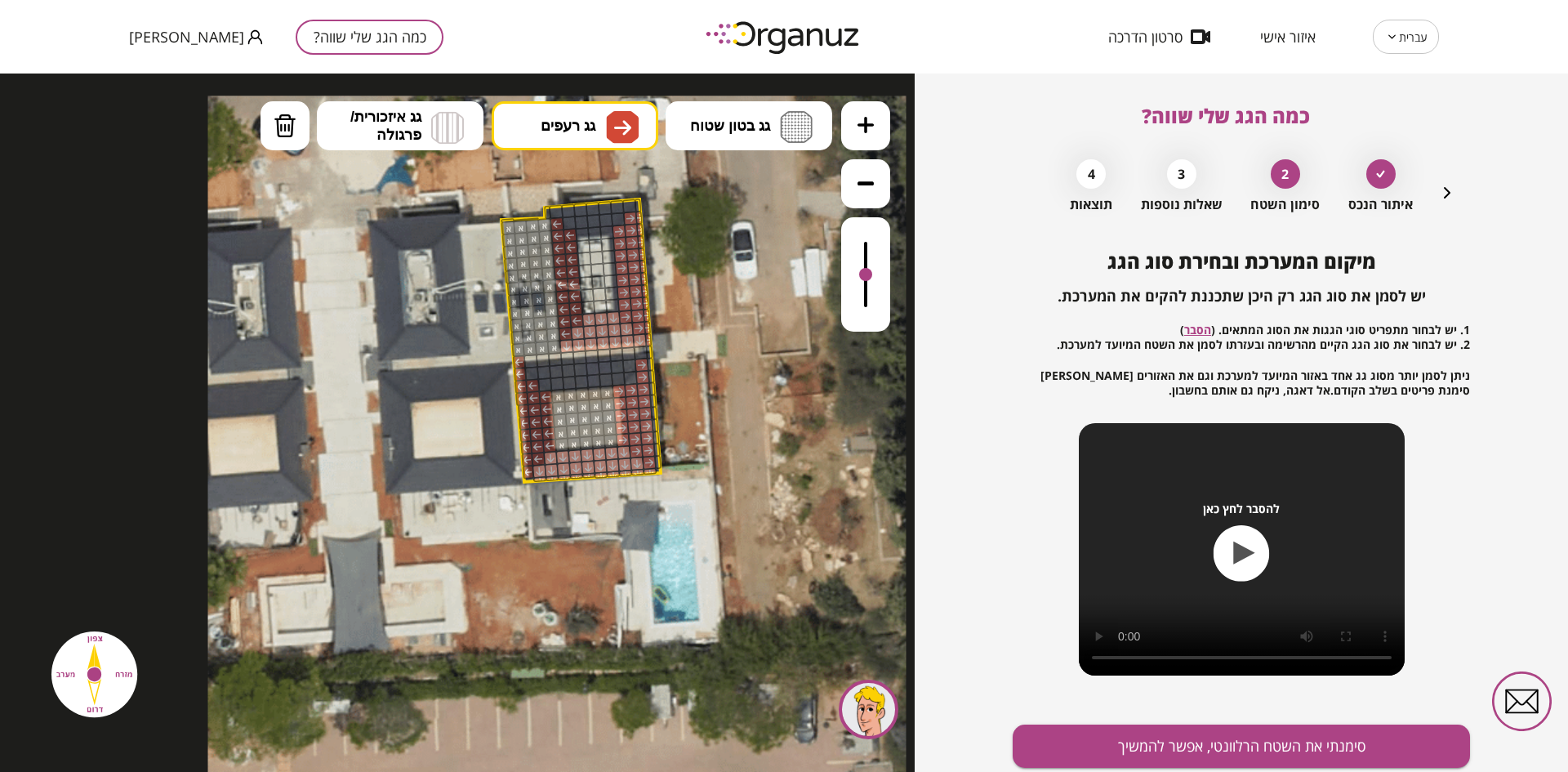
click at [624, 380] on div at bounding box center [630, 378] width 15 height 15
drag, startPoint x: 650, startPoint y: 363, endPoint x: 656, endPoint y: 463, distance: 100.2
click at [208, 96] on div at bounding box center [208, 96] width 0 height 0
click at [1147, 743] on button "סימנתי את השטח הרלוונטי, אפשר להמשיך" at bounding box center [1241, 746] width 457 height 43
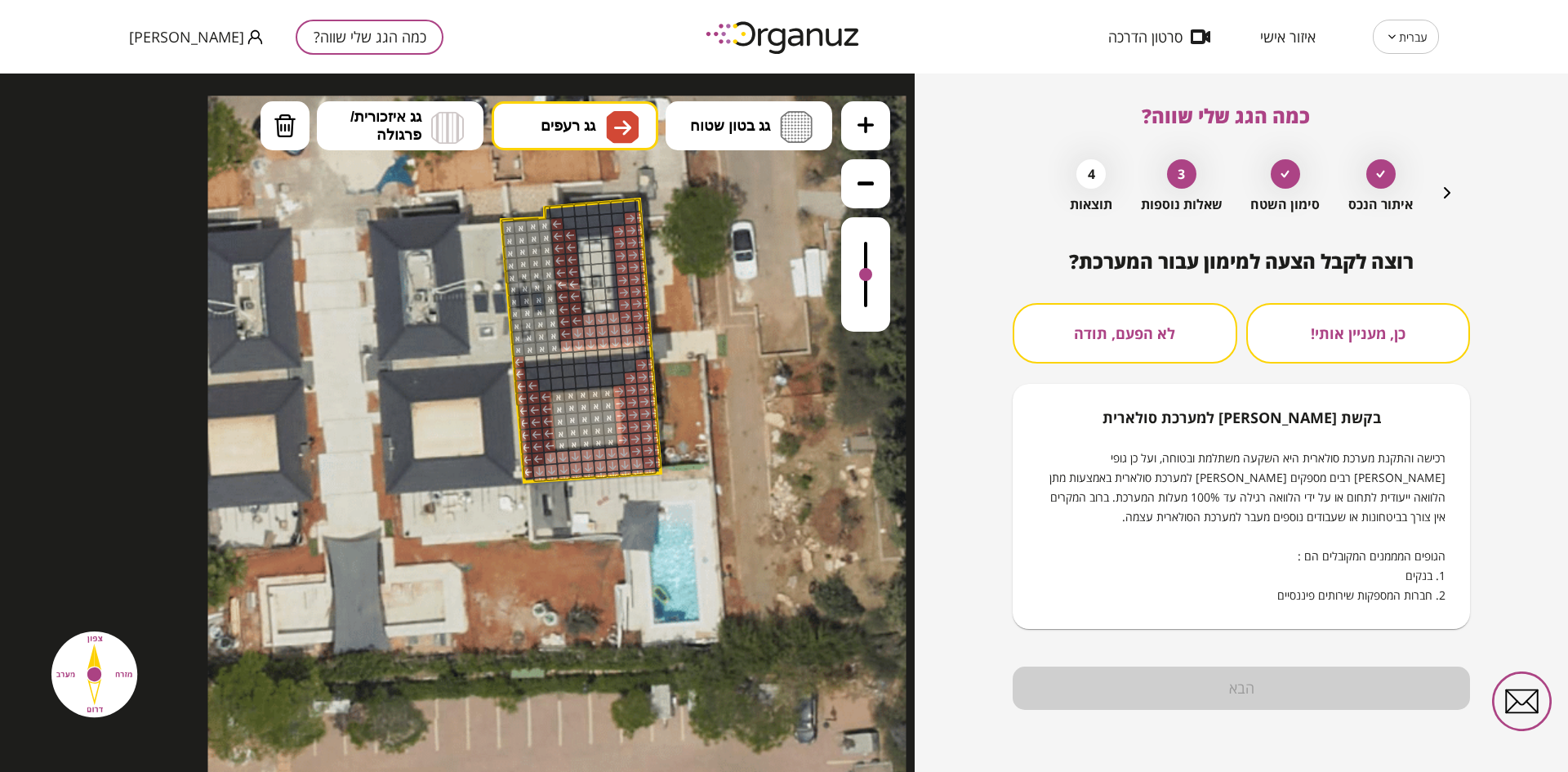
click at [1113, 330] on button "לא הפעם, תודה" at bounding box center [1125, 333] width 225 height 61
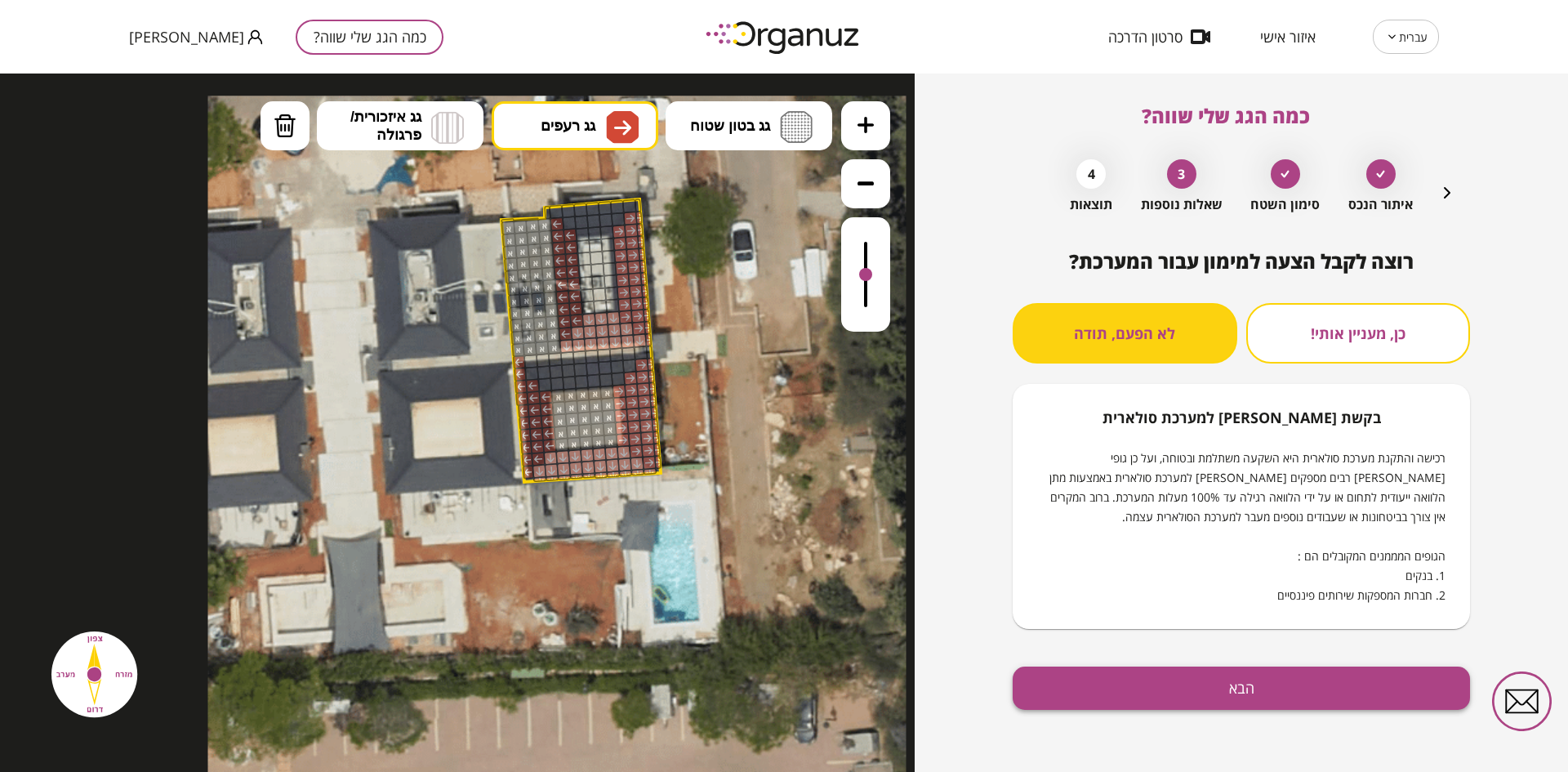
click at [1242, 690] on button "הבא" at bounding box center [1241, 688] width 457 height 43
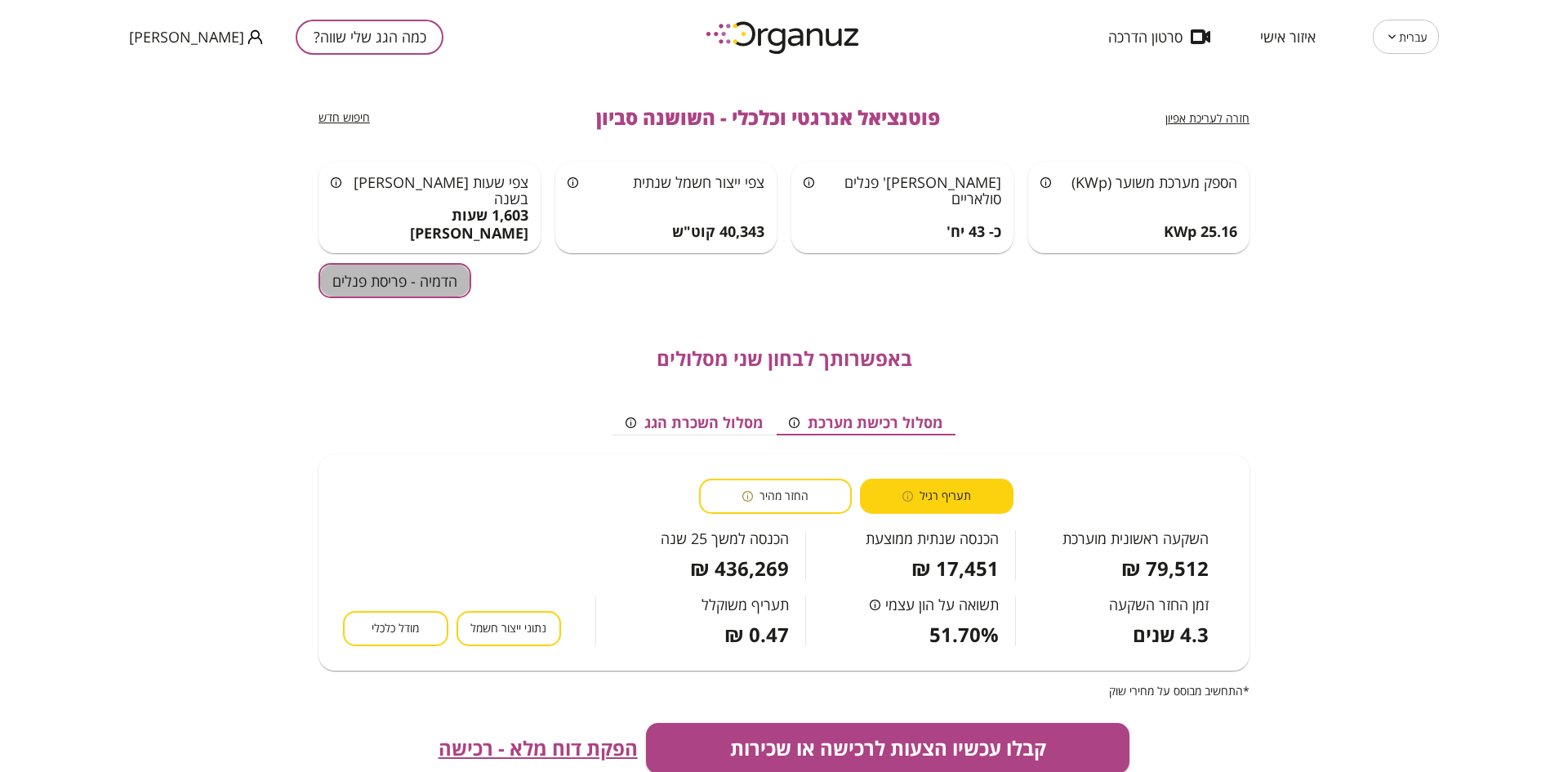
click at [384, 288] on button "הדמיה - פריסת פנלים" at bounding box center [394, 281] width 152 height 35
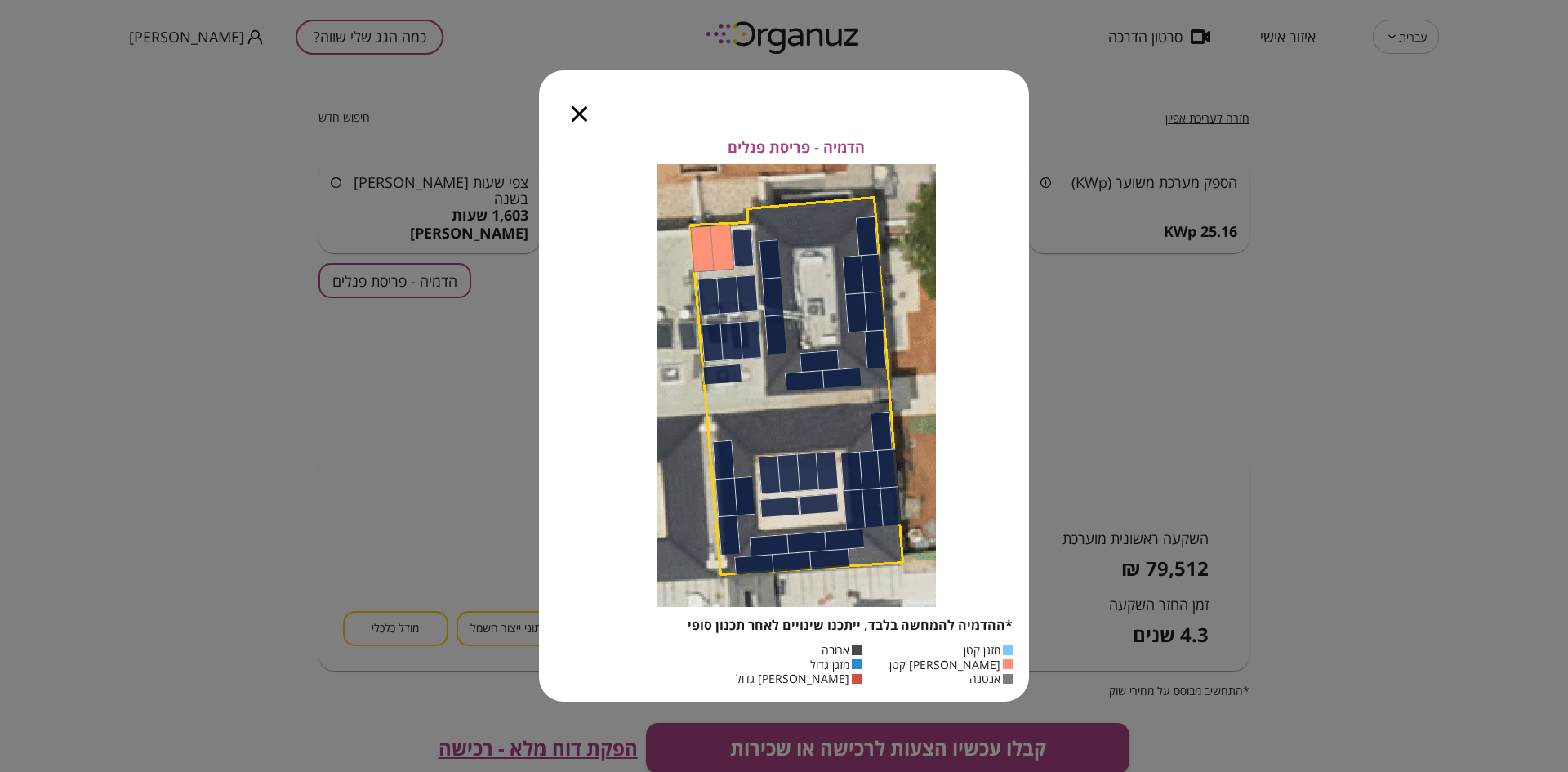
click at [579, 109] on icon "button" at bounding box center [579, 113] width 16 height 16
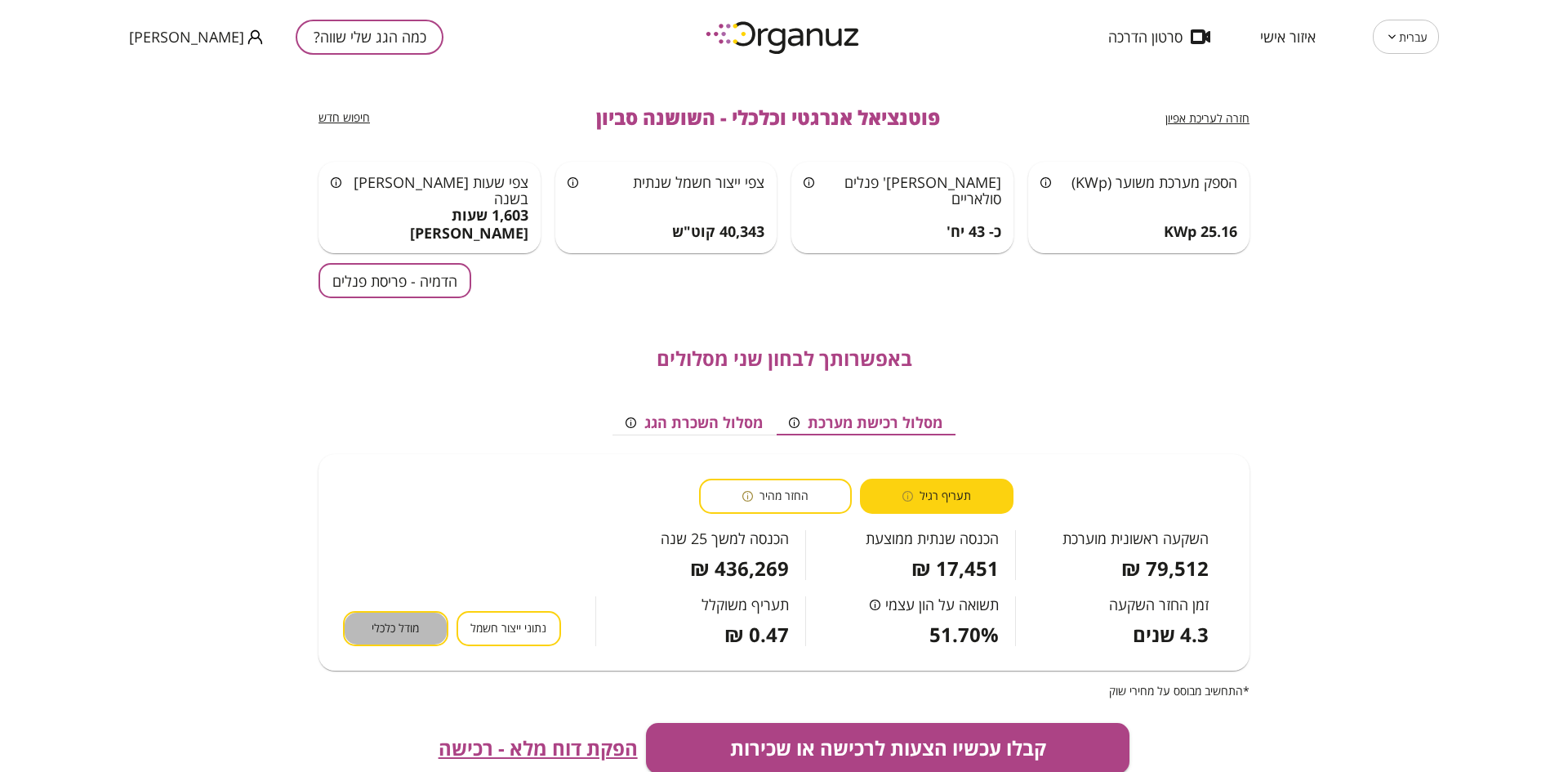
click at [416, 628] on span "מודל כלכלי" at bounding box center [395, 628] width 47 height 16
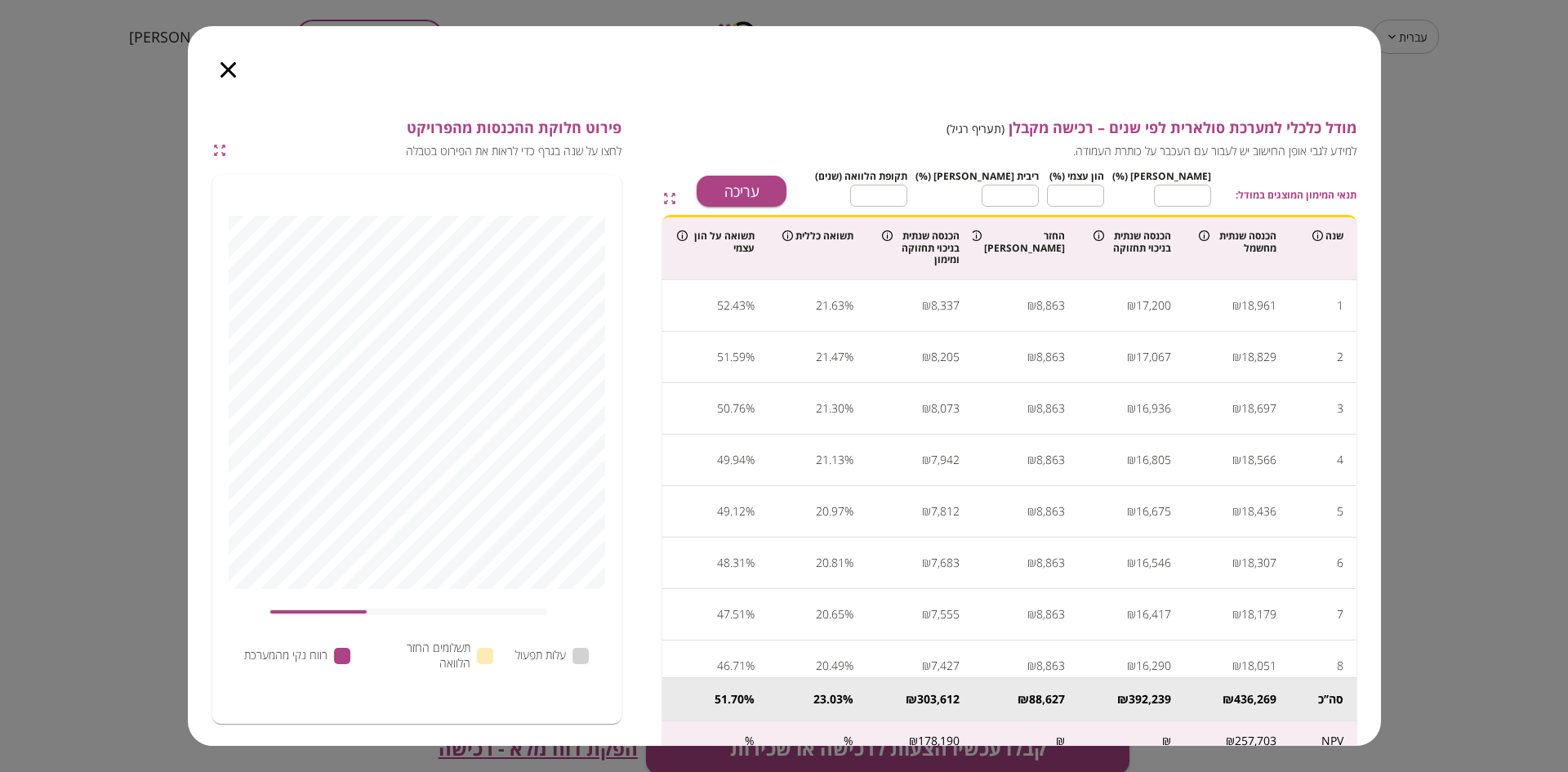
click at [232, 67] on icon "button" at bounding box center [228, 70] width 16 height 16
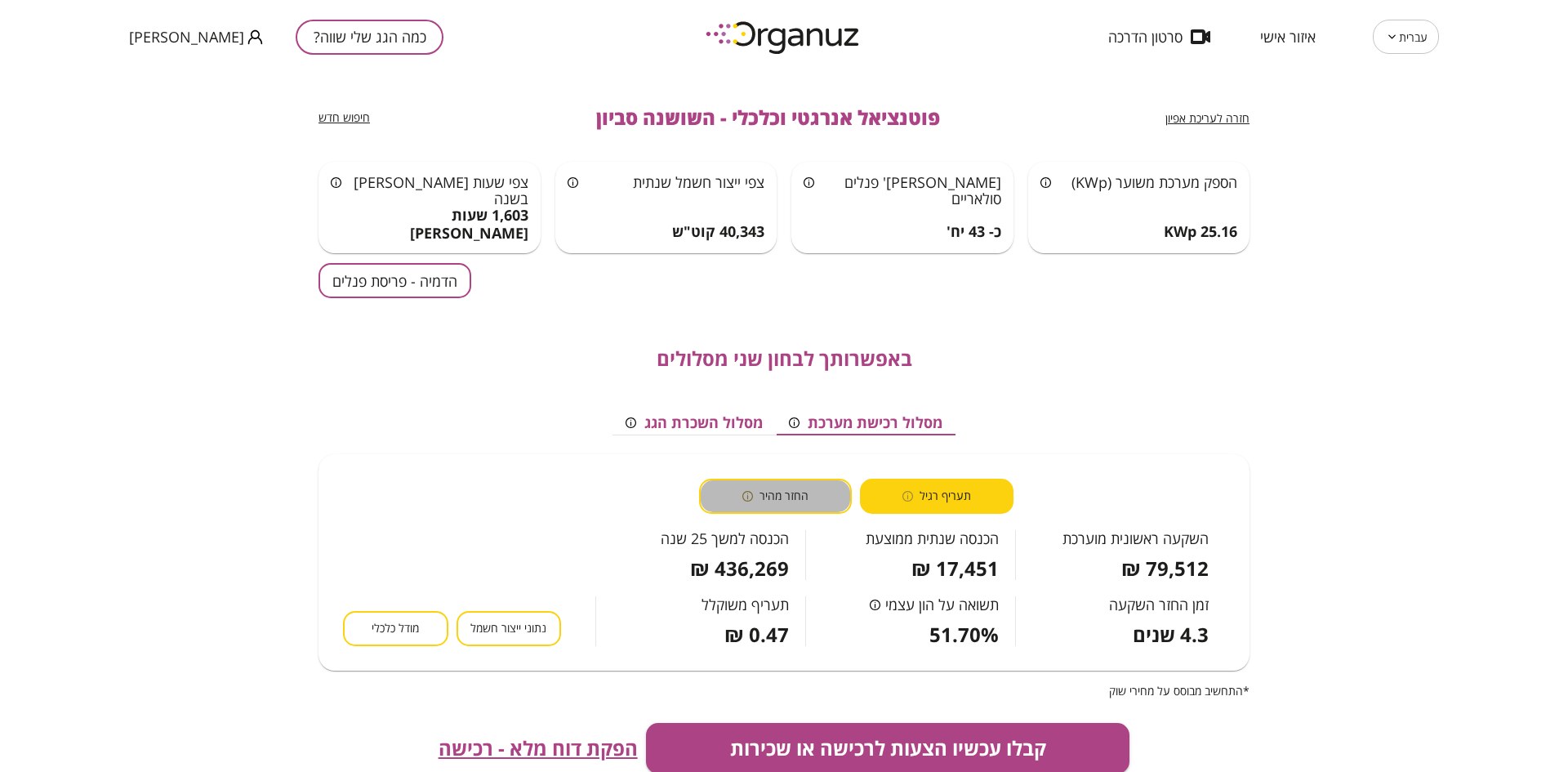
click at [759, 491] on div "החזר מהיר" at bounding box center [774, 496] width 66 height 16
click at [931, 489] on span "תעריף רגיל" at bounding box center [945, 496] width 52 height 16
